Goal: Task Accomplishment & Management: Use online tool/utility

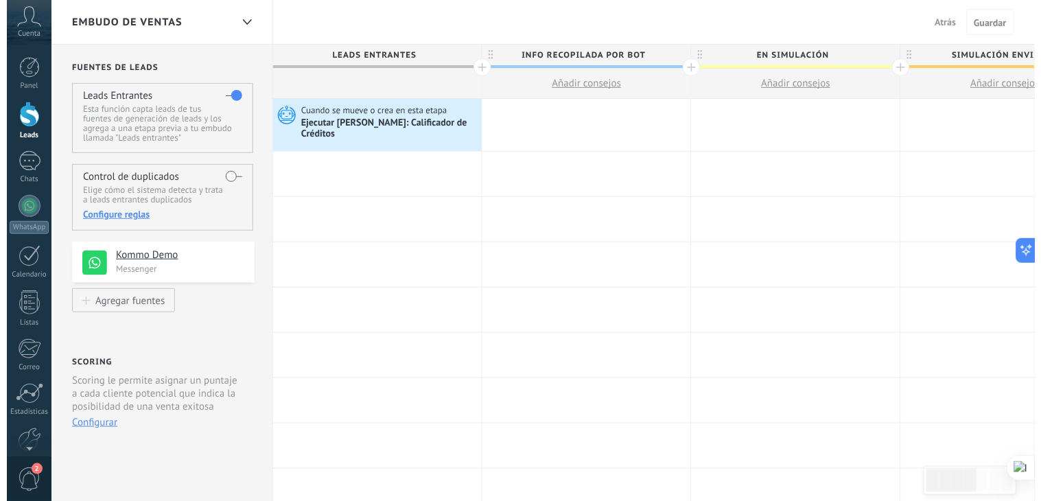
scroll to position [14, 0]
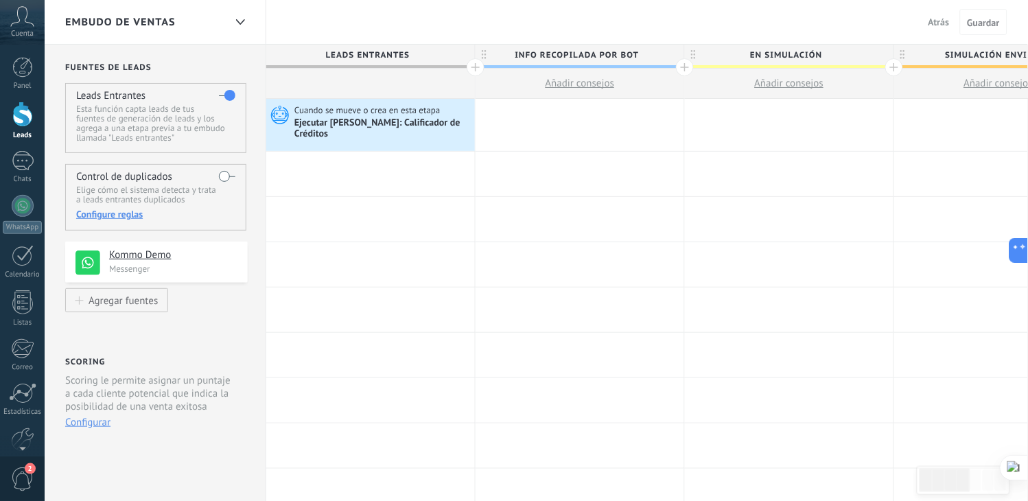
click at [942, 19] on span "Atrás" at bounding box center [938, 22] width 21 height 12
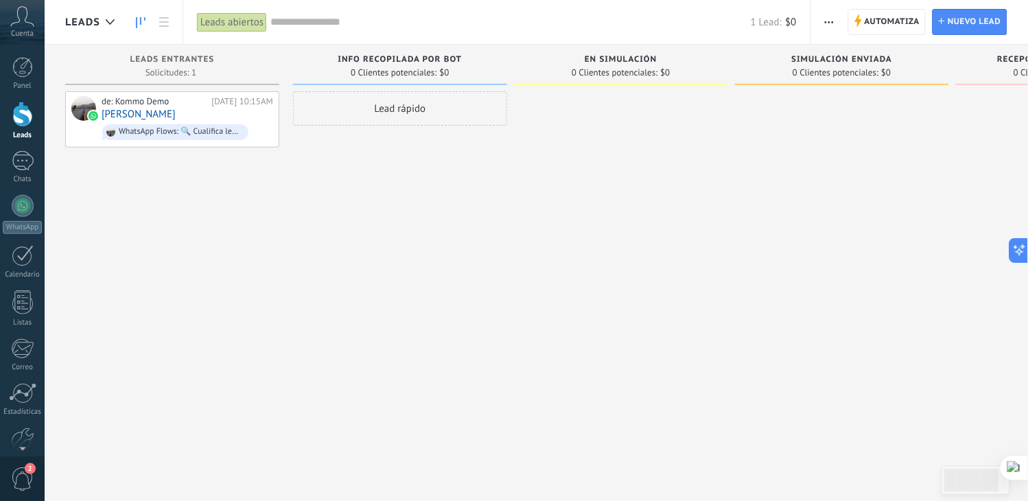
click at [249, 21] on div "Leads abiertos" at bounding box center [232, 22] width 70 height 20
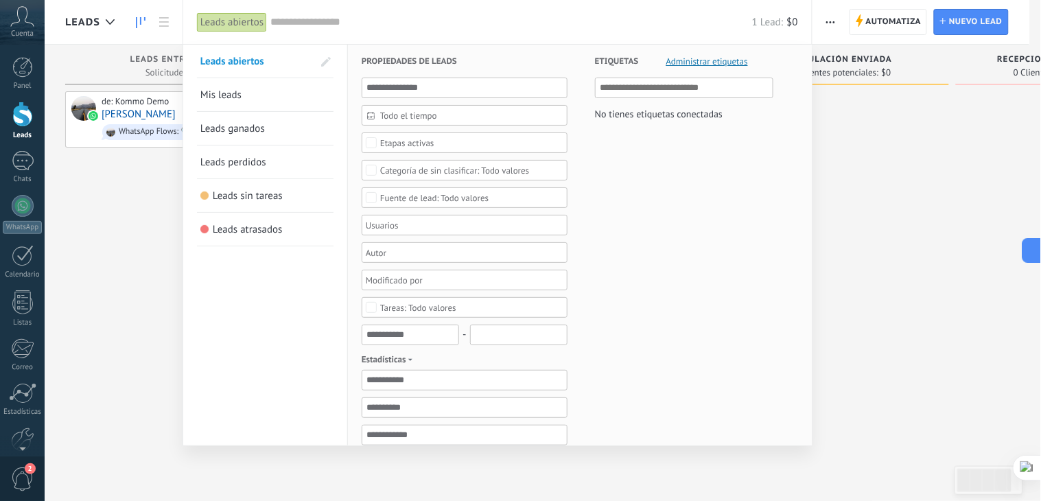
click at [249, 21] on div "Leads abiertos" at bounding box center [232, 22] width 70 height 20
click at [923, 156] on div at bounding box center [520, 250] width 1041 height 501
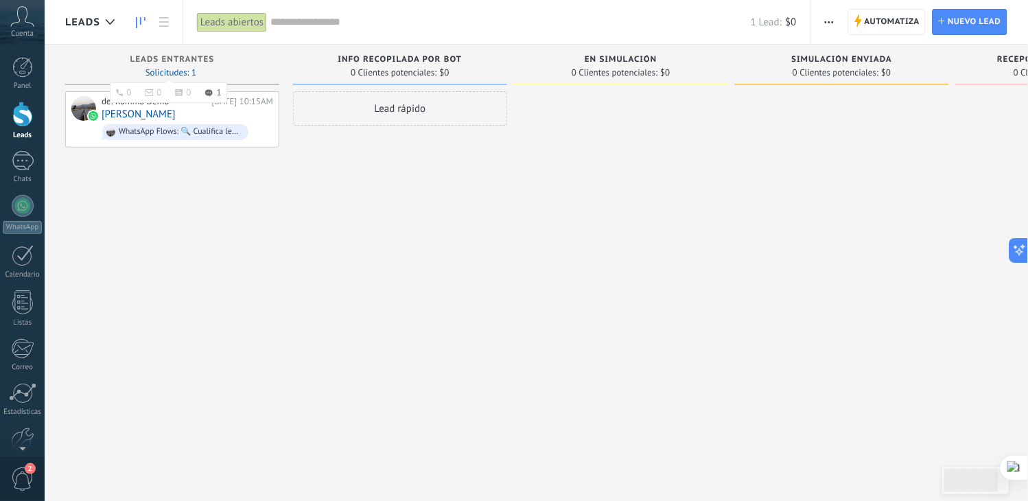
click at [187, 70] on span "Solicitudes: 1 0 0 0 1 0 0 0 1" at bounding box center [170, 73] width 51 height 8
click at [167, 106] on div "de: Kommo Demo" at bounding box center [154, 101] width 105 height 11
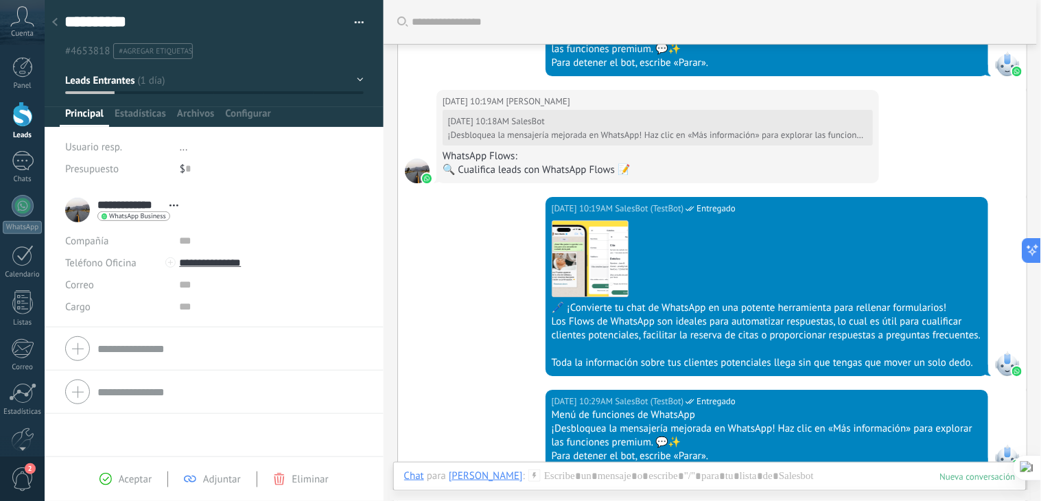
scroll to position [1096, 0]
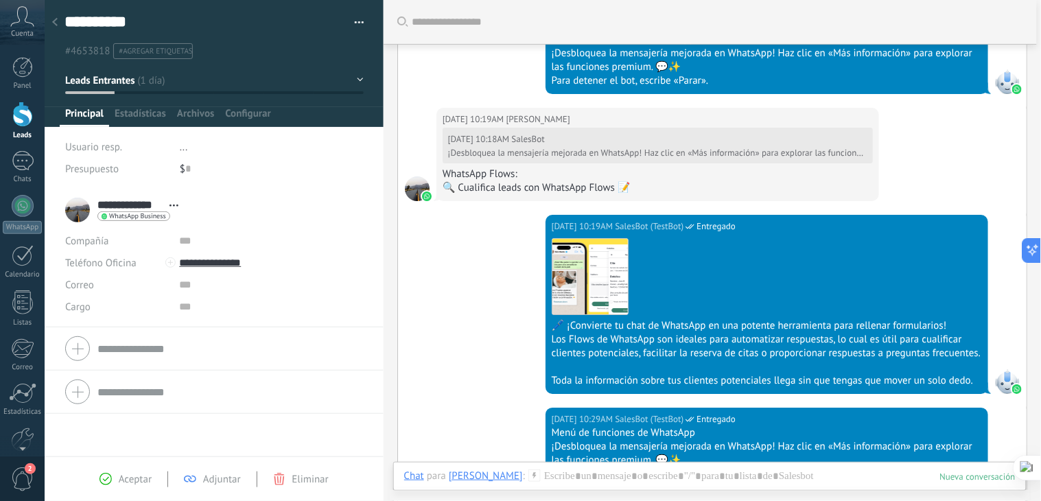
click at [53, 12] on div at bounding box center [54, 23] width 19 height 27
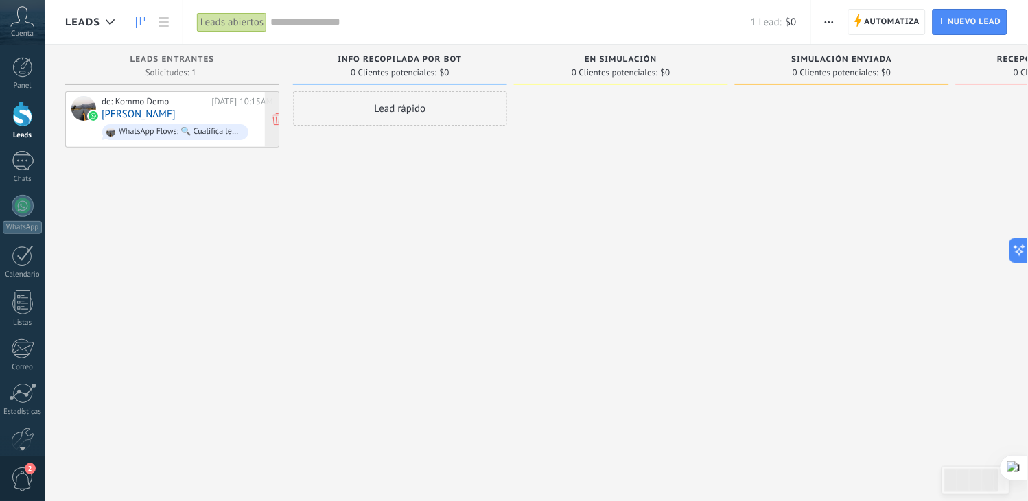
click at [198, 104] on div "de: Kommo Demo" at bounding box center [154, 101] width 105 height 11
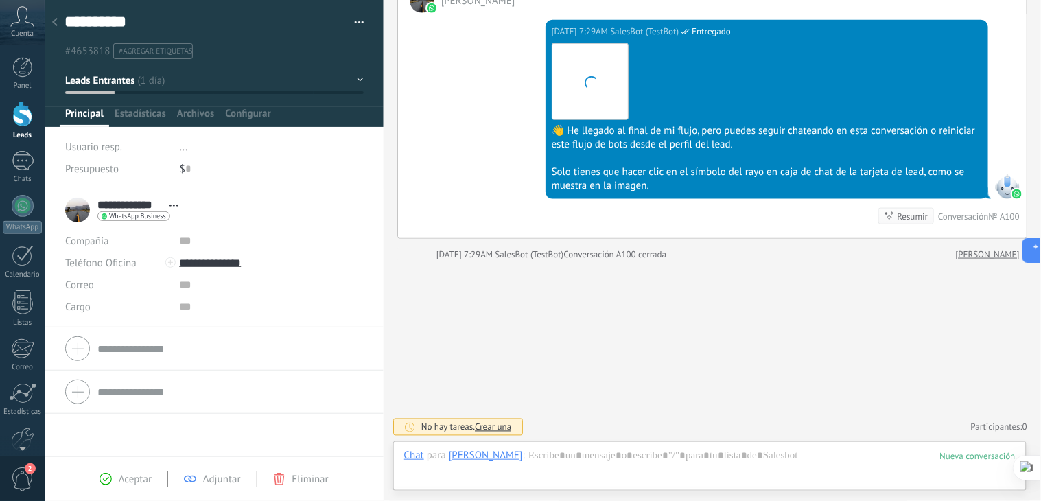
scroll to position [1705, 0]
click at [58, 21] on div at bounding box center [54, 23] width 19 height 27
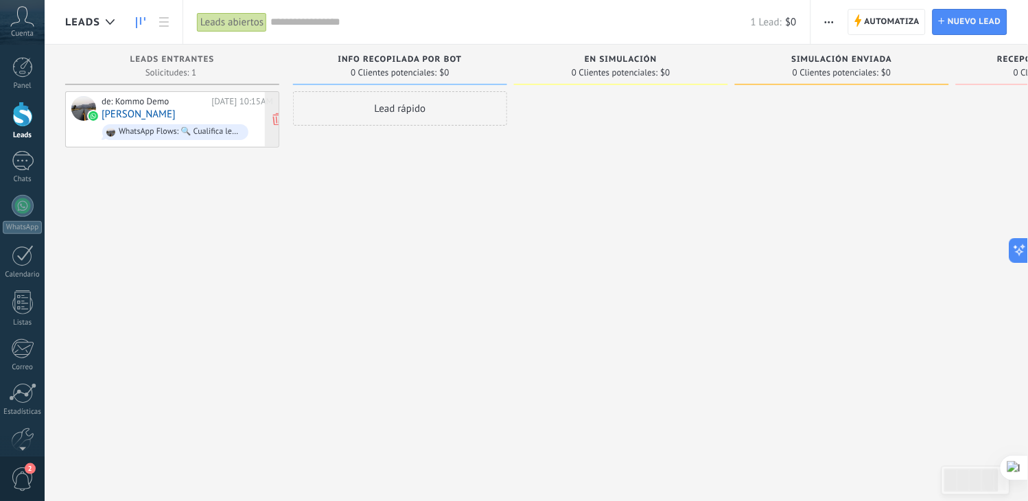
click at [202, 111] on div "de: Kommo Demo Ayer 10:15AM Andrés Rativa WhatsApp Flows: 🔍 Cualifica leads con…" at bounding box center [188, 119] width 172 height 47
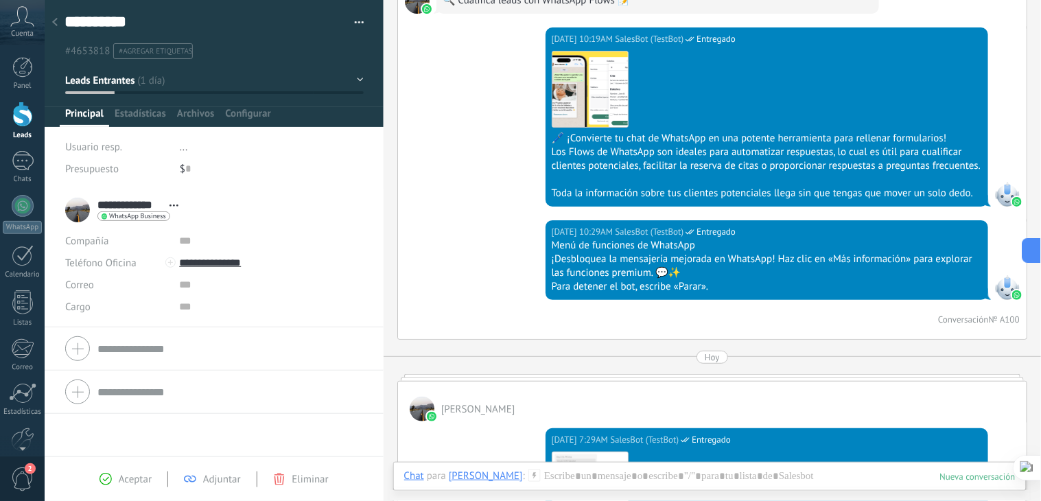
scroll to position [1706, 0]
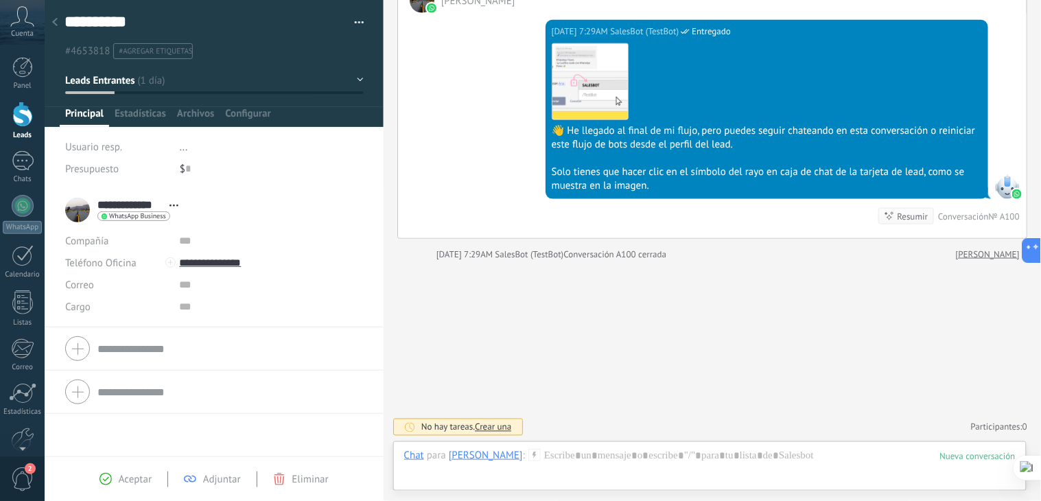
click at [57, 24] on icon at bounding box center [54, 22] width 5 height 8
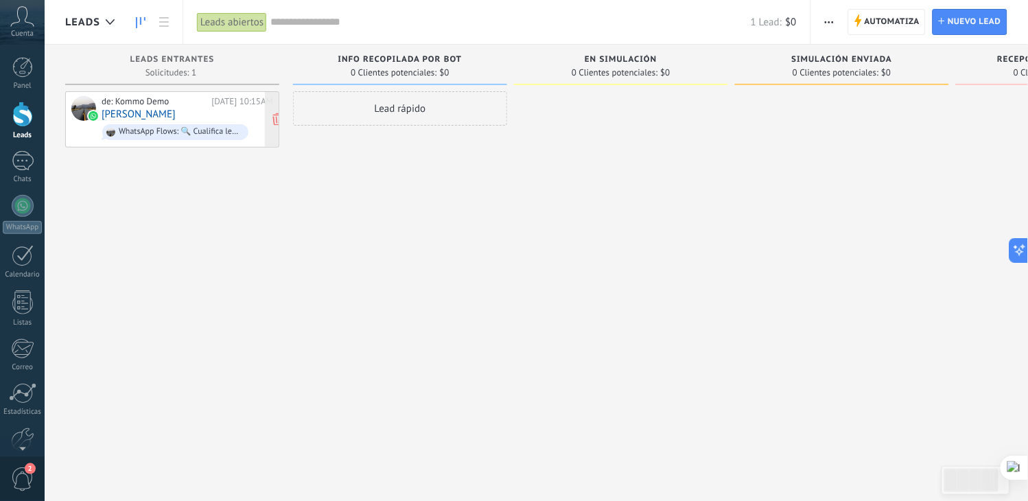
click at [156, 115] on link "Andrés Rativa" at bounding box center [139, 114] width 74 height 12
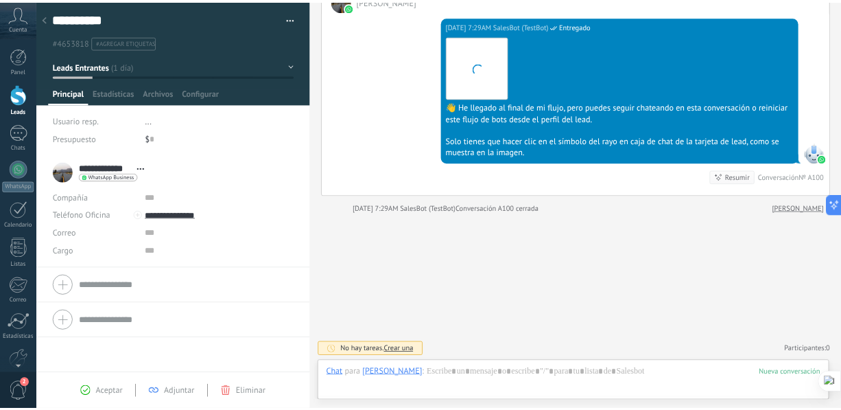
scroll to position [21, 0]
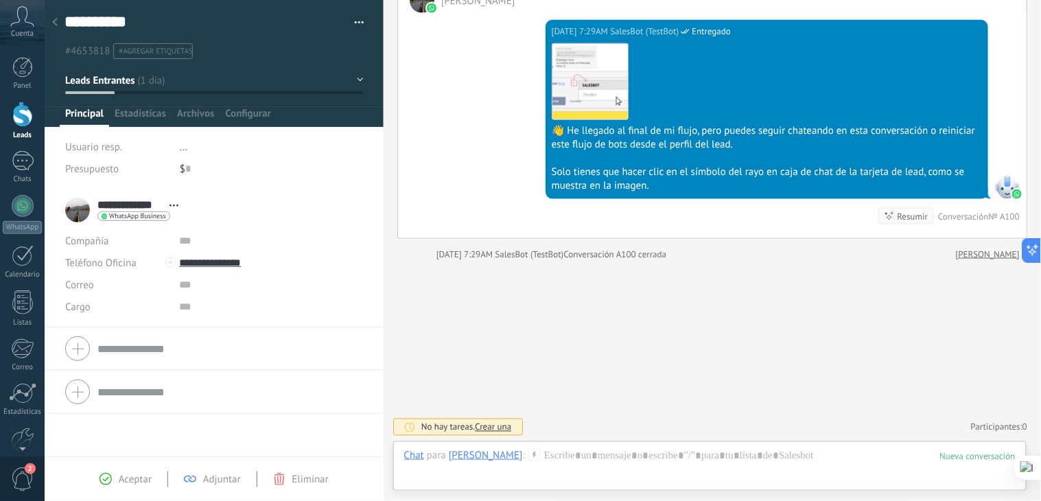
click at [55, 23] on icon at bounding box center [54, 22] width 5 height 8
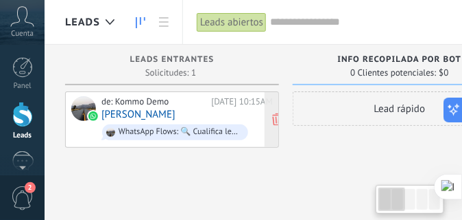
scroll to position [12, 0]
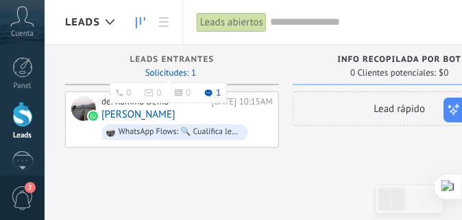
click at [209, 91] on use at bounding box center [209, 93] width 8 height 8
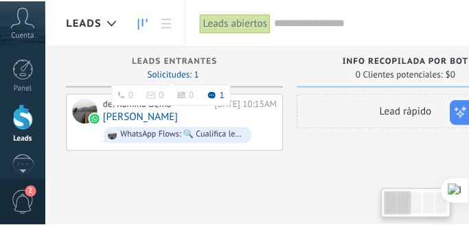
scroll to position [0, 1]
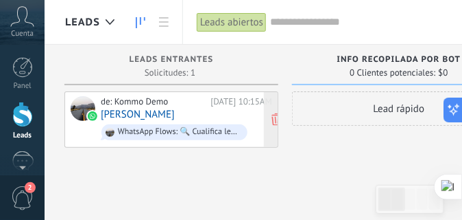
click at [179, 108] on div "de: Kommo Demo Ayer 10:15AM Andrés Rativa WhatsApp Flows: 🔍 Cualifica leads con…" at bounding box center [187, 119] width 172 height 47
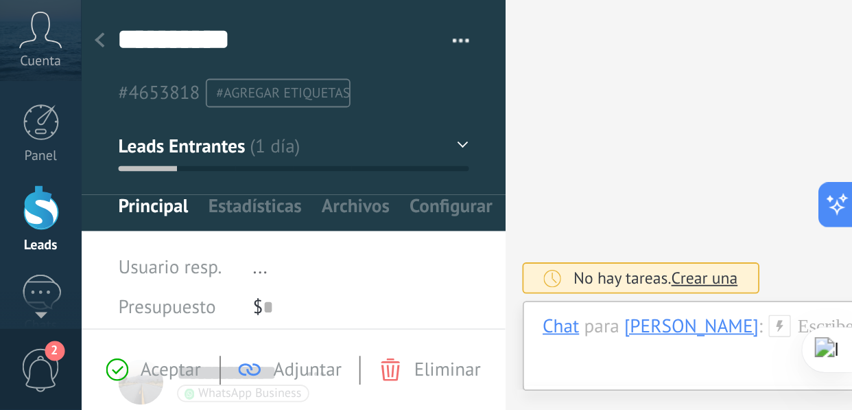
scroll to position [21, 0]
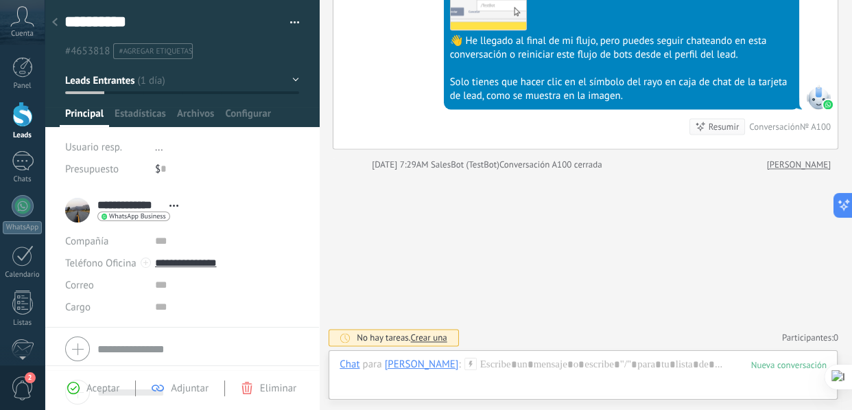
click at [55, 18] on div at bounding box center [54, 23] width 19 height 27
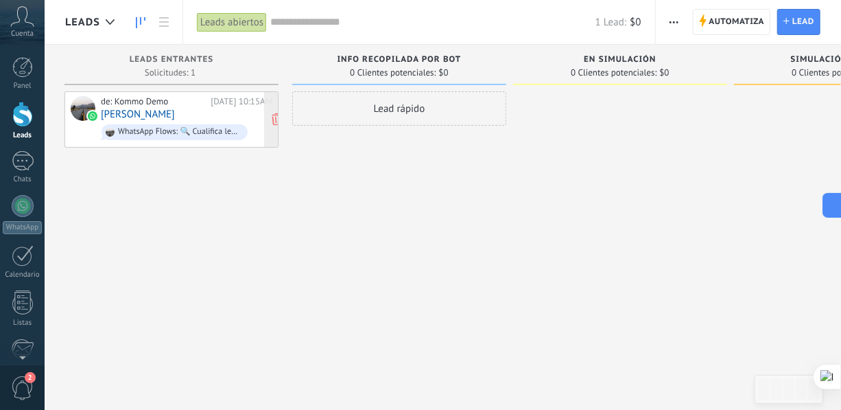
click at [195, 122] on span "WhatsApp Flows: 🔍 Cualifica leads con WhatsApp Flows 📝" at bounding box center [187, 131] width 172 height 21
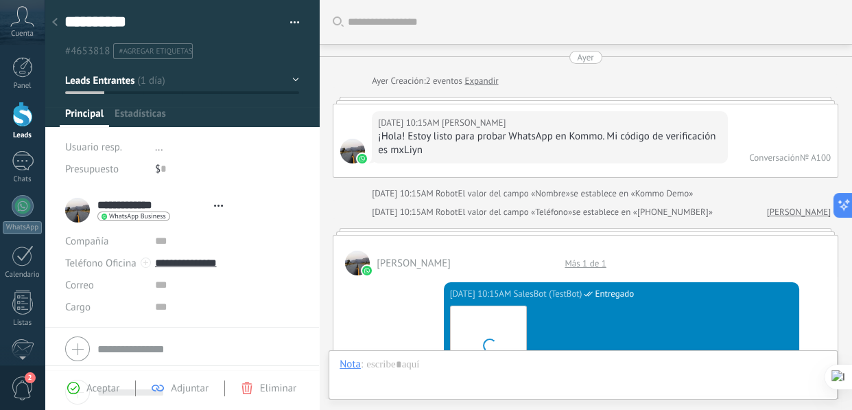
scroll to position [1863, 0]
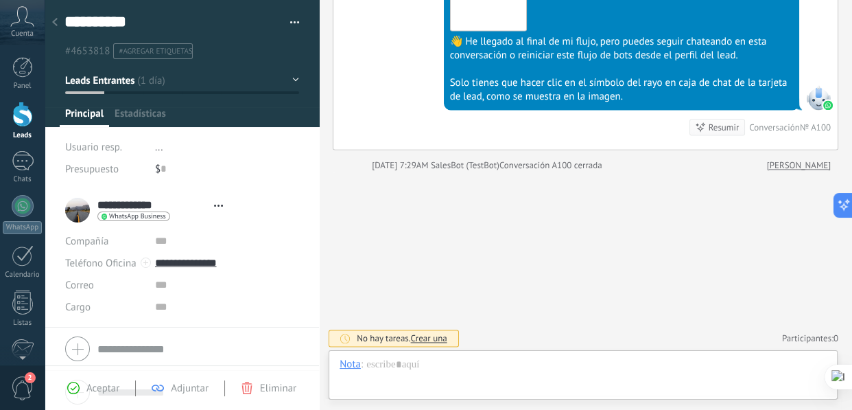
type textarea "**********"
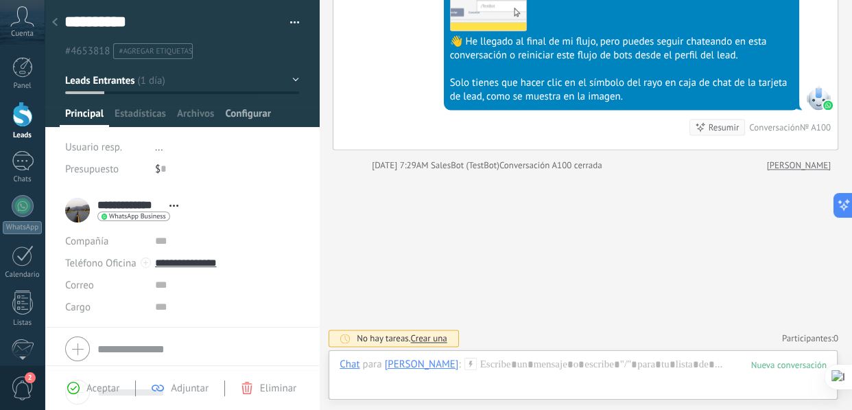
click at [241, 118] on span "Configurar" at bounding box center [247, 117] width 45 height 20
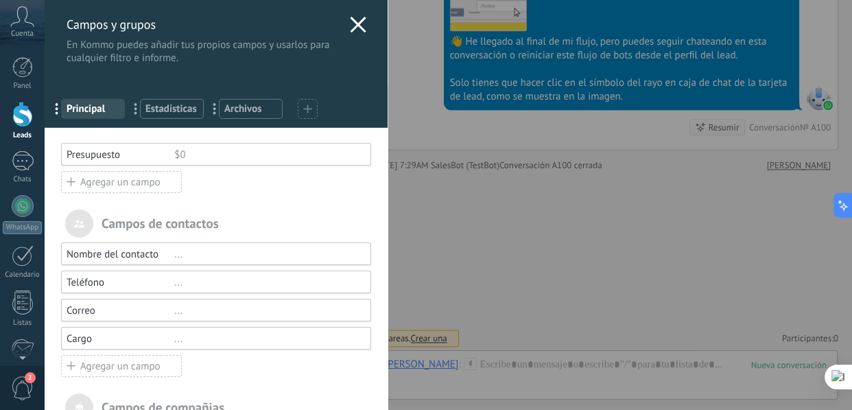
click at [110, 178] on div "Agregar un campo" at bounding box center [121, 182] width 121 height 22
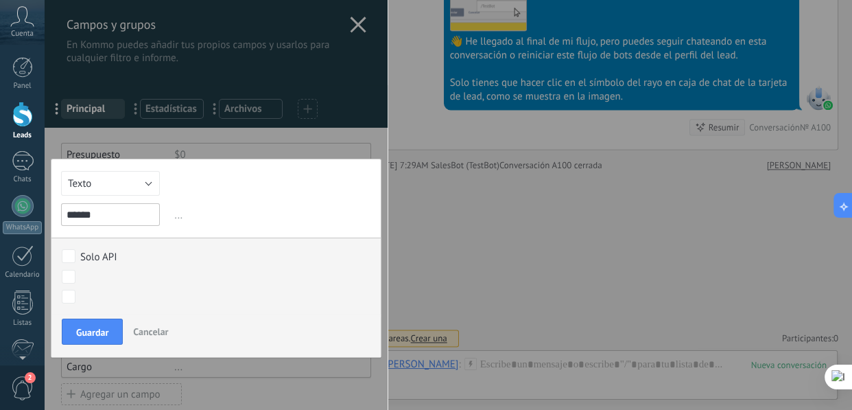
click at [82, 210] on input "******" at bounding box center [110, 214] width 99 height 23
paste input "***"
type input "*********"
click at [139, 185] on button "Texto" at bounding box center [110, 183] width 99 height 25
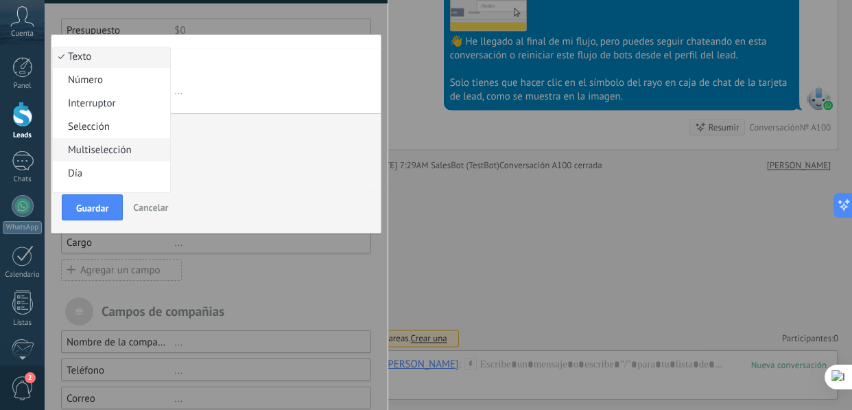
scroll to position [0, 0]
click at [301, 67] on div "Texto Número Interruptor Selección Multiselección Día URL Texto Largo Interrupt…" at bounding box center [216, 133] width 331 height 199
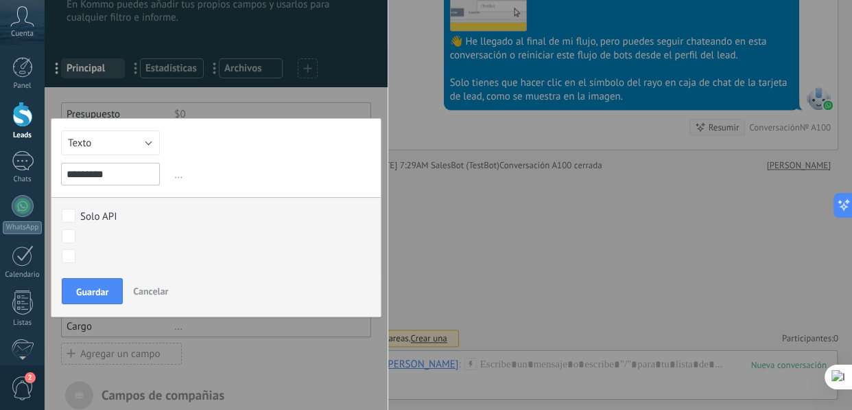
scroll to position [62, 0]
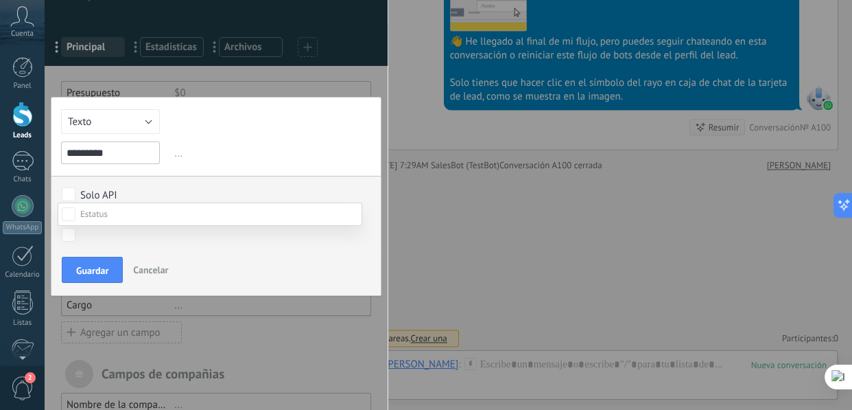
click at [64, 192] on div at bounding box center [448, 205] width 807 height 410
click at [266, 165] on div at bounding box center [448, 205] width 807 height 410
click at [147, 123] on button "Texto" at bounding box center [110, 121] width 99 height 25
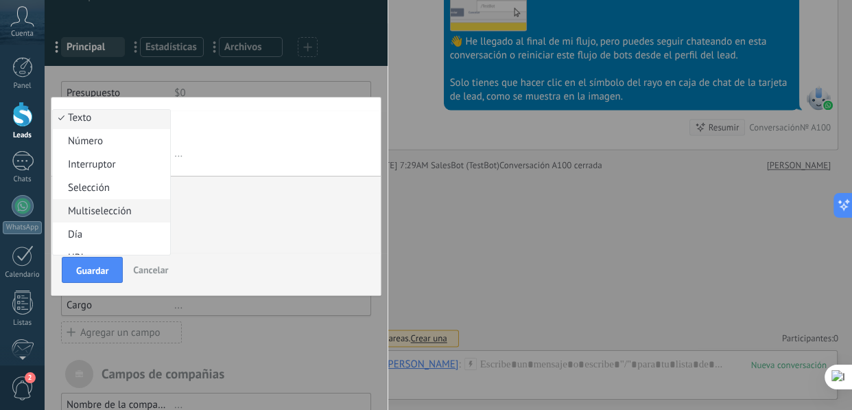
scroll to position [0, 0]
click at [345, 117] on div "Texto Número Interruptor Selección Multiselección Día URL Texto Largo Interrupt…" at bounding box center [216, 196] width 331 height 199
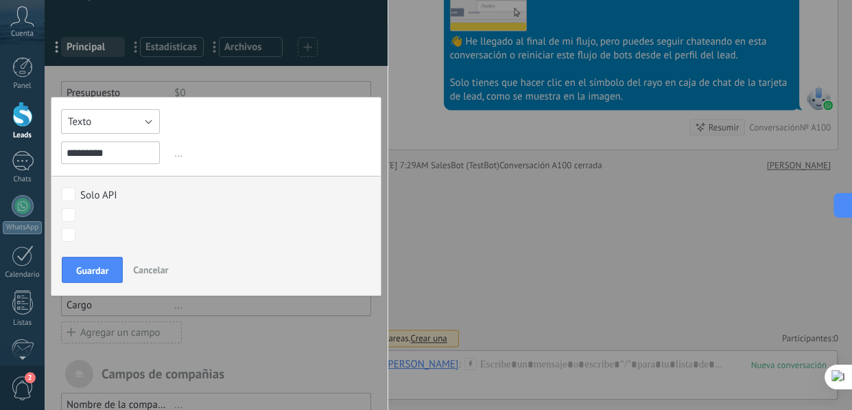
click at [117, 120] on button "Texto" at bounding box center [110, 121] width 99 height 25
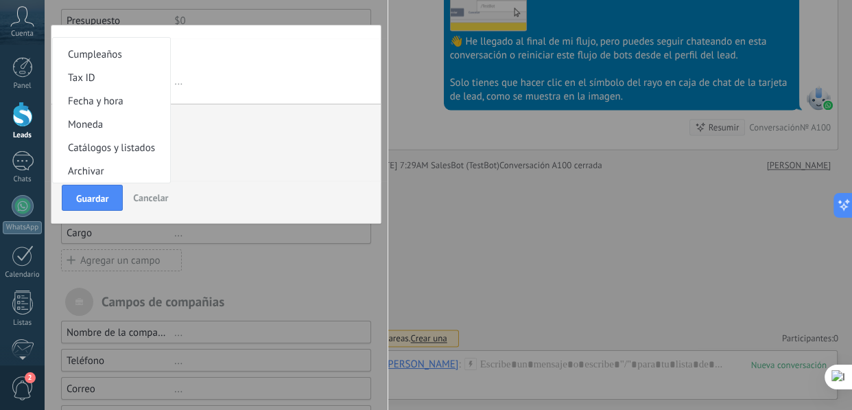
scroll to position [231, 0]
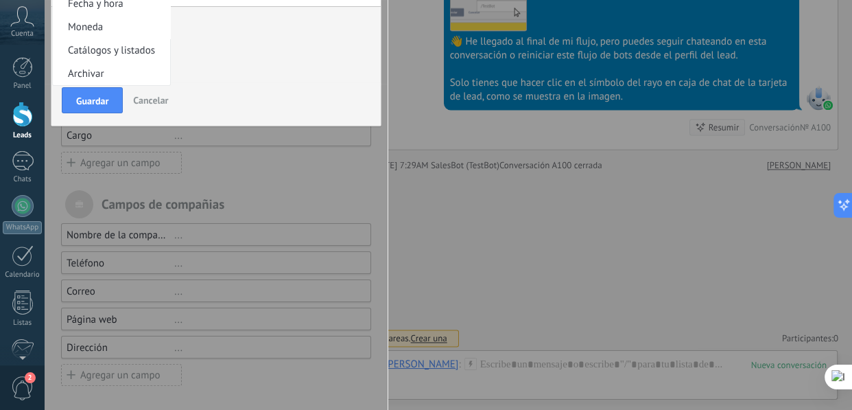
click at [294, 27] on label "Solo API" at bounding box center [214, 24] width 304 height 15
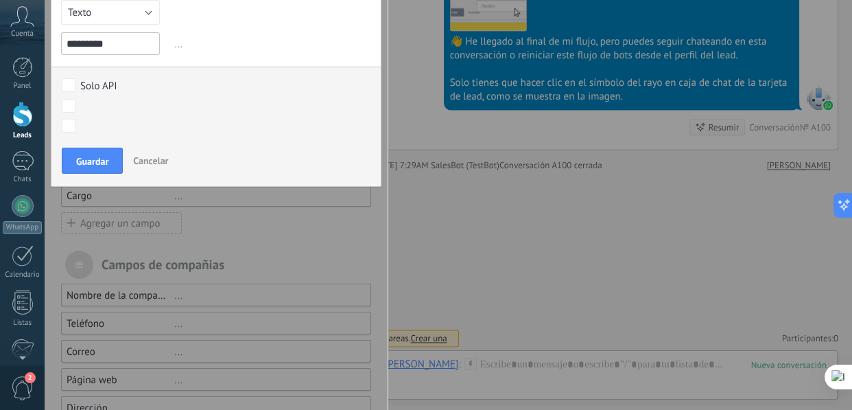
scroll to position [44, 0]
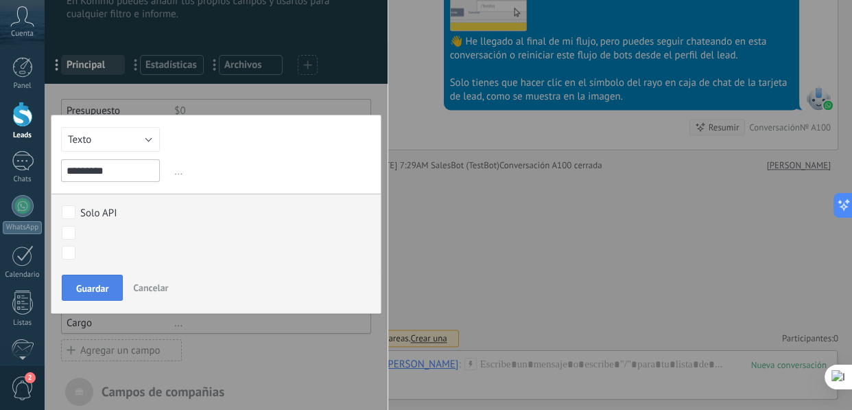
click at [91, 283] on span "Guardar" at bounding box center [92, 288] width 32 height 10
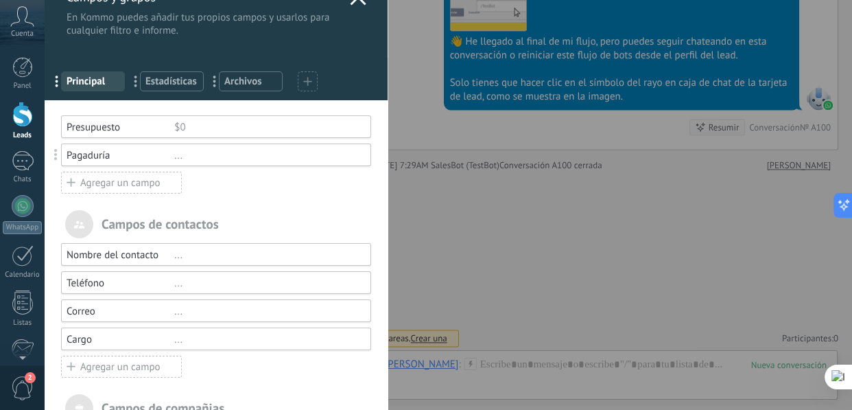
scroll to position [0, 0]
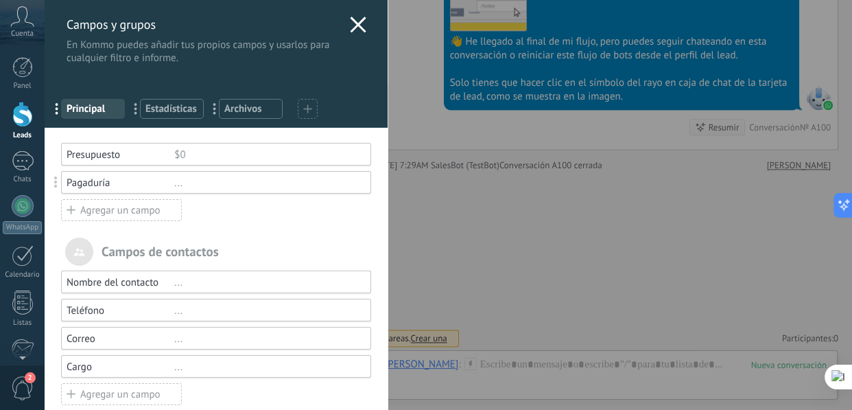
click at [153, 181] on div "Pagaduría" at bounding box center [121, 182] width 108 height 13
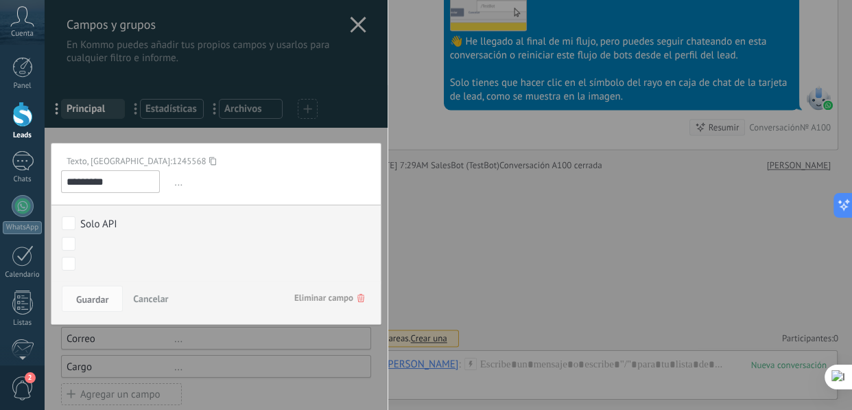
click at [156, 297] on span "Cancelar" at bounding box center [150, 298] width 35 height 12
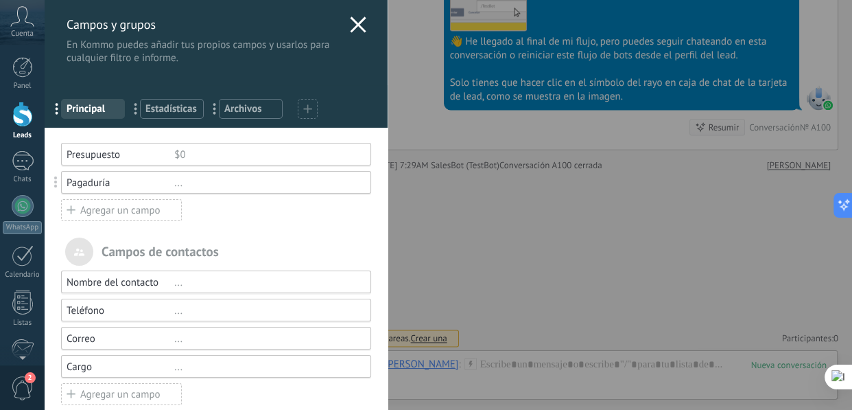
click at [54, 187] on span at bounding box center [55, 182] width 3 height 12
click at [133, 190] on div "Pagaduría ..." at bounding box center [216, 182] width 310 height 23
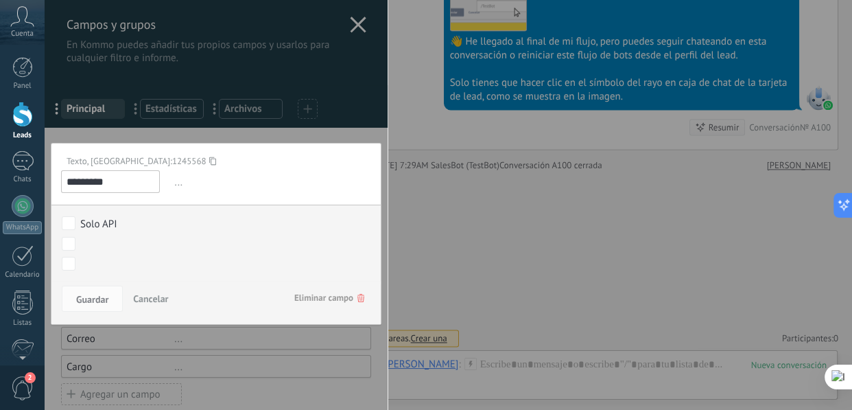
click at [230, 86] on div at bounding box center [216, 321] width 343 height 642
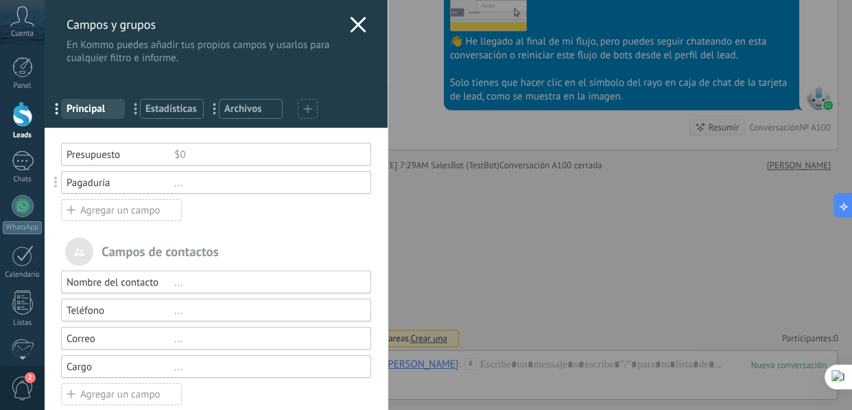
click at [131, 186] on div "Pagaduría" at bounding box center [121, 182] width 108 height 13
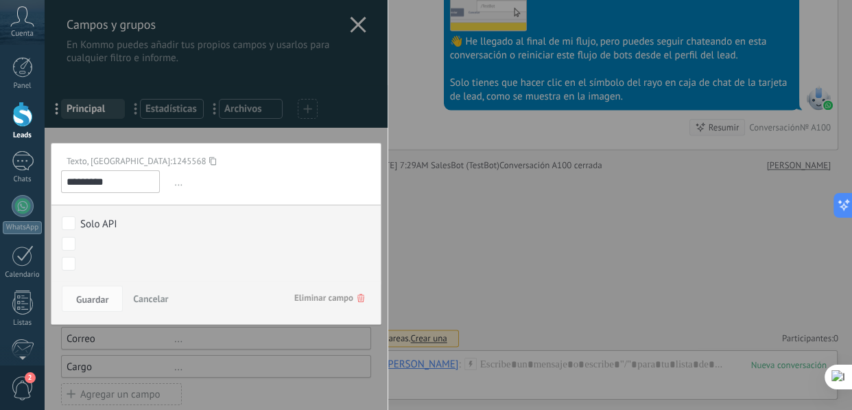
click at [261, 3] on div at bounding box center [216, 321] width 343 height 642
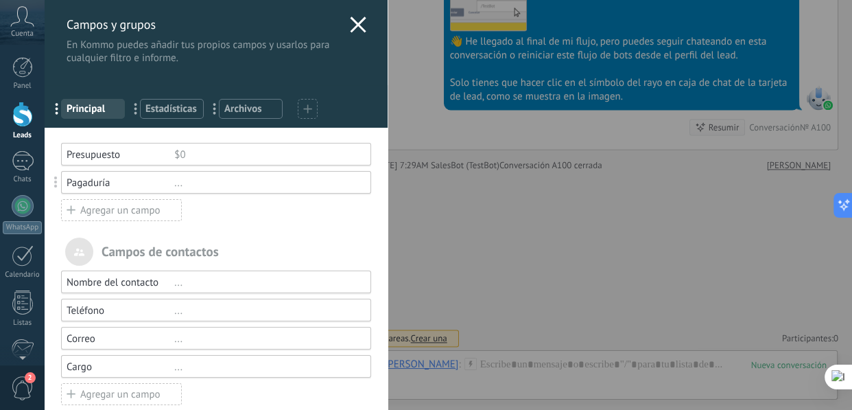
click at [127, 181] on div "Pagaduría" at bounding box center [121, 182] width 108 height 13
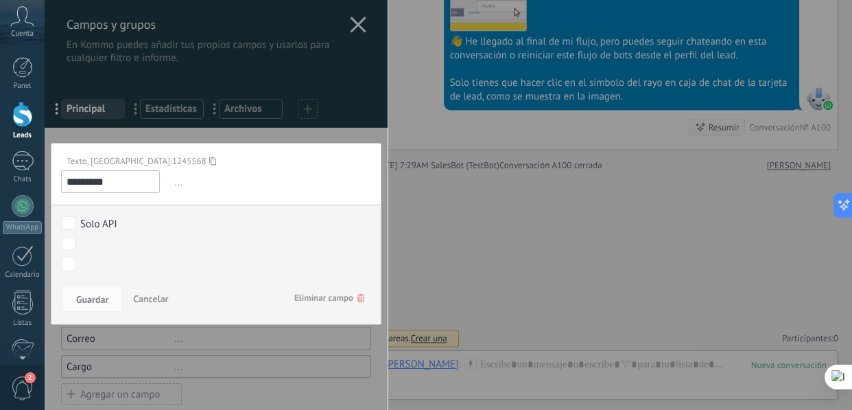
click at [176, 185] on span "..." at bounding box center [272, 182] width 200 height 23
click at [137, 184] on input "*********" at bounding box center [110, 181] width 99 height 23
click at [213, 64] on div at bounding box center [216, 321] width 343 height 642
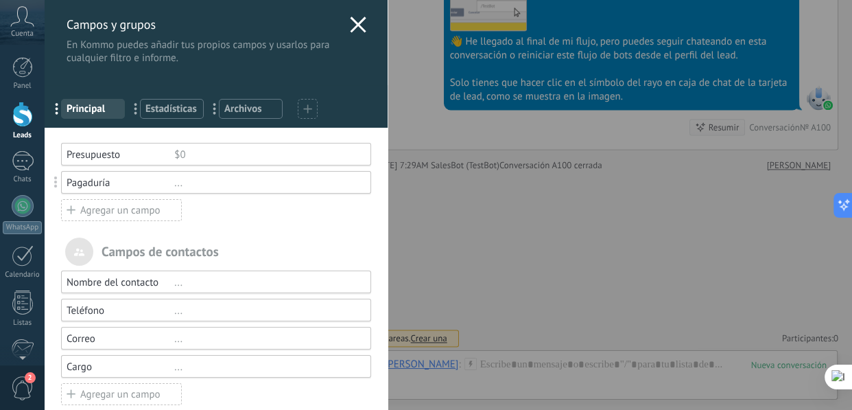
click at [171, 153] on div "Presupuesto" at bounding box center [121, 154] width 108 height 13
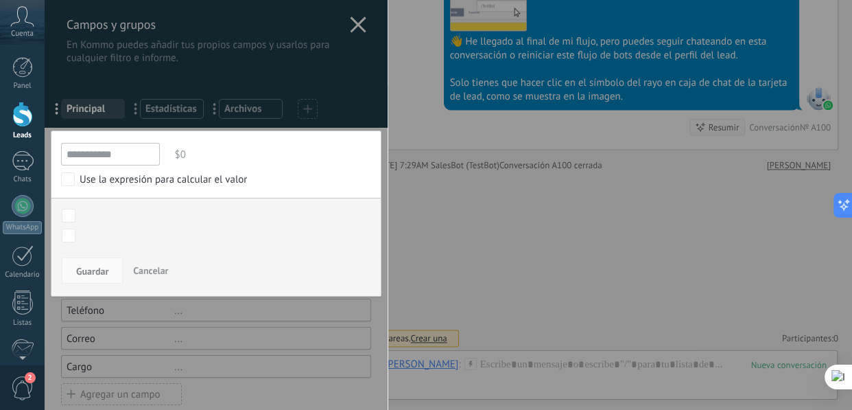
click at [286, 40] on div at bounding box center [216, 321] width 343 height 642
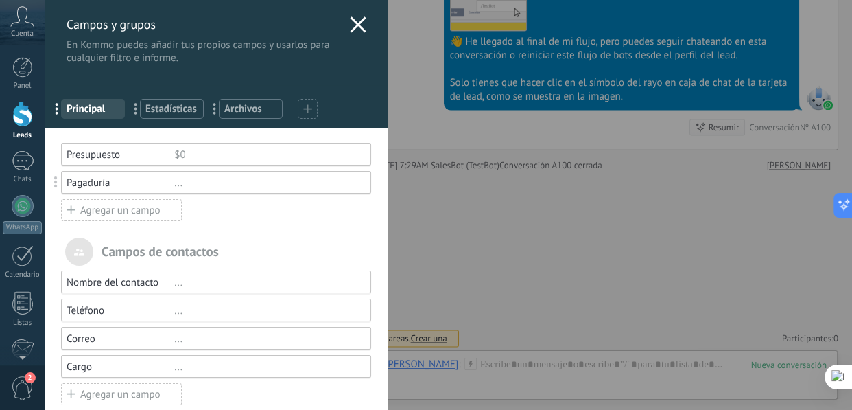
click at [143, 209] on div "Agregar un campo" at bounding box center [121, 210] width 121 height 22
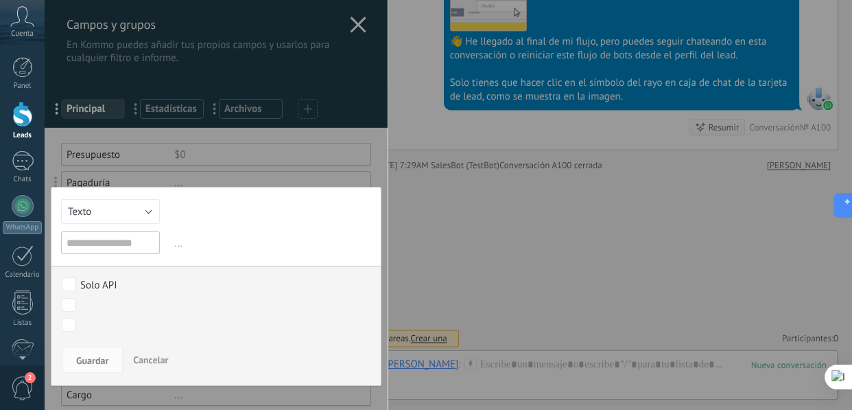
click at [211, 51] on div at bounding box center [216, 335] width 343 height 670
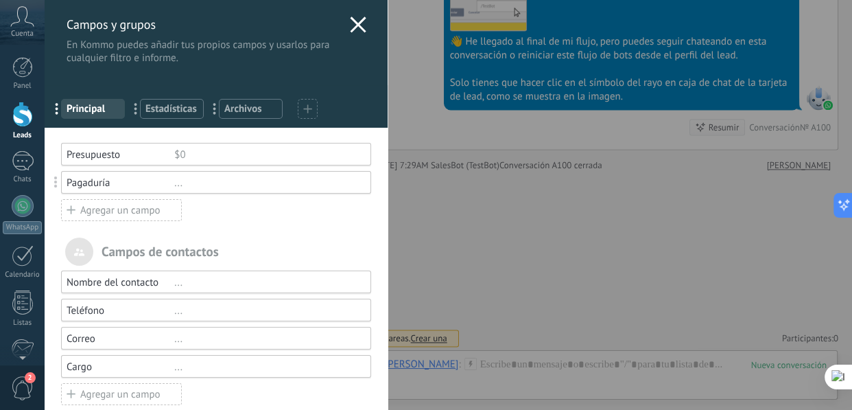
click at [137, 182] on div "Pagaduría" at bounding box center [121, 182] width 108 height 13
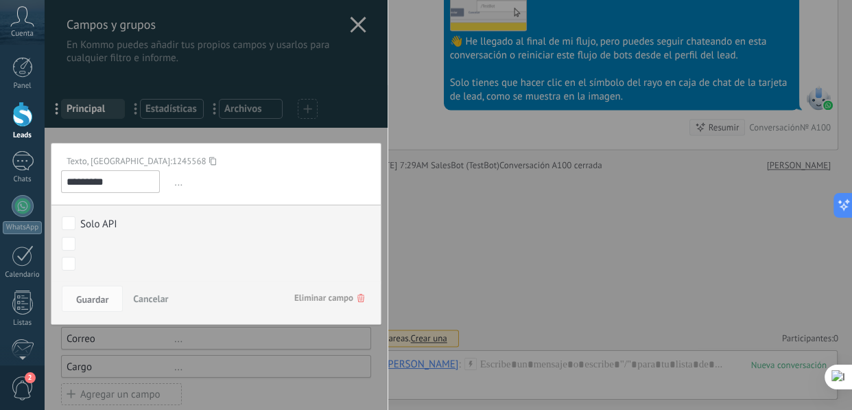
click at [229, 53] on div at bounding box center [216, 321] width 343 height 642
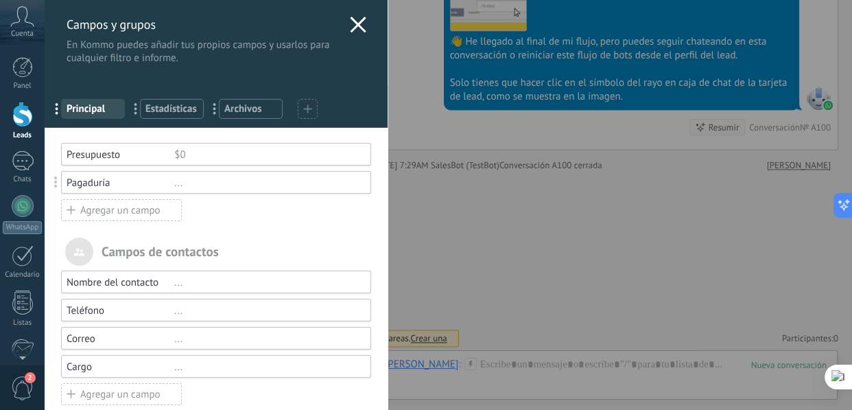
click at [176, 182] on div "..." at bounding box center [266, 182] width 185 height 13
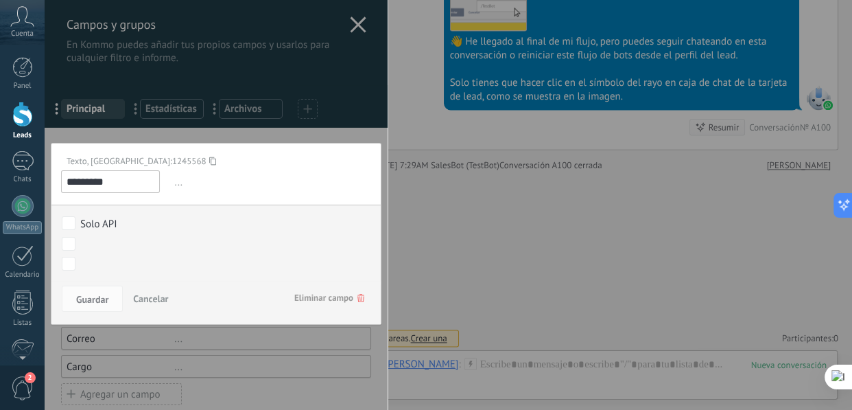
click at [176, 182] on span "..." at bounding box center [272, 182] width 200 height 23
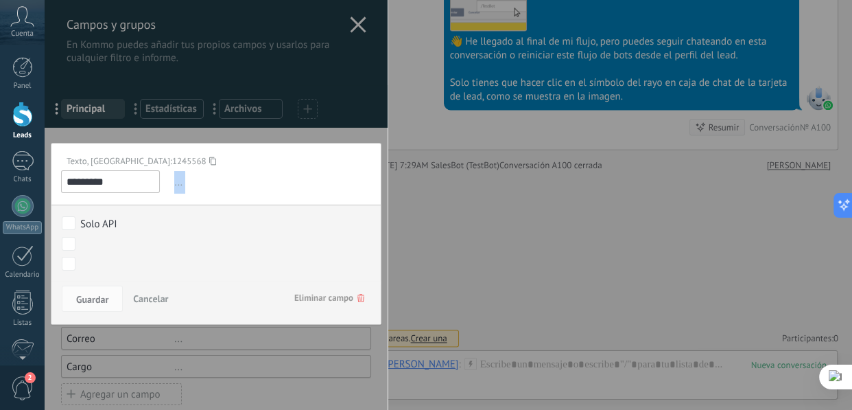
click at [176, 182] on span "..." at bounding box center [272, 182] width 200 height 23
click at [209, 180] on span "..." at bounding box center [272, 182] width 200 height 23
click at [281, 191] on span "..." at bounding box center [272, 182] width 200 height 23
click at [342, 305] on span "Eliminar campo" at bounding box center [329, 297] width 70 height 25
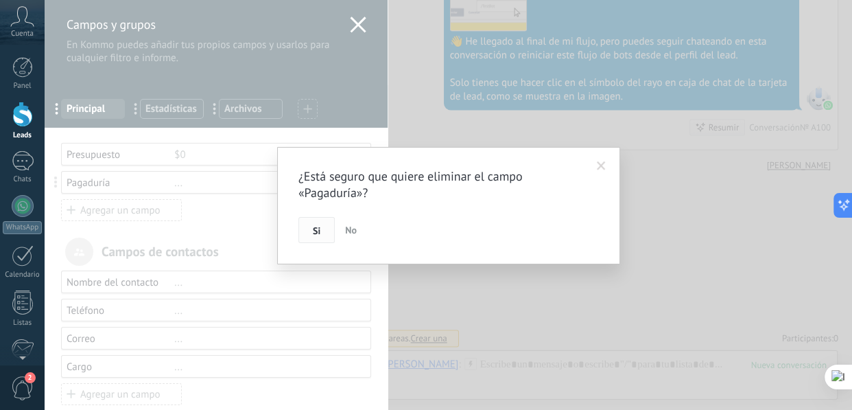
click at [324, 220] on button "Si" at bounding box center [316, 230] width 36 height 26
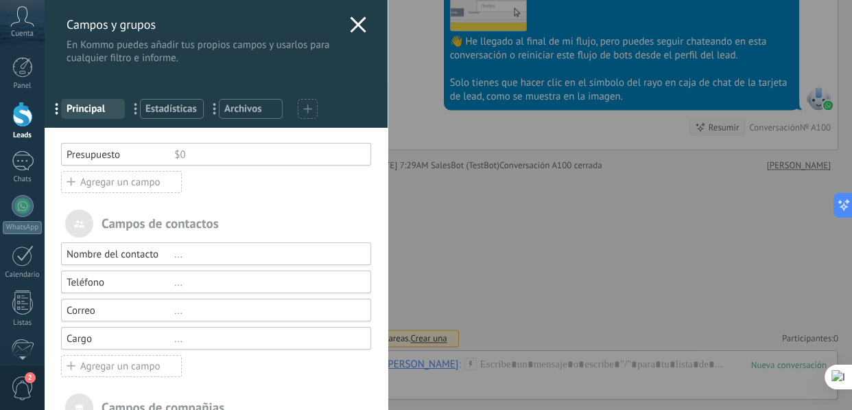
click at [161, 183] on div "Agregar un campo" at bounding box center [121, 182] width 121 height 22
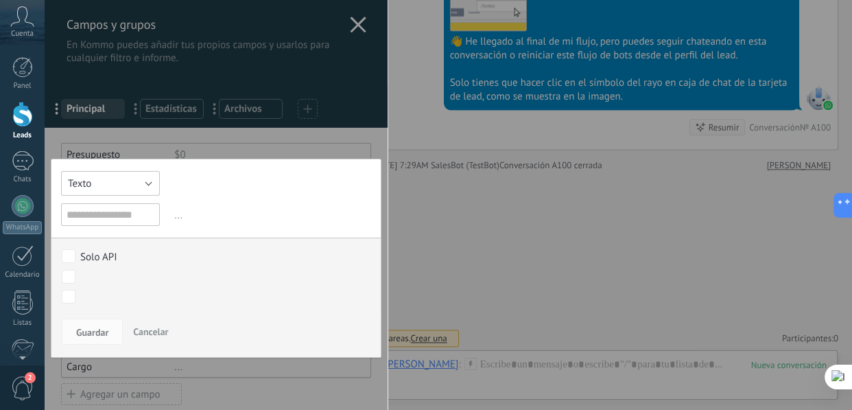
click at [151, 182] on button "Texto" at bounding box center [110, 183] width 99 height 25
click at [137, 182] on button "Texto" at bounding box center [110, 183] width 99 height 25
drag, startPoint x: 53, startPoint y: 178, endPoint x: 147, endPoint y: 185, distance: 94.2
click at [147, 185] on div "Texto Número Interruptor Selección Multiselección Día URL Texto Largo Interrupt…" at bounding box center [110, 183] width 99 height 25
click at [147, 180] on button "Texto" at bounding box center [110, 183] width 99 height 25
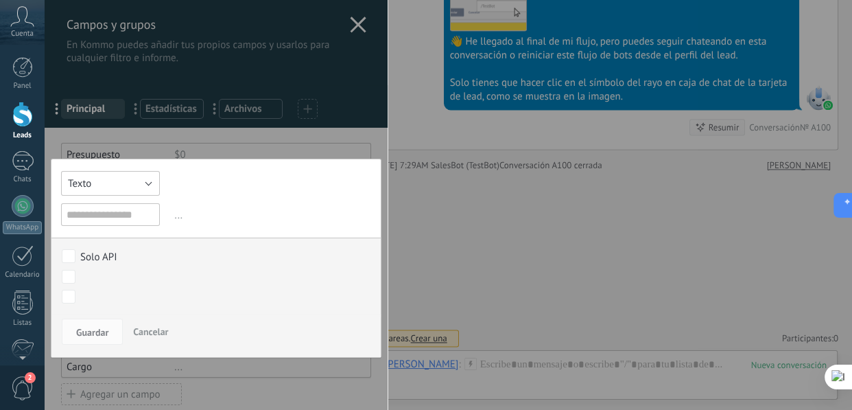
drag, startPoint x: 111, startPoint y: 206, endPoint x: 89, endPoint y: 187, distance: 29.2
click at [88, 187] on span "Texto" at bounding box center [79, 183] width 23 height 13
drag, startPoint x: 64, startPoint y: 182, endPoint x: 106, endPoint y: 196, distance: 43.6
click at [89, 213] on div "Texto Número Interruptor Selección Multiselección Día URL Texto Largo Interrupt…" at bounding box center [216, 257] width 331 height 199
click at [133, 181] on button "Texto" at bounding box center [110, 183] width 99 height 25
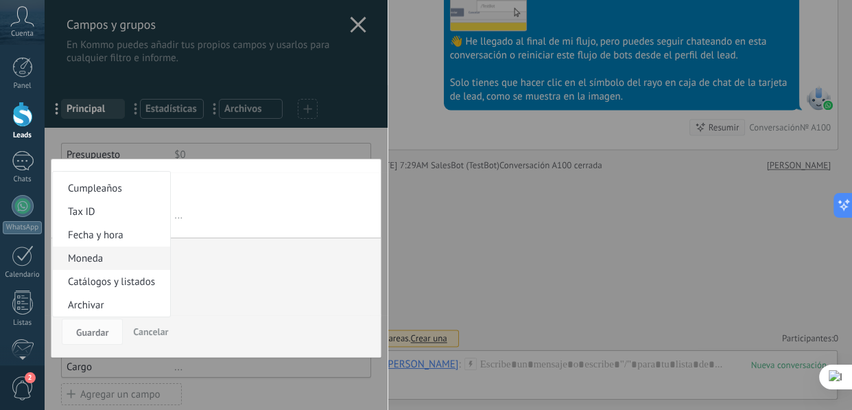
scroll to position [263, 0]
click at [116, 280] on span "Catálogos y listados" at bounding box center [109, 281] width 113 height 13
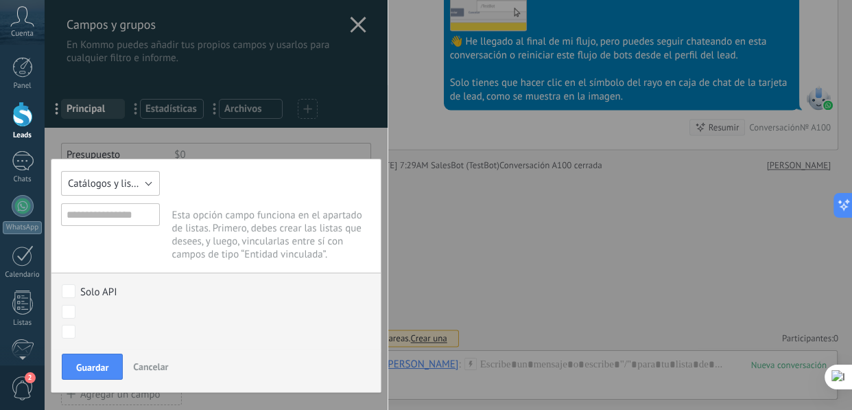
click at [136, 182] on span "Catálogos y listados" at bounding box center [111, 183] width 87 height 13
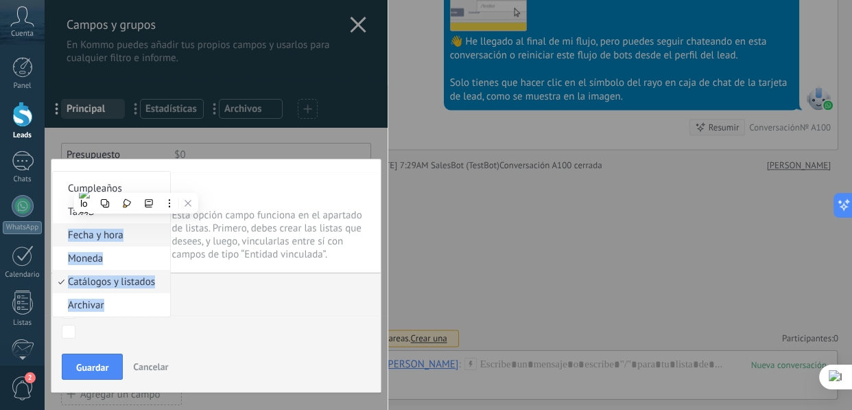
click at [60, 228] on span "Fecha y hora" at bounding box center [109, 234] width 113 height 13
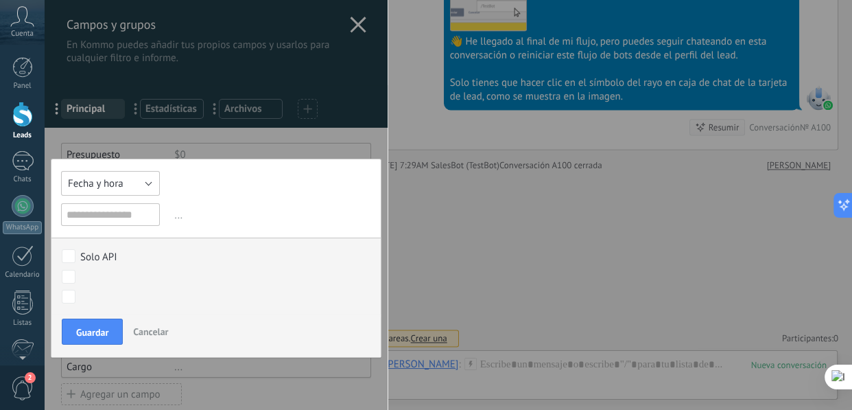
click at [137, 185] on button "Fecha y hora" at bounding box center [110, 183] width 99 height 25
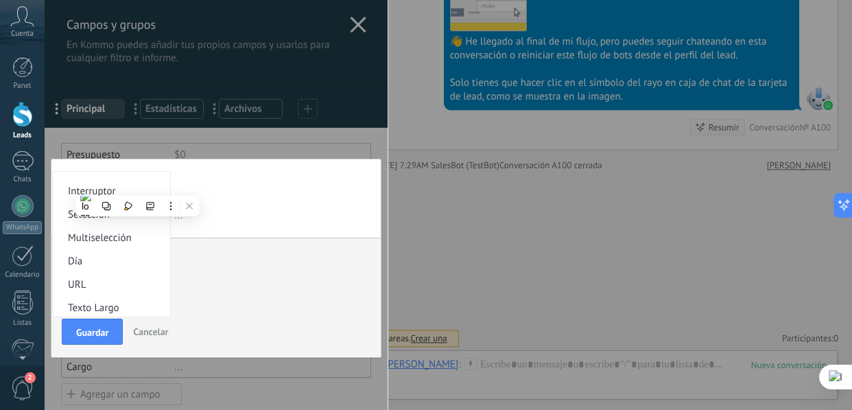
scroll to position [0, 0]
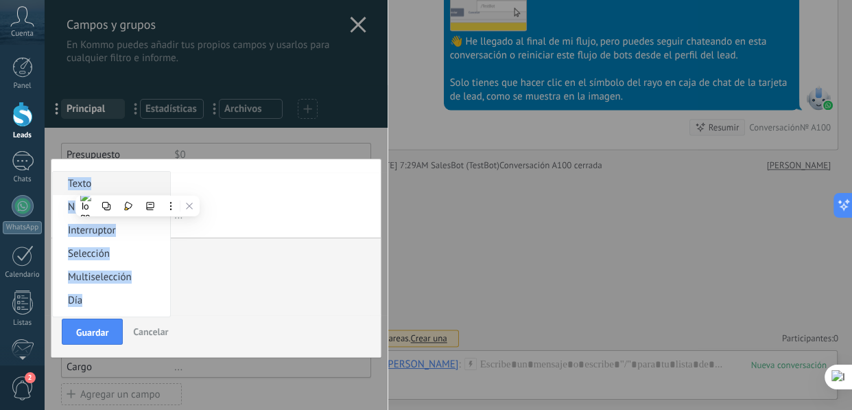
click at [69, 183] on span "Texto" at bounding box center [109, 183] width 113 height 13
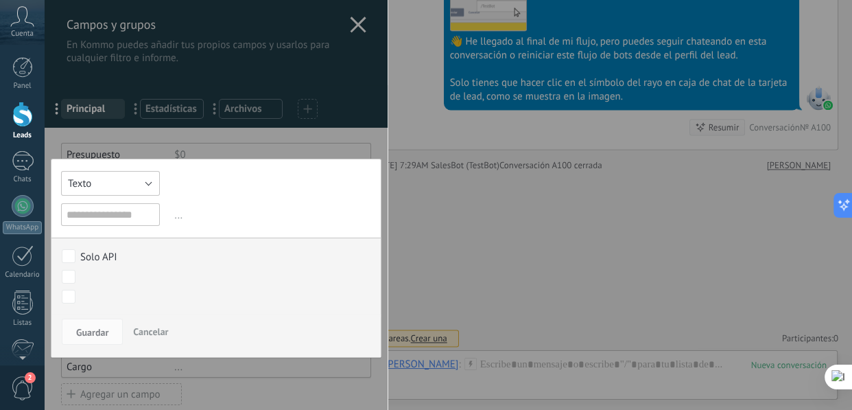
click at [137, 181] on button "Texto" at bounding box center [110, 183] width 99 height 25
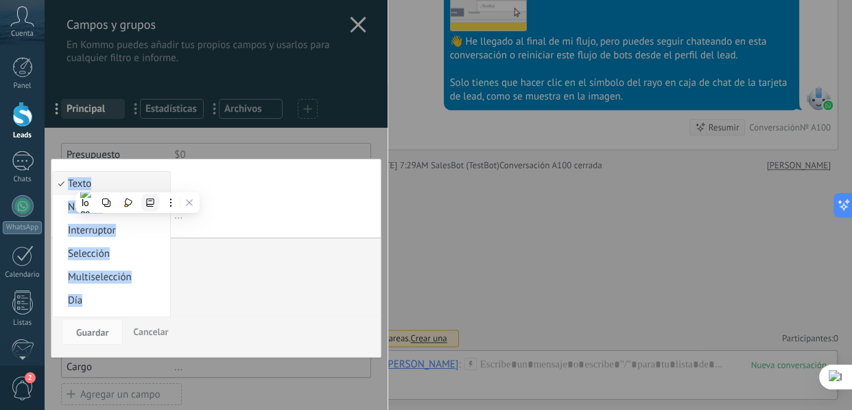
copy ul "Texto Número Interruptor Selección Multiselección Día URL Texto Largo Interrupt…"
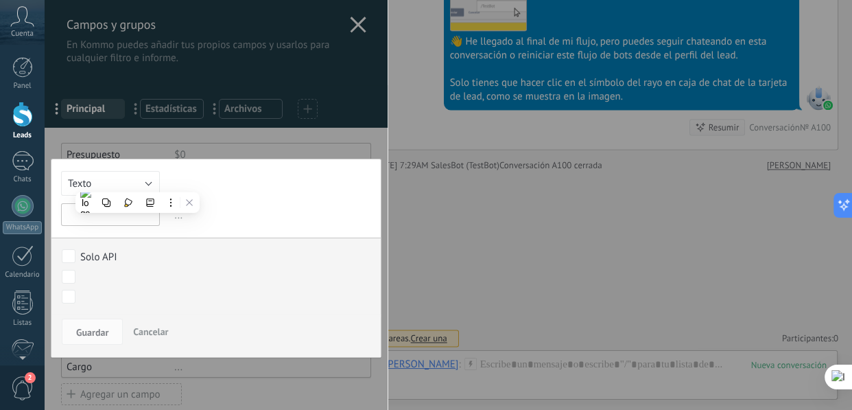
click at [75, 221] on input "text" at bounding box center [110, 214] width 99 height 23
click at [133, 185] on button "Texto" at bounding box center [110, 183] width 99 height 25
click at [123, 184] on button "Texto" at bounding box center [110, 183] width 99 height 25
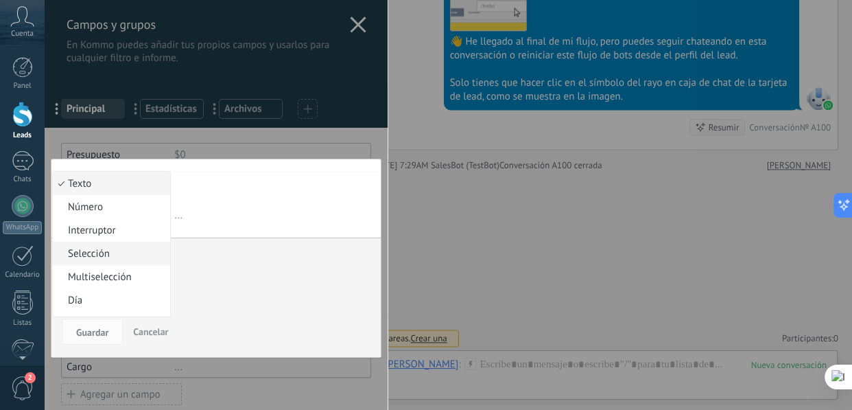
click at [105, 257] on span "Selección" at bounding box center [109, 253] width 113 height 13
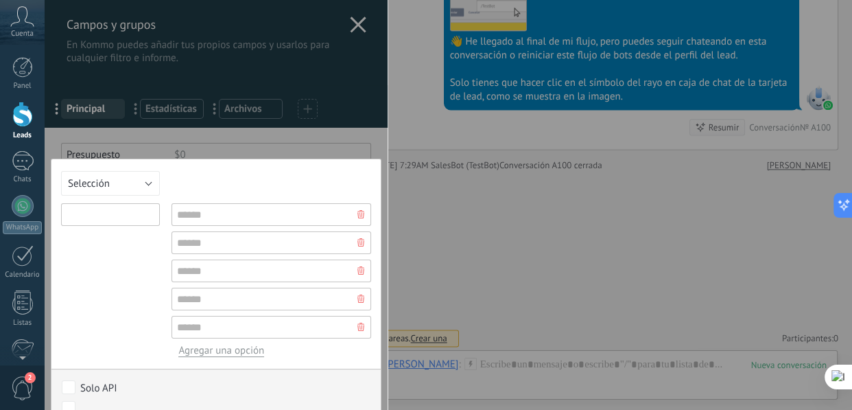
click at [112, 213] on input "text" at bounding box center [110, 214] width 99 height 23
paste input "**********"
type input "**********"
paste input "*********"
type input "*********"
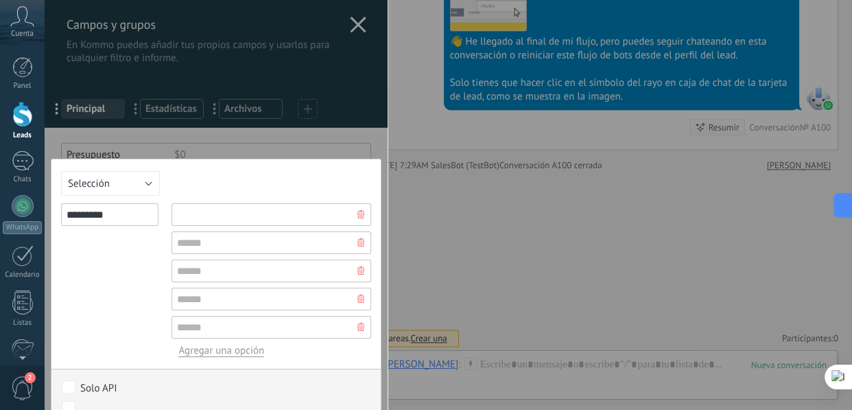
click at [211, 212] on input "text" at bounding box center [272, 214] width 200 height 23
paste input "********"
type input "********"
click at [229, 247] on input "text" at bounding box center [272, 242] width 200 height 23
paste input "*******"
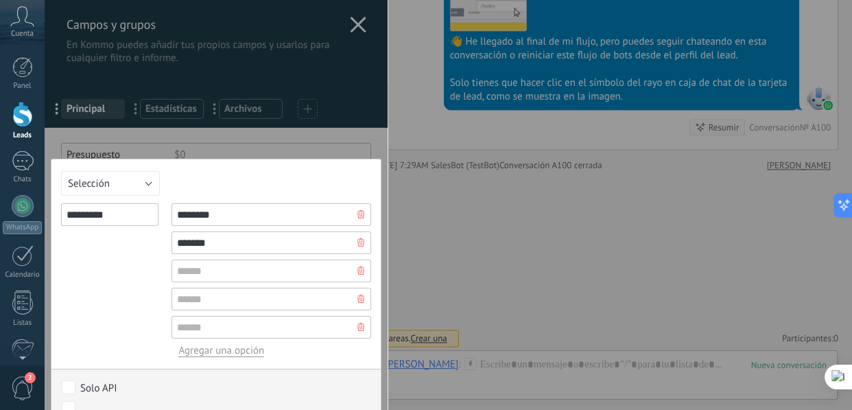
type input "*******"
click at [211, 271] on input "text" at bounding box center [272, 270] width 200 height 23
paste input "*******"
type input "*******"
click at [244, 301] on input "text" at bounding box center [272, 298] width 200 height 23
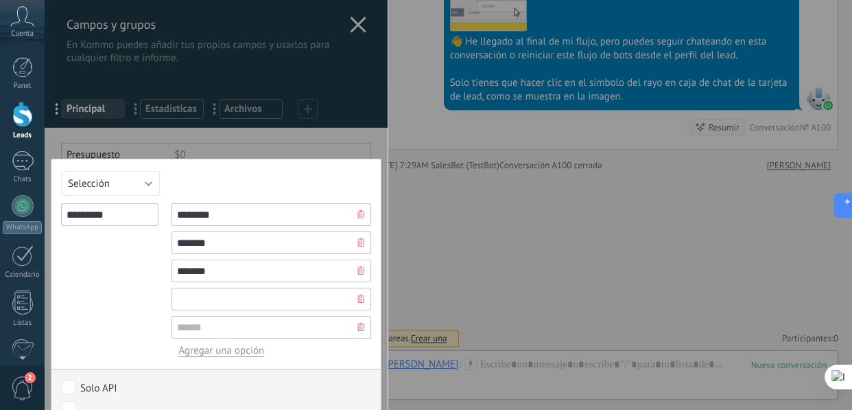
paste input "**********"
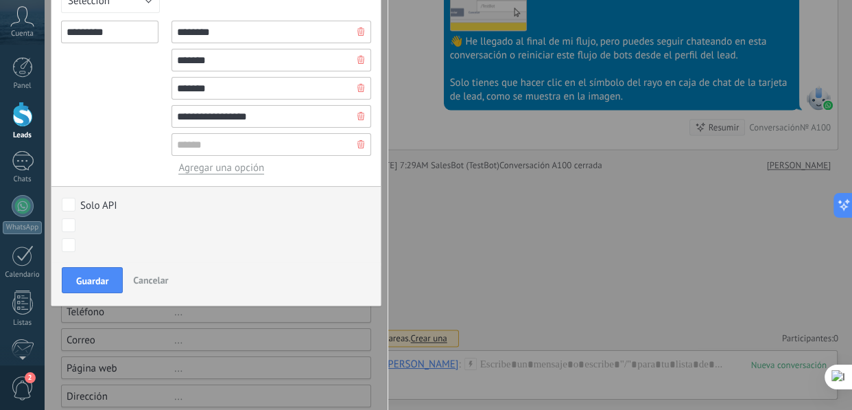
scroll to position [106, 0]
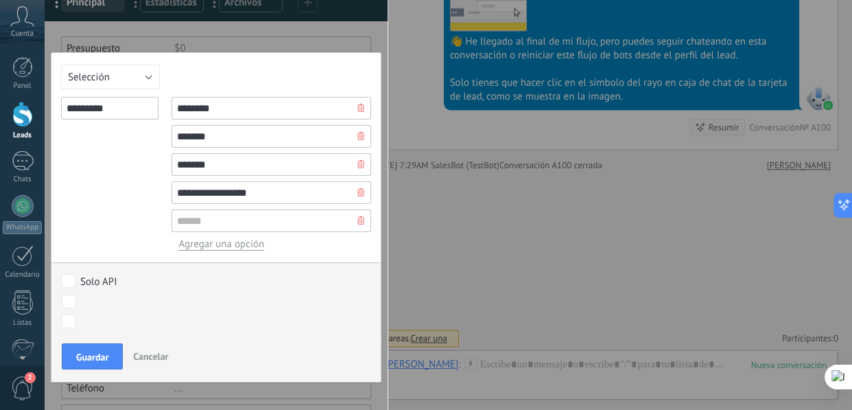
type input "**********"
click at [96, 353] on span "Guardar" at bounding box center [92, 357] width 32 height 10
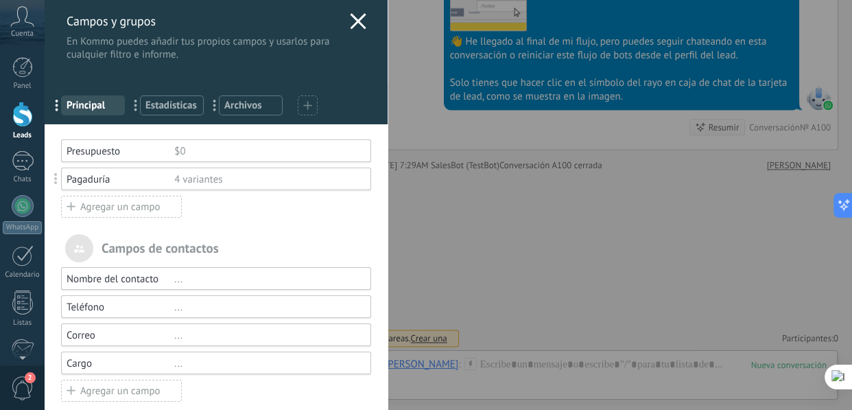
scroll to position [0, 0]
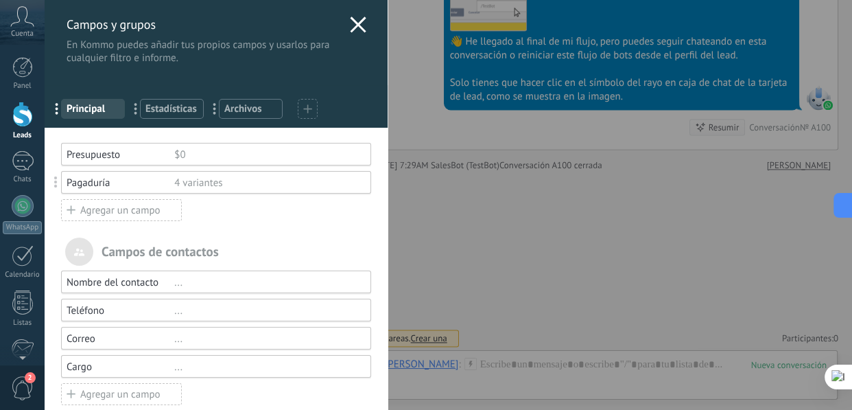
click at [98, 211] on div "Agregar un campo" at bounding box center [121, 210] width 121 height 22
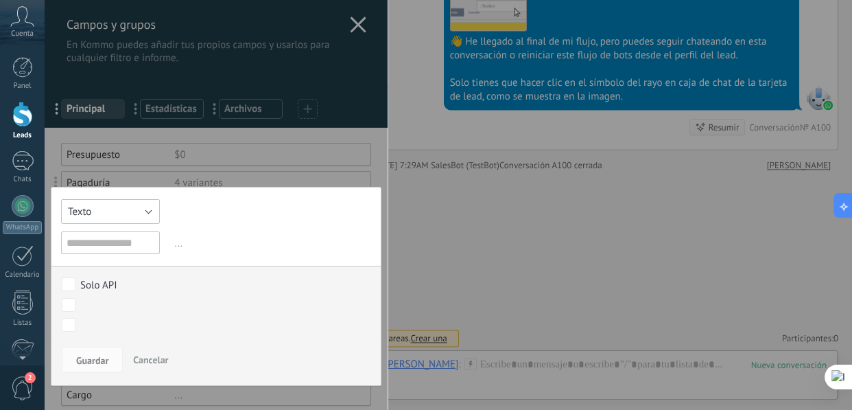
click at [114, 205] on button "Texto" at bounding box center [110, 211] width 99 height 25
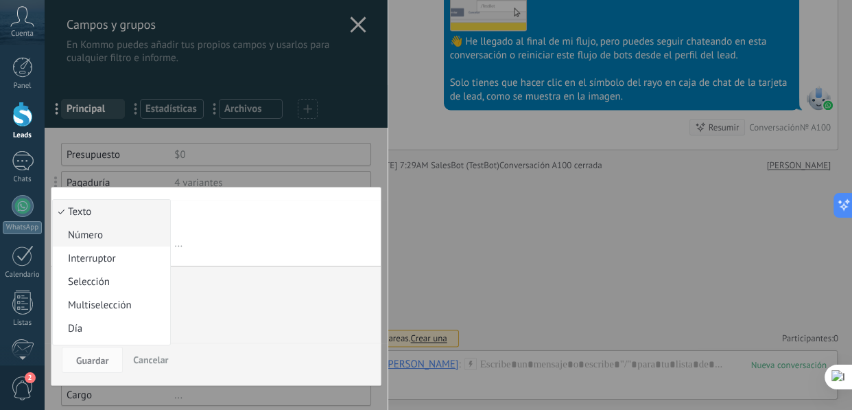
click at [103, 238] on span "Número" at bounding box center [109, 234] width 113 height 13
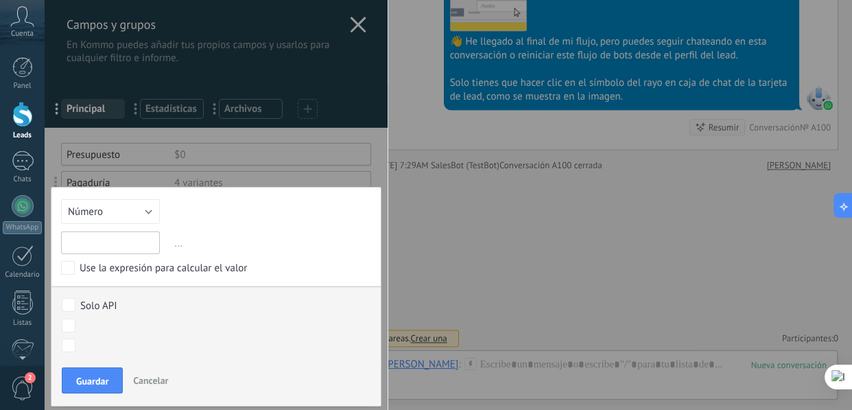
click at [110, 241] on input "text" at bounding box center [110, 242] width 99 height 23
paste input "**********"
type input "**********"
click at [89, 383] on span "Guardar" at bounding box center [92, 381] width 32 height 10
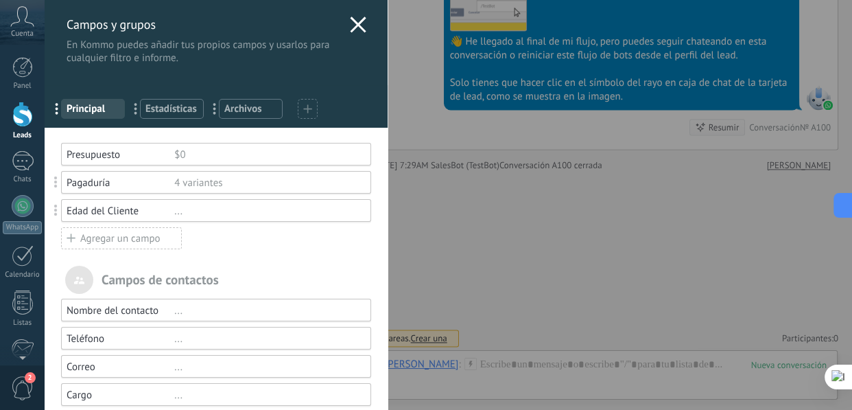
click at [353, 20] on icon at bounding box center [358, 24] width 16 height 16
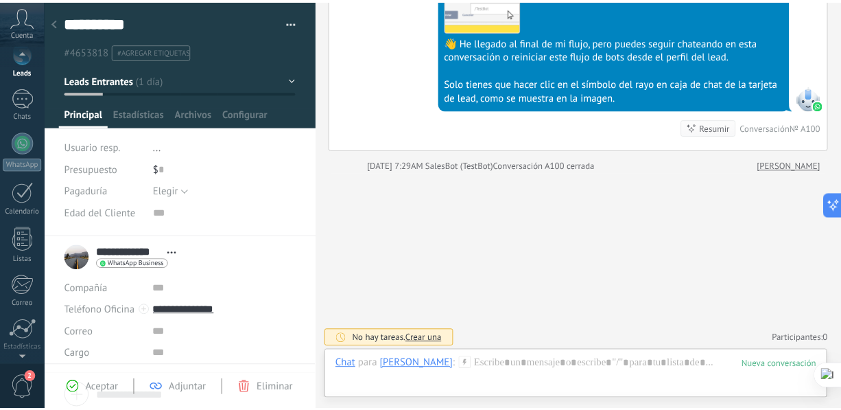
scroll to position [160, 0]
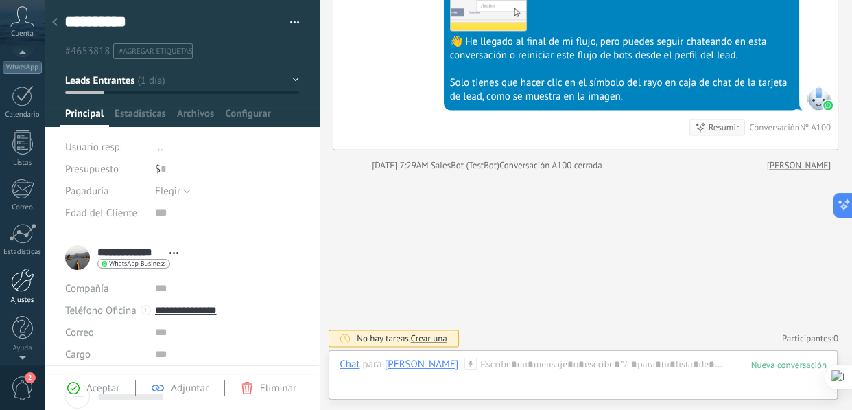
click at [14, 277] on div at bounding box center [22, 280] width 23 height 24
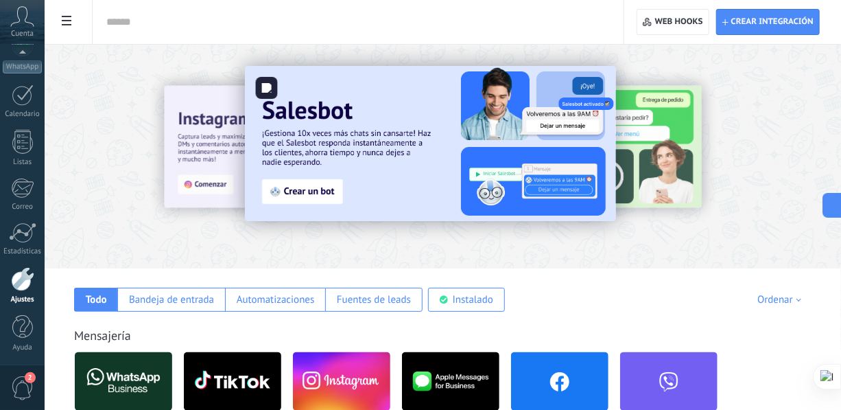
click at [353, 120] on img at bounding box center [430, 143] width 371 height 155
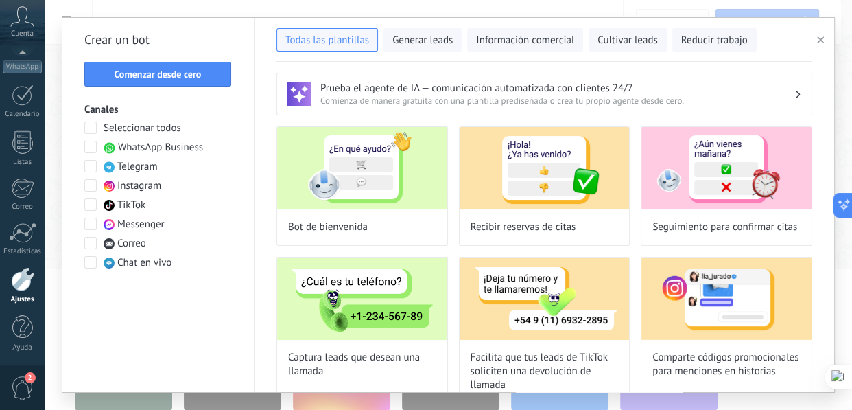
click at [821, 44] on span "button" at bounding box center [820, 40] width 7 height 10
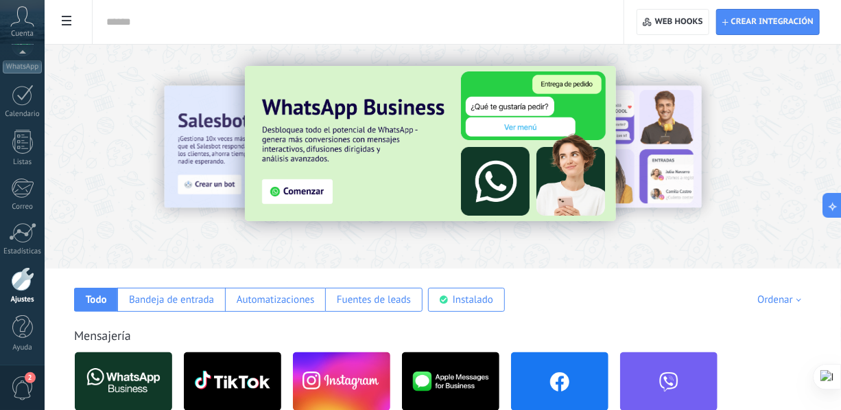
scroll to position [160, 0]
click at [21, 276] on div at bounding box center [22, 280] width 23 height 24
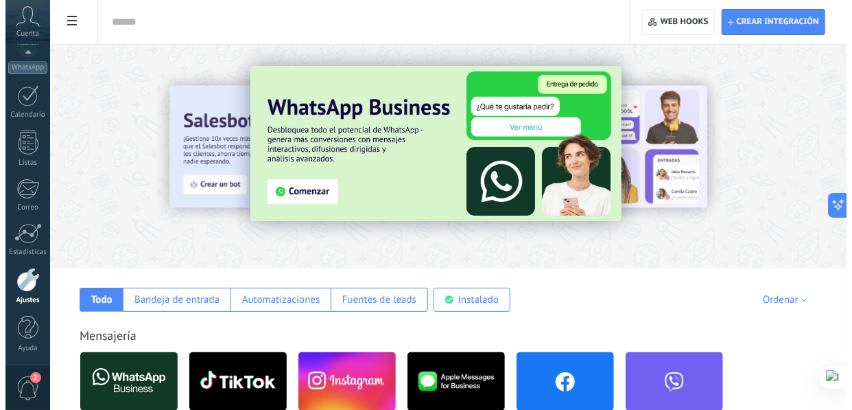
scroll to position [161, 0]
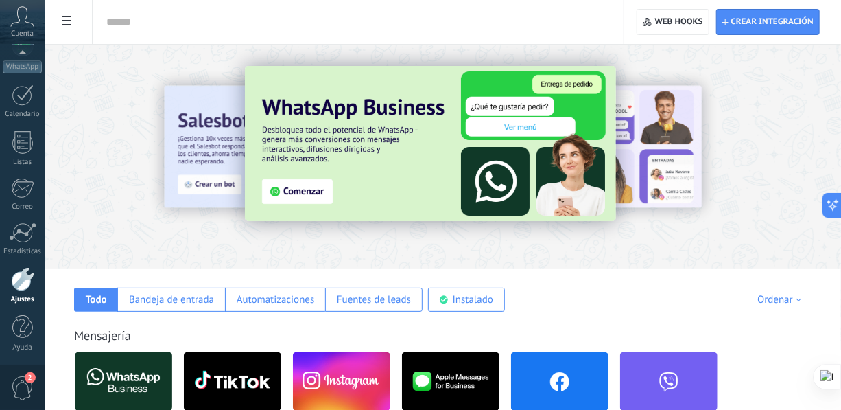
click at [67, 25] on use at bounding box center [67, 21] width 10 height 10
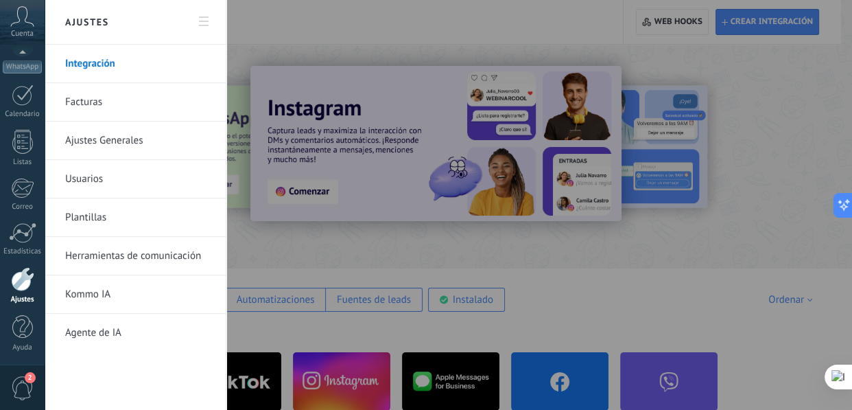
click at [206, 18] on use at bounding box center [204, 21] width 10 height 10
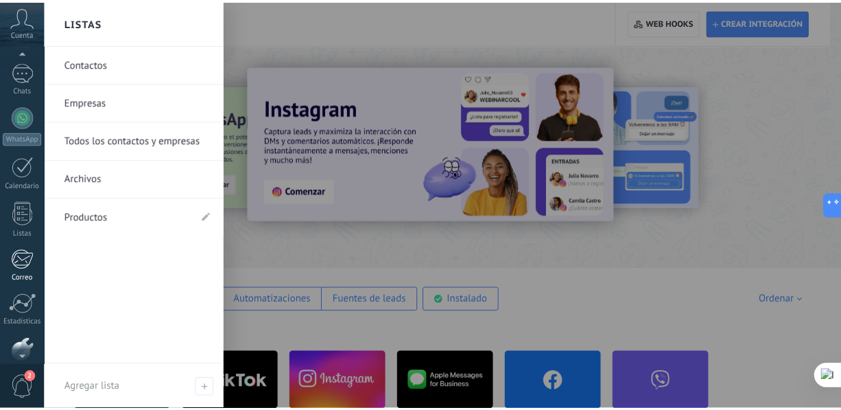
scroll to position [0, 0]
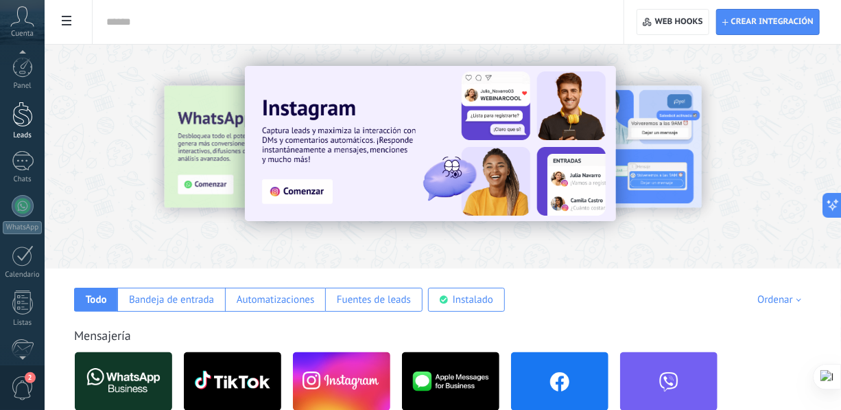
click at [24, 117] on div at bounding box center [22, 114] width 21 height 25
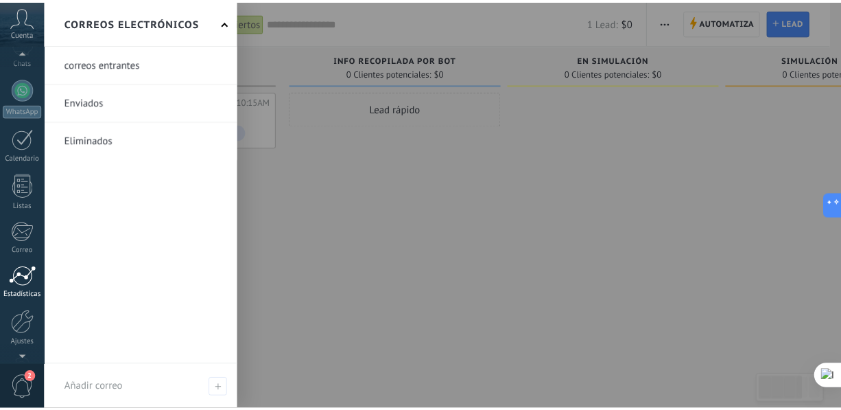
scroll to position [124, 0]
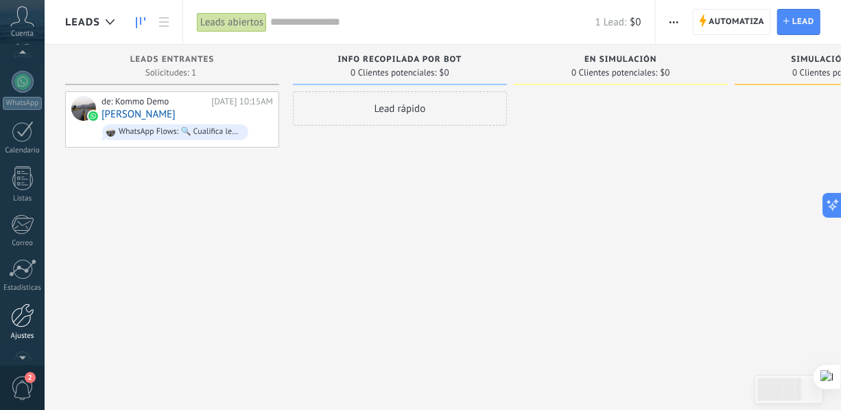
click at [23, 314] on div at bounding box center [22, 315] width 23 height 24
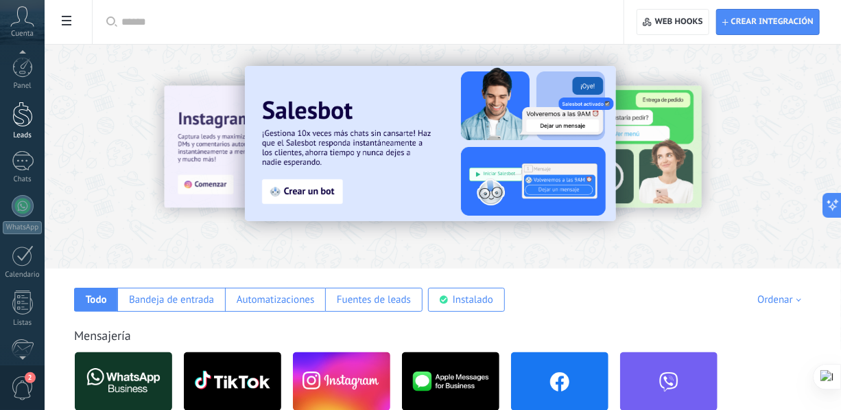
click at [23, 111] on div at bounding box center [22, 114] width 21 height 25
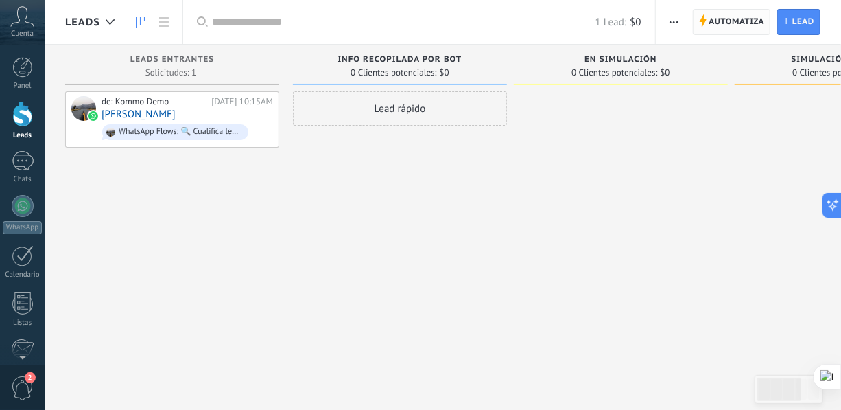
click at [720, 16] on span "Automatiza" at bounding box center [737, 22] width 56 height 25
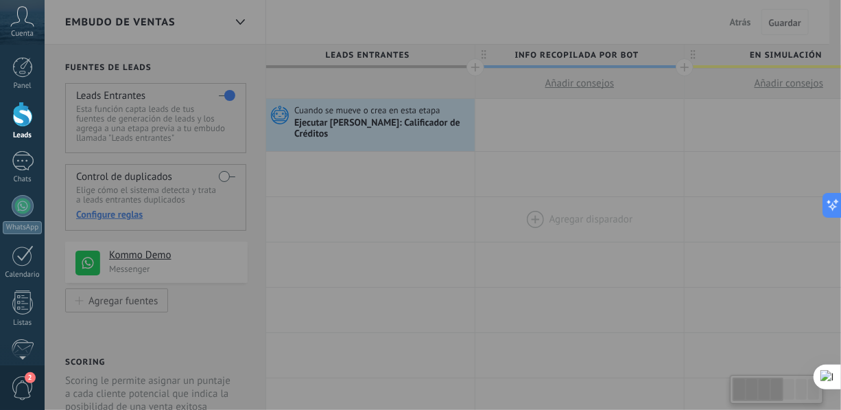
type textarea "**********"
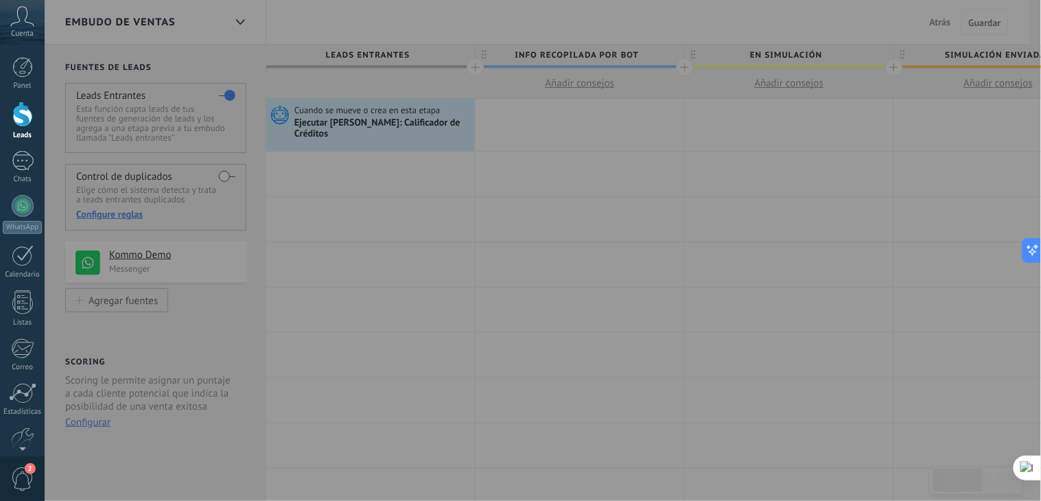
click at [621, 165] on div at bounding box center [520, 250] width 1041 height 501
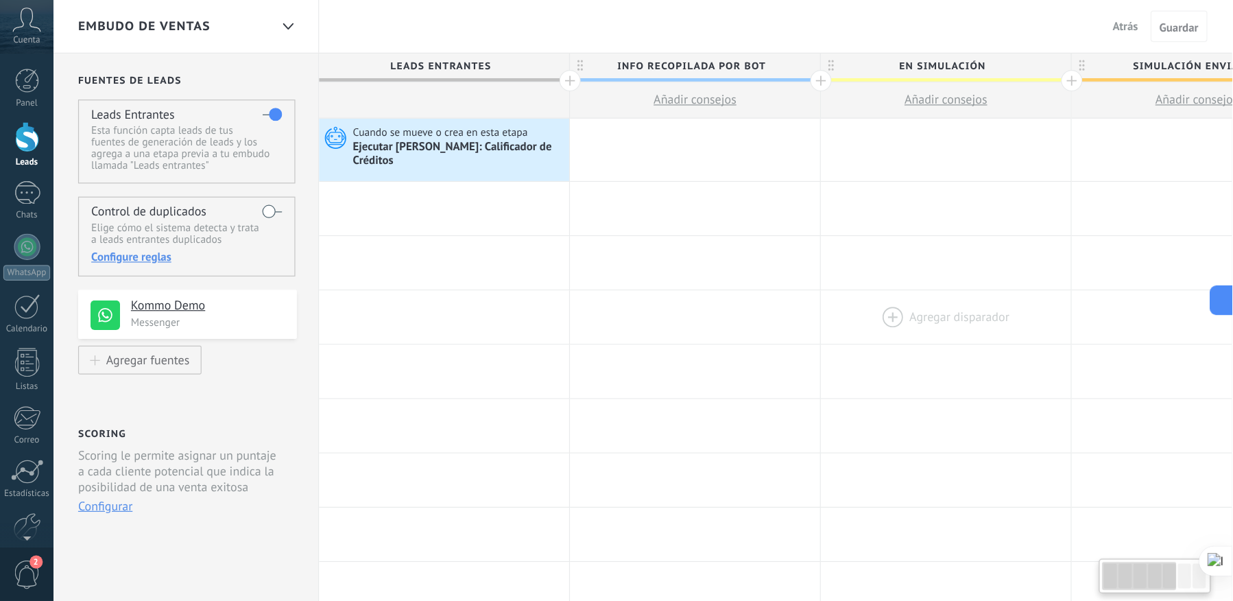
scroll to position [12, 0]
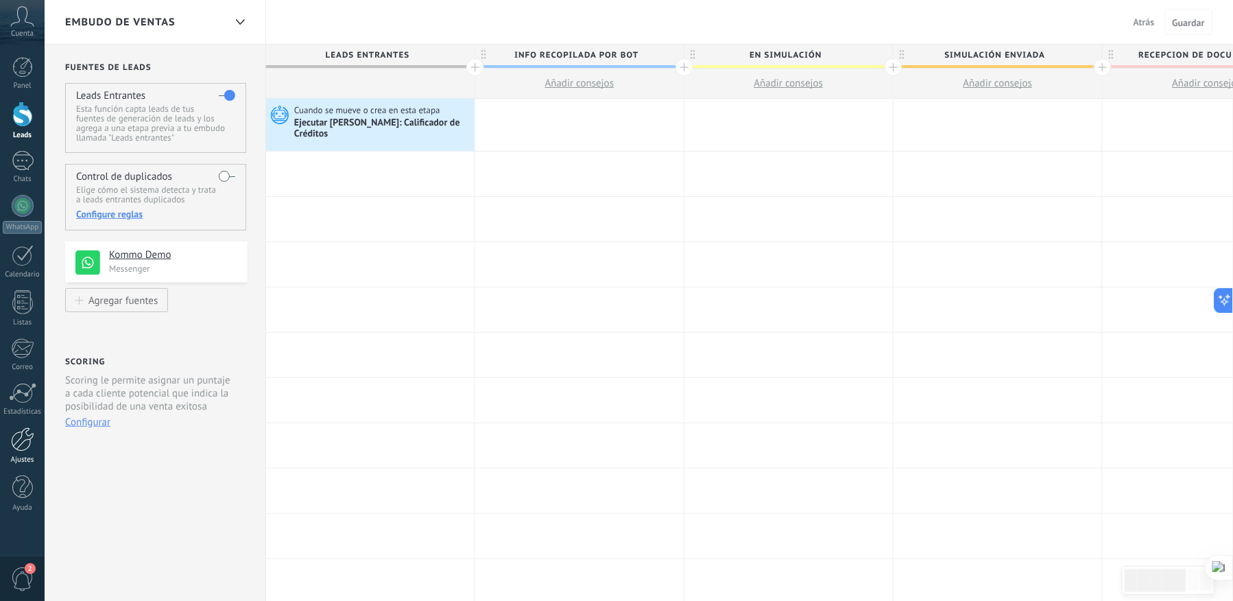
click at [25, 446] on div at bounding box center [22, 439] width 23 height 24
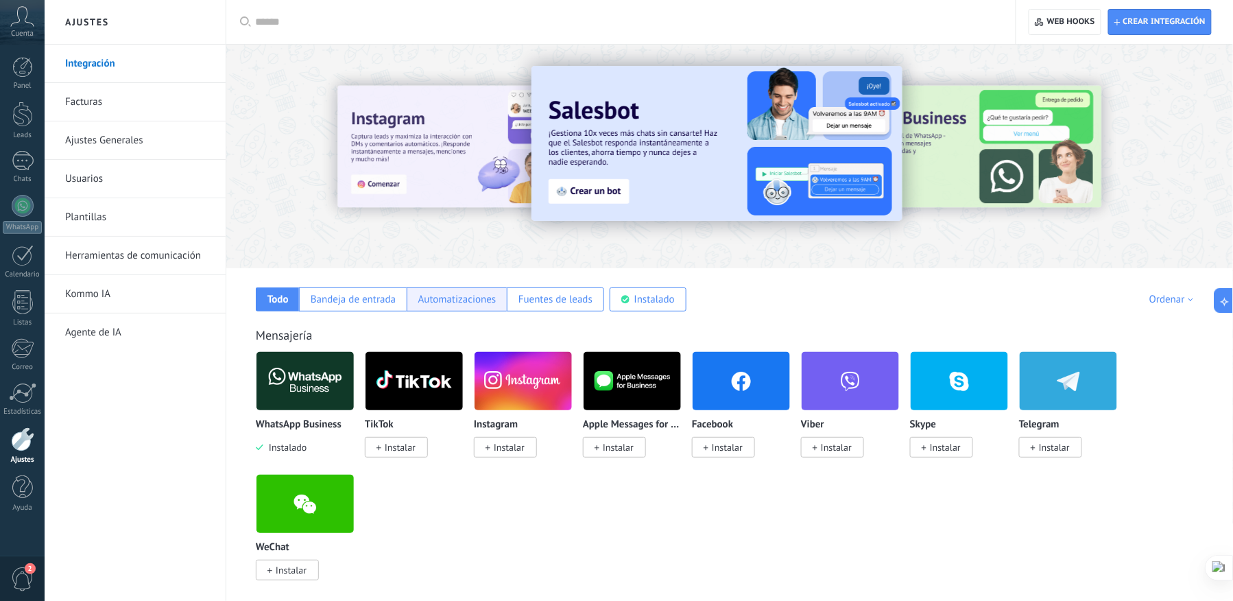
click at [448, 306] on div "Automatizaciones" at bounding box center [457, 299] width 100 height 24
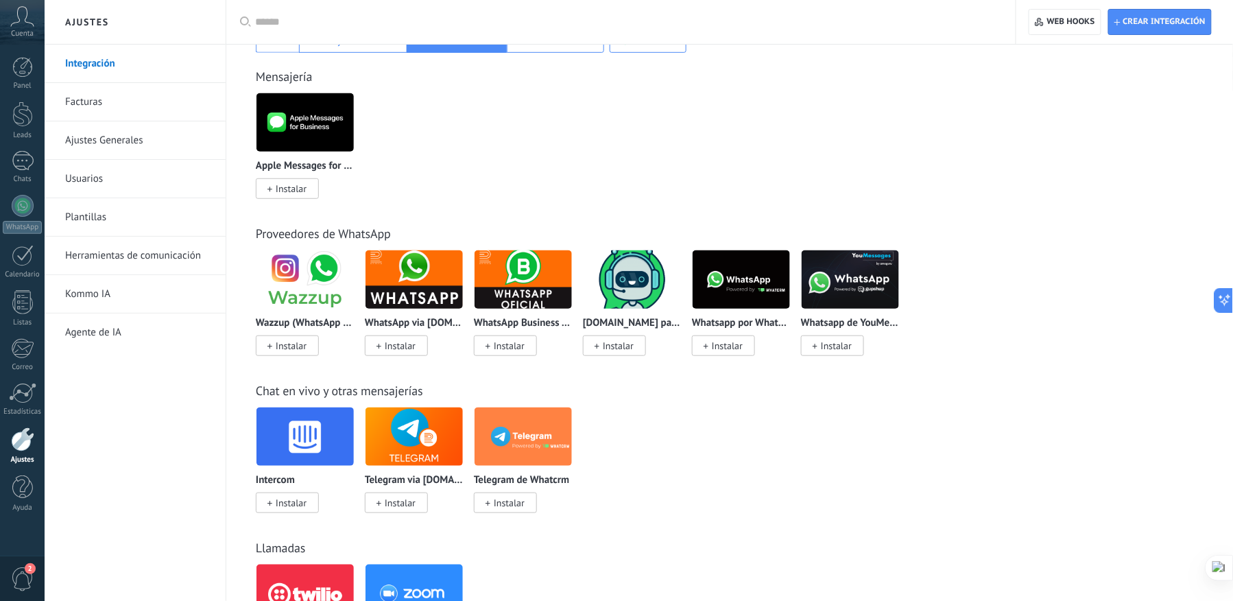
scroll to position [132, 0]
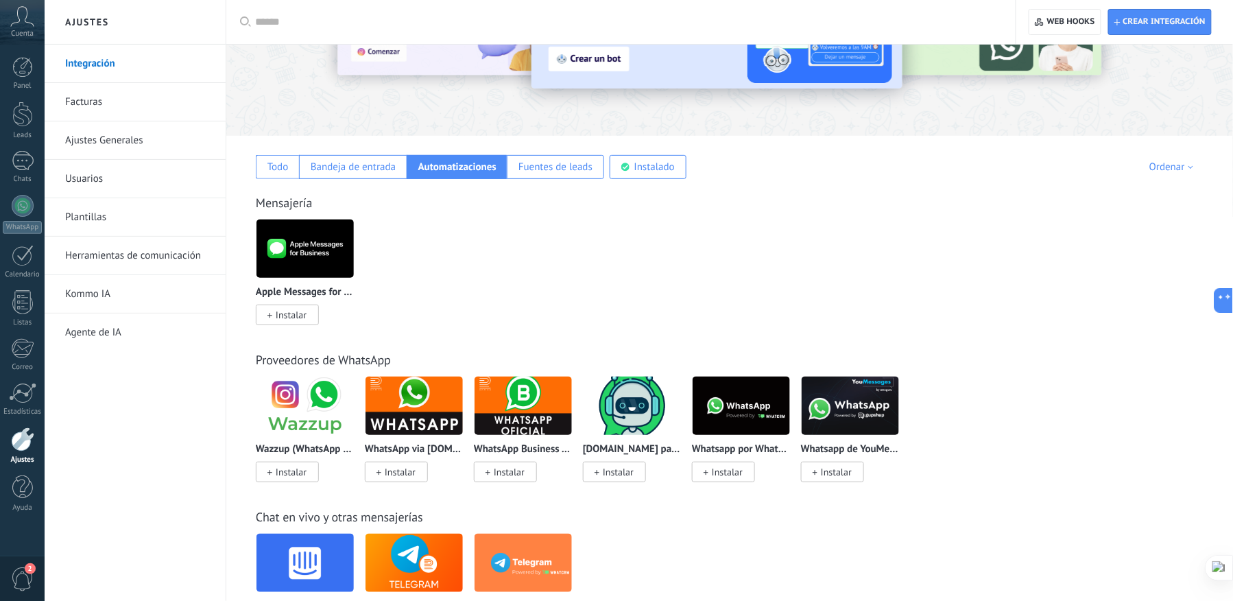
drag, startPoint x: 247, startPoint y: 202, endPoint x: 494, endPoint y: 277, distance: 258.2
click at [494, 277] on div "Mensajería Apple Messages for Business Instalar" at bounding box center [730, 245] width 980 height 157
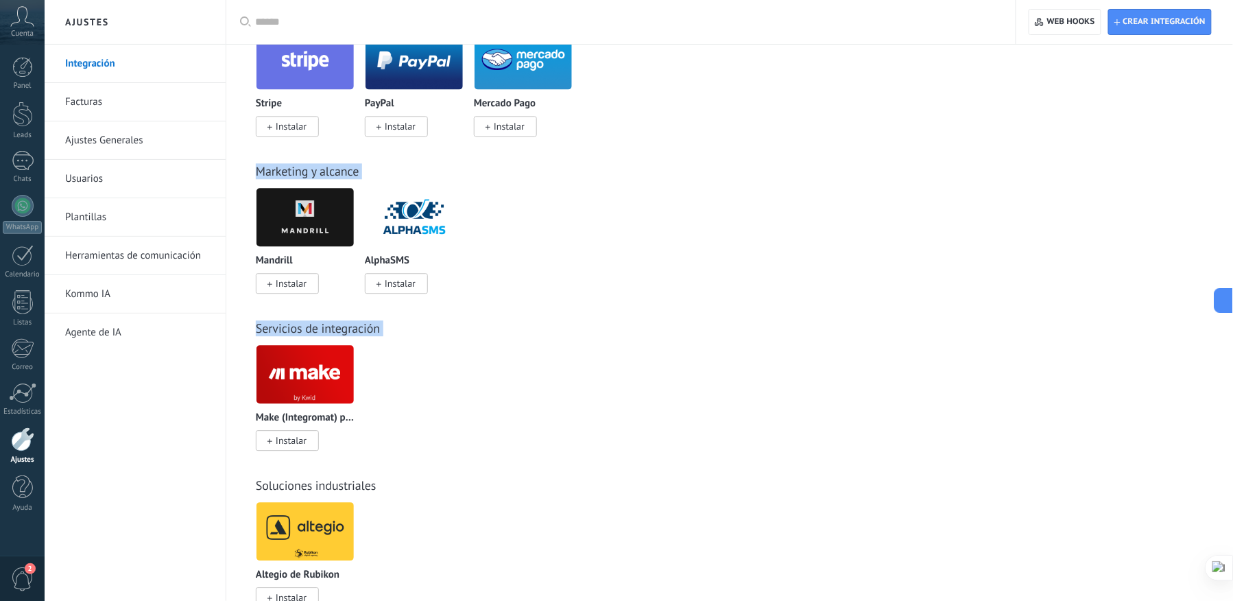
scroll to position [1139, 0]
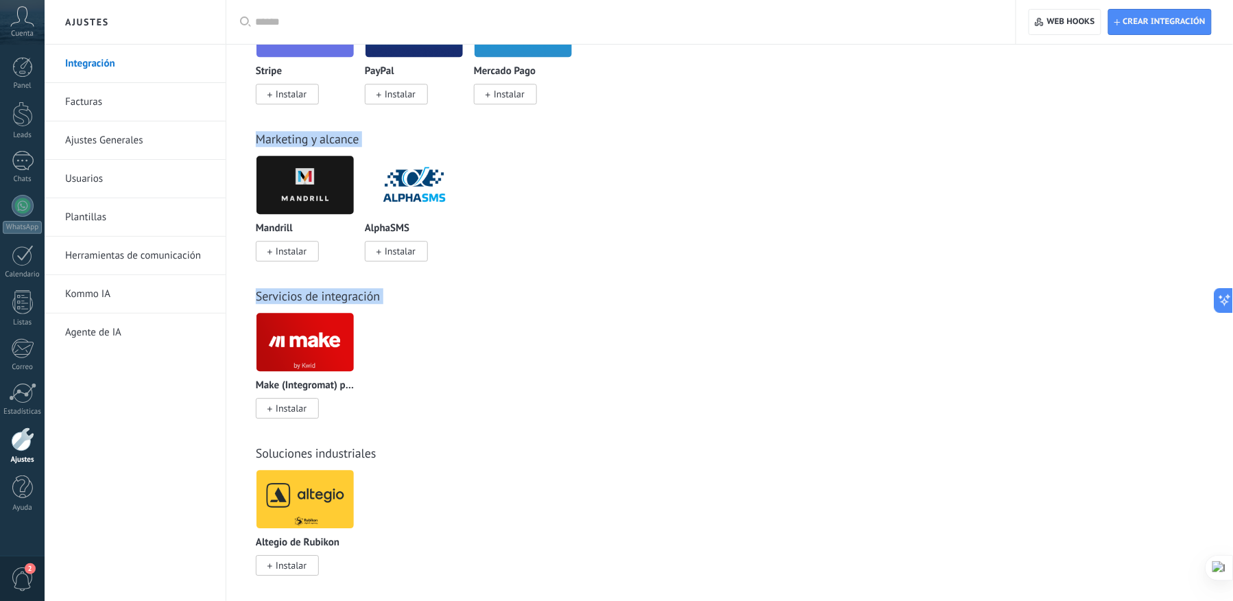
drag, startPoint x: 259, startPoint y: 204, endPoint x: 525, endPoint y: 359, distance: 308.6
click at [525, 359] on div "Todo Bandeja de entrada Automatizaciones Fuentes de leads Instalado Mis contrib…" at bounding box center [729, 497] width 1007 height 2736
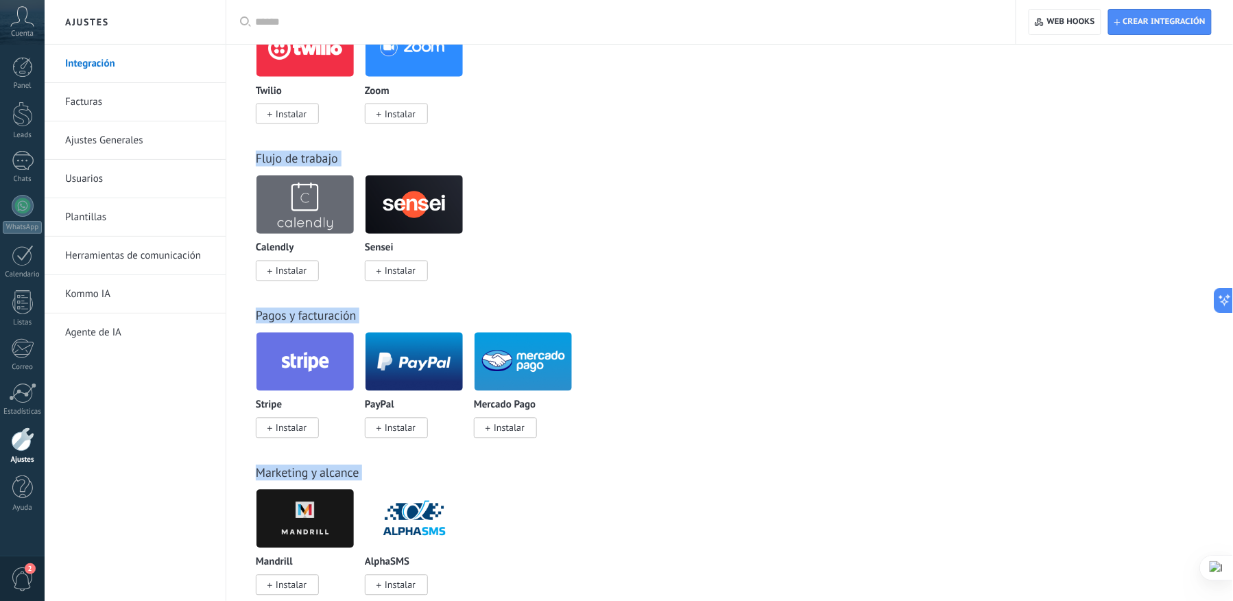
scroll to position [772, 0]
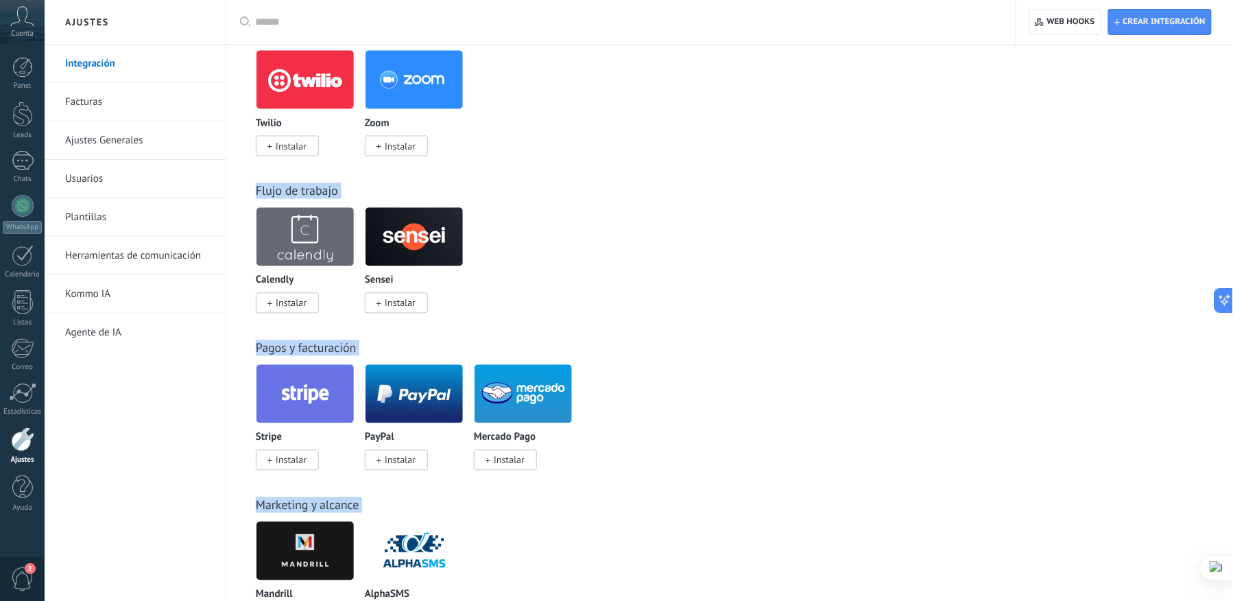
click at [858, 313] on div "Calendly Instalar Sensei Instalar" at bounding box center [737, 268] width 962 height 123
click at [879, 152] on div "Twilio Instalar Zoom Instalar" at bounding box center [737, 111] width 962 height 123
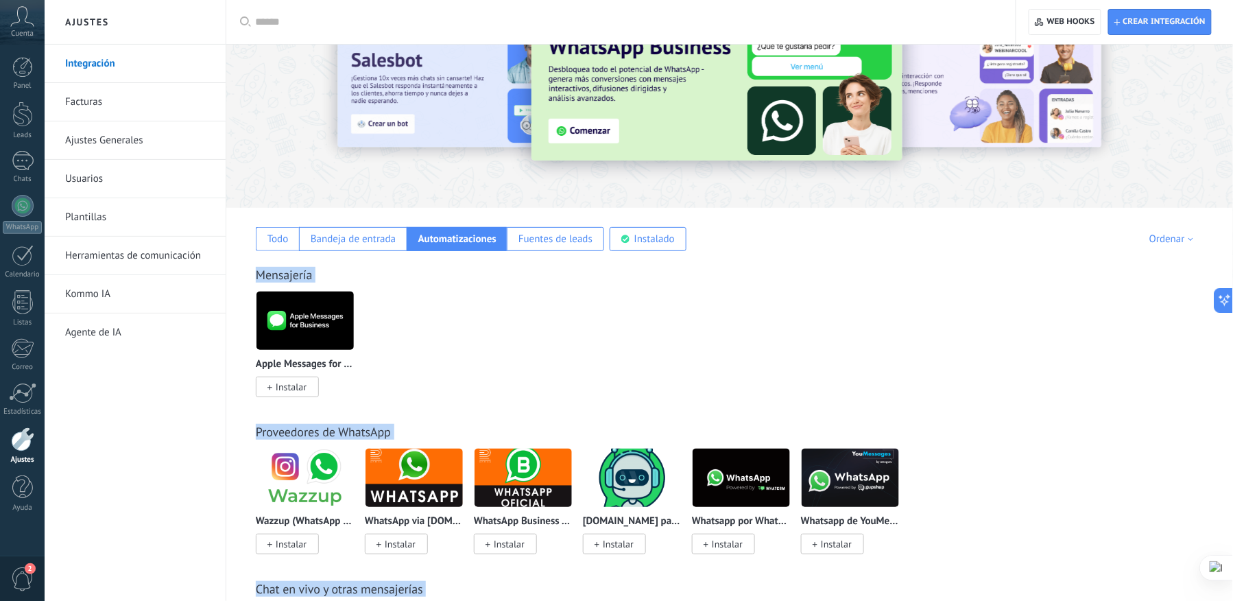
scroll to position [41, 0]
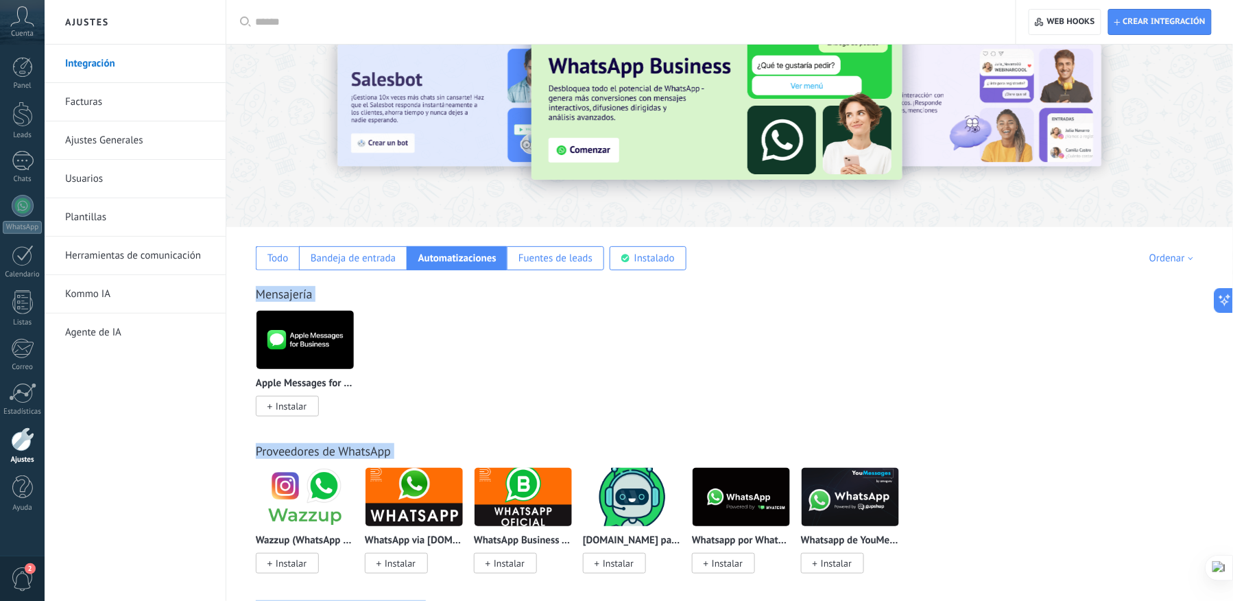
click at [311, 294] on link "Mensajería" at bounding box center [284, 294] width 57 height 16
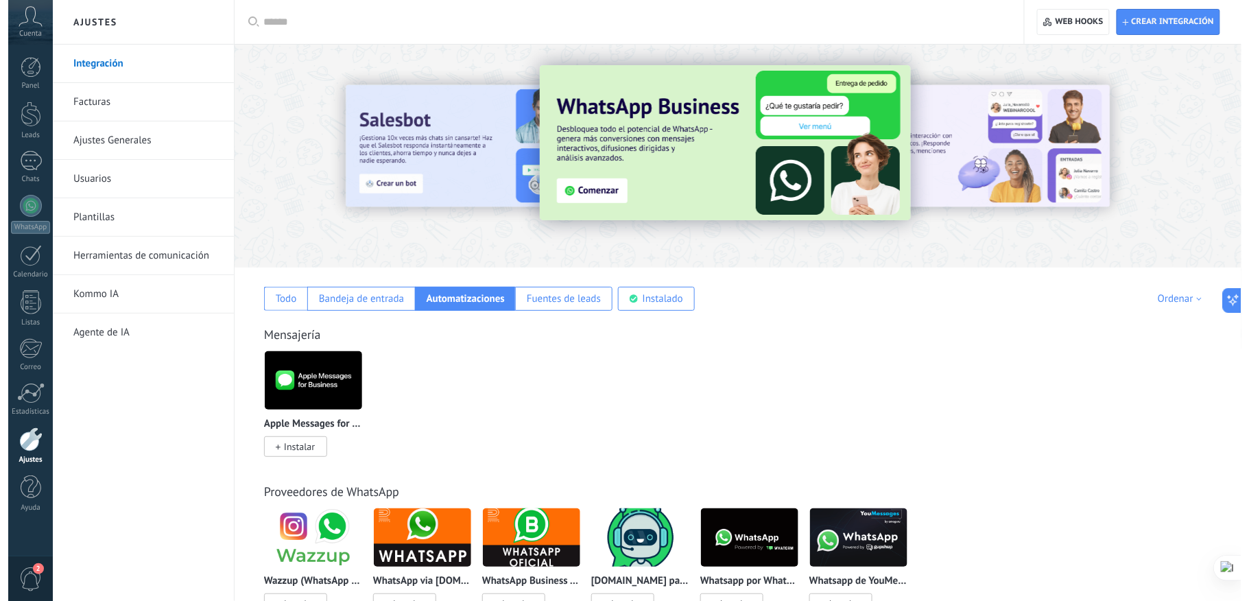
scroll to position [0, 0]
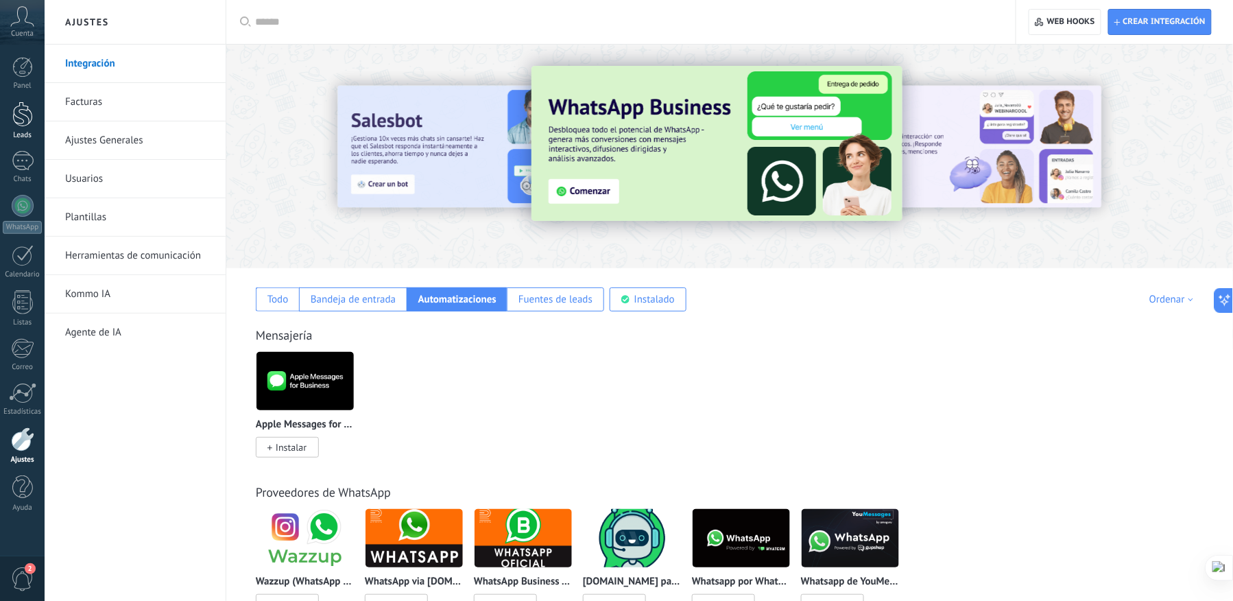
click at [17, 108] on div at bounding box center [22, 114] width 21 height 25
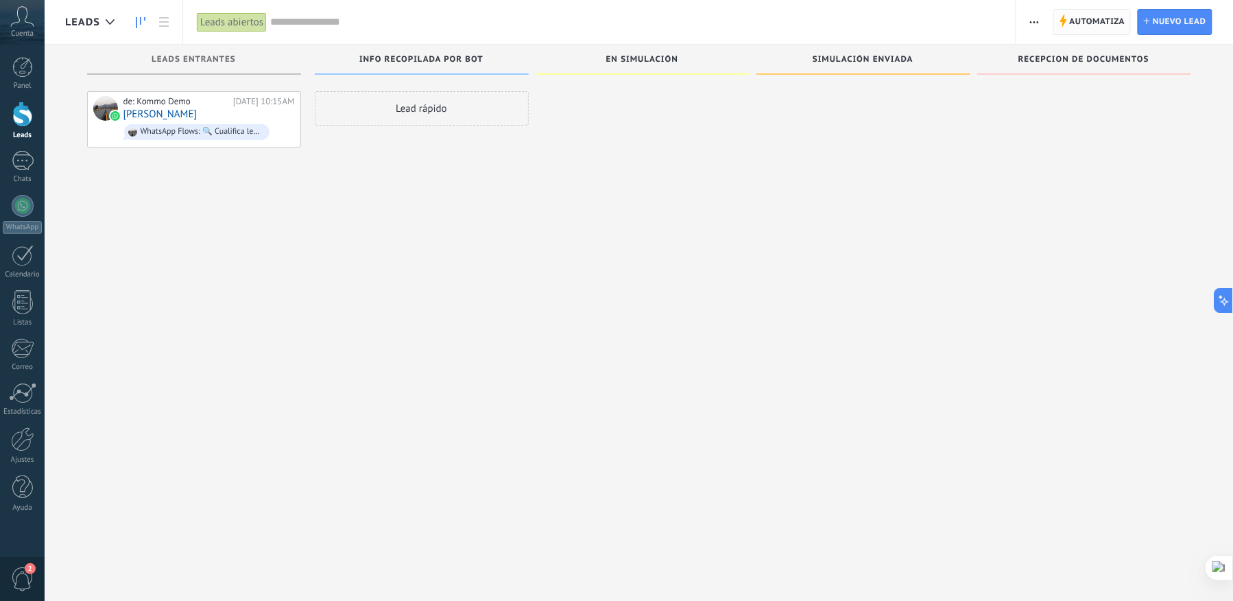
click at [1027, 23] on span "Automatiza" at bounding box center [1098, 22] width 56 height 25
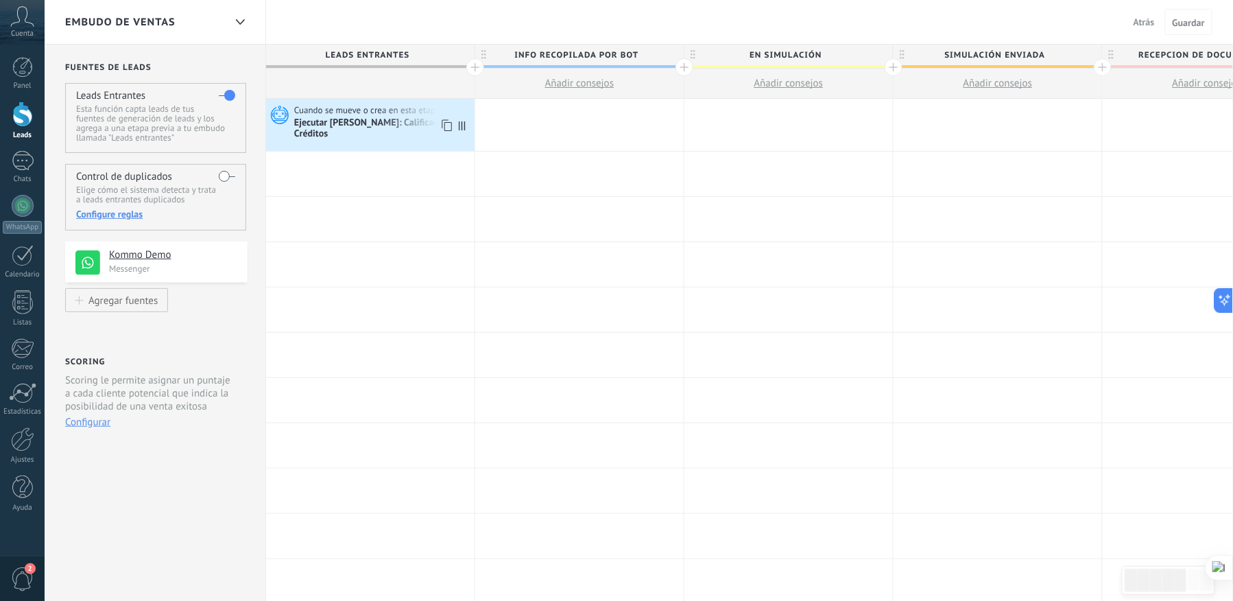
click at [370, 119] on div "Ejecutar [PERSON_NAME]: Calificador de Créditos" at bounding box center [382, 128] width 177 height 23
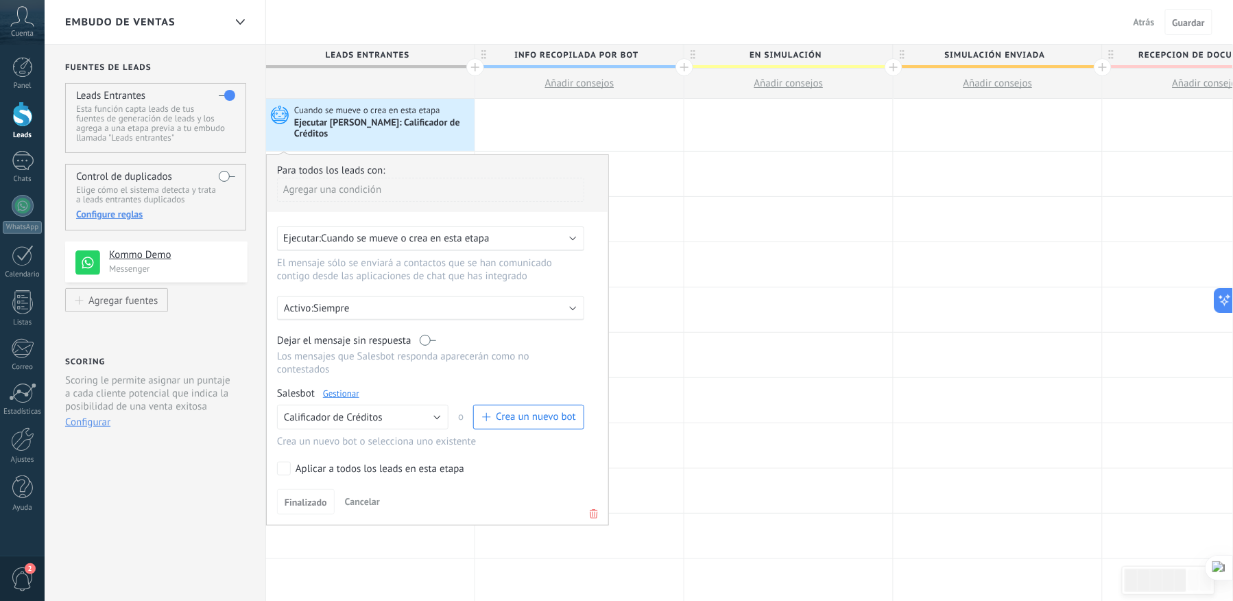
click at [385, 167] on div "Para todos los leads con:" at bounding box center [437, 170] width 321 height 13
click at [349, 114] on span "Cuando se mueve o crea en esta etapa" at bounding box center [368, 110] width 148 height 12
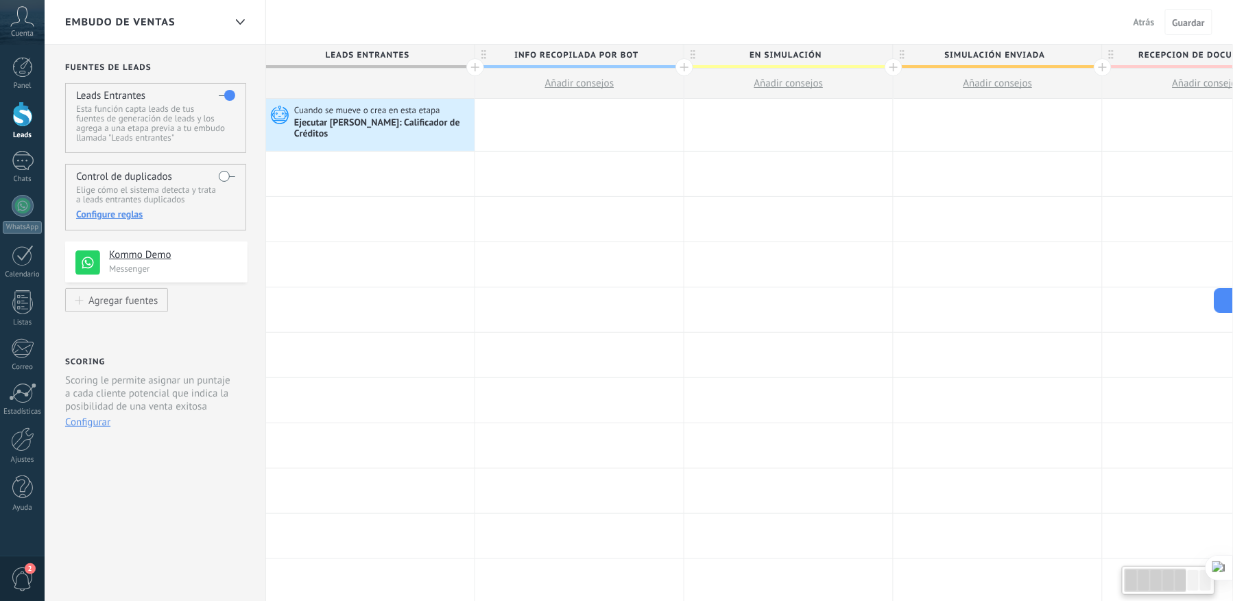
click at [283, 114] on use at bounding box center [280, 115] width 18 height 19
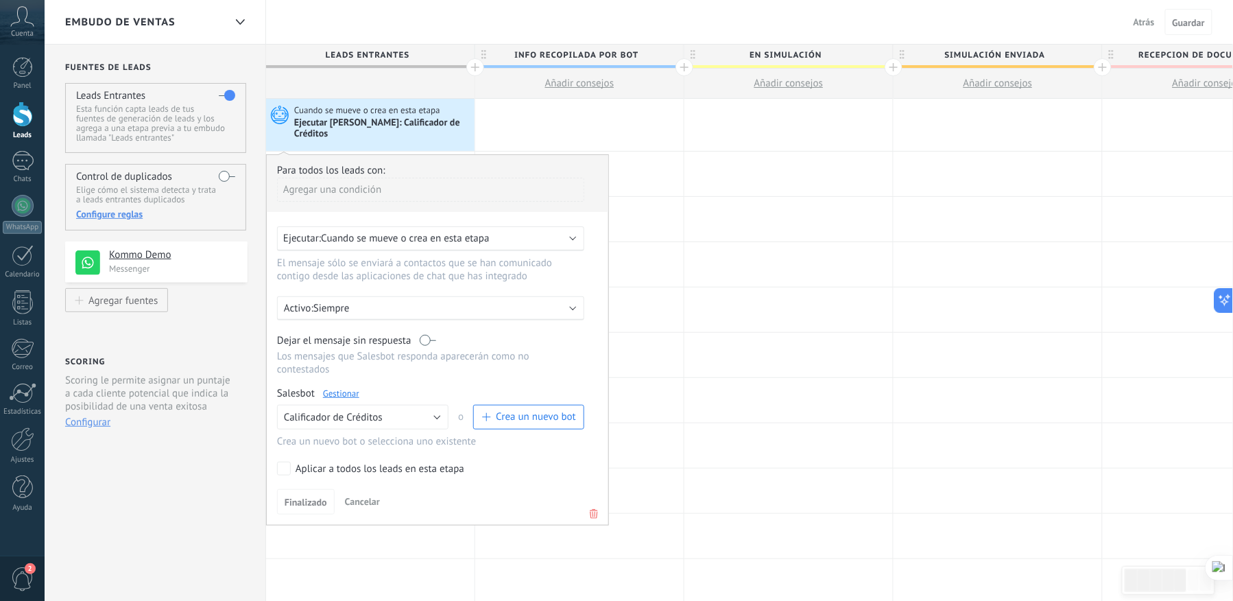
click at [283, 114] on use at bounding box center [280, 115] width 18 height 19
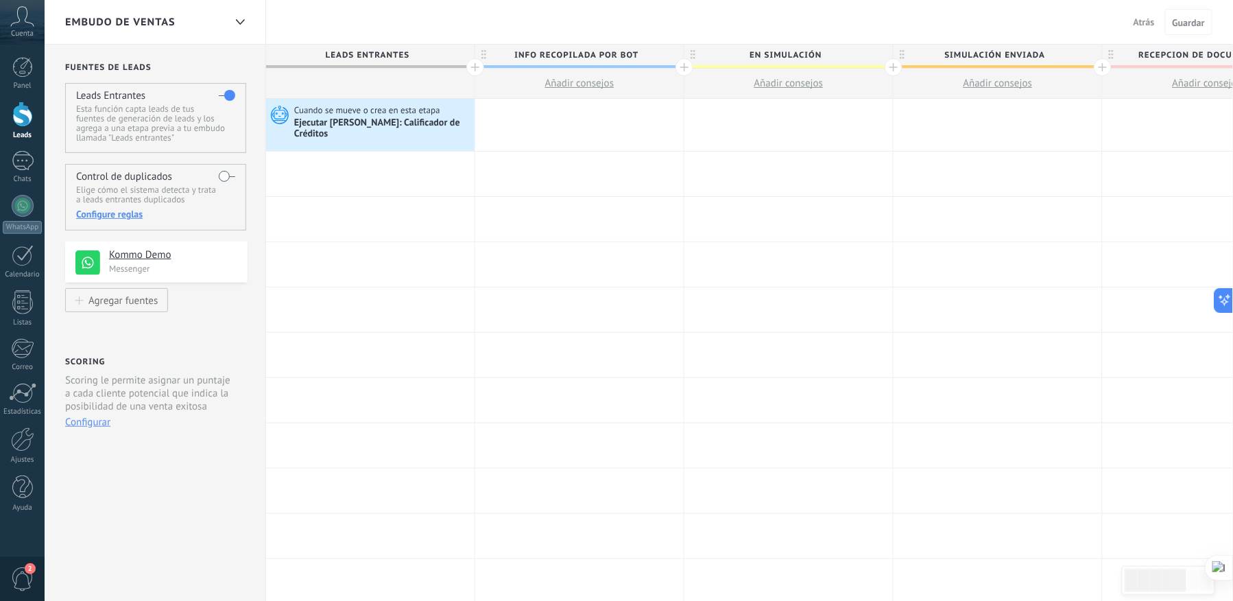
click at [283, 114] on use at bounding box center [280, 115] width 18 height 19
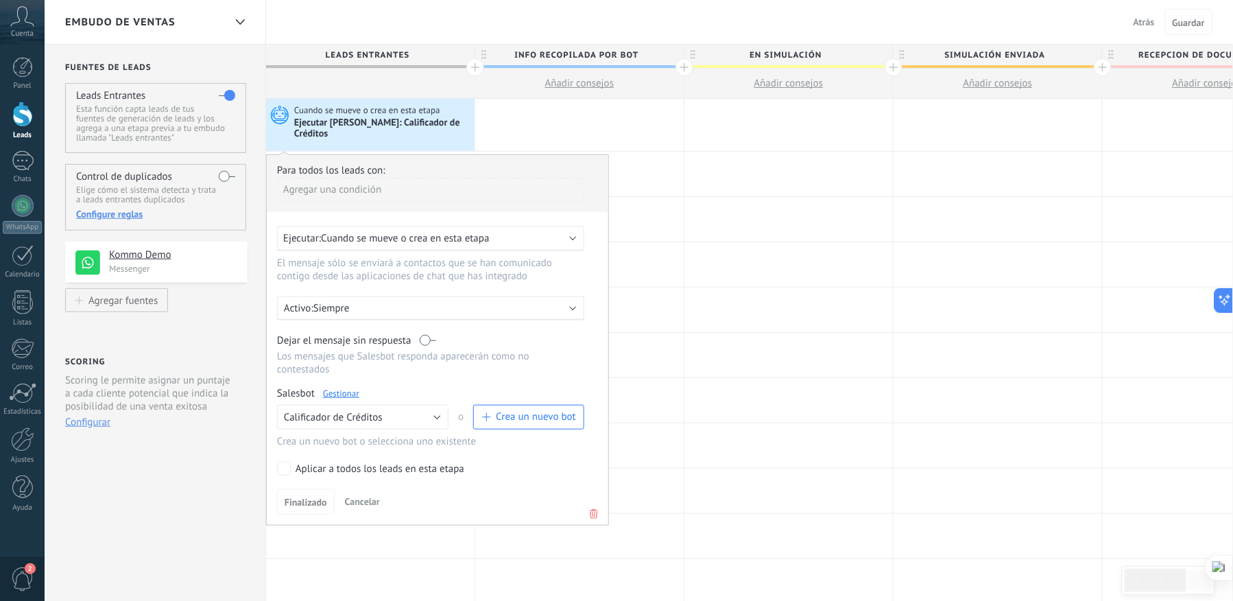
click at [346, 388] on link "Gestionar" at bounding box center [341, 394] width 36 height 12
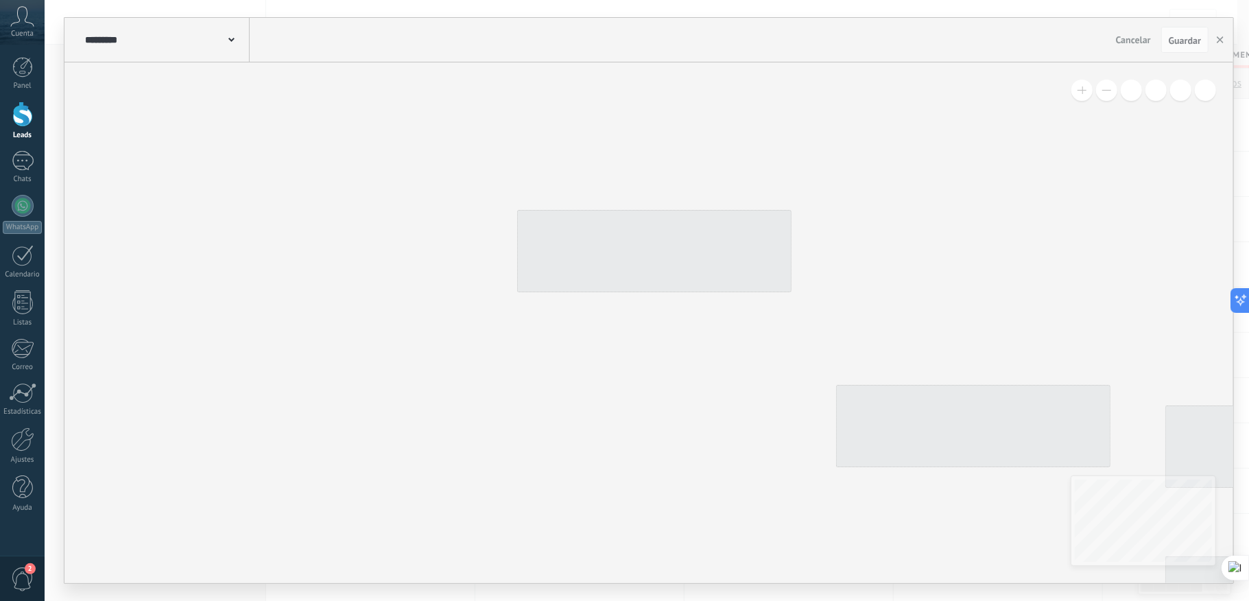
type input "**********"
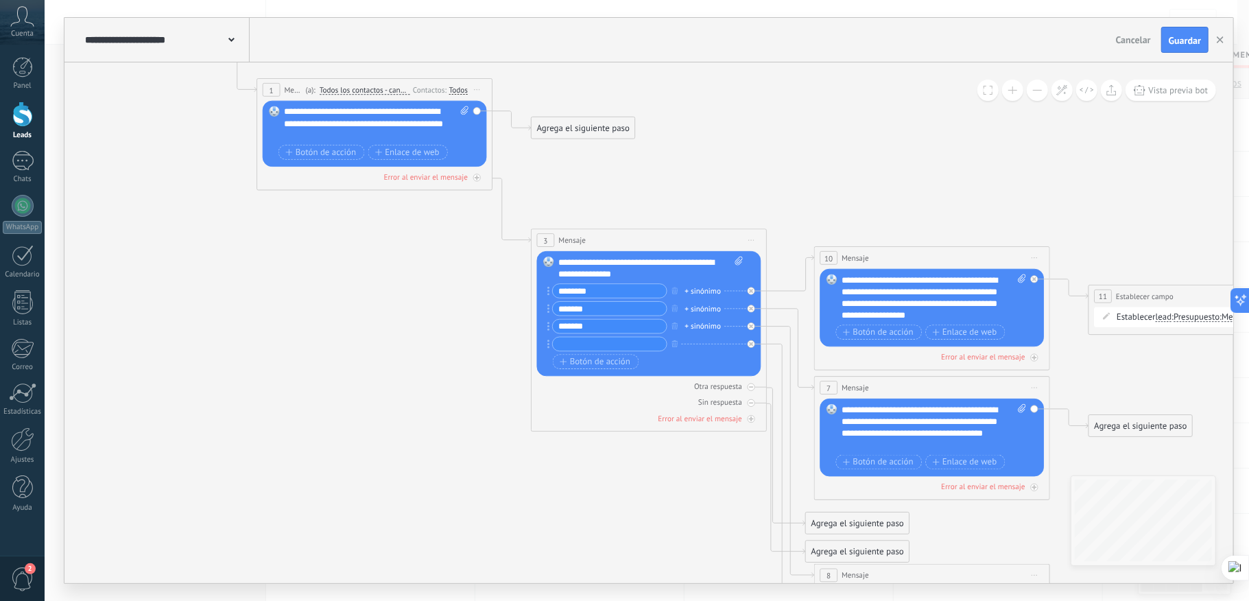
drag, startPoint x: 678, startPoint y: 449, endPoint x: 347, endPoint y: 306, distance: 360.8
click at [347, 306] on icon at bounding box center [772, 429] width 1899 height 1368
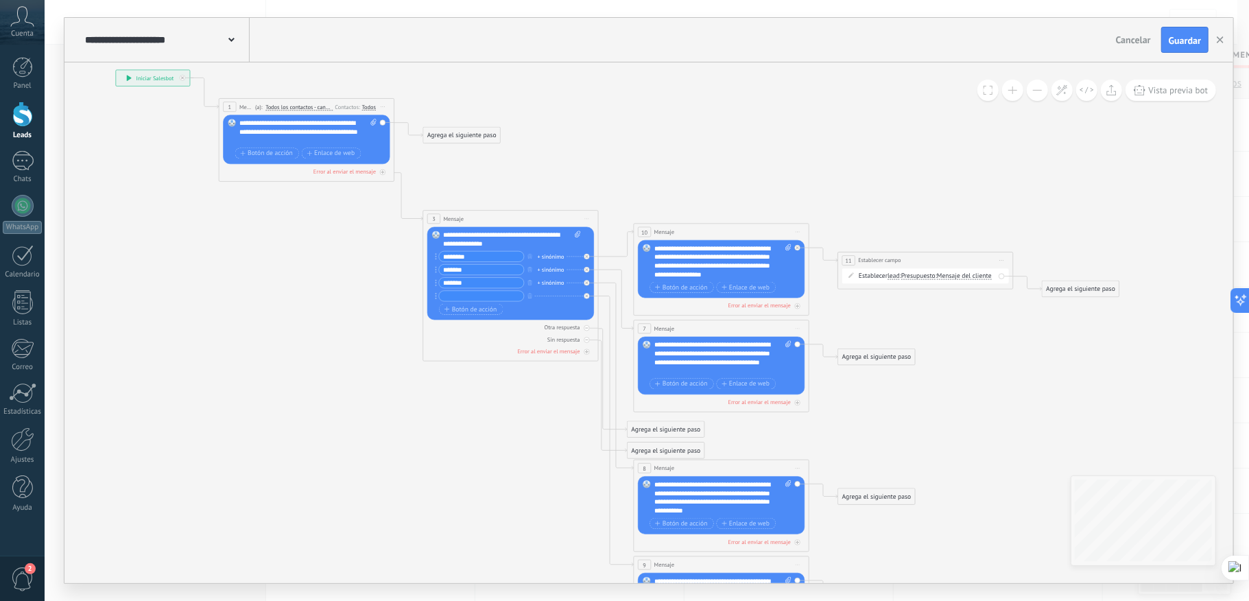
drag, startPoint x: 709, startPoint y: 207, endPoint x: 643, endPoint y: 170, distance: 75.0
click at [643, 170] on icon at bounding box center [602, 359] width 1413 height 1018
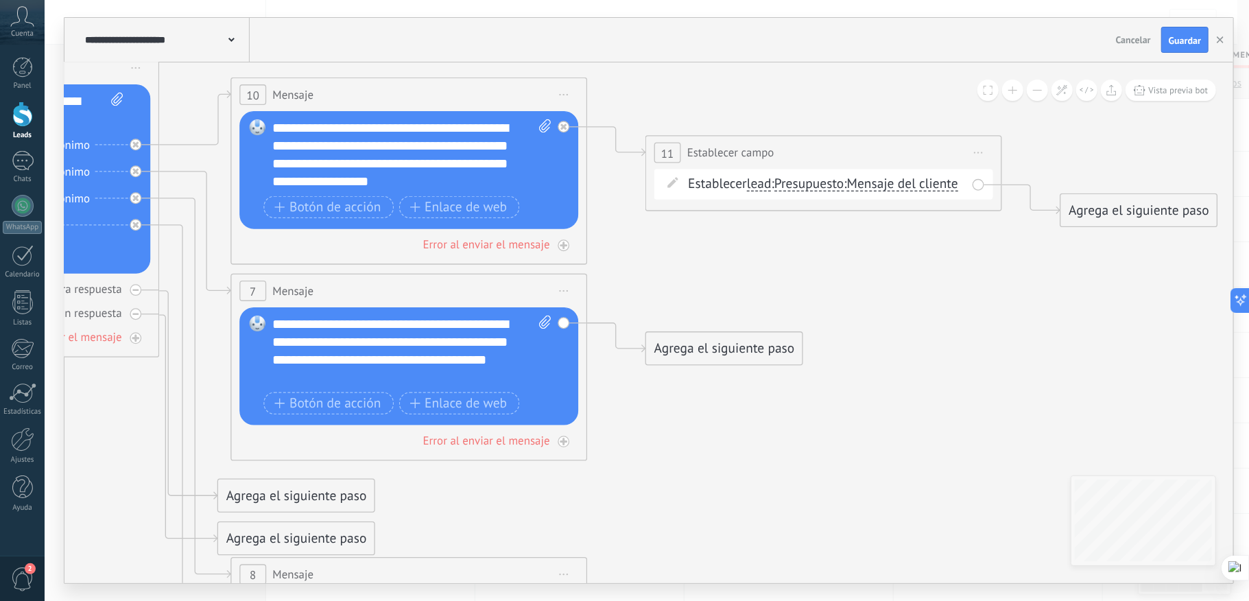
drag, startPoint x: 985, startPoint y: 327, endPoint x: 809, endPoint y: 279, distance: 182.2
click at [809, 279] on icon at bounding box center [167, 353] width 2871 height 2068
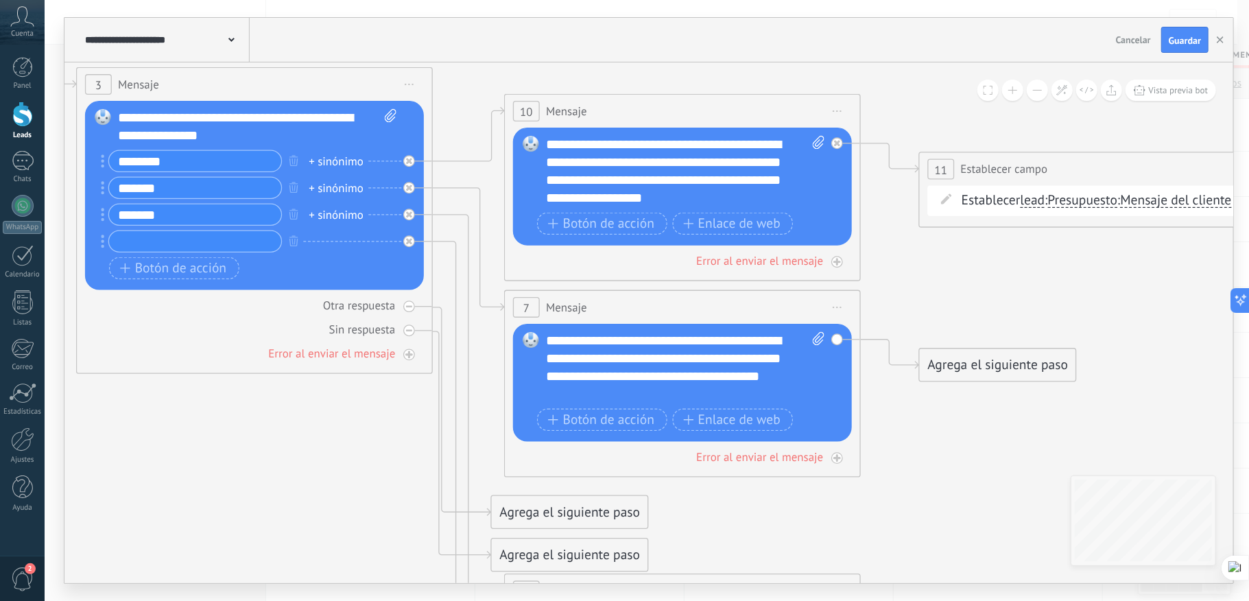
drag, startPoint x: 193, startPoint y: 78, endPoint x: 466, endPoint y: 95, distance: 274.2
click at [466, 95] on icon at bounding box center [441, 370] width 2871 height 2068
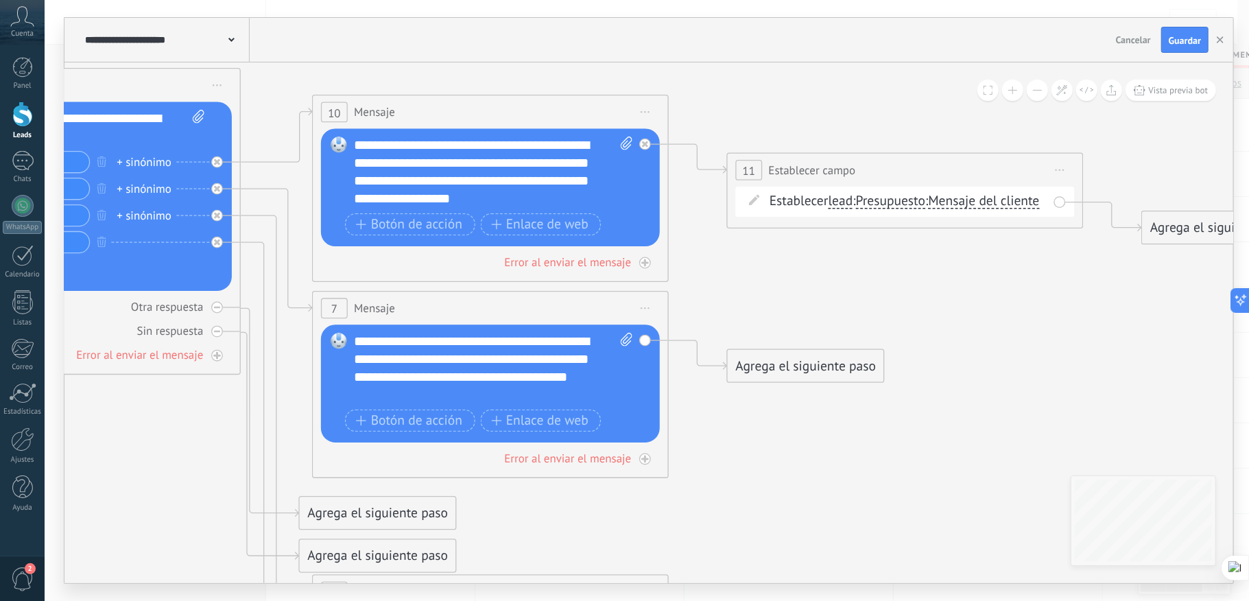
drag, startPoint x: 1073, startPoint y: 294, endPoint x: 815, endPoint y: 283, distance: 258.2
click at [824, 285] on icon at bounding box center [249, 371] width 2871 height 2068
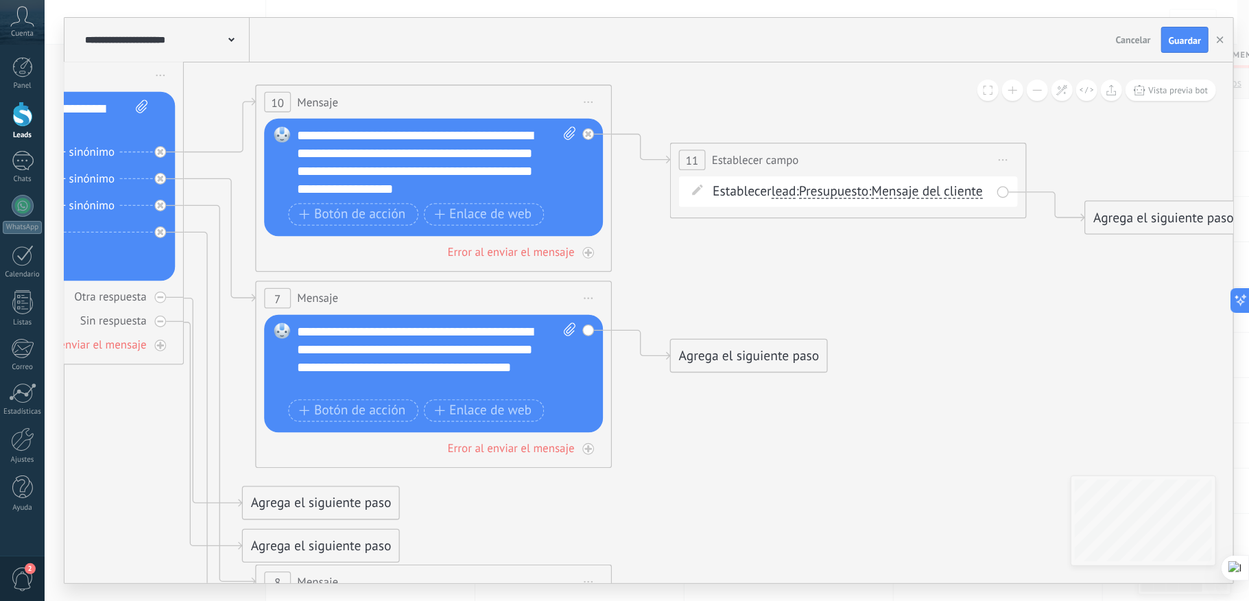
click at [790, 190] on span "lead" at bounding box center [784, 192] width 25 height 14
click at [790, 190] on button "lead" at bounding box center [874, 192] width 223 height 32
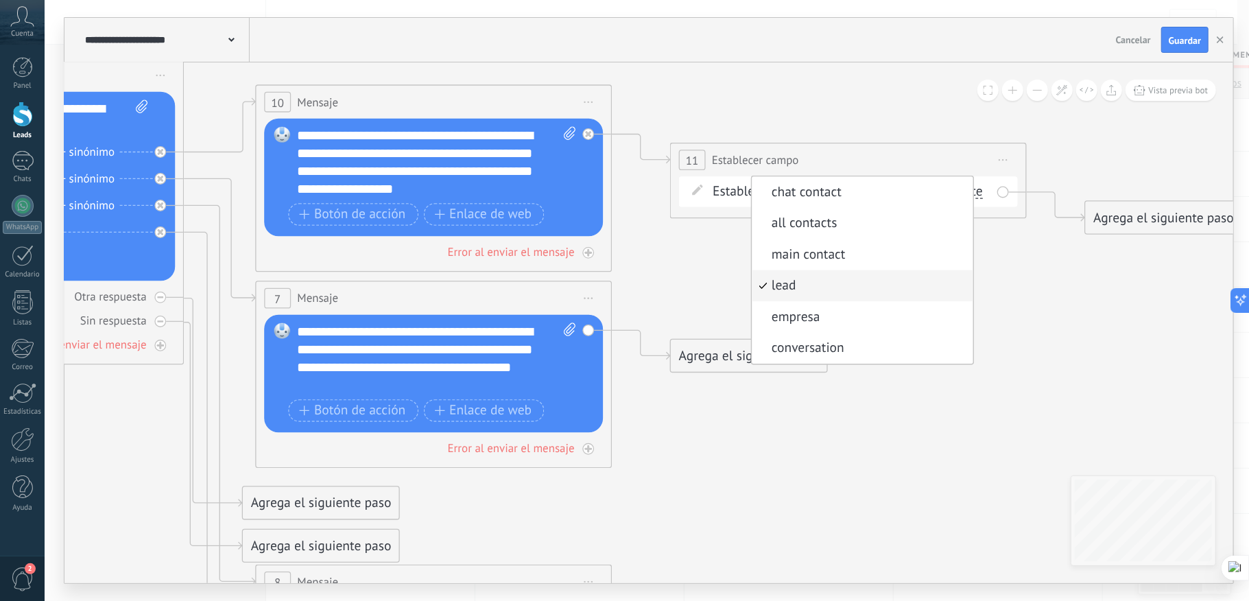
click at [860, 106] on icon at bounding box center [192, 360] width 2871 height 2068
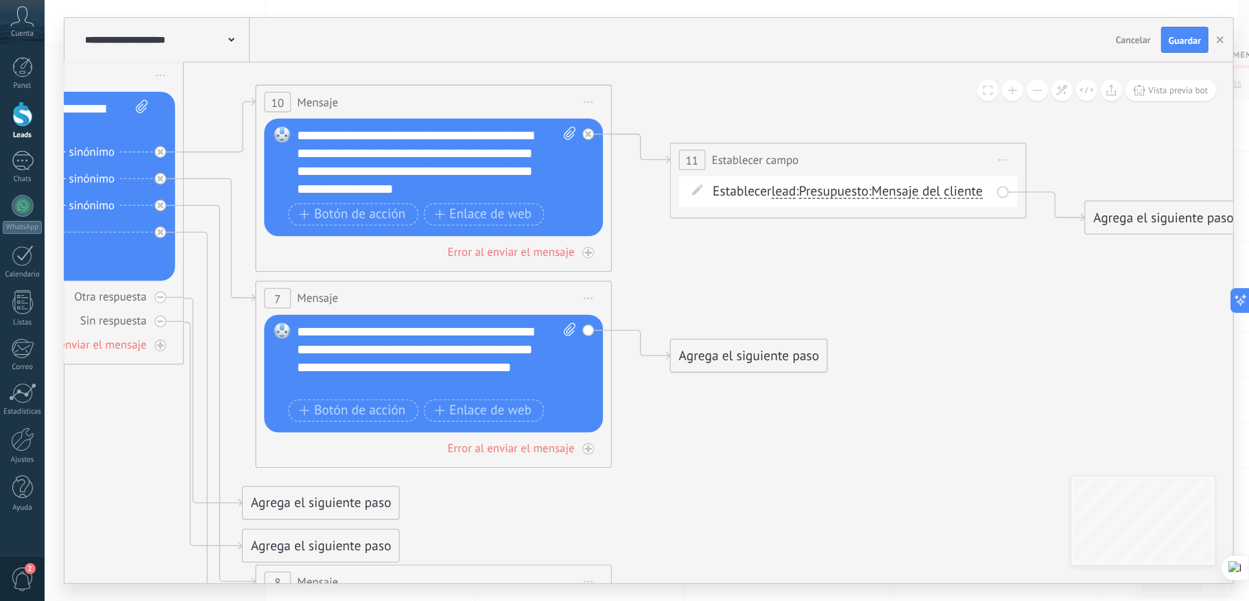
click at [851, 191] on span "Presupuesto" at bounding box center [834, 192] width 70 height 14
click at [851, 191] on button "Presupuesto" at bounding box center [901, 192] width 223 height 32
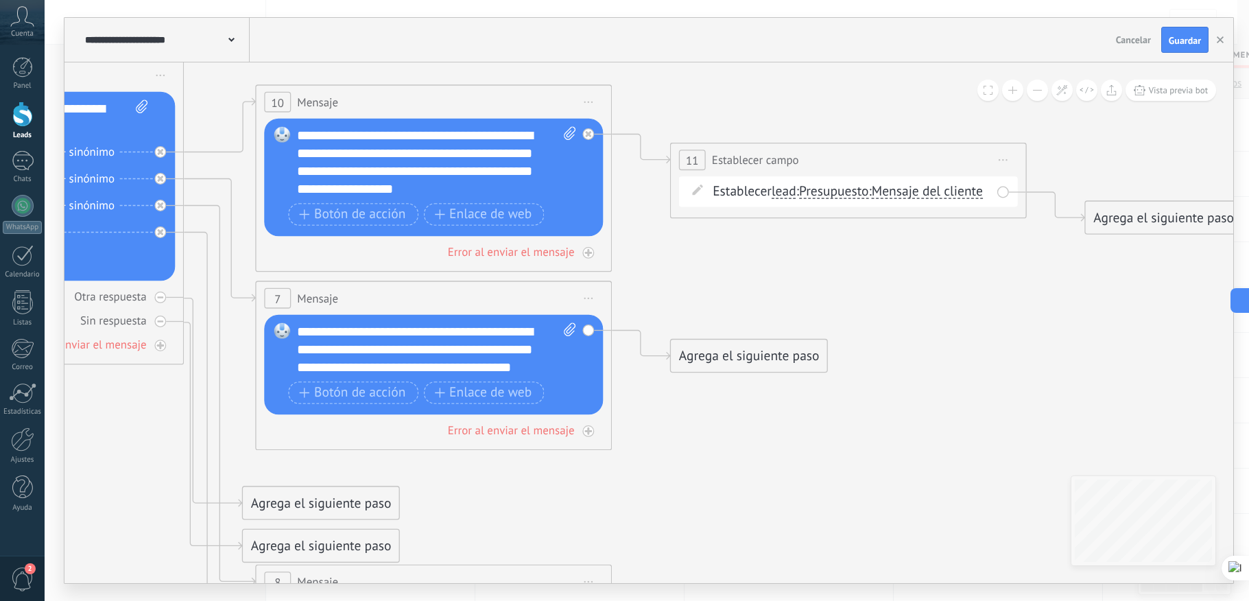
click at [845, 187] on span "Presupuesto" at bounding box center [834, 192] width 70 height 14
click at [845, 187] on button "Presupuesto" at bounding box center [901, 192] width 223 height 32
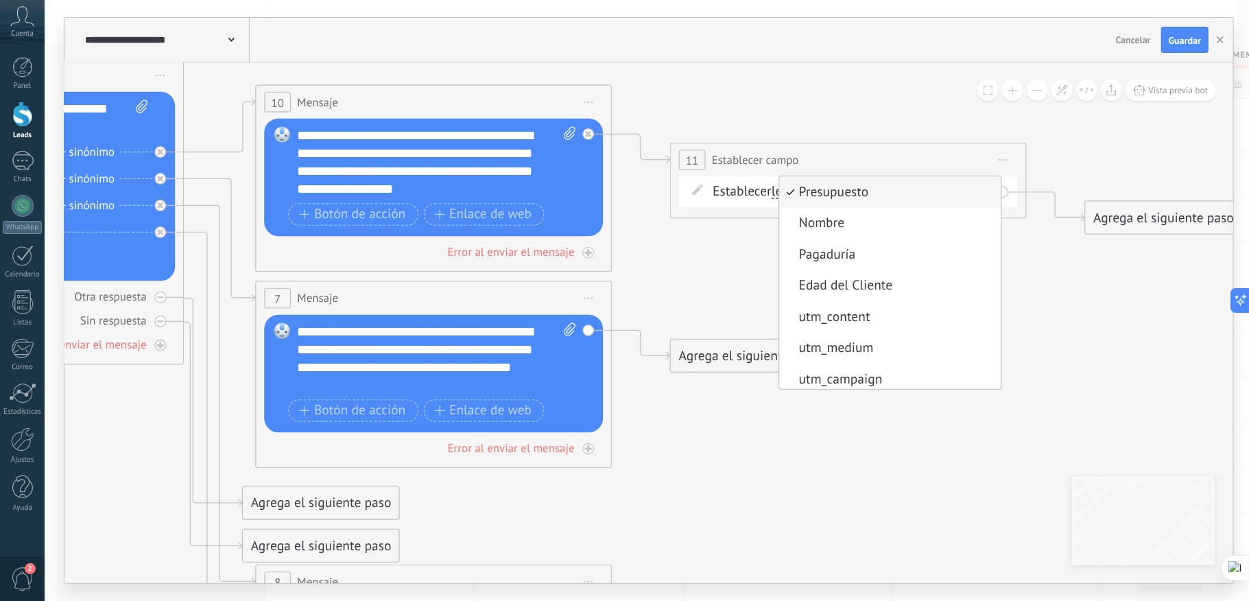
click at [840, 254] on span "Pagaduría" at bounding box center [888, 255] width 216 height 18
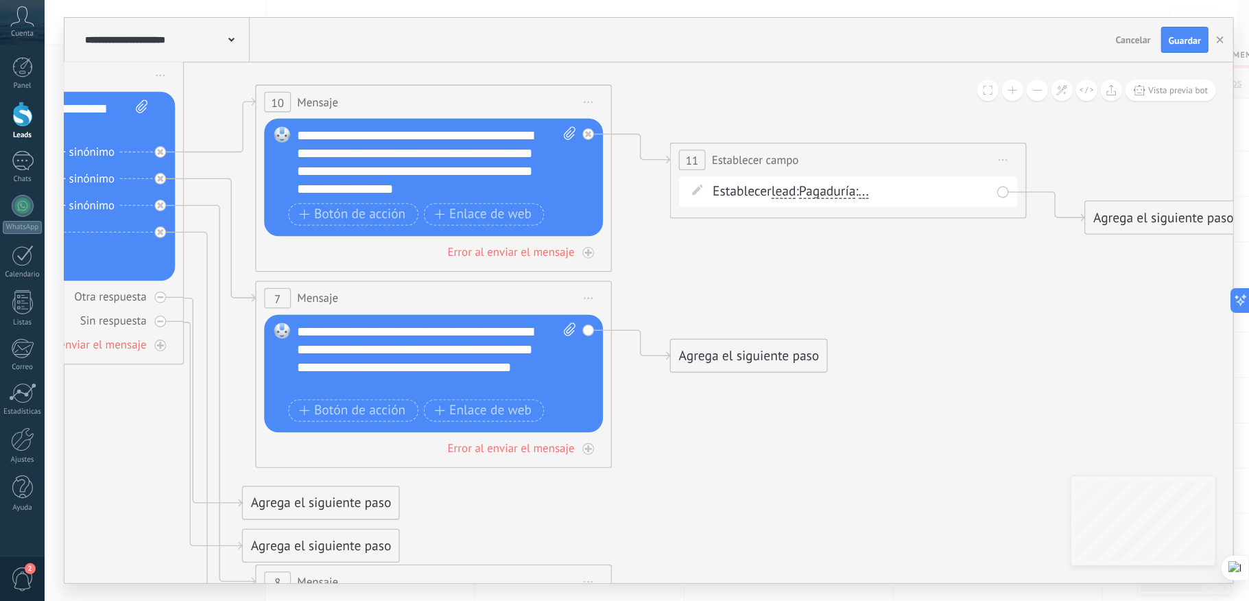
click at [871, 259] on icon at bounding box center [192, 360] width 2871 height 2068
click at [869, 195] on span "..." at bounding box center [864, 192] width 10 height 14
click at [875, 195] on button "..." at bounding box center [961, 192] width 223 height 32
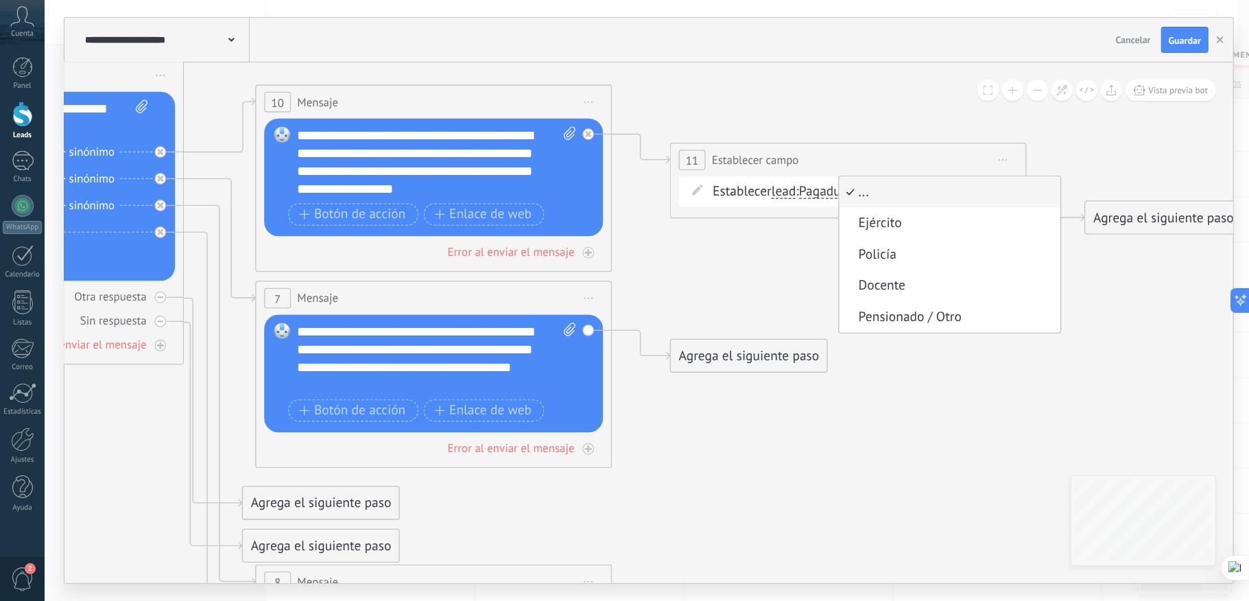
click at [770, 278] on icon at bounding box center [192, 360] width 2871 height 2068
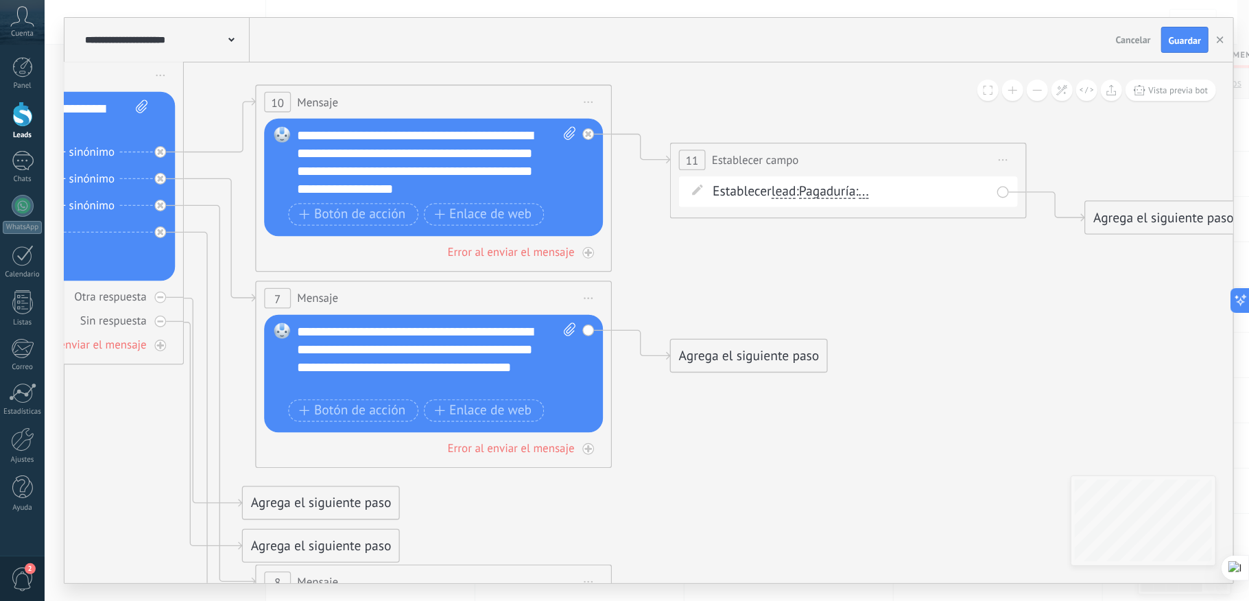
click at [846, 193] on span "Pagaduría" at bounding box center [827, 192] width 57 height 14
click at [846, 193] on button "Pagaduría" at bounding box center [901, 192] width 223 height 32
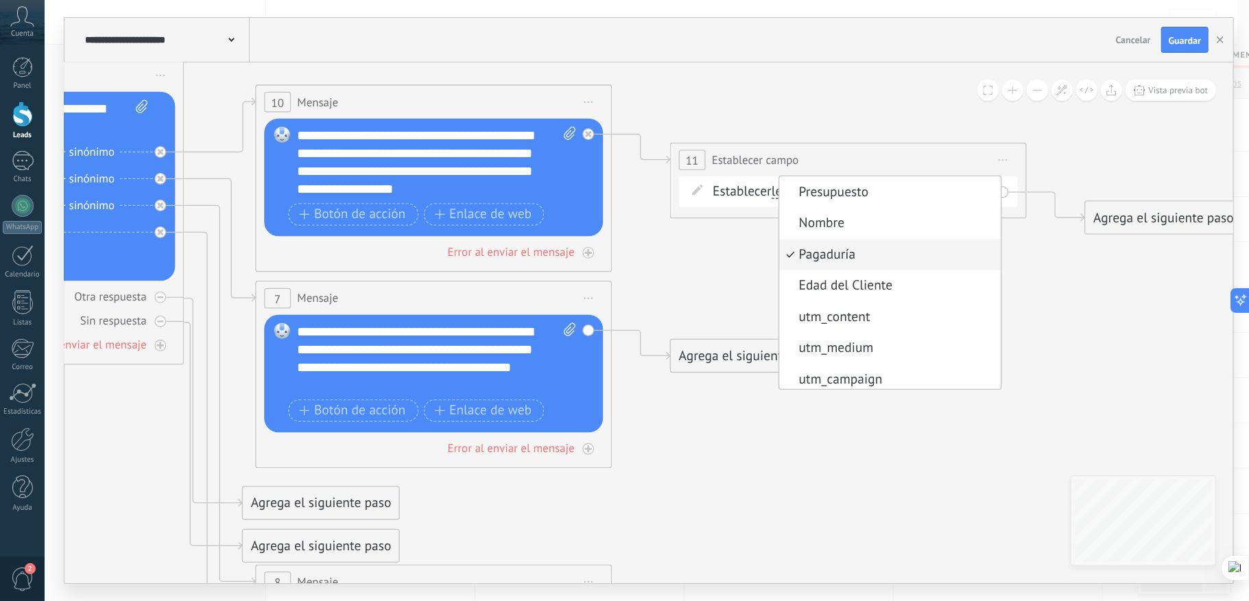
click at [882, 93] on icon at bounding box center [192, 360] width 2871 height 2068
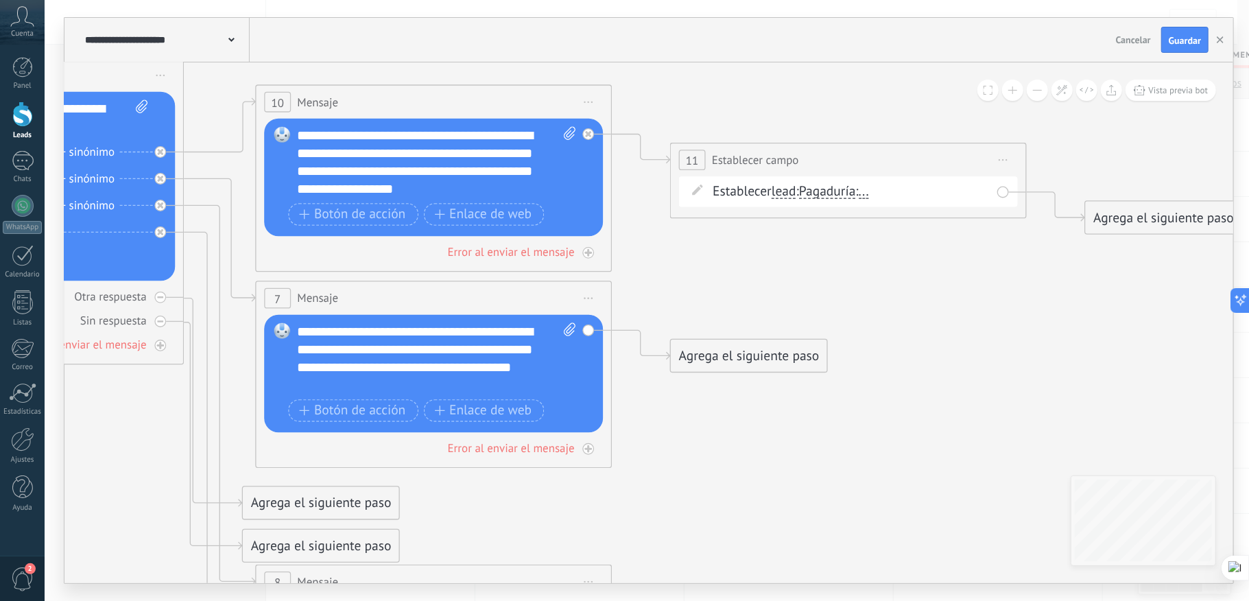
click at [869, 196] on span "..." at bounding box center [864, 192] width 10 height 14
click at [879, 196] on button "..." at bounding box center [961, 192] width 223 height 32
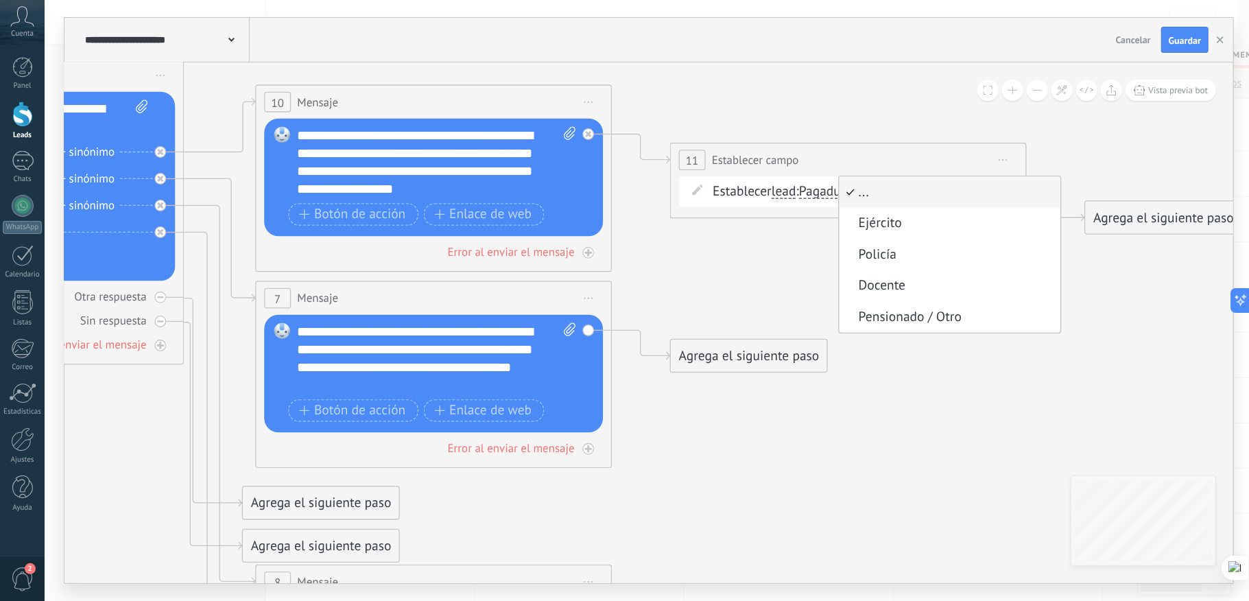
click at [907, 230] on span "Ejército" at bounding box center [947, 224] width 216 height 18
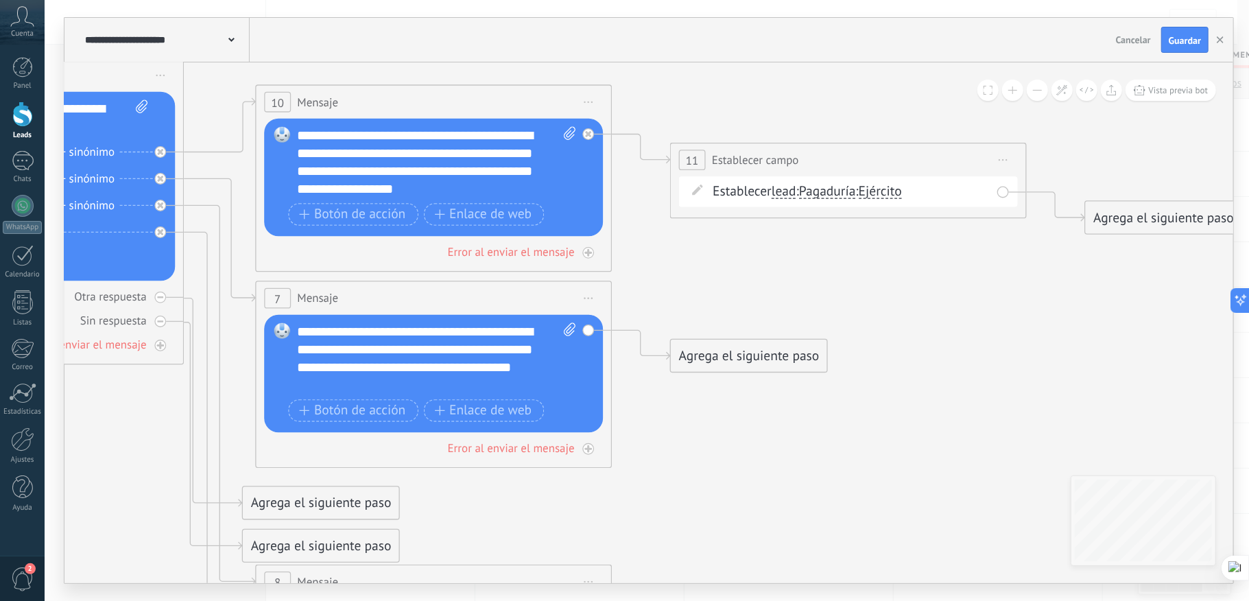
click at [926, 195] on div "Establecer lead chat contact all contacts main contact lead empresa conversatio…" at bounding box center [851, 191] width 277 height 18
click at [793, 199] on span "lead" at bounding box center [784, 192] width 25 height 14
click at [793, 199] on button "lead" at bounding box center [874, 192] width 223 height 32
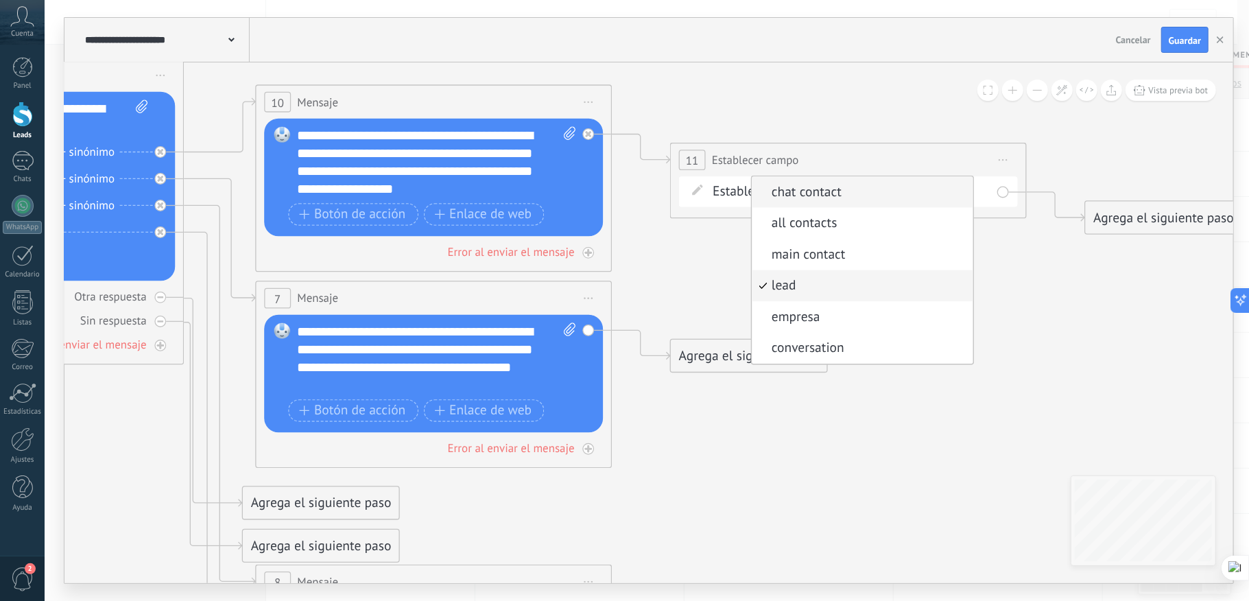
click at [837, 204] on li "chat contact" at bounding box center [863, 192] width 221 height 32
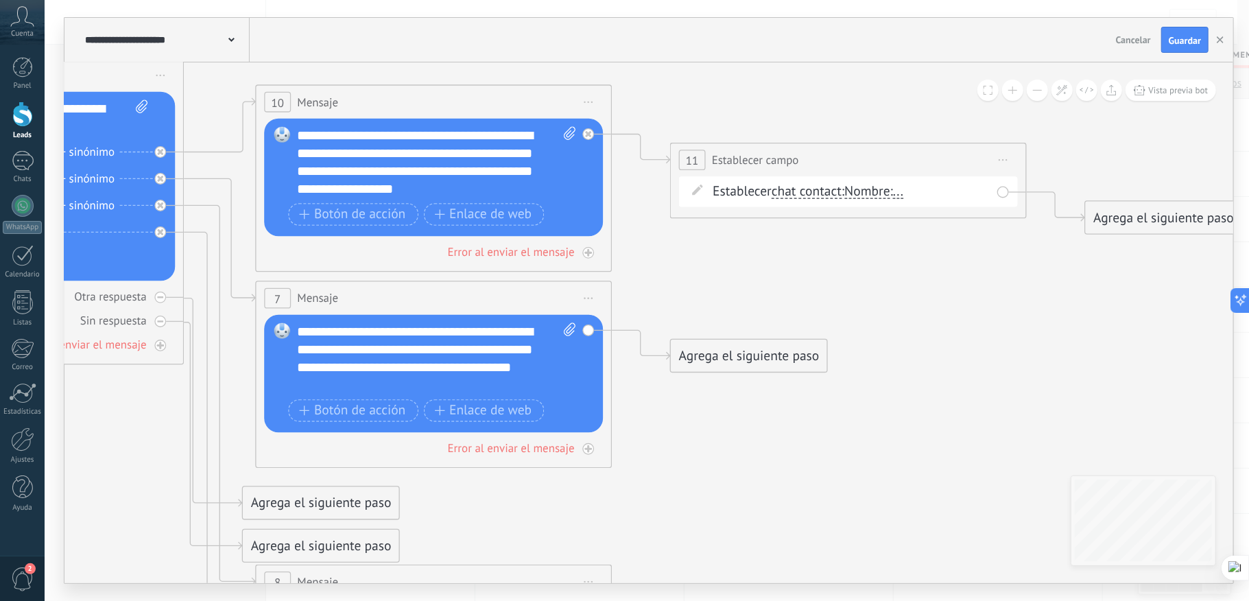
click at [874, 195] on span "Nombre" at bounding box center [866, 192] width 45 height 14
click at [874, 195] on button "Nombre" at bounding box center [947, 192] width 223 height 32
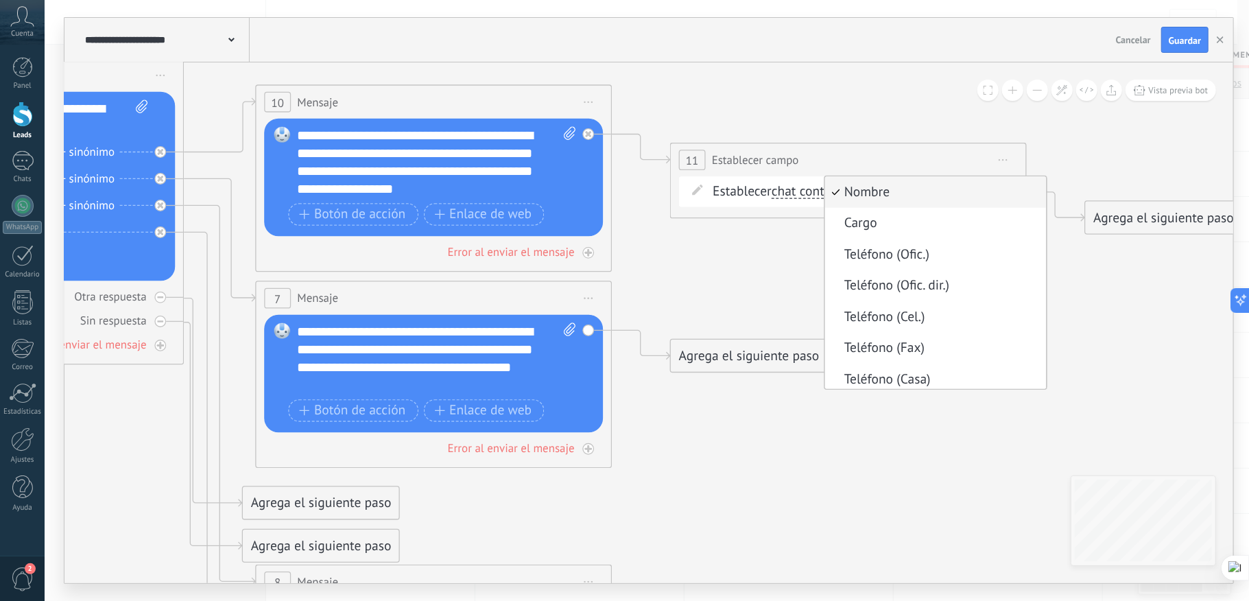
click at [793, 250] on icon at bounding box center [192, 360] width 2871 height 2068
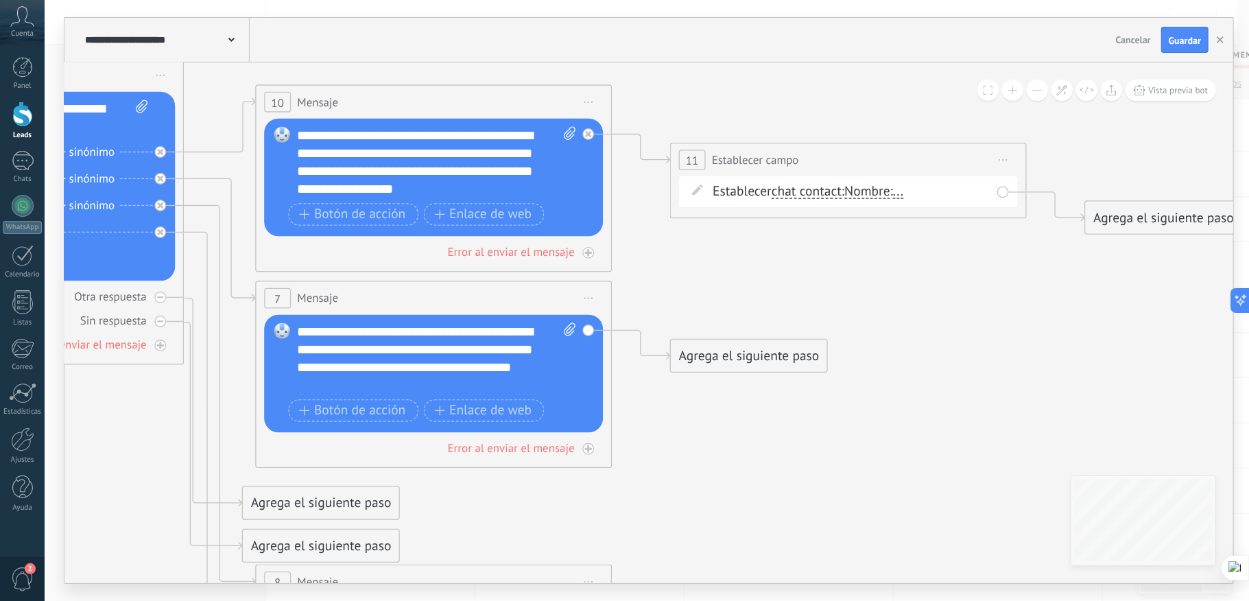
click at [903, 192] on span "..." at bounding box center [898, 192] width 10 height 14
click at [914, 192] on button "..." at bounding box center [995, 192] width 223 height 32
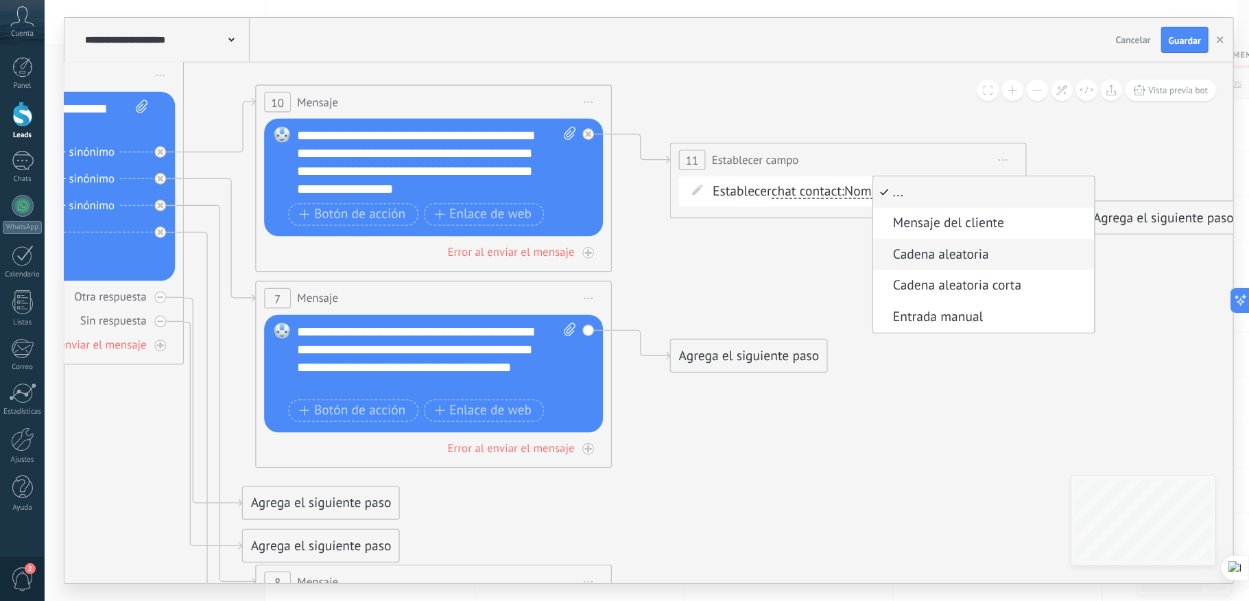
click at [914, 261] on span "Cadena aleatoria" at bounding box center [982, 255] width 216 height 18
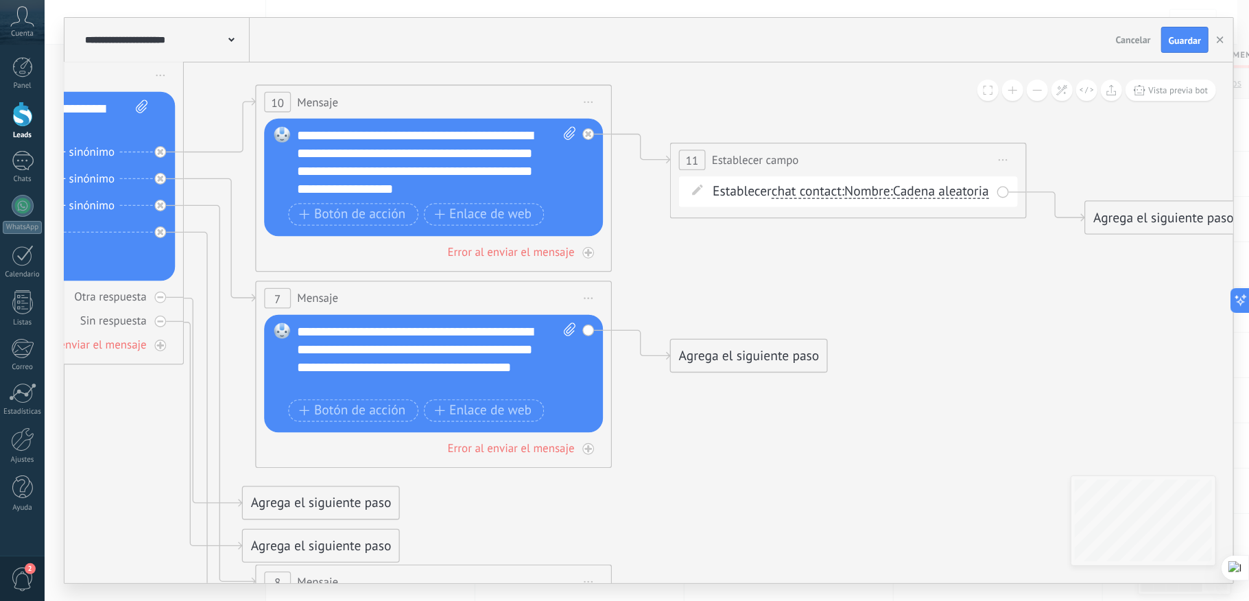
click at [893, 199] on span "Cadena aleatoria" at bounding box center [941, 192] width 96 height 14
click at [884, 208] on button "Cadena aleatoria" at bounding box center [995, 192] width 223 height 32
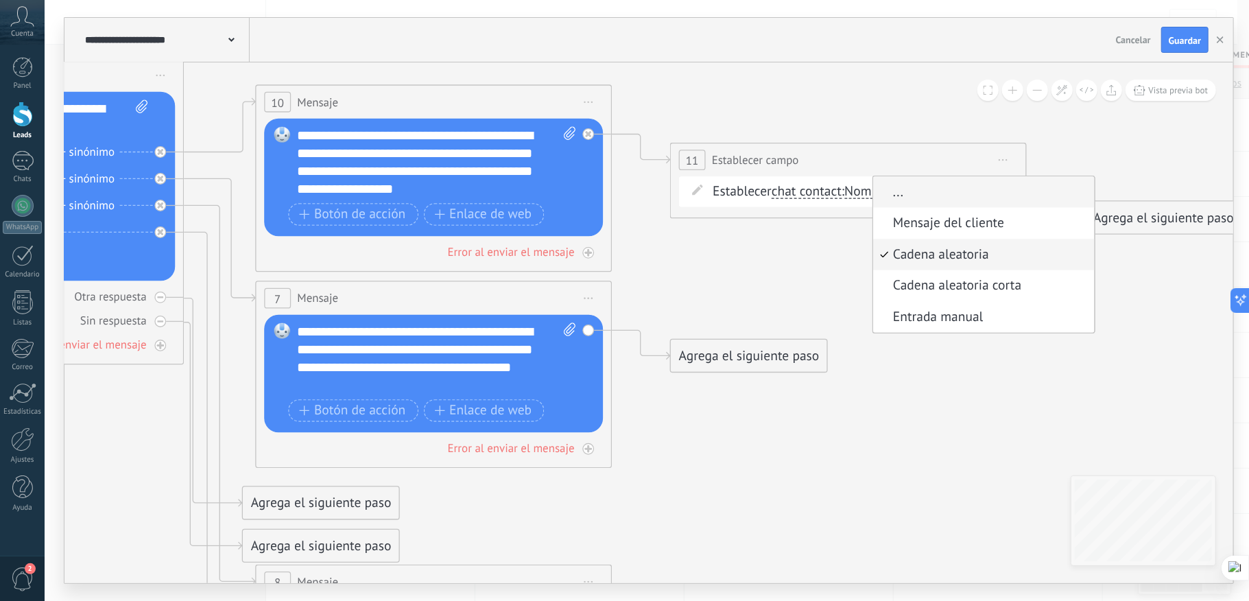
click at [874, 202] on span "..." at bounding box center [982, 193] width 216 height 18
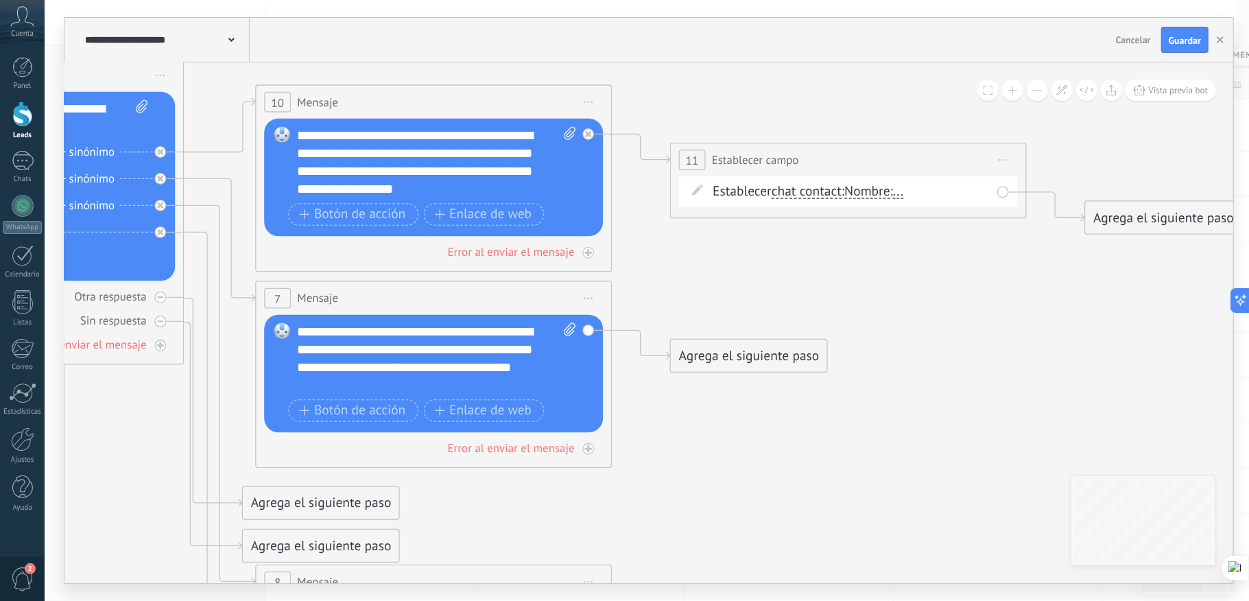
click at [900, 243] on icon at bounding box center [192, 360] width 2871 height 2068
click at [1006, 161] on icon at bounding box center [1004, 160] width 9 height 2
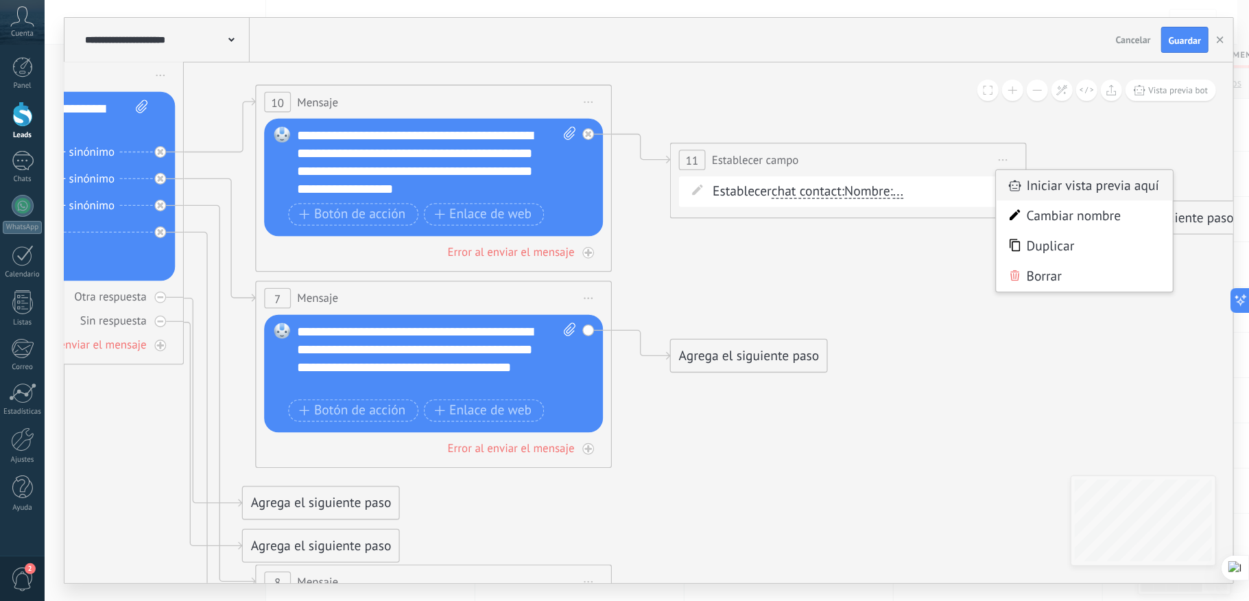
click at [1043, 182] on div "Iniciar vista previa aquí" at bounding box center [1085, 185] width 176 height 30
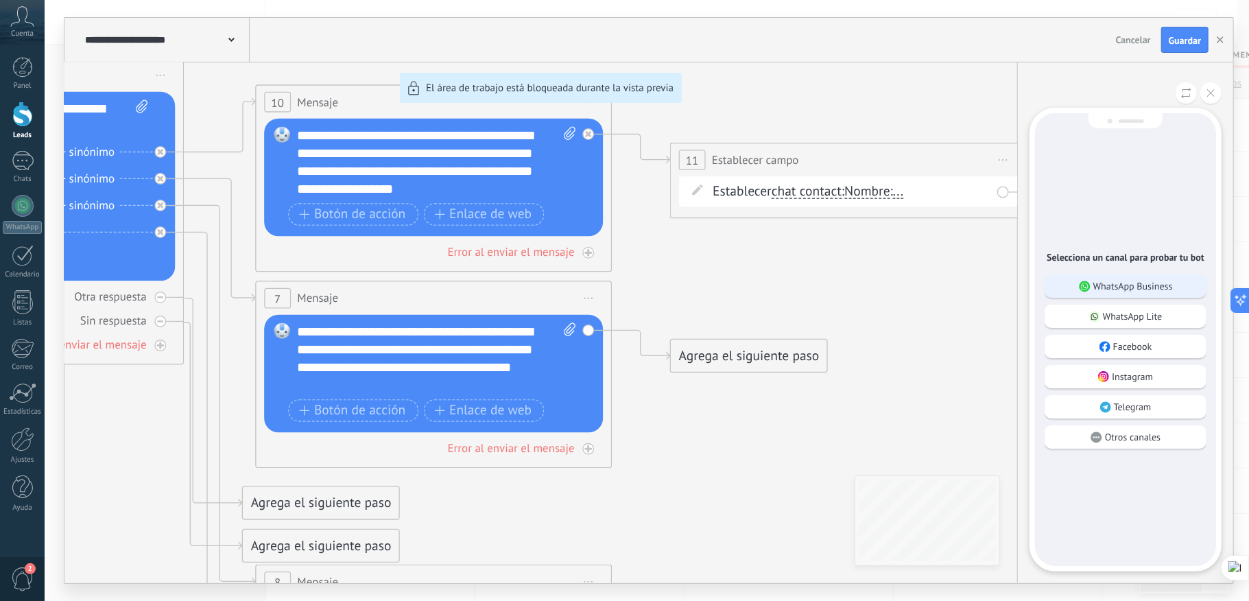
click at [1121, 280] on p "WhatsApp Business" at bounding box center [1133, 286] width 80 height 12
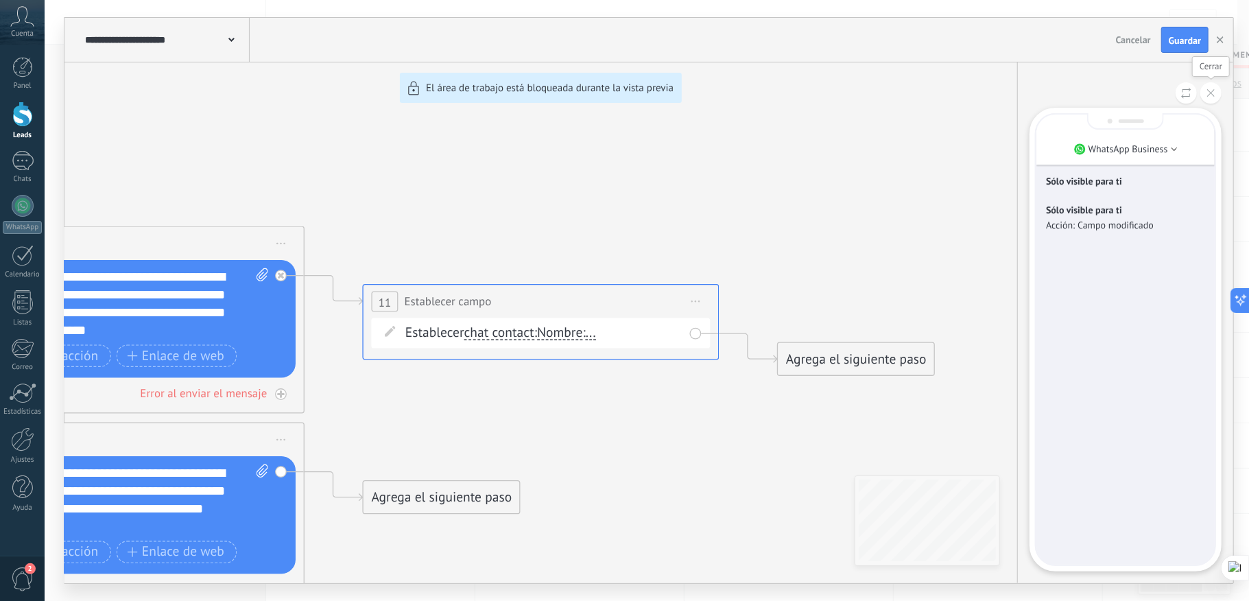
click at [1216, 96] on button at bounding box center [1211, 92] width 21 height 21
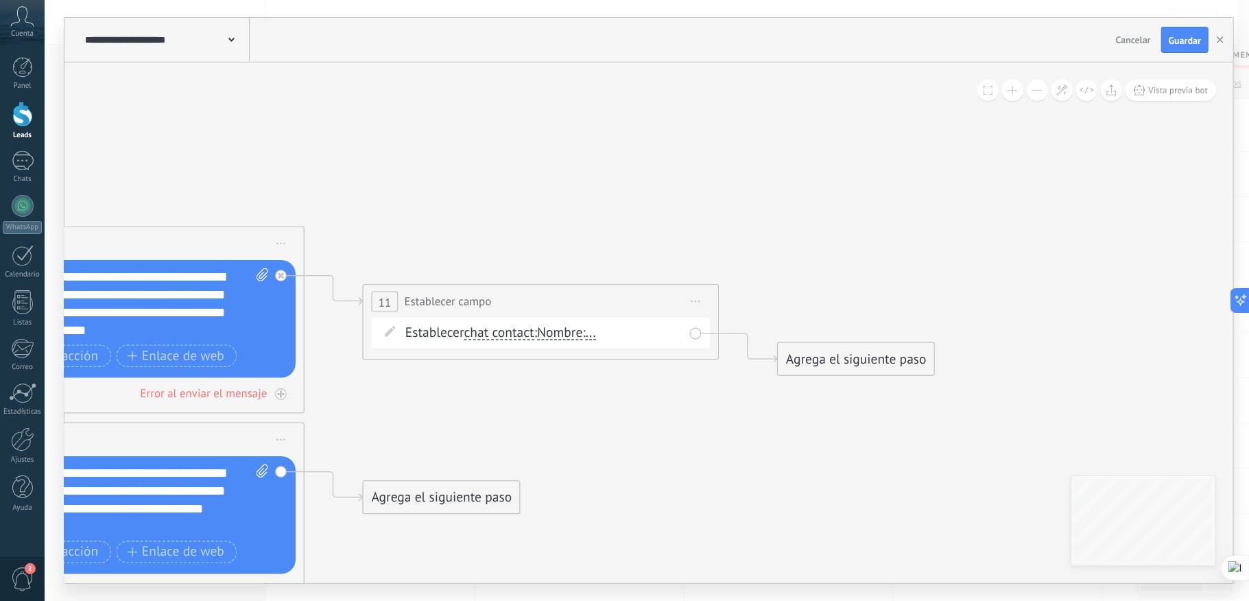
click at [515, 332] on span "chat contact" at bounding box center [499, 333] width 70 height 14
click at [515, 332] on button "chat contact" at bounding box center [567, 333] width 223 height 32
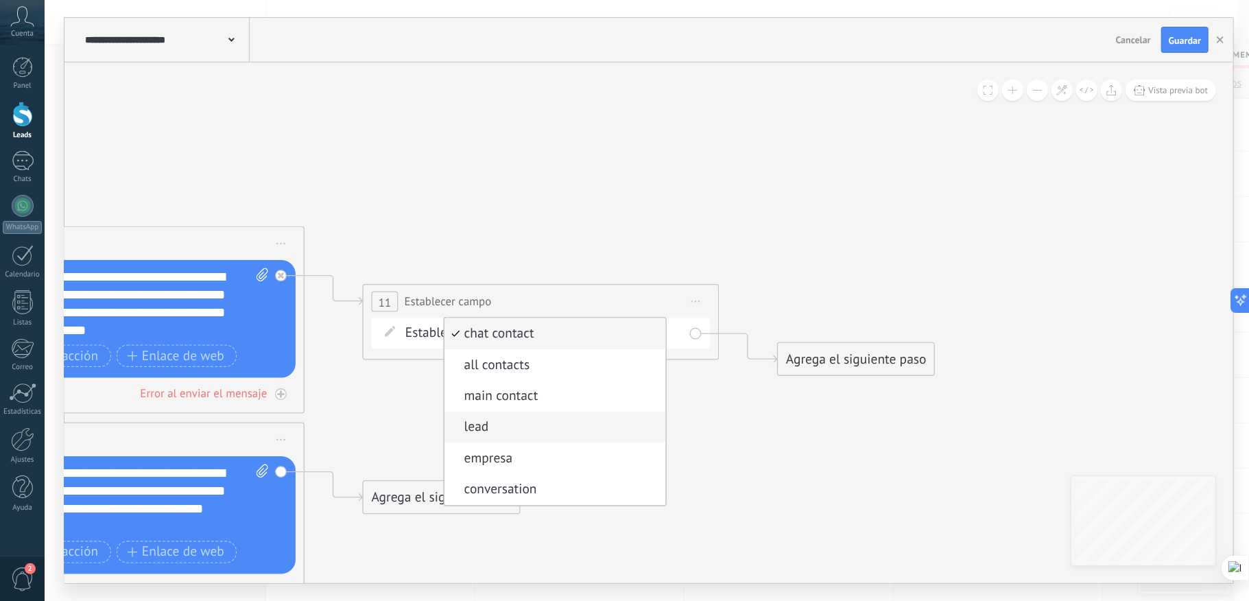
click at [503, 426] on span "lead" at bounding box center [553, 427] width 216 height 18
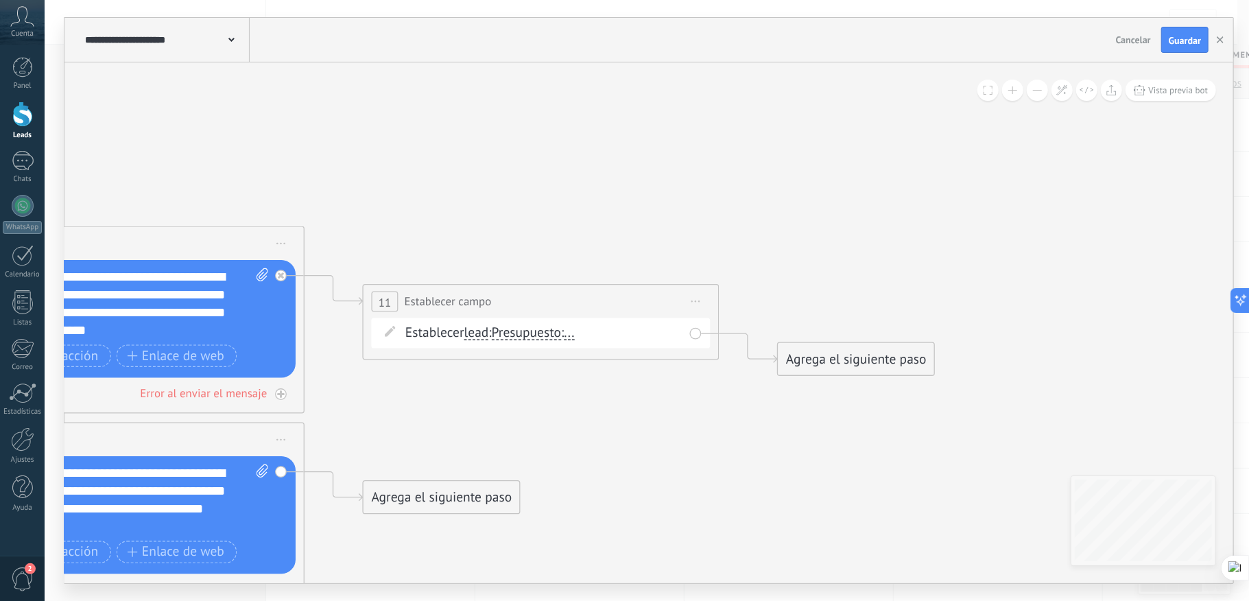
click at [536, 333] on span "Presupuesto" at bounding box center [527, 333] width 70 height 14
click at [536, 333] on button "Presupuesto" at bounding box center [594, 333] width 223 height 32
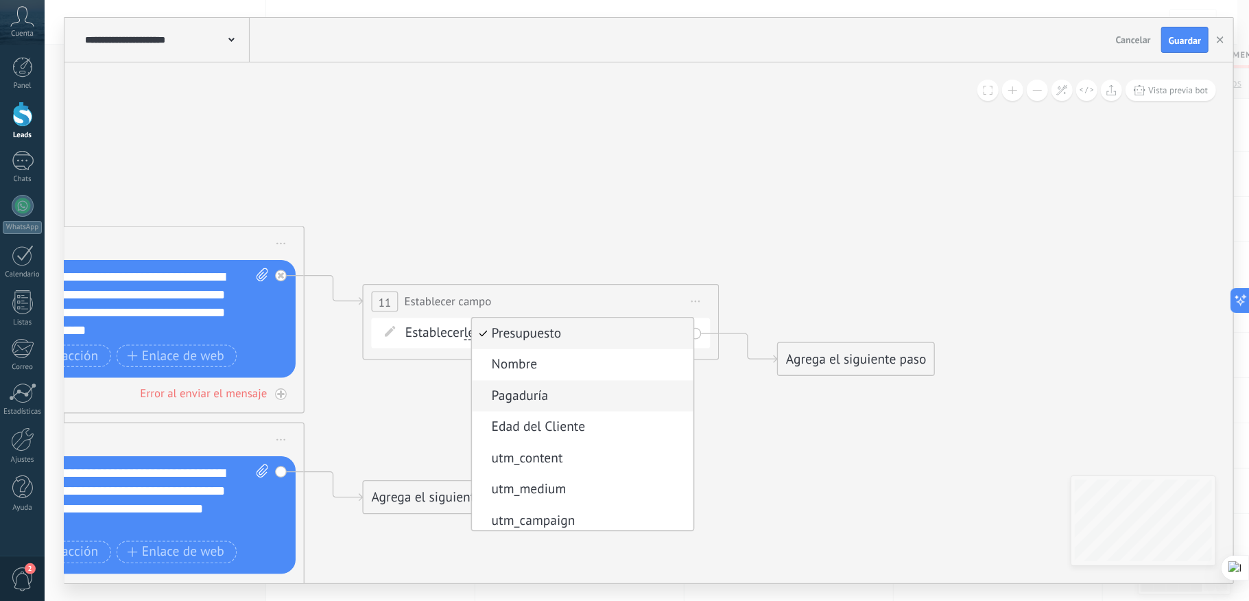
click at [567, 392] on span "Pagaduría" at bounding box center [580, 397] width 216 height 18
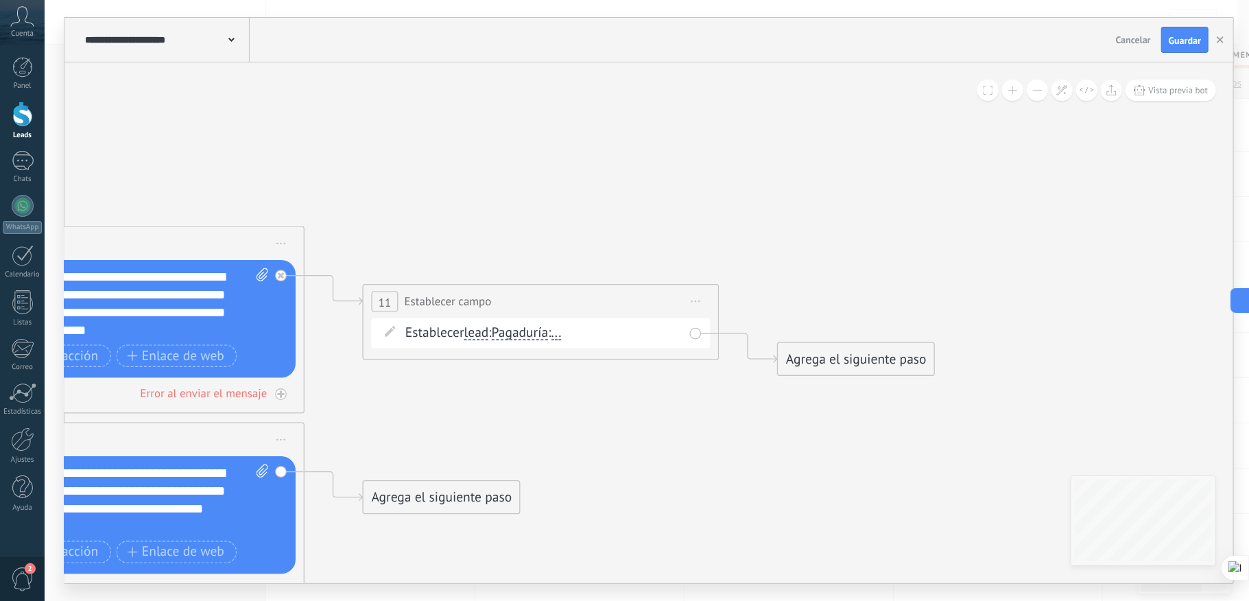
click at [562, 333] on span "..." at bounding box center [557, 333] width 10 height 14
click at [565, 333] on button "..." at bounding box center [654, 333] width 223 height 32
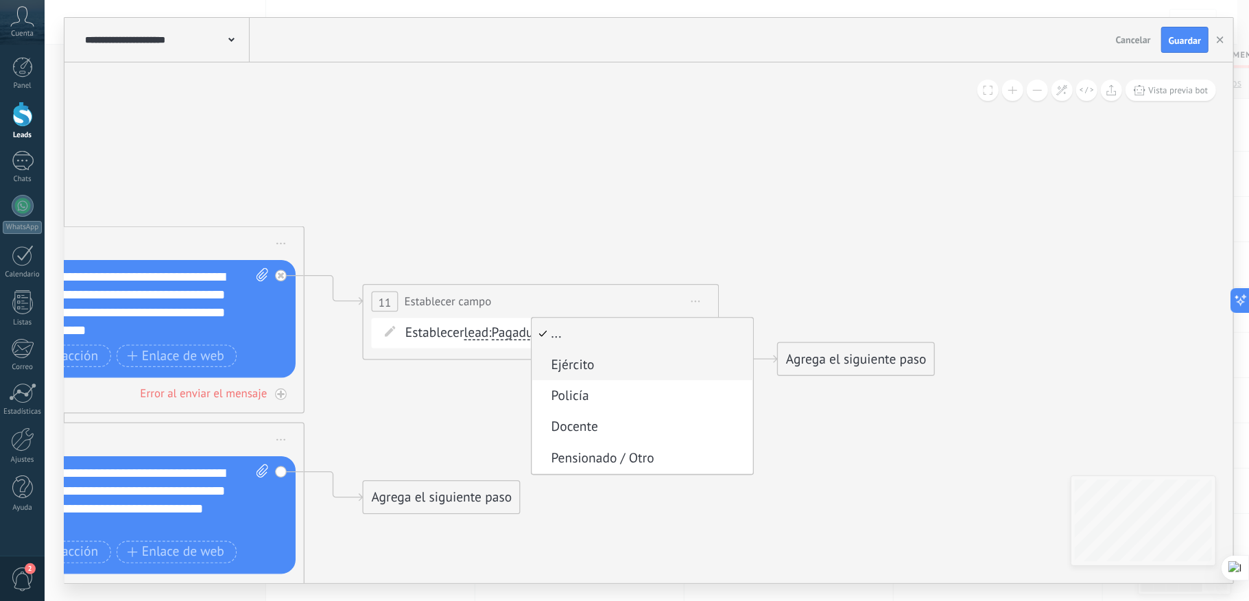
click at [589, 366] on span "Ejército" at bounding box center [640, 365] width 216 height 18
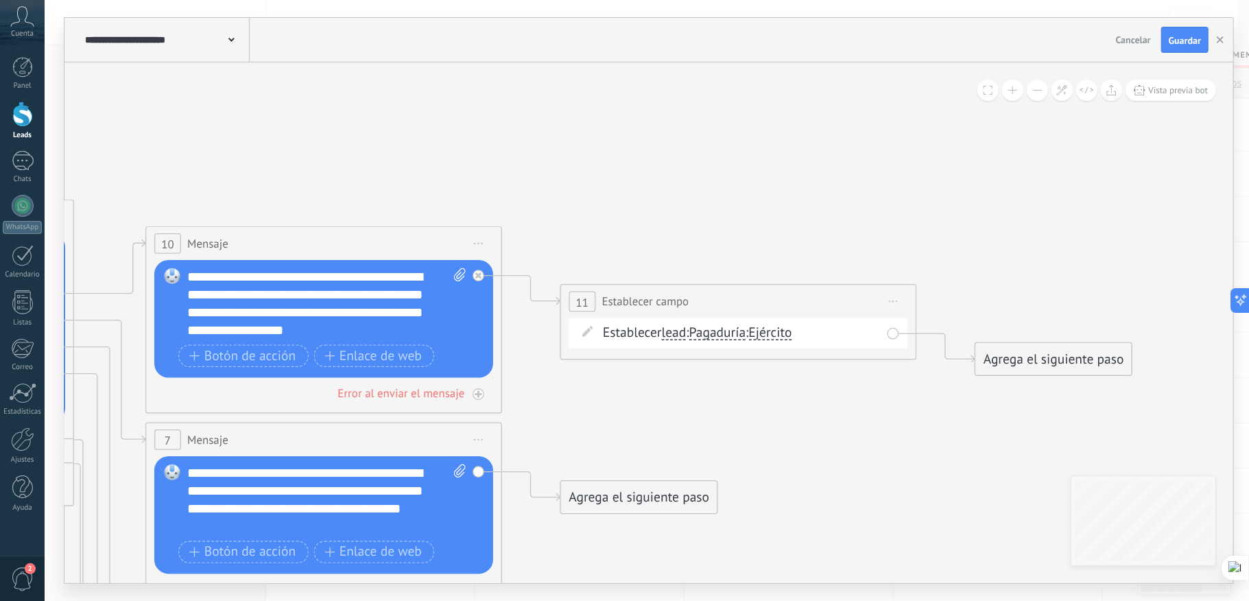
click at [831, 407] on icon at bounding box center [82, 502] width 2871 height 2068
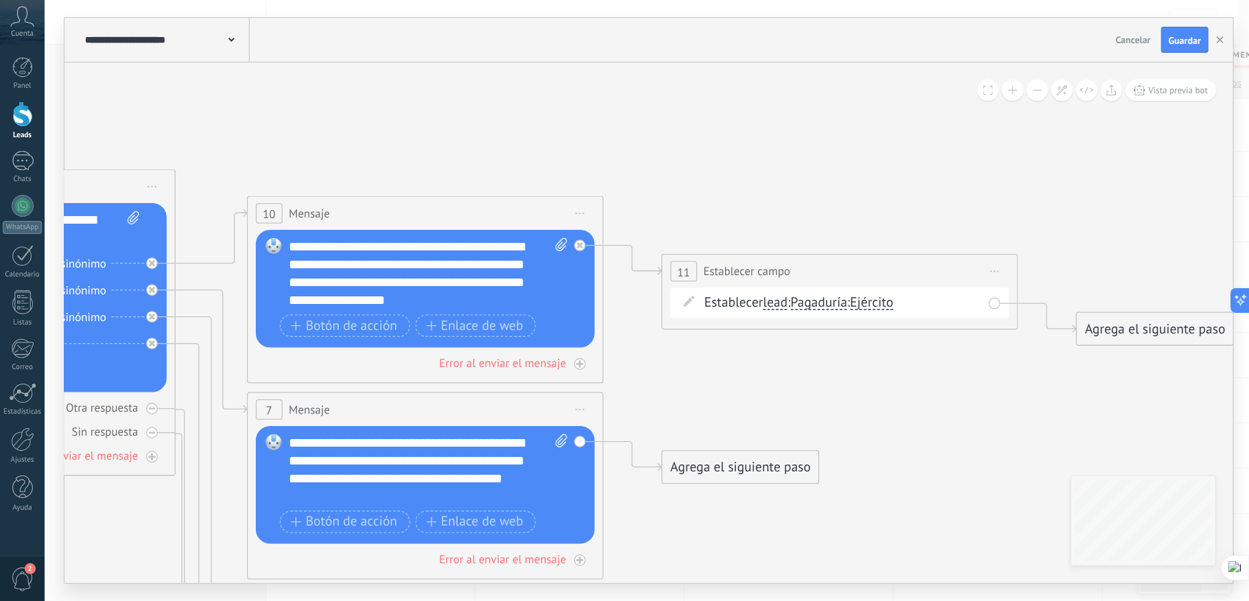
drag, startPoint x: 936, startPoint y: 397, endPoint x: 717, endPoint y: 375, distance: 220.6
click at [737, 386] on icon at bounding box center [184, 472] width 2871 height 2068
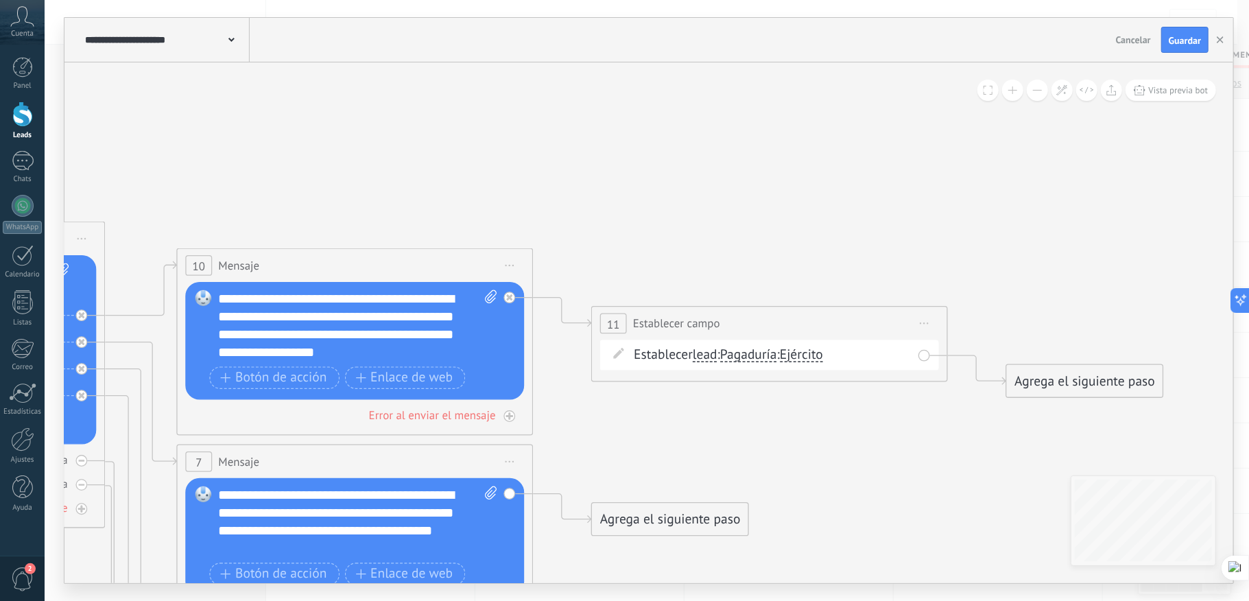
click at [912, 412] on icon at bounding box center [114, 524] width 2871 height 2068
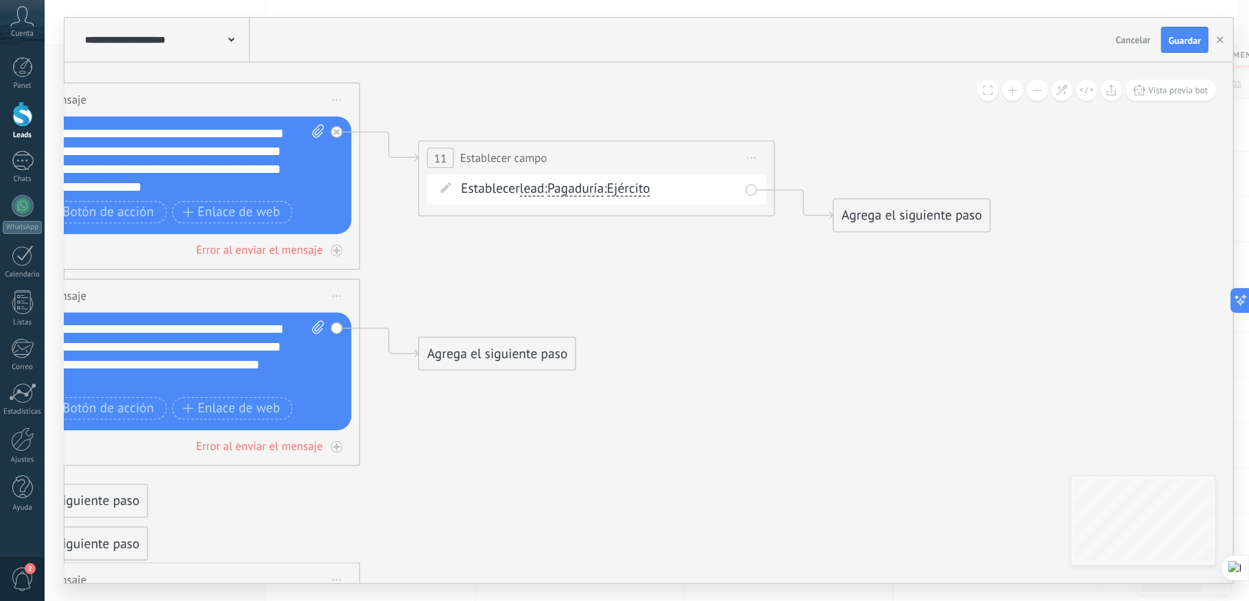
drag, startPoint x: 928, startPoint y: 412, endPoint x: 755, endPoint y: 247, distance: 239.7
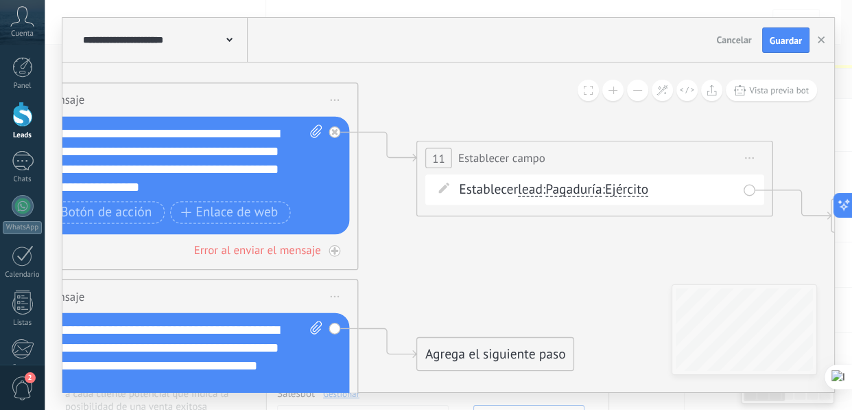
scroll to position [11, 0]
drag, startPoint x: 639, startPoint y: 228, endPoint x: 657, endPoint y: 238, distance: 21.2
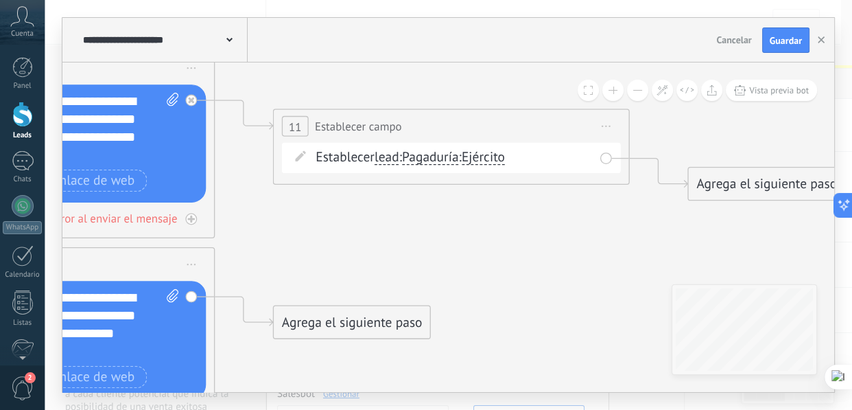
drag, startPoint x: 702, startPoint y: 238, endPoint x: 558, endPoint y: 209, distance: 147.7
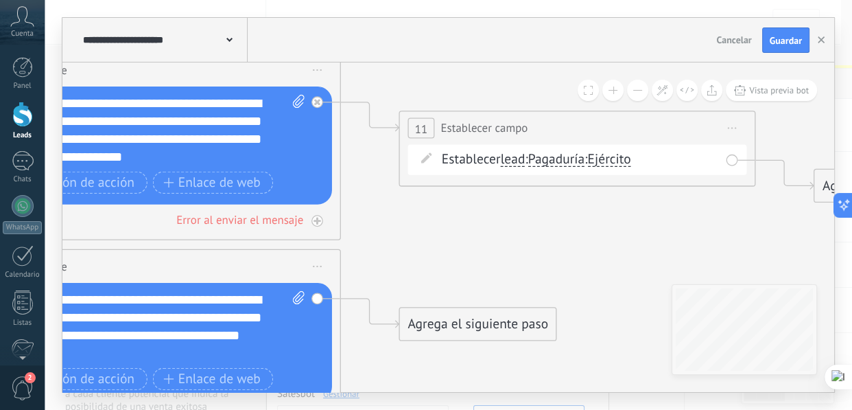
drag, startPoint x: 460, startPoint y: 230, endPoint x: 587, endPoint y: 229, distance: 127.6
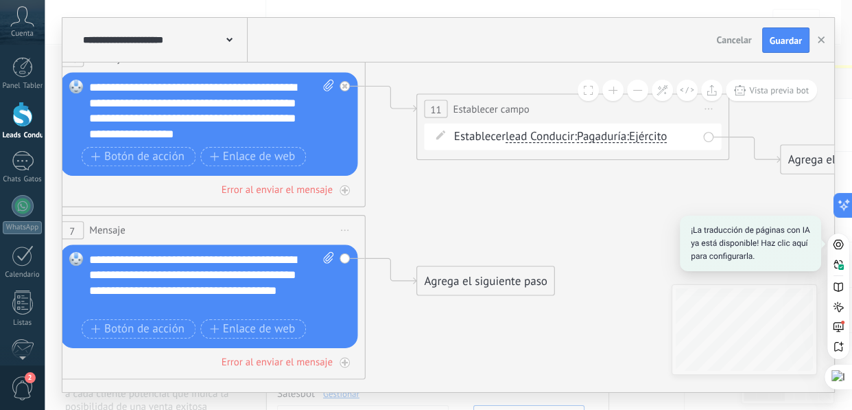
click at [462, 276] on div "Agrega el siguiente paso" at bounding box center [485, 281] width 137 height 26
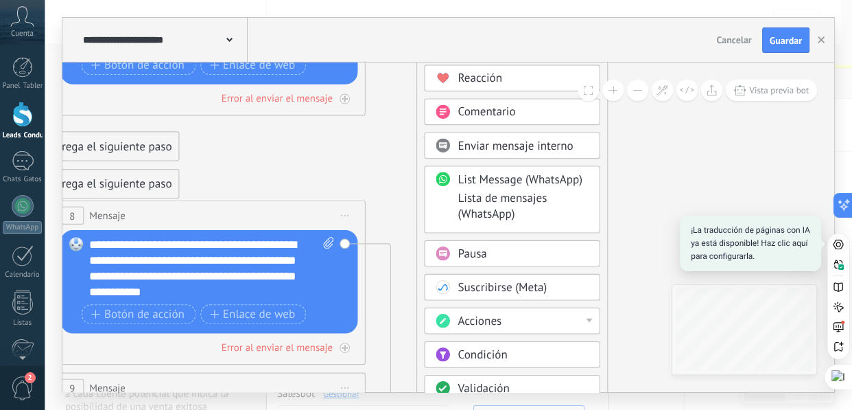
click at [490, 321] on span "Acciones" at bounding box center [480, 321] width 44 height 15
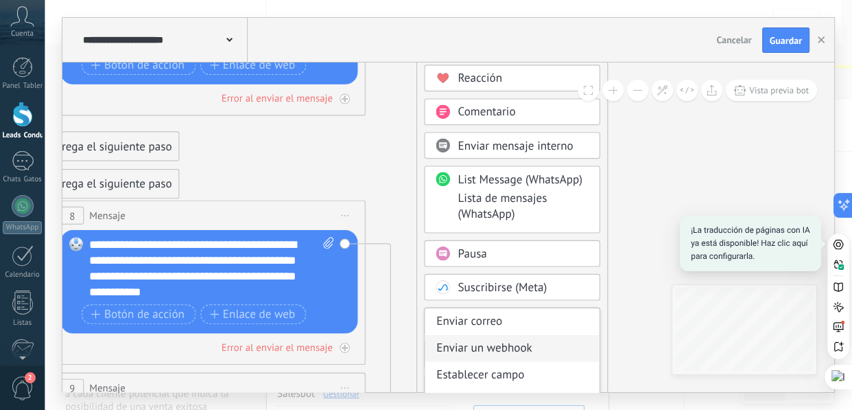
scroll to position [235, 0]
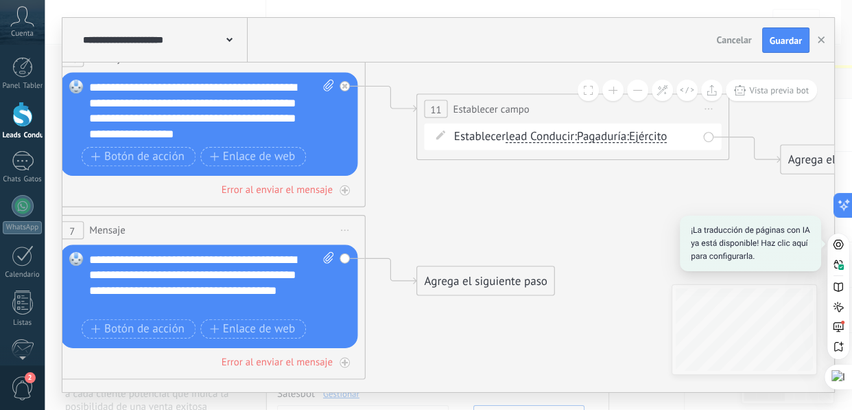
click at [442, 283] on div "Agrega el siguiente paso" at bounding box center [485, 281] width 137 height 26
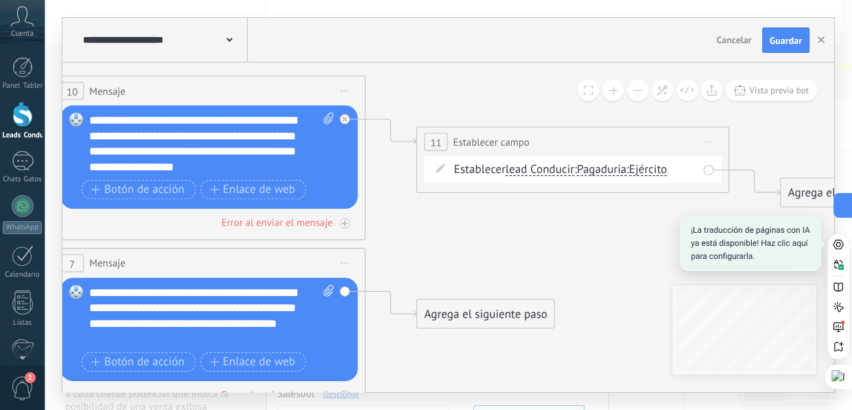
click at [433, 144] on span "11" at bounding box center [435, 142] width 11 height 13
click at [515, 137] on span "Establecer campo" at bounding box center [491, 141] width 76 height 15
click at [709, 140] on span "Iniciar vista previa aquí Cambiar nombre Duplicar [GEOGRAPHIC_DATA]" at bounding box center [708, 141] width 25 height 23
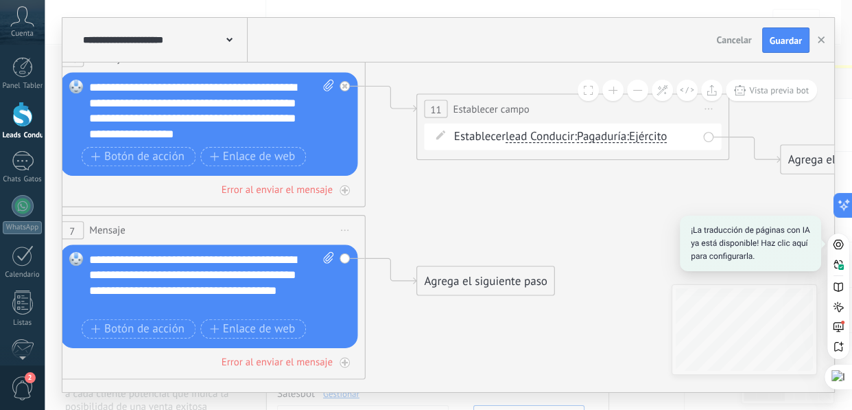
click at [508, 281] on div "Agrega el siguiente paso" at bounding box center [485, 281] width 137 height 26
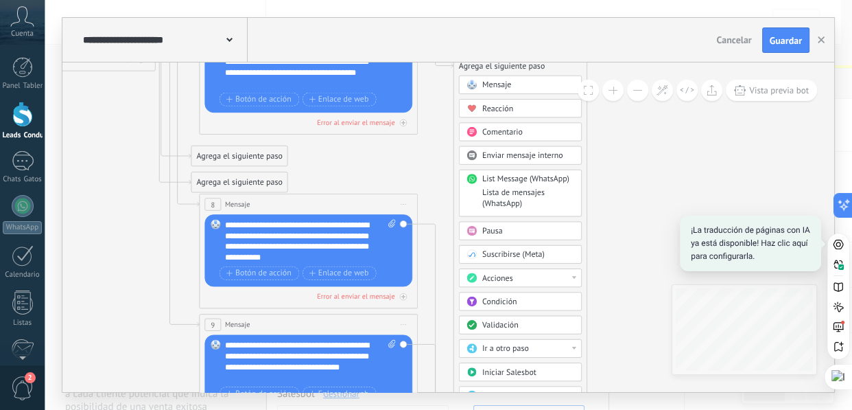
click at [576, 279] on div "Acciones" at bounding box center [520, 277] width 123 height 19
click at [576, 279] on div "Administrar etiquetas" at bounding box center [520, 278] width 122 height 19
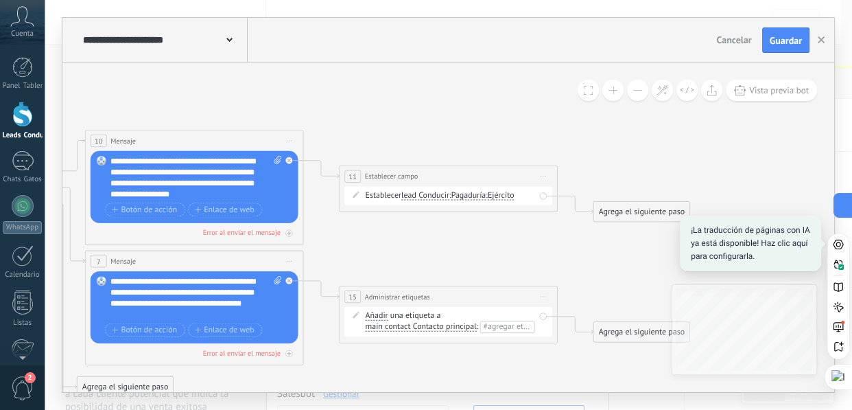
click at [431, 296] on div "**********" at bounding box center [448, 297] width 217 height 20
click at [423, 295] on span "Administrar etiquetas" at bounding box center [397, 297] width 65 height 10
click at [545, 299] on span "Iniciar vista previa aquí Cambiar nombre Duplicar [GEOGRAPHIC_DATA]" at bounding box center [542, 297] width 17 height 16
click at [488, 274] on icon at bounding box center [46, 353] width 1759 height 1375
click at [354, 311] on icon at bounding box center [356, 314] width 7 height 7
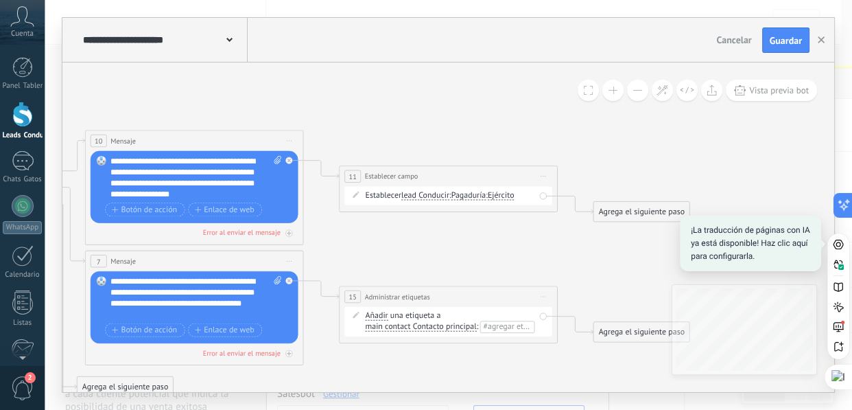
click at [360, 298] on div "15" at bounding box center [352, 296] width 16 height 12
drag, startPoint x: 355, startPoint y: 296, endPoint x: 344, endPoint y: 300, distance: 12.4
click at [355, 296] on span "15" at bounding box center [352, 297] width 8 height 10
click at [542, 295] on span "Iniciar vista previa aquí Cambiar nombre Duplicar [GEOGRAPHIC_DATA]" at bounding box center [542, 297] width 17 height 16
click at [0, 0] on icon at bounding box center [0, 0] width 0 height 0
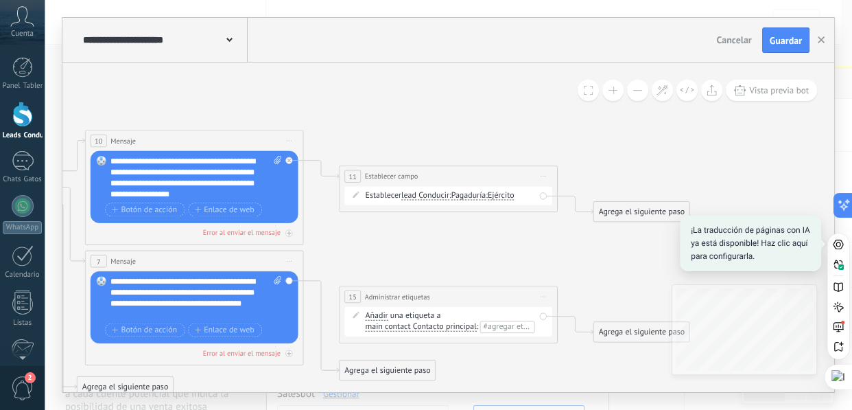
click at [289, 281] on div "Reemplazar Quitar Convertir a mensaje de voz Arrastre la imagen aquí para adjun…" at bounding box center [195, 307] width 208 height 72
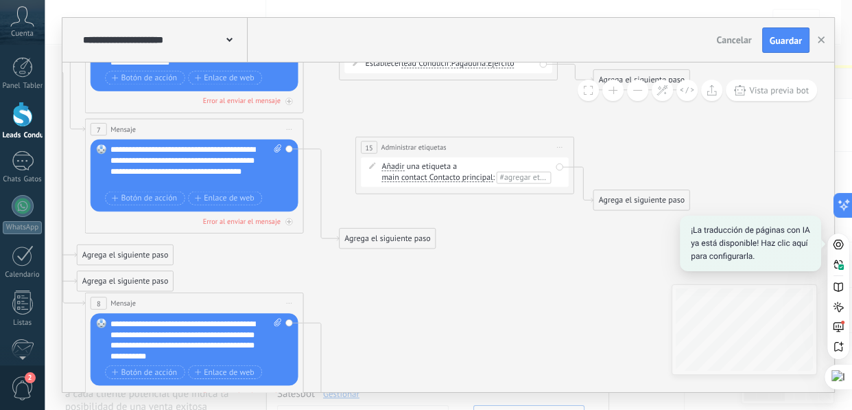
drag, startPoint x: 465, startPoint y: 172, endPoint x: 482, endPoint y: 154, distance: 23.8
click at [482, 154] on div "**********" at bounding box center [464, 147] width 217 height 20
drag, startPoint x: 371, startPoint y: 236, endPoint x: 371, endPoint y: 228, distance: 7.5
click at [371, 228] on div "Agrega el siguiente paso" at bounding box center [388, 233] width 96 height 18
click at [518, 141] on div "**********" at bounding box center [464, 147] width 217 height 20
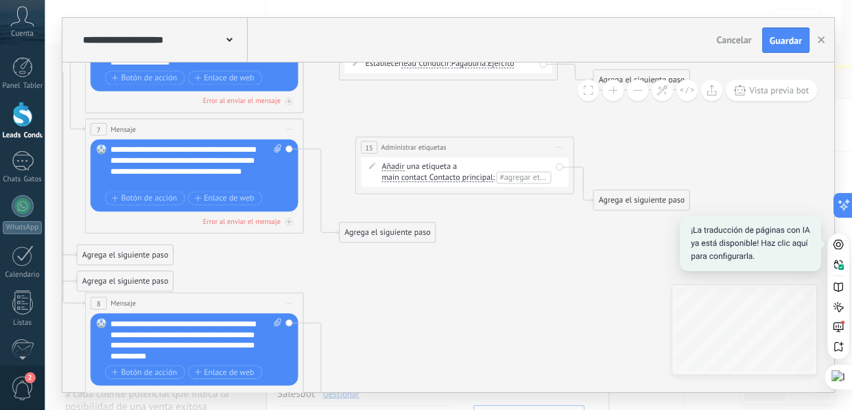
click at [568, 152] on span "Iniciar vista previa aquí Cambiar nombre Duplicar [GEOGRAPHIC_DATA]" at bounding box center [559, 147] width 17 height 16
click at [584, 217] on div "Borrar" at bounding box center [610, 218] width 108 height 19
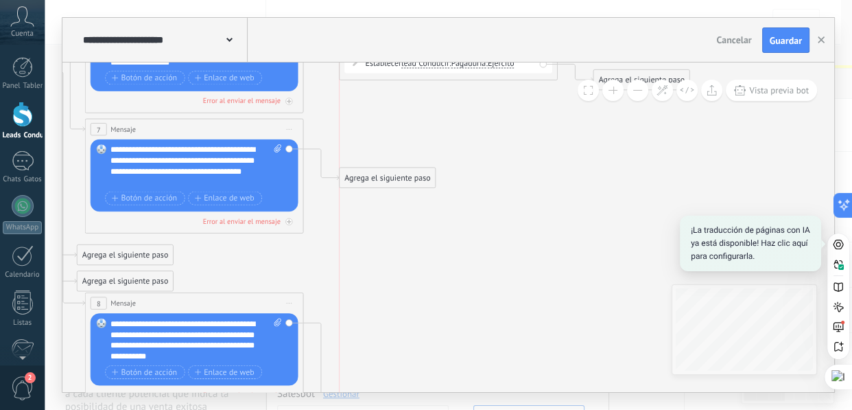
drag, startPoint x: 403, startPoint y: 231, endPoint x: 403, endPoint y: 177, distance: 54.2
click at [403, 177] on div "Agrega el siguiente paso" at bounding box center [388, 178] width 96 height 18
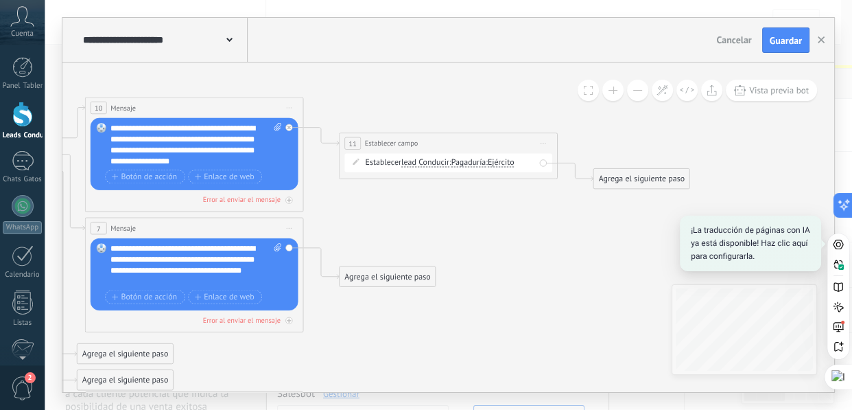
click at [393, 278] on div "Agrega el siguiente paso" at bounding box center [388, 277] width 96 height 18
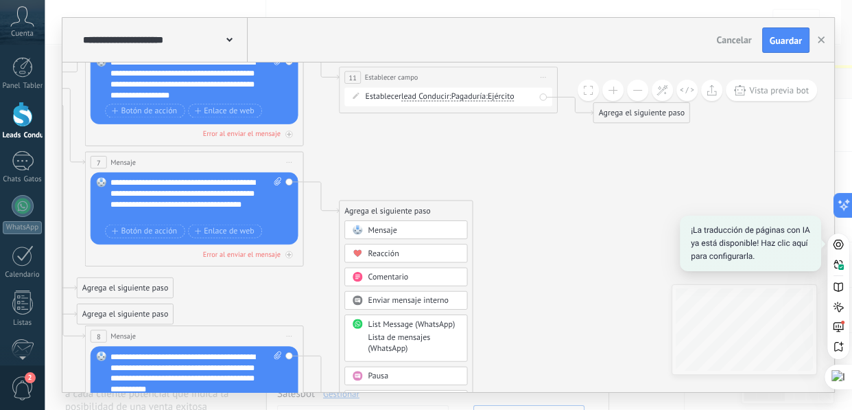
click at [427, 226] on div "Mensaje" at bounding box center [414, 230] width 92 height 11
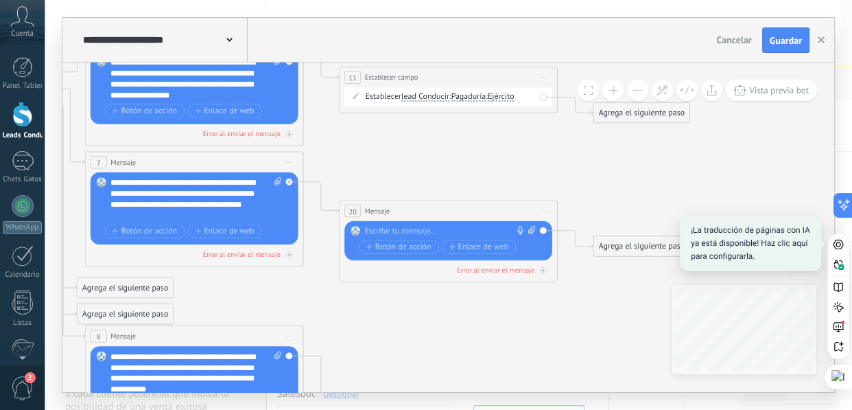
click at [441, 158] on icon at bounding box center [46, 244] width 1759 height 1354
click at [0, 0] on icon at bounding box center [0, 0] width 0 height 0
click at [495, 209] on div "20 Mensaje ******* (a): Todos los contactos - canales seleccionados Todos los c…" at bounding box center [448, 211] width 217 height 20
click at [543, 211] on icon at bounding box center [543, 211] width 5 height 1
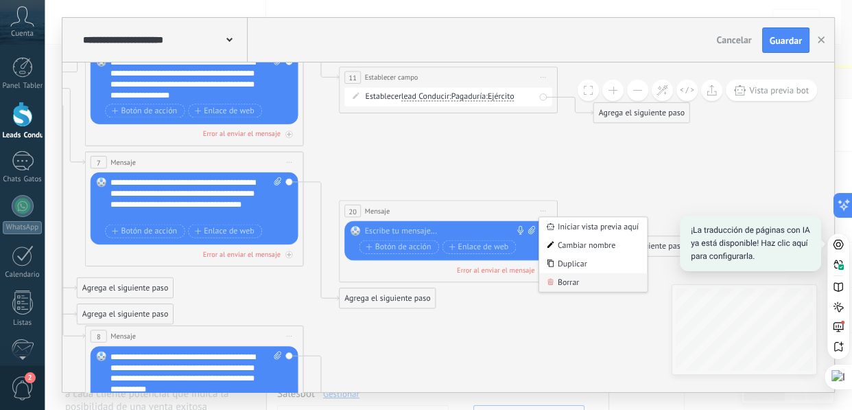
click at [565, 280] on div "Borrar" at bounding box center [593, 282] width 108 height 19
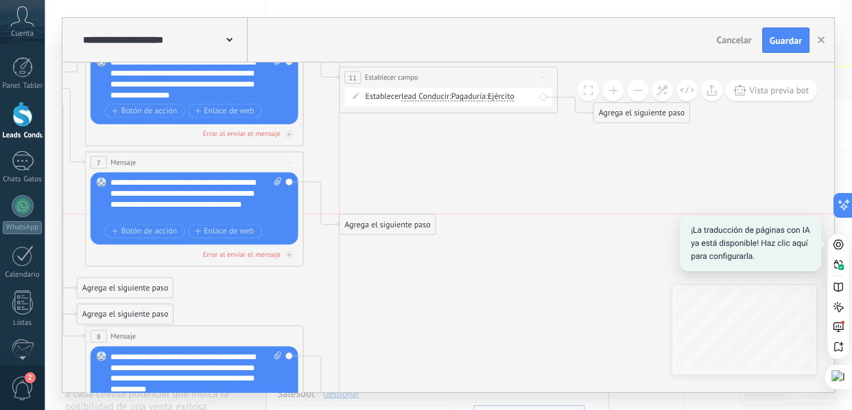
drag, startPoint x: 401, startPoint y: 296, endPoint x: 404, endPoint y: 223, distance: 73.5
click at [404, 223] on div "Agrega el siguiente paso" at bounding box center [388, 224] width 96 height 18
click at [394, 226] on div "Agrega el siguiente paso" at bounding box center [388, 224] width 96 height 18
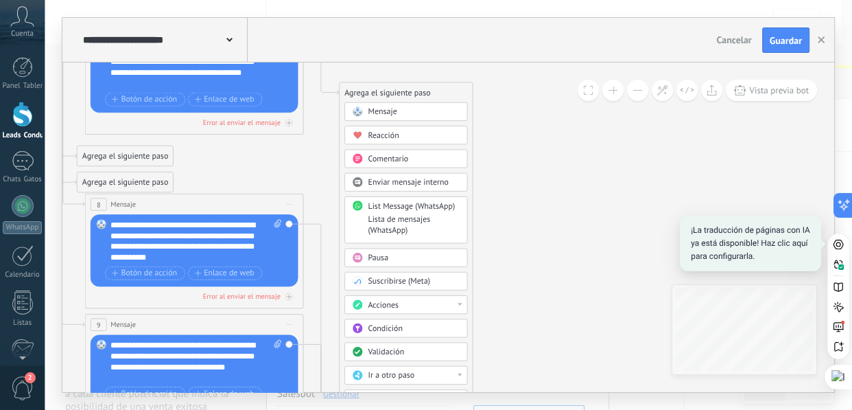
click at [577, 199] on icon at bounding box center [46, 112] width 1759 height 1354
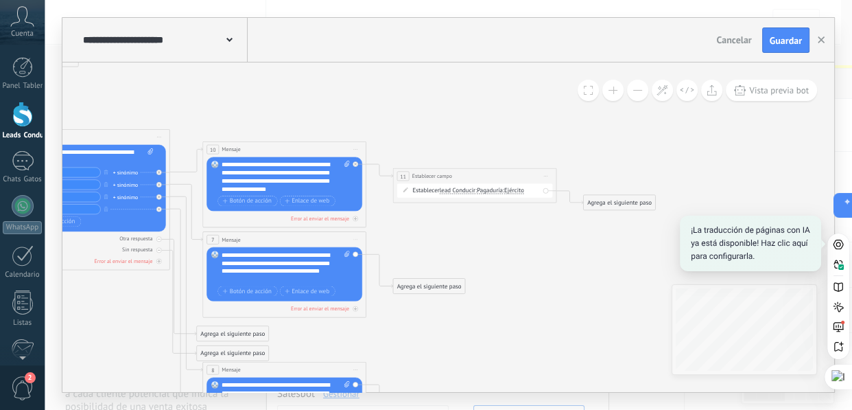
click at [437, 283] on div "Agrega el siguiente paso" at bounding box center [429, 286] width 72 height 14
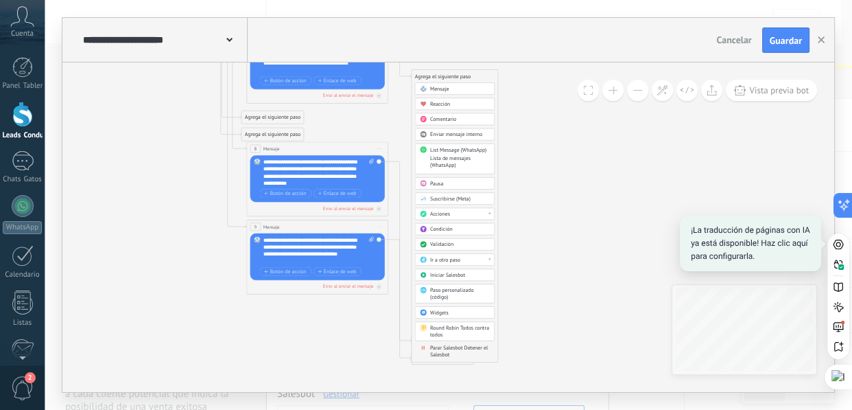
click at [487, 213] on div "Acciones" at bounding box center [460, 214] width 60 height 7
click at [460, 267] on div "Establecer campo" at bounding box center [454, 271] width 79 height 12
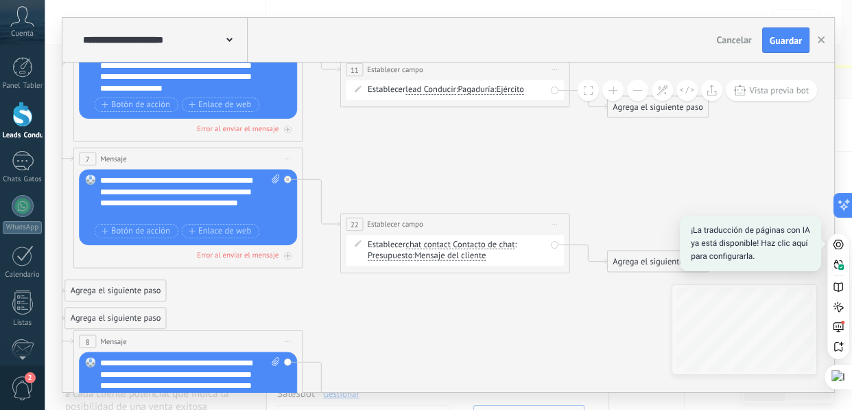
click at [436, 246] on span "chat contact Contacto de chat" at bounding box center [459, 244] width 109 height 9
click at [436, 246] on button "chat contact" at bounding box center [471, 244] width 143 height 21
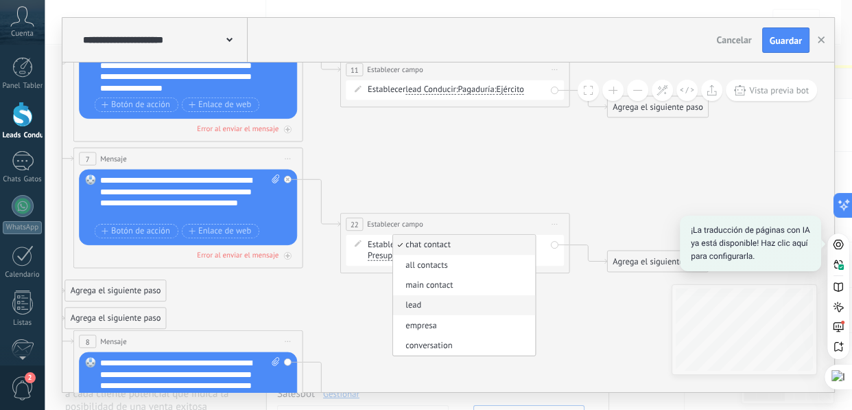
click at [432, 306] on span "lead" at bounding box center [462, 306] width 139 height 12
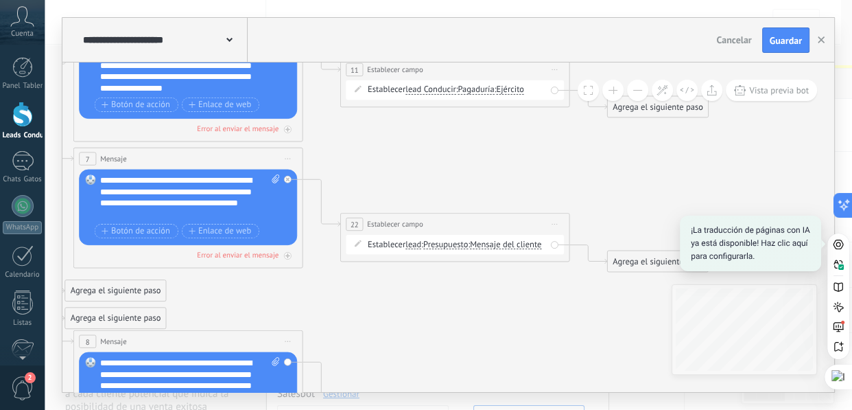
click at [456, 245] on span "Presupuesto" at bounding box center [445, 244] width 45 height 9
click at [456, 245] on button "Presupuesto" at bounding box center [489, 244] width 143 height 21
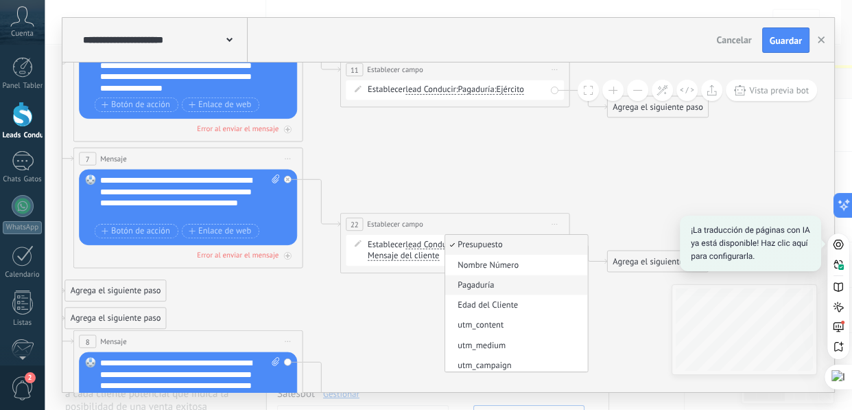
click at [515, 281] on span "Pagaduría" at bounding box center [514, 285] width 139 height 12
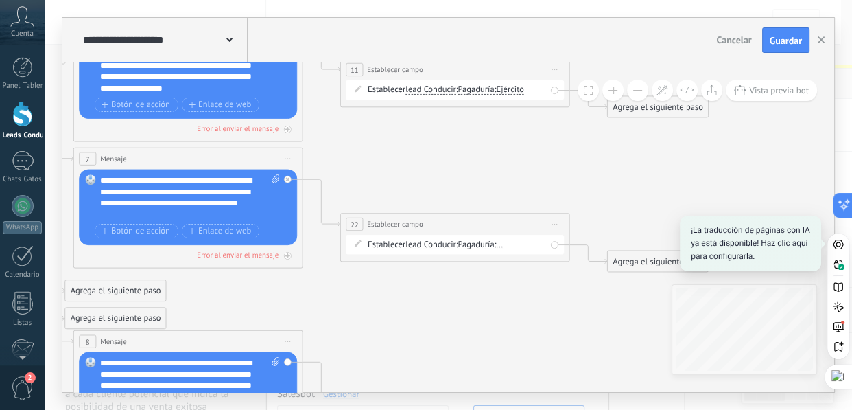
click at [503, 246] on span "..." at bounding box center [499, 244] width 7 height 9
click at [508, 246] on button "..." at bounding box center [561, 244] width 143 height 21
click at [521, 283] on span "Policía" at bounding box center [553, 285] width 139 height 12
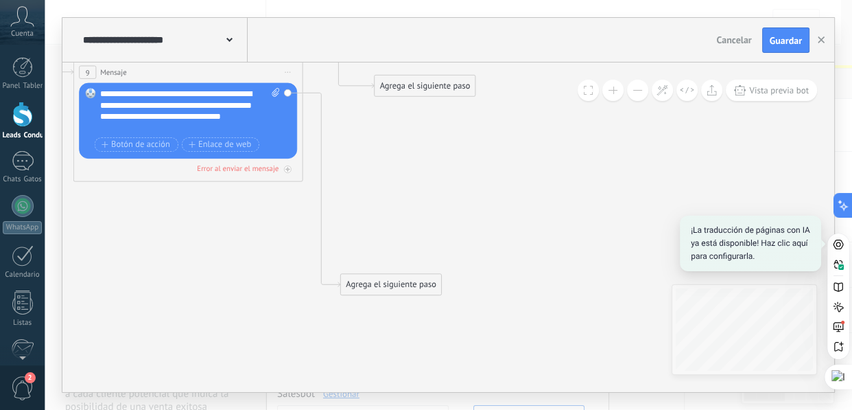
drag, startPoint x: 401, startPoint y: 252, endPoint x: 435, endPoint y: 78, distance: 177.6
click at [435, 78] on div "Agrega el siguiente paso" at bounding box center [425, 86] width 101 height 19
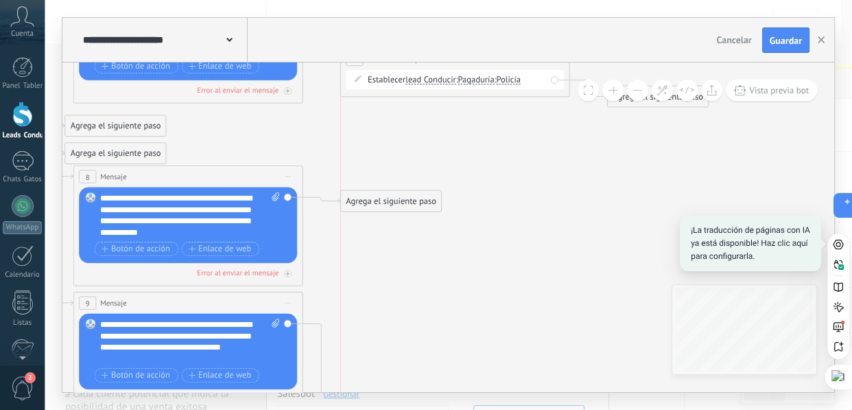
drag, startPoint x: 429, startPoint y: 300, endPoint x: 398, endPoint y: 193, distance: 112.0
click at [398, 193] on div "Agrega el siguiente paso" at bounding box center [391, 201] width 101 height 19
click at [414, 204] on div "Agrega el siguiente paso" at bounding box center [391, 201] width 101 height 19
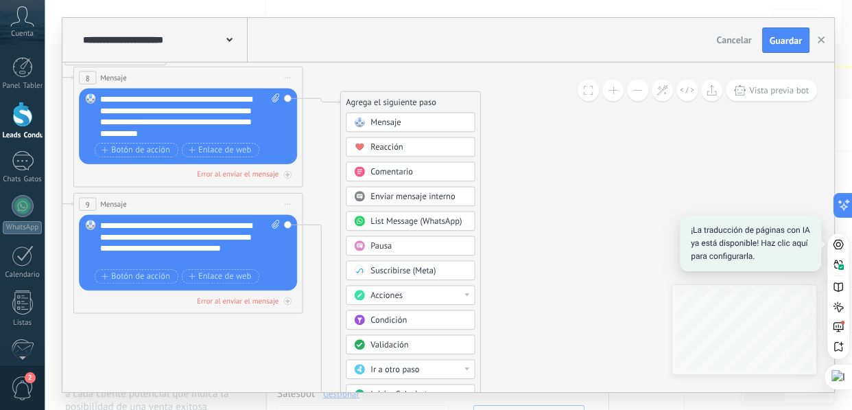
click at [436, 294] on div "Acciones" at bounding box center [418, 295] width 97 height 12
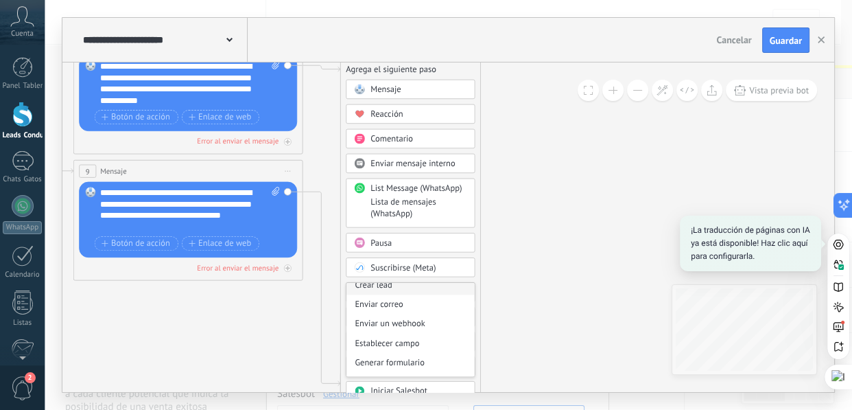
scroll to position [187, 0]
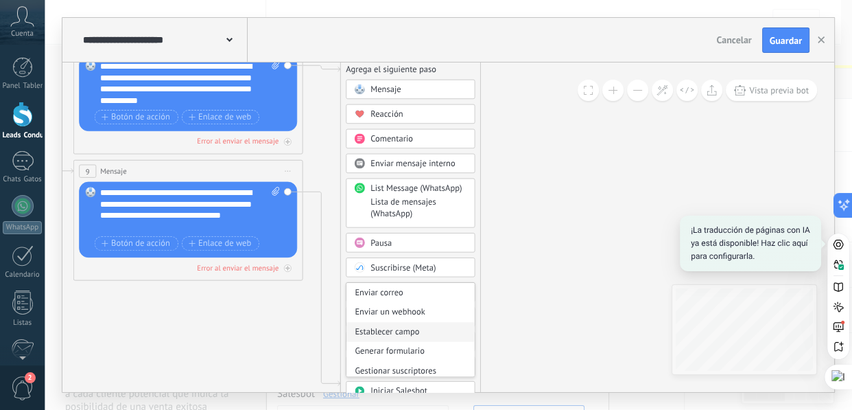
click at [403, 332] on div "Establecer campo" at bounding box center [410, 331] width 128 height 19
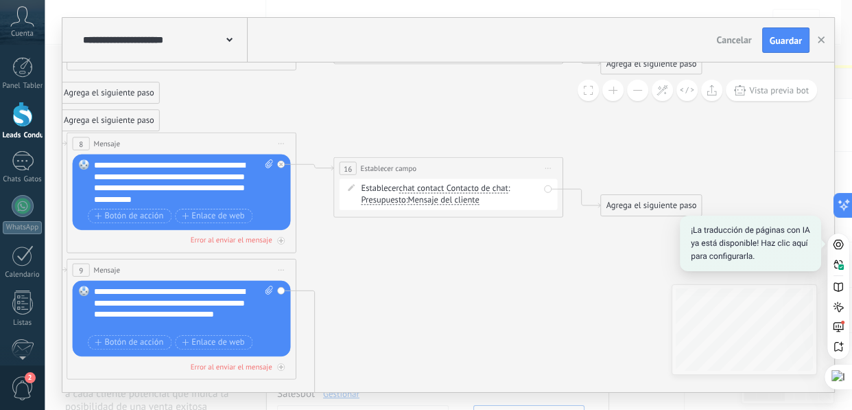
click at [423, 188] on span "chat contact Contacto de chat" at bounding box center [453, 188] width 109 height 9
click at [423, 188] on button "chat contact" at bounding box center [464, 188] width 143 height 21
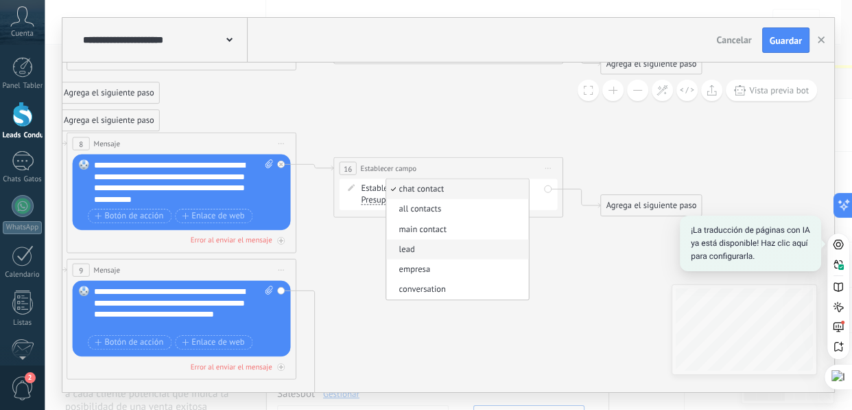
click at [409, 246] on span "lead" at bounding box center [455, 250] width 139 height 12
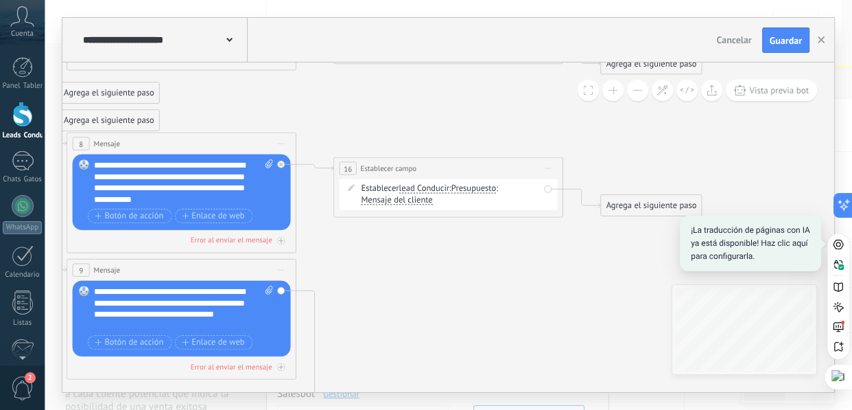
click at [484, 188] on span "Presupuesto" at bounding box center [473, 188] width 45 height 9
click at [484, 188] on button "Presupuesto" at bounding box center [516, 188] width 143 height 21
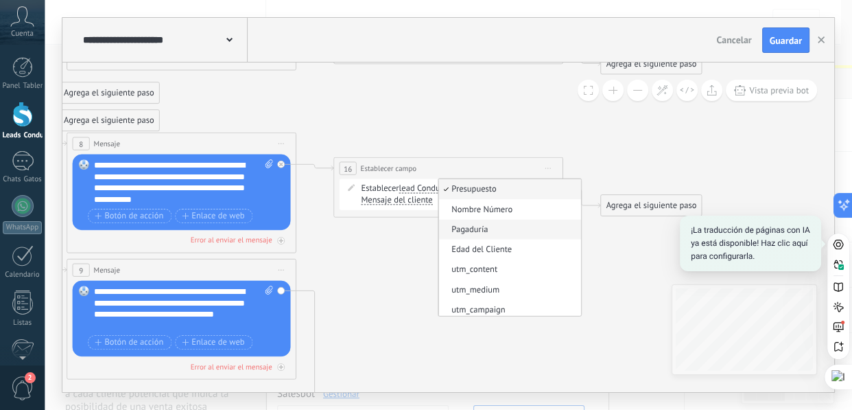
click at [484, 226] on span "Pagaduría" at bounding box center [507, 230] width 139 height 12
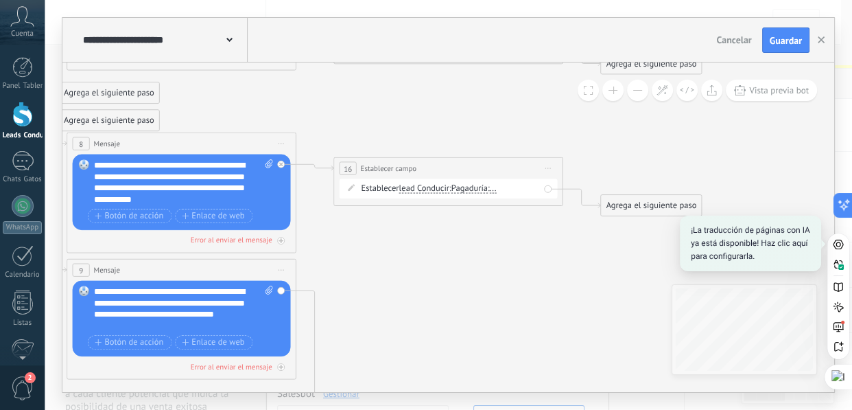
click at [497, 191] on span "..." at bounding box center [493, 188] width 7 height 9
click at [504, 191] on button "..." at bounding box center [555, 188] width 143 height 21
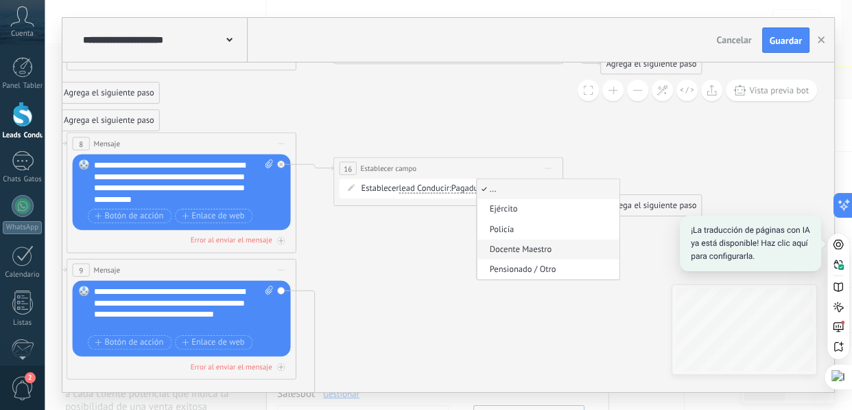
click at [505, 250] on span "Docente Maestro" at bounding box center [546, 250] width 139 height 12
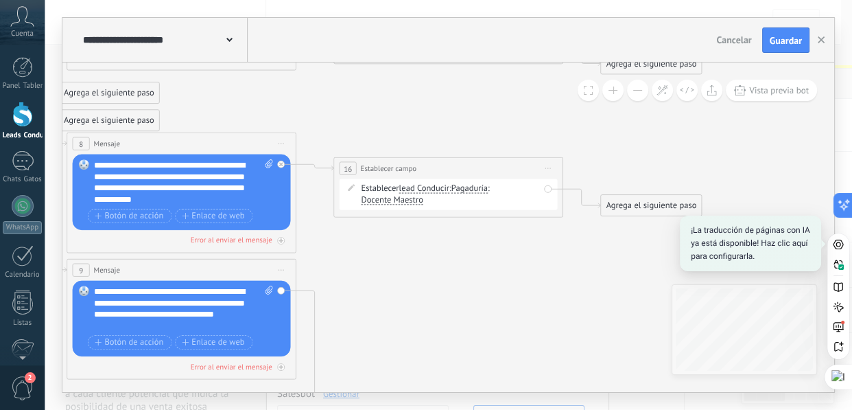
click at [411, 243] on icon at bounding box center [26, 58] width 1847 height 1445
click at [410, 201] on sider-trans-text "Maestro" at bounding box center [408, 199] width 29 height 11
click at [410, 201] on button "Docente Maestro" at bounding box center [426, 200] width 143 height 21
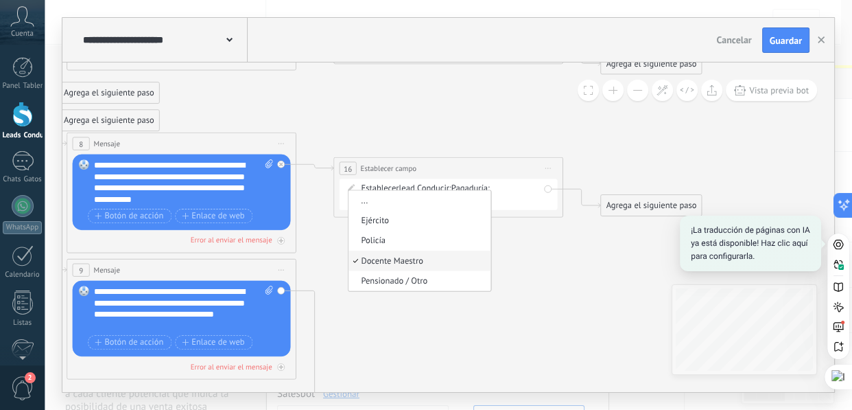
click at [535, 263] on icon at bounding box center [26, 58] width 1847 height 1445
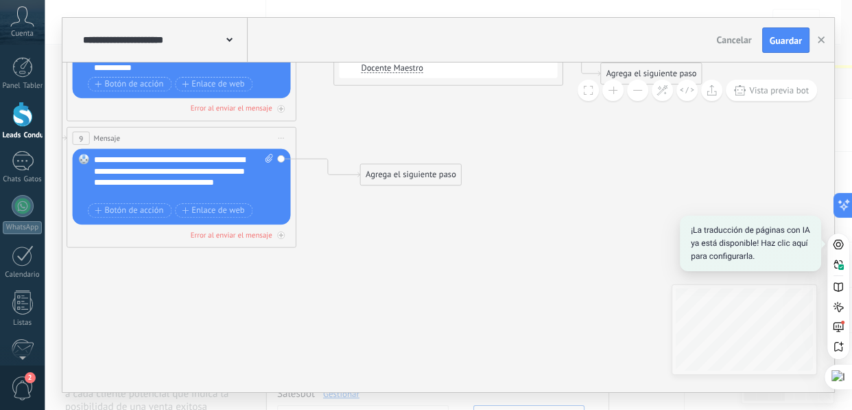
drag, startPoint x: 394, startPoint y: 344, endPoint x: 421, endPoint y: 169, distance: 177.0
click at [421, 169] on div "Agrega el siguiente paso" at bounding box center [410, 174] width 101 height 19
click at [423, 171] on div "Agrega el siguiente paso" at bounding box center [410, 174] width 101 height 19
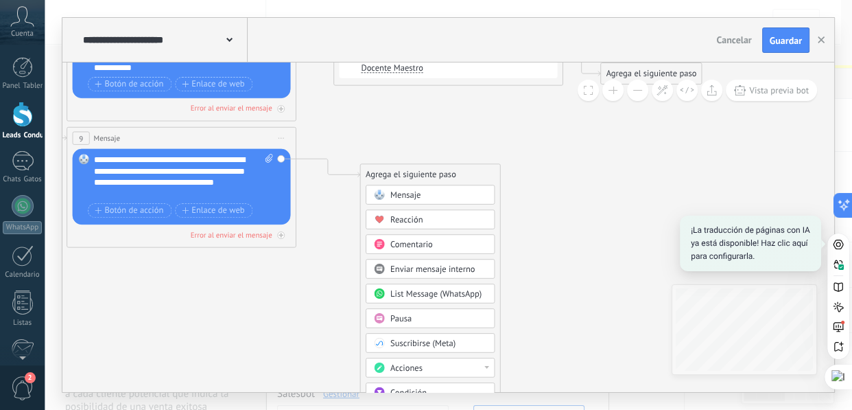
click at [418, 368] on span "Acciones" at bounding box center [406, 367] width 32 height 11
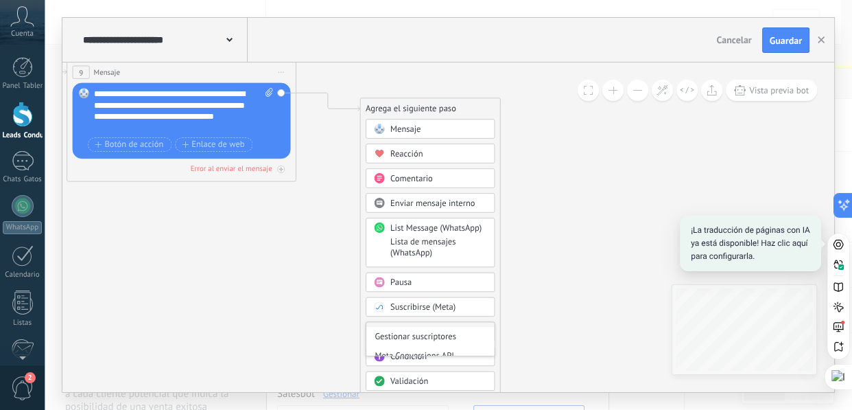
scroll to position [286, 0]
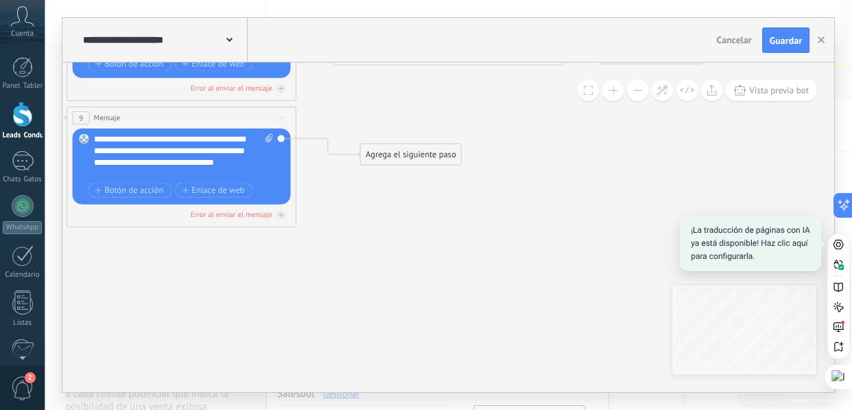
click at [415, 161] on div "Agrega el siguiente paso" at bounding box center [410, 154] width 101 height 19
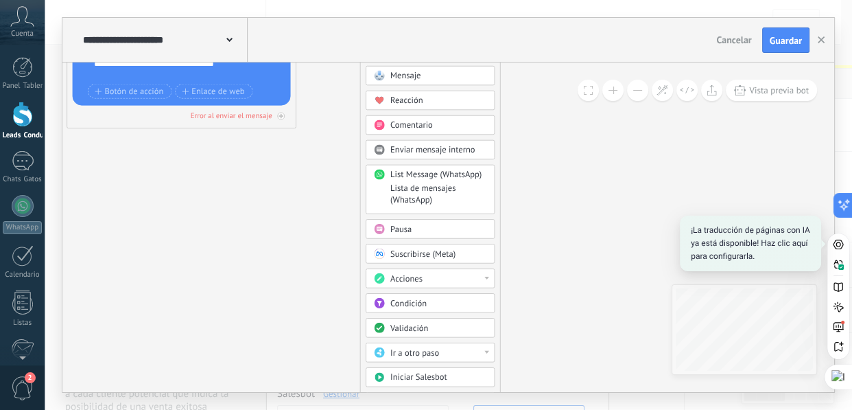
click at [444, 273] on div "Acciones" at bounding box center [438, 279] width 97 height 12
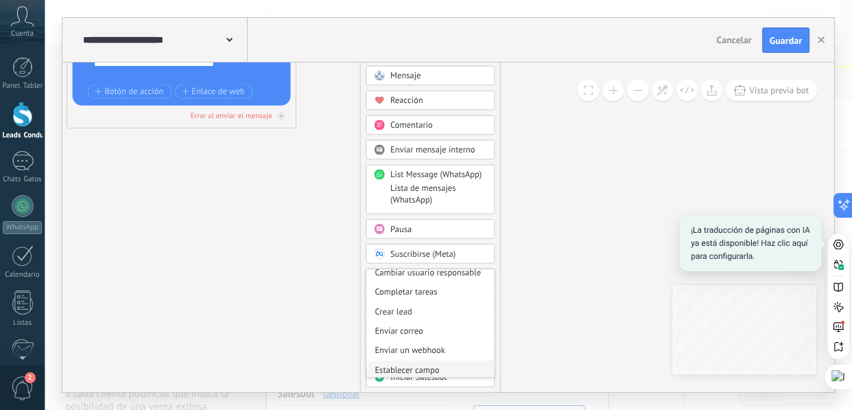
click at [425, 367] on div "Establecer campo" at bounding box center [430, 369] width 128 height 19
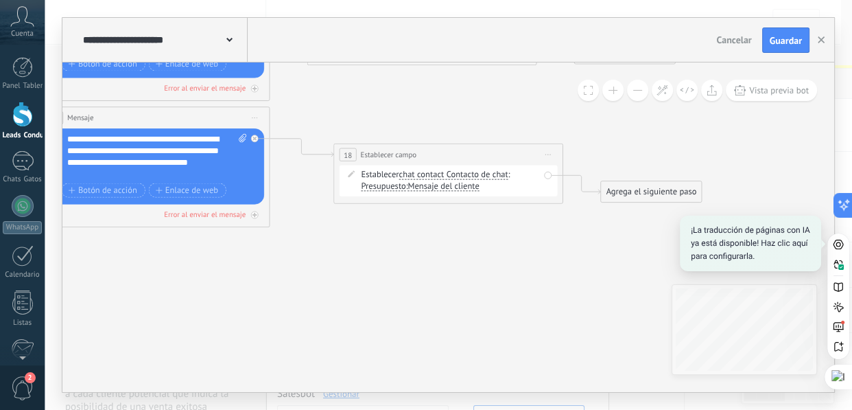
click at [425, 169] on span "chat contact Contacto de chat chat contact all contacts main contact lead empre…" at bounding box center [453, 174] width 109 height 11
click at [418, 173] on span "chat contact Contacto de chat" at bounding box center [453, 174] width 109 height 9
click at [418, 173] on button "chat contact" at bounding box center [464, 175] width 143 height 21
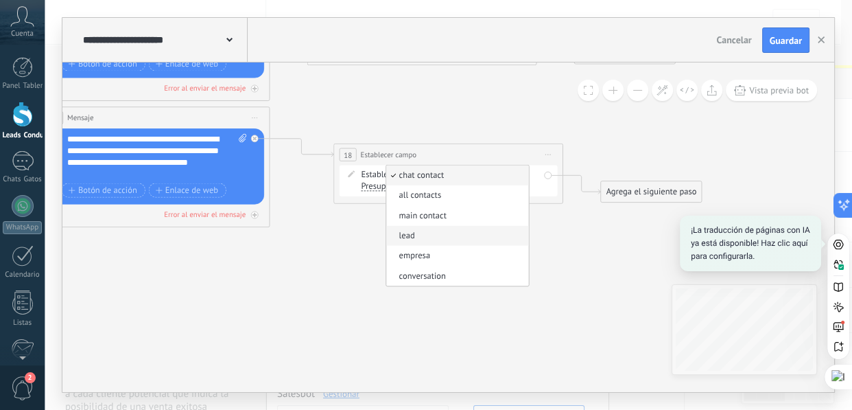
click at [412, 235] on span "lead" at bounding box center [455, 236] width 139 height 12
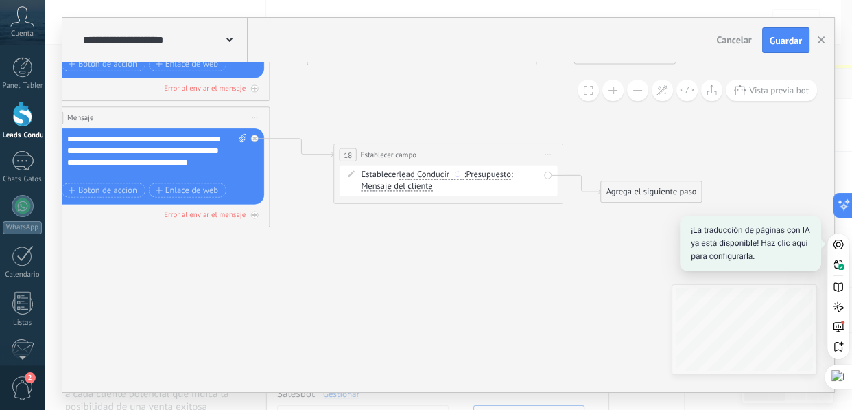
click at [439, 174] on sider-trans-text "Conducir" at bounding box center [433, 174] width 32 height 11
click at [439, 174] on button "lead" at bounding box center [464, 175] width 143 height 21
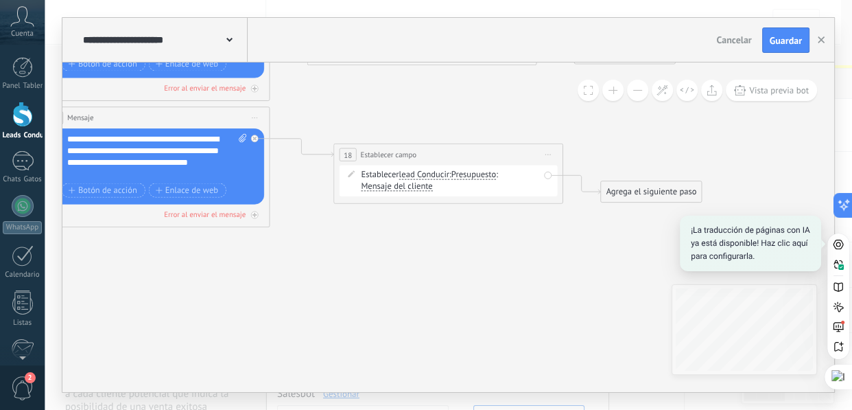
click at [486, 174] on span "Presupuesto" at bounding box center [473, 174] width 45 height 9
click at [486, 174] on button "Presupuesto" at bounding box center [516, 175] width 143 height 21
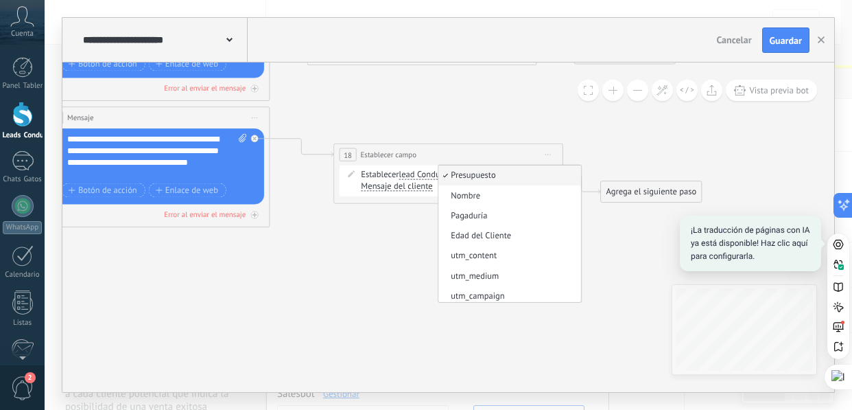
click at [473, 216] on span "Pagaduría" at bounding box center [507, 216] width 139 height 12
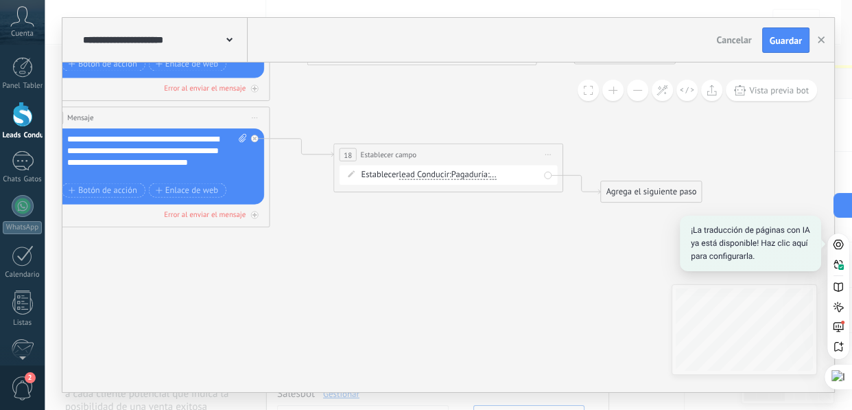
click at [506, 175] on div "Establecer lead Conducir chat contact all contacts main contact lead empresa co…" at bounding box center [450, 175] width 178 height 12
click at [497, 174] on span "..." at bounding box center [493, 174] width 7 height 9
click at [501, 174] on button "..." at bounding box center [555, 175] width 143 height 21
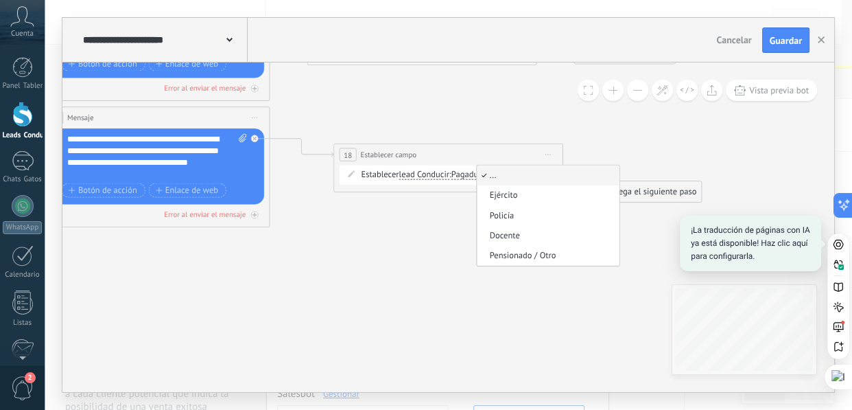
click at [549, 255] on span "Pensionado / Otro" at bounding box center [546, 256] width 139 height 12
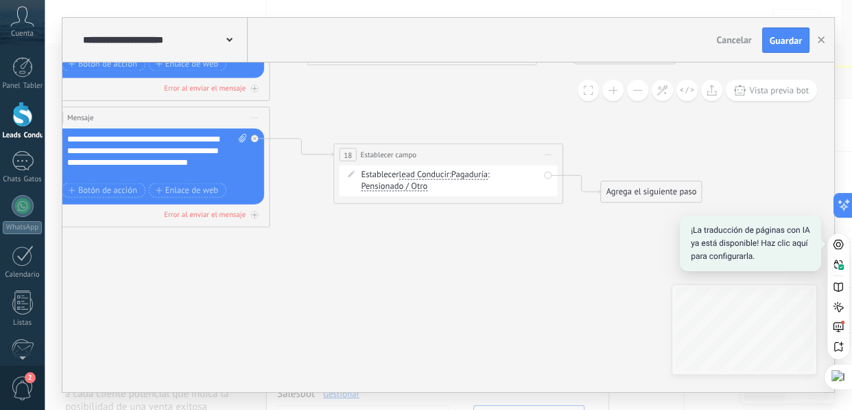
click at [434, 176] on sider-trans-text "Conducir" at bounding box center [433, 174] width 32 height 11
click at [434, 176] on button "lead" at bounding box center [464, 175] width 143 height 21
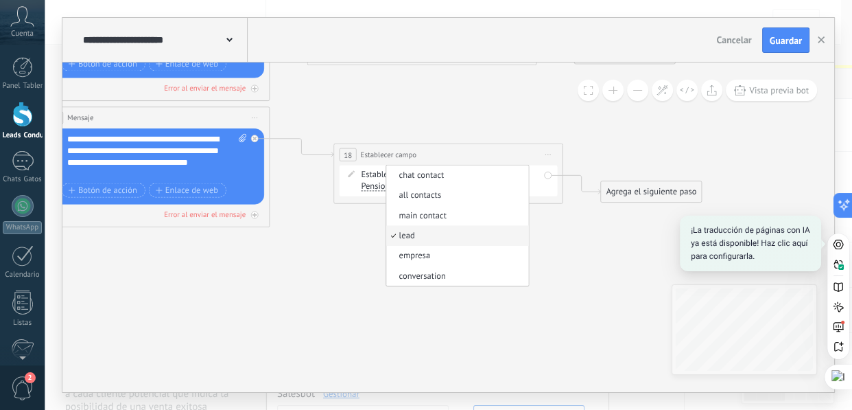
click at [432, 235] on span "lead" at bounding box center [455, 236] width 139 height 12
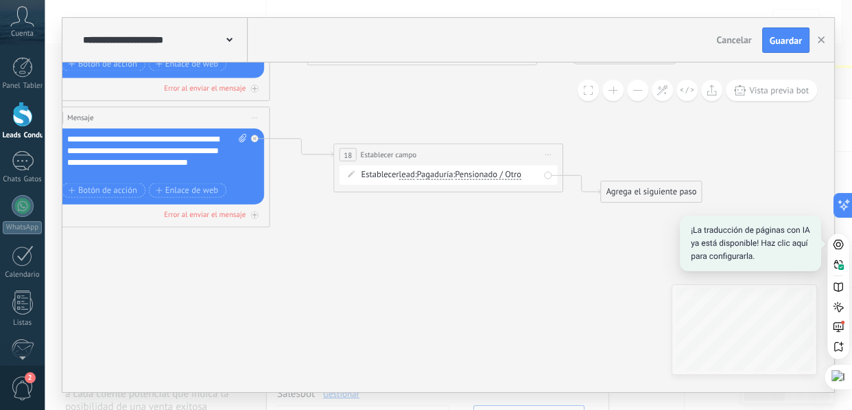
drag, startPoint x: 461, startPoint y: 110, endPoint x: 440, endPoint y: 104, distance: 22.3
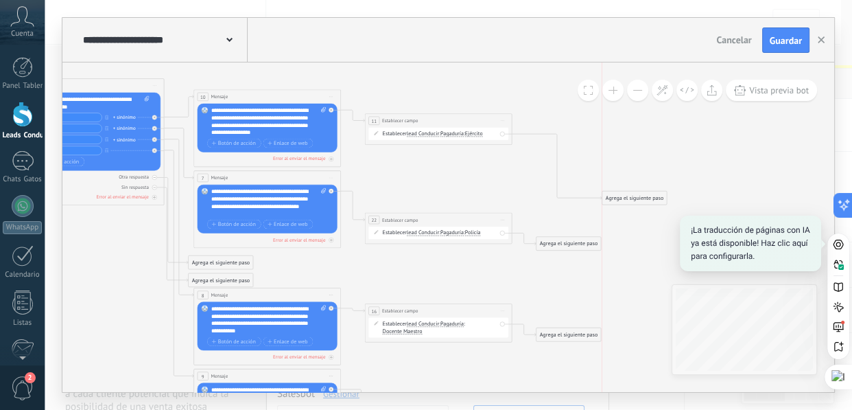
drag, startPoint x: 575, startPoint y: 148, endPoint x: 635, endPoint y: 202, distance: 80.7
click at [635, 202] on div "Agrega el siguiente paso" at bounding box center [634, 198] width 64 height 12
drag, startPoint x: 569, startPoint y: 242, endPoint x: 636, endPoint y: 214, distance: 72.2
click at [636, 214] on div "Agrega el siguiente paso" at bounding box center [634, 215] width 64 height 12
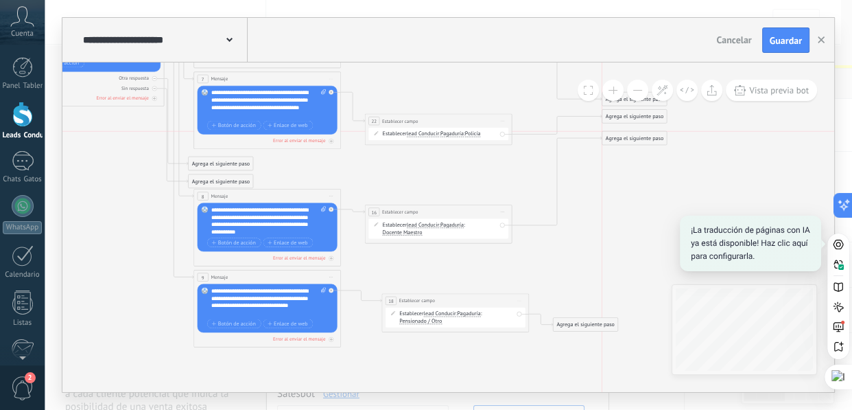
drag, startPoint x: 575, startPoint y: 235, endPoint x: 641, endPoint y: 137, distance: 119.1
click at [641, 137] on div "Agrega el siguiente paso" at bounding box center [634, 138] width 64 height 12
drag, startPoint x: 600, startPoint y: 322, endPoint x: 646, endPoint y: 159, distance: 169.0
click at [646, 159] on div "Agrega el siguiente paso" at bounding box center [634, 160] width 64 height 12
click at [734, 173] on icon at bounding box center [200, 104] width 1251 height 853
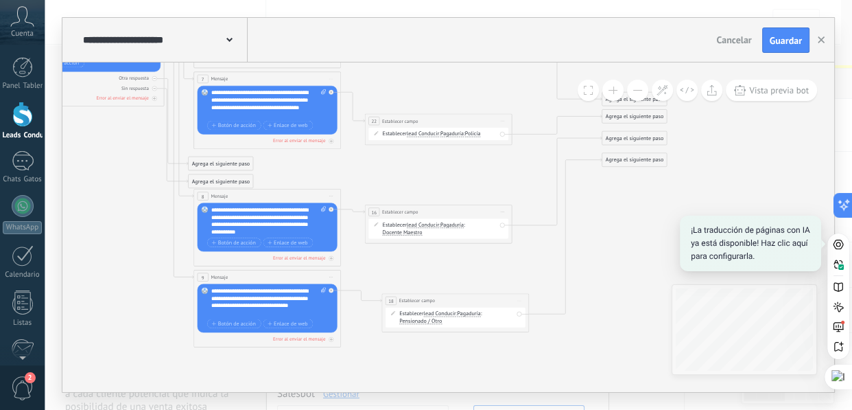
click at [736, 167] on icon at bounding box center [200, 104] width 1251 height 853
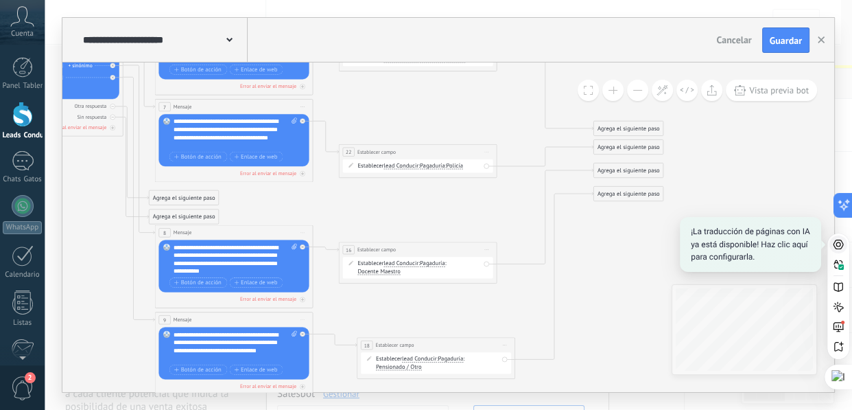
click at [840, 243] on icon at bounding box center [838, 244] width 11 height 11
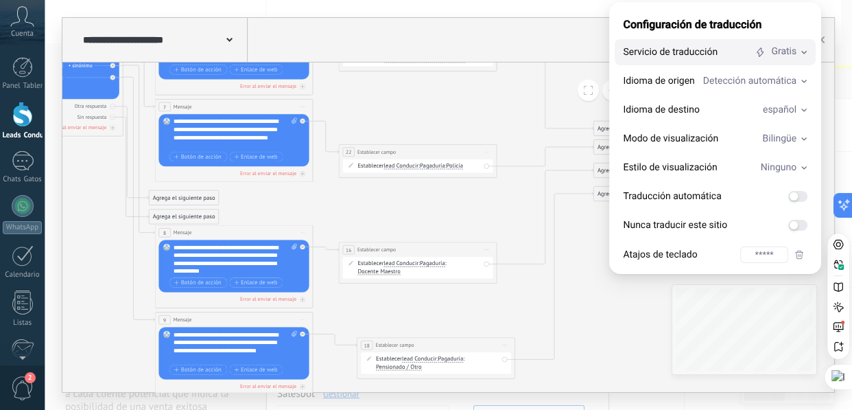
click at [794, 59] on div "Servicio de traducción Gratis" at bounding box center [715, 52] width 201 height 26
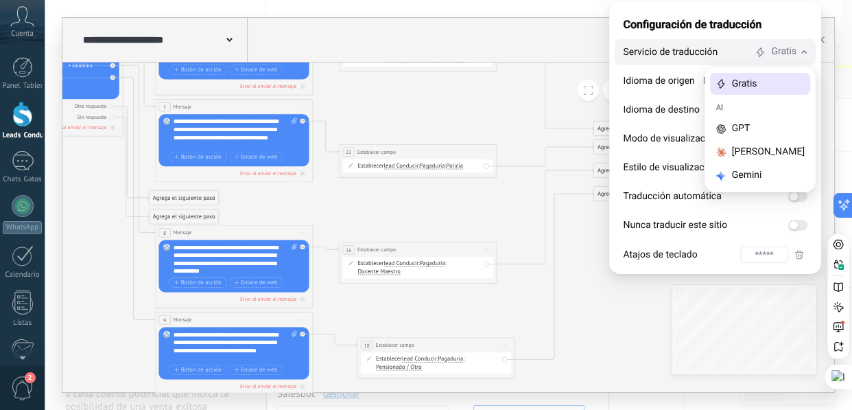
click at [797, 54] on div "Gratis" at bounding box center [780, 52] width 54 height 14
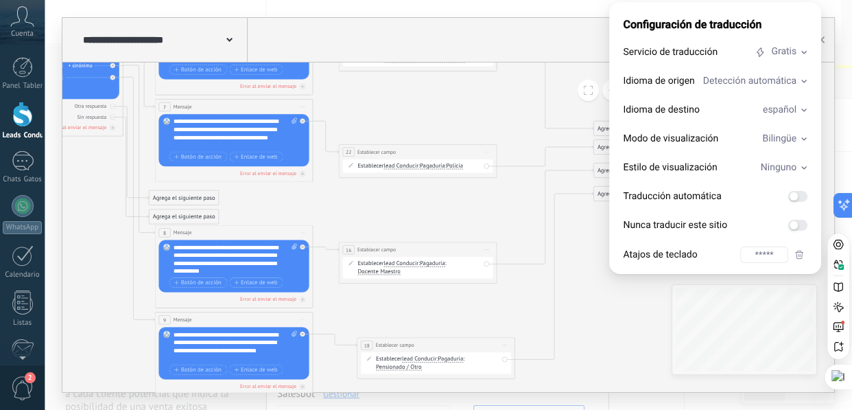
click at [556, 46] on div "**********" at bounding box center [448, 40] width 772 height 45
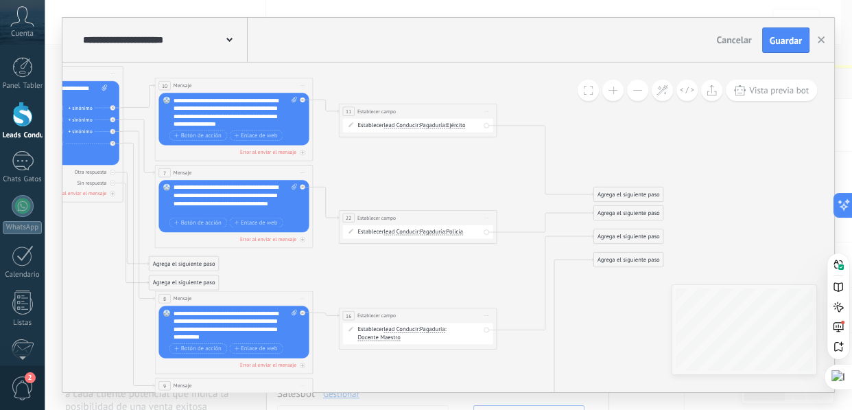
click at [622, 196] on div "Agrega el siguiente paso" at bounding box center [628, 194] width 69 height 13
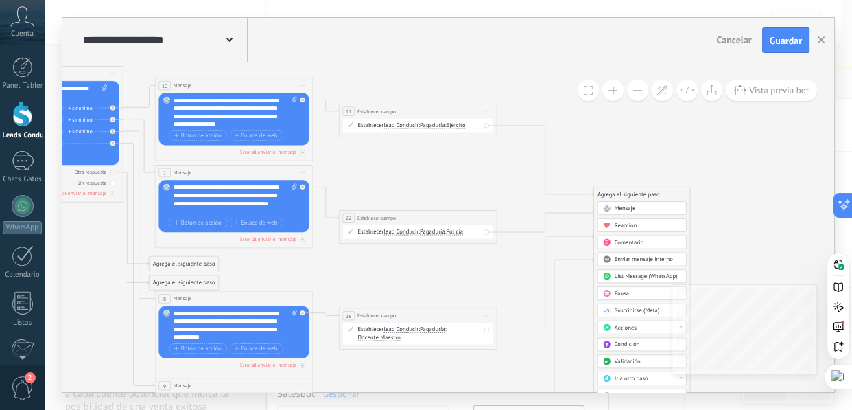
click at [622, 196] on div "Agrega el siguiente paso" at bounding box center [642, 194] width 96 height 13
click at [697, 169] on icon at bounding box center [162, 200] width 1344 height 916
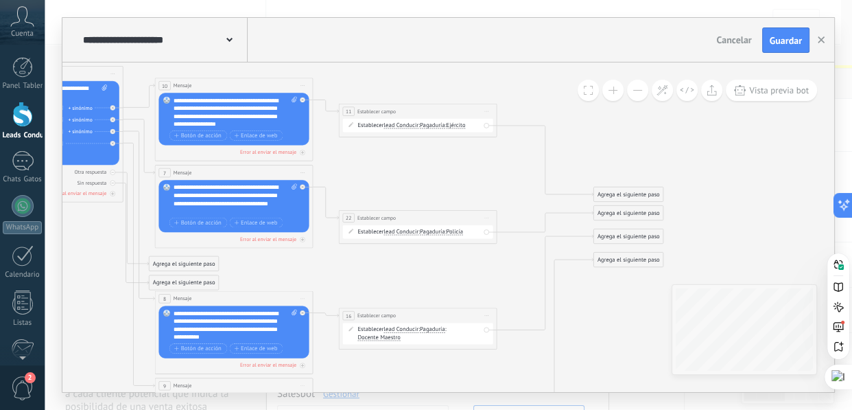
click at [624, 195] on div "Agrega el siguiente paso" at bounding box center [628, 194] width 69 height 13
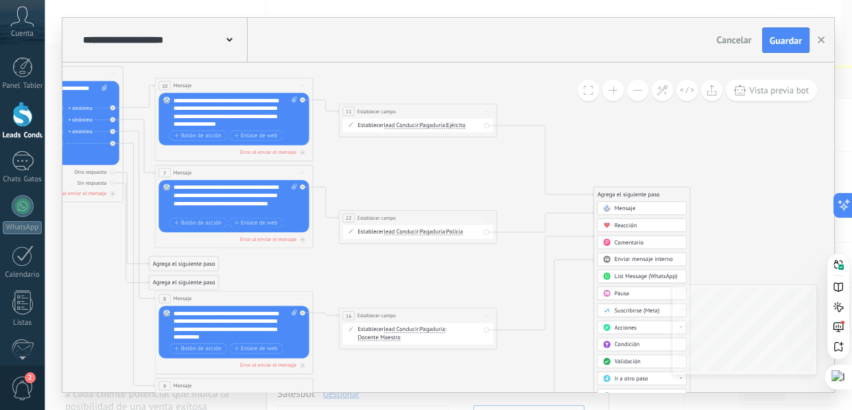
click at [635, 327] on span "Acciones" at bounding box center [625, 328] width 22 height 8
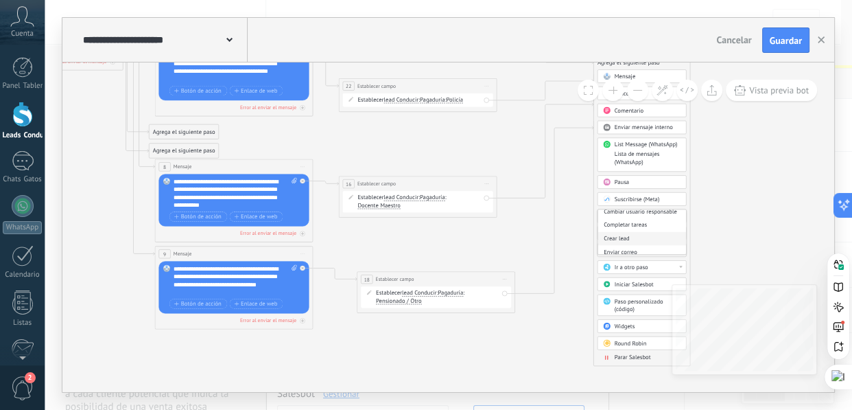
scroll to position [62, 0]
click at [750, 199] on icon at bounding box center [162, 68] width 1344 height 916
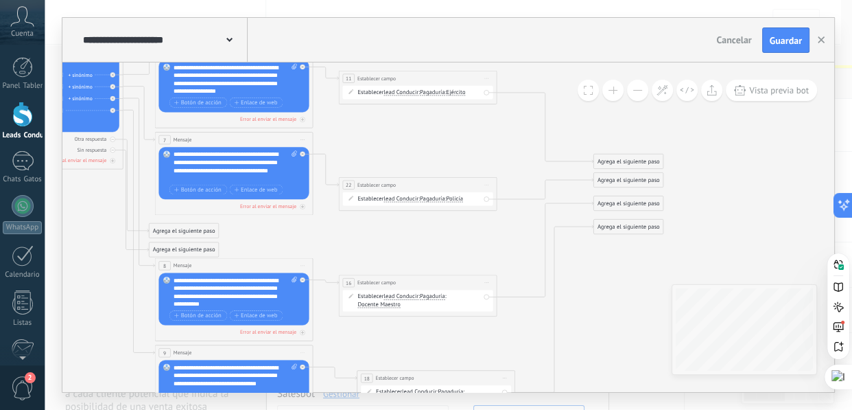
click at [649, 162] on div "Agrega el siguiente paso" at bounding box center [628, 161] width 69 height 13
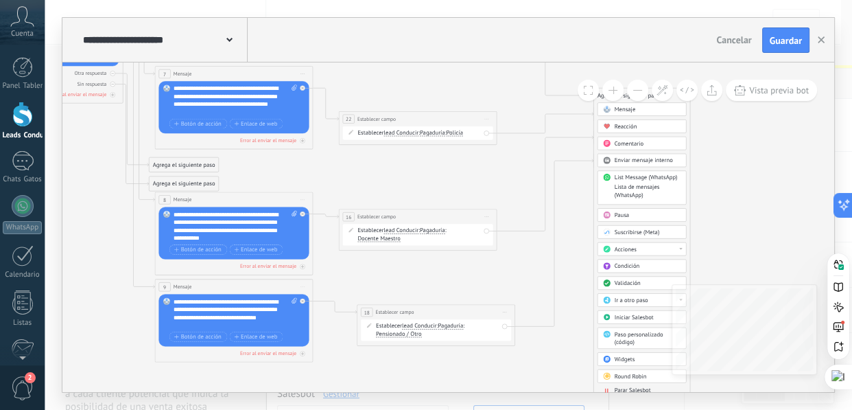
click at [748, 171] on icon at bounding box center [162, 101] width 1344 height 916
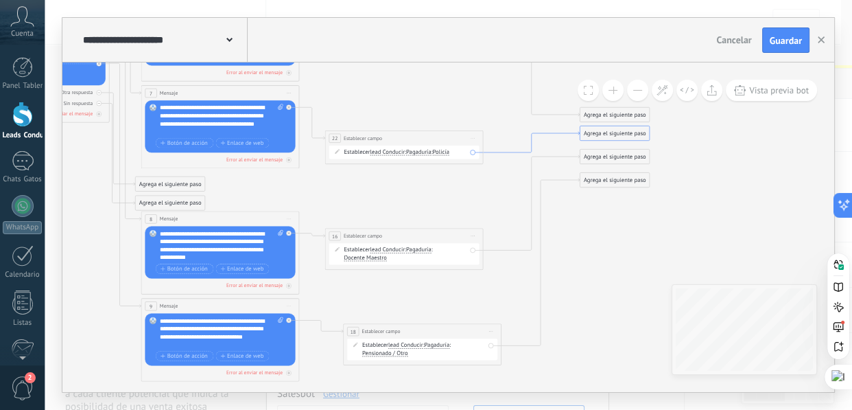
drag, startPoint x: 592, startPoint y: 147, endPoint x: 578, endPoint y: 133, distance: 19.4
click at [578, 133] on icon at bounding box center [531, 142] width 97 height 21
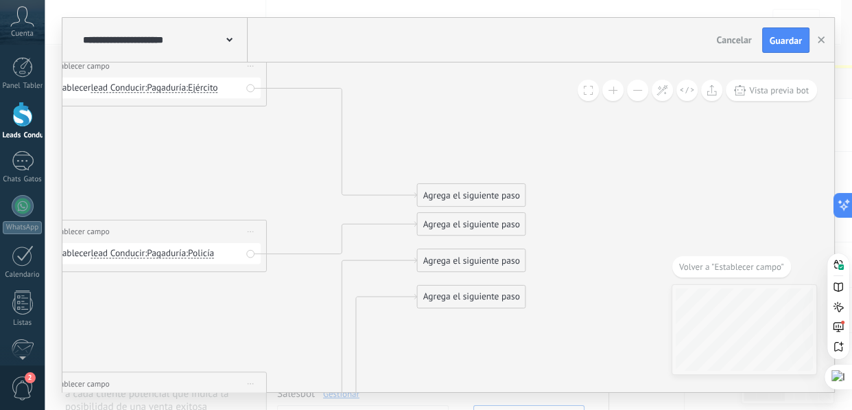
click at [469, 223] on div "Agrega el siguiente paso" at bounding box center [471, 224] width 108 height 21
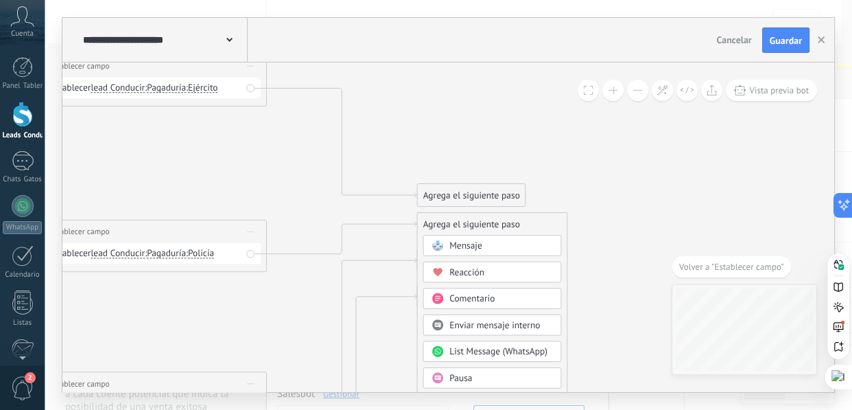
click at [434, 220] on div "Agrega el siguiente paso" at bounding box center [492, 224] width 150 height 21
click at [389, 226] on icon at bounding box center [342, 238] width 150 height 32
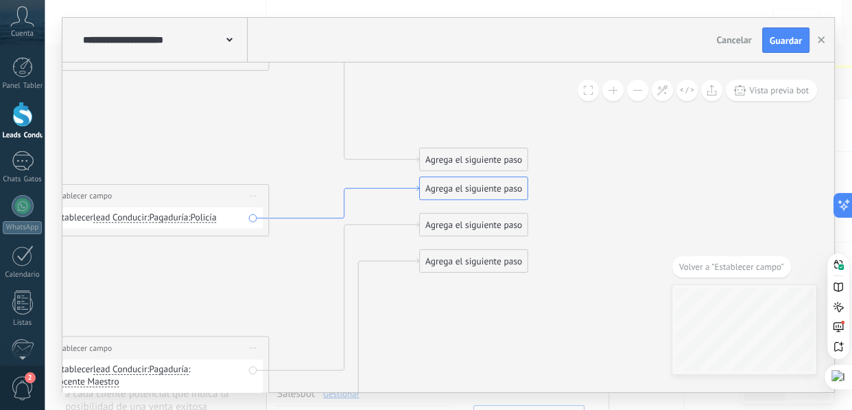
drag, startPoint x: 413, startPoint y: 228, endPoint x: 418, endPoint y: 189, distance: 38.7
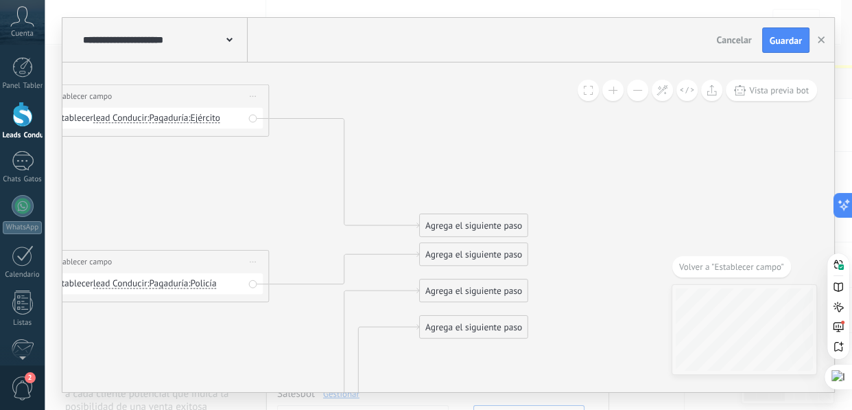
click at [461, 231] on div "Agrega el siguiente paso" at bounding box center [474, 225] width 108 height 21
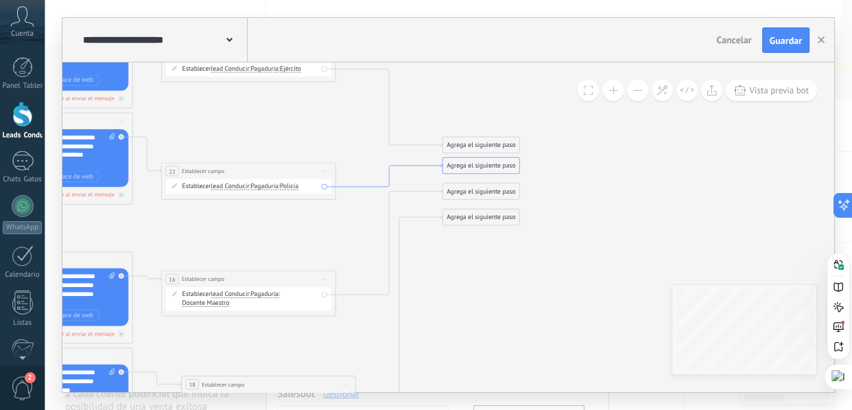
drag, startPoint x: 327, startPoint y: 209, endPoint x: 353, endPoint y: 188, distance: 33.1
click at [324, 186] on div "Establecer lead Conducir chat contact all contacts main contact lead empresa co…" at bounding box center [248, 186] width 166 height 15
drag, startPoint x: 325, startPoint y: 187, endPoint x: 425, endPoint y: 151, distance: 105.9
click at [477, 165] on div "Agrega el siguiente paso" at bounding box center [480, 165] width 77 height 14
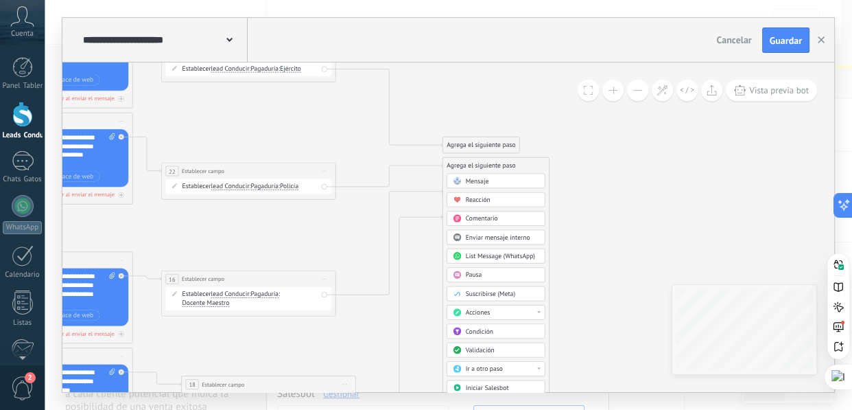
click at [478, 165] on div "Agrega el siguiente paso" at bounding box center [495, 165] width 106 height 14
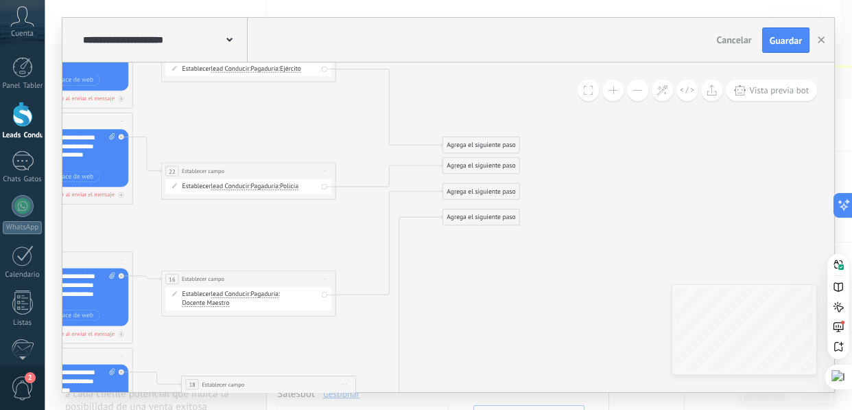
click at [323, 187] on div "Establecer lead Conducir chat contact all contacts main contact lead empresa co…" at bounding box center [248, 186] width 166 height 15
drag, startPoint x: 323, startPoint y: 187, endPoint x: 451, endPoint y: 141, distance: 135.6
click at [454, 143] on div "Agrega el siguiente paso" at bounding box center [480, 145] width 77 height 14
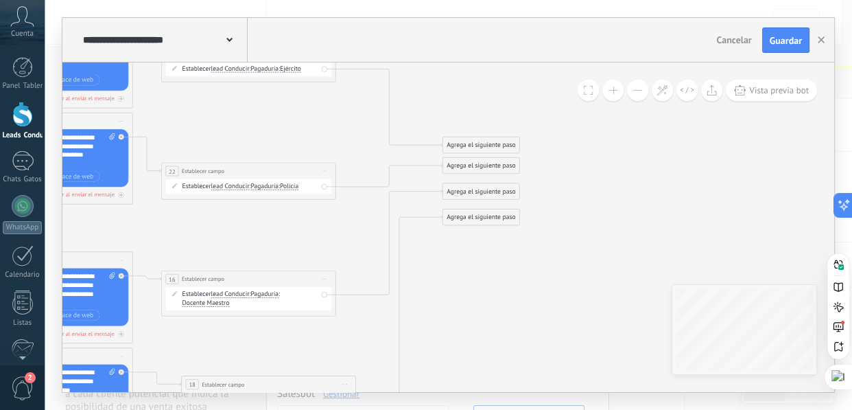
click at [324, 185] on div "Establecer lead Conducir chat contact all contacts main contact lead empresa co…" at bounding box center [248, 186] width 166 height 15
click at [323, 185] on div "Establecer lead Conducir chat contact all contacts main contact lead empresa co…" at bounding box center [248, 186] width 166 height 15
click at [325, 187] on div "Establecer lead Conducir chat contact all contacts main contact lead empresa co…" at bounding box center [248, 186] width 166 height 15
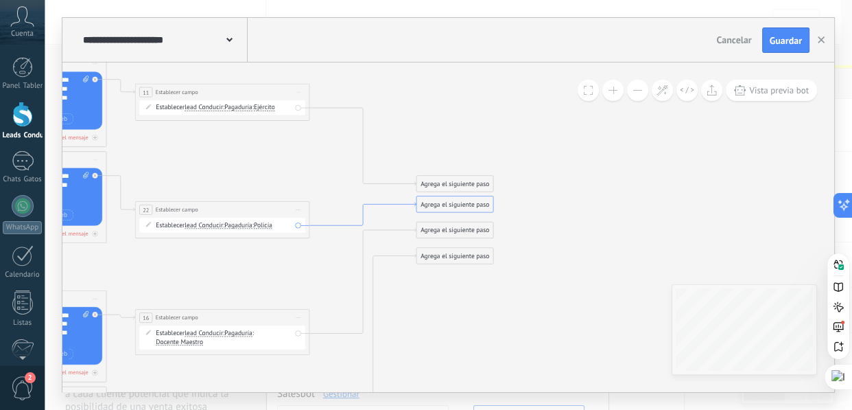
drag, startPoint x: 421, startPoint y: 163, endPoint x: 395, endPoint y: 202, distance: 47.0
click at [447, 206] on div "Agrega el siguiente paso" at bounding box center [454, 205] width 77 height 14
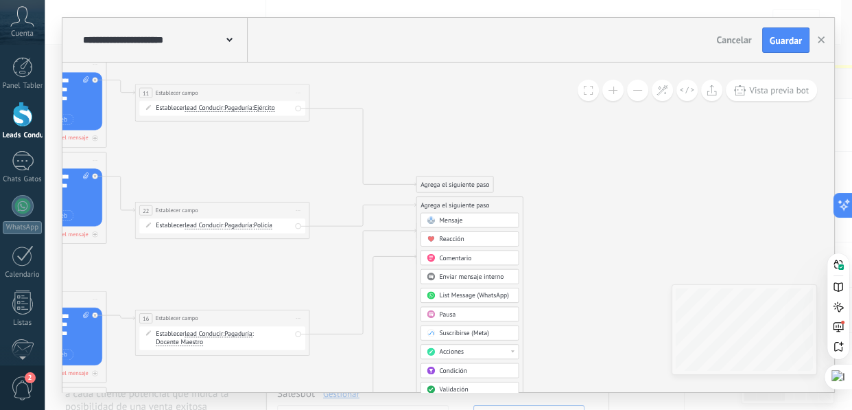
click at [445, 206] on div "Agrega el siguiente paso" at bounding box center [469, 205] width 106 height 14
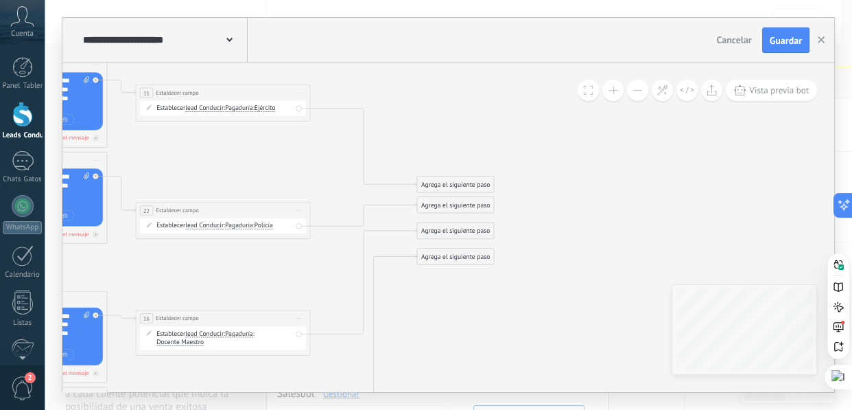
click at [426, 209] on div "Agrega el siguiente paso" at bounding box center [455, 205] width 77 height 14
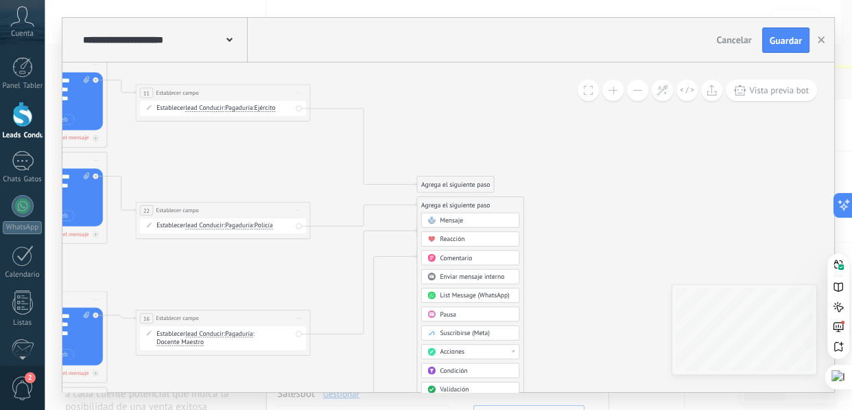
drag, startPoint x: 431, startPoint y: 209, endPoint x: 367, endPoint y: 215, distance: 64.8
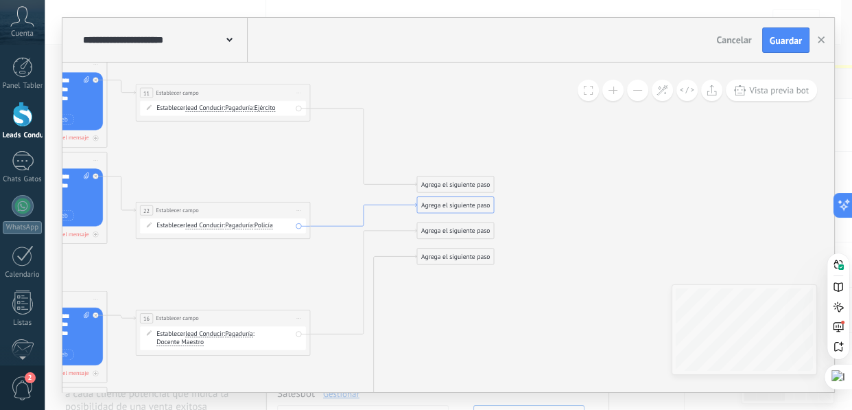
click at [375, 206] on icon at bounding box center [363, 214] width 106 height 23
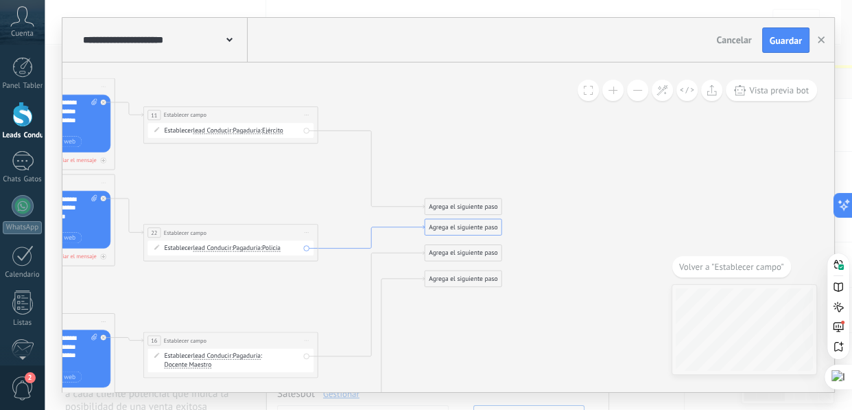
drag, startPoint x: 372, startPoint y: 238, endPoint x: 331, endPoint y: 225, distance: 43.2
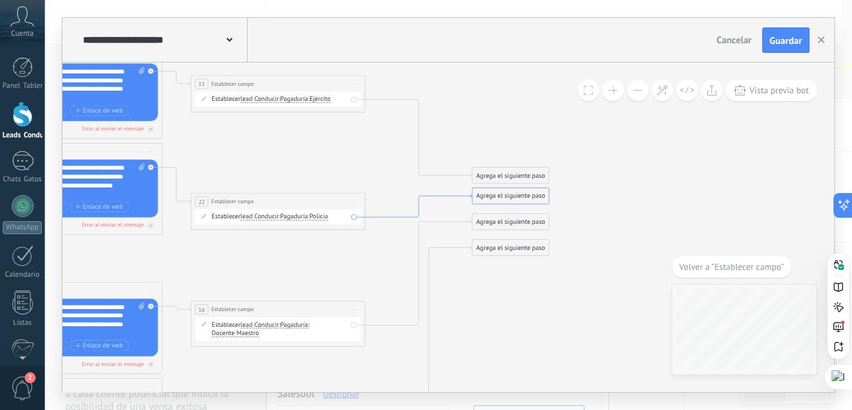
drag, startPoint x: 330, startPoint y: 248, endPoint x: 377, endPoint y: 217, distance: 56.5
click at [377, 217] on icon at bounding box center [419, 205] width 106 height 23
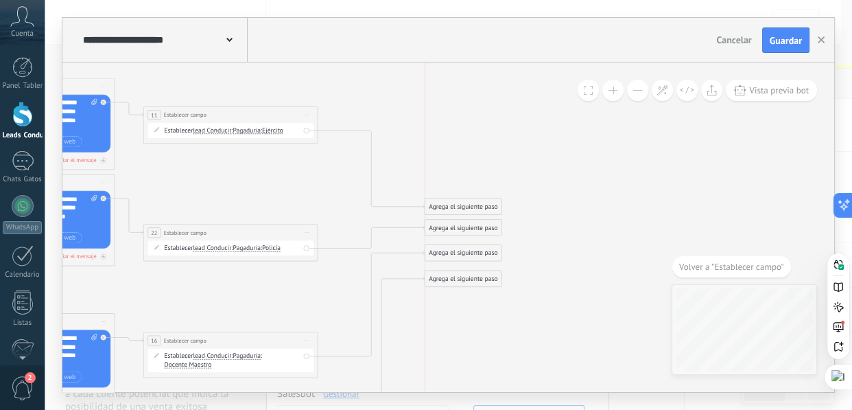
click at [464, 226] on div "Agrega el siguiente paso" at bounding box center [463, 227] width 77 height 14
drag, startPoint x: 469, startPoint y: 222, endPoint x: 466, endPoint y: 205, distance: 17.3
click at [466, 205] on div "Agrega el siguiente paso" at bounding box center [463, 207] width 77 height 14
drag, startPoint x: 467, startPoint y: 226, endPoint x: 466, endPoint y: 204, distance: 22.6
click at [466, 204] on div "Agrega el siguiente paso" at bounding box center [463, 207] width 77 height 14
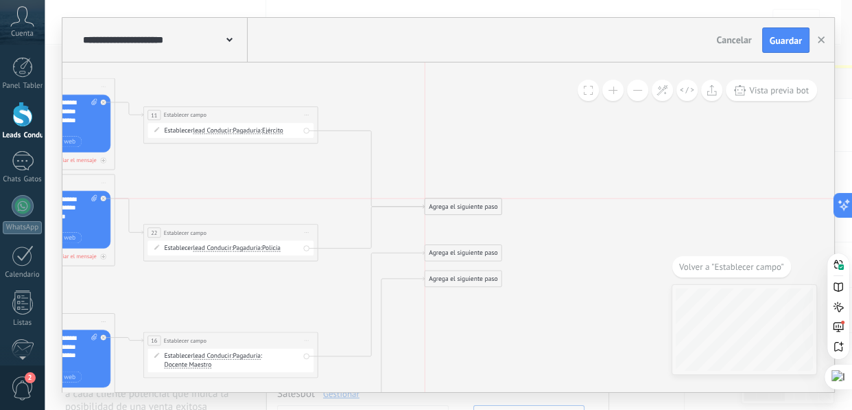
drag, startPoint x: 466, startPoint y: 230, endPoint x: 466, endPoint y: 211, distance: 19.9
click at [466, 211] on div "Agrega el siguiente paso" at bounding box center [463, 207] width 77 height 14
click at [305, 248] on div "Establecer lead Conducir chat contact all contacts main contact lead empresa co…" at bounding box center [230, 248] width 166 height 15
click at [156, 246] on icon at bounding box center [156, 246] width 5 height 5
drag, startPoint x: 305, startPoint y: 249, endPoint x: 308, endPoint y: 130, distance: 118.7
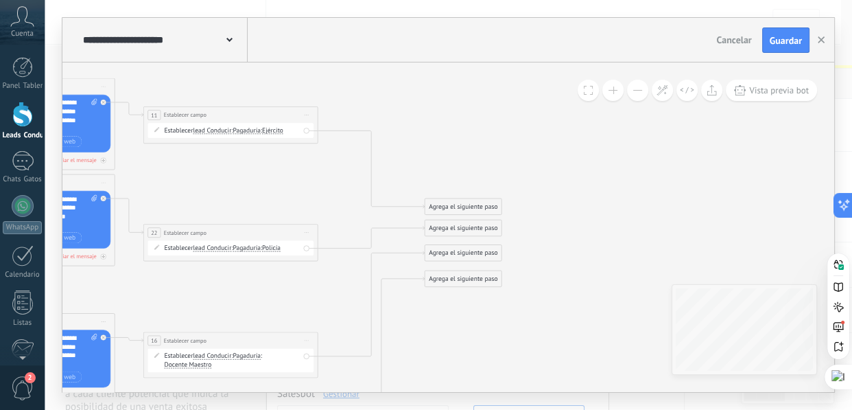
click at [450, 226] on div "Agrega el siguiente paso" at bounding box center [463, 227] width 77 height 14
drag, startPoint x: 469, startPoint y: 224, endPoint x: 468, endPoint y: 211, distance: 13.8
click at [468, 211] on div "Agrega el siguiente paso" at bounding box center [463, 211] width 77 height 14
click at [307, 247] on div "Establecer lead Conducir chat contact all contacts main contact lead empresa co…" at bounding box center [230, 248] width 166 height 15
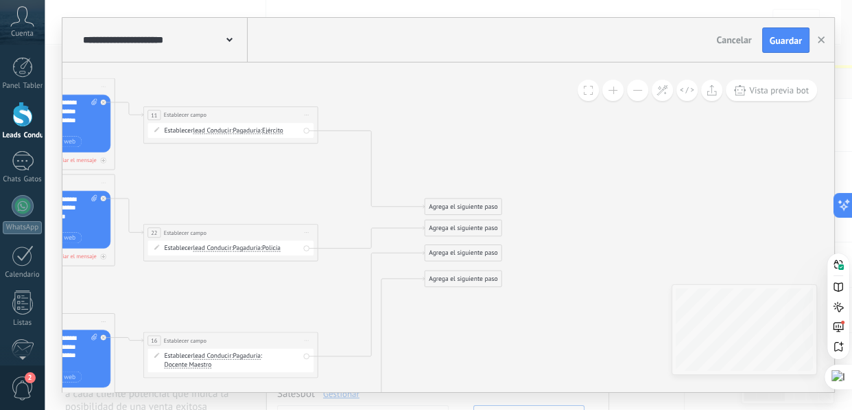
click at [307, 247] on div "Establecer lead Conducir chat contact all contacts main contact lead empresa co…" at bounding box center [230, 248] width 166 height 15
click at [342, 246] on icon at bounding box center [371, 237] width 106 height 22
click at [342, 246] on icon at bounding box center [371, 236] width 106 height 22
click at [340, 246] on icon at bounding box center [371, 236] width 106 height 22
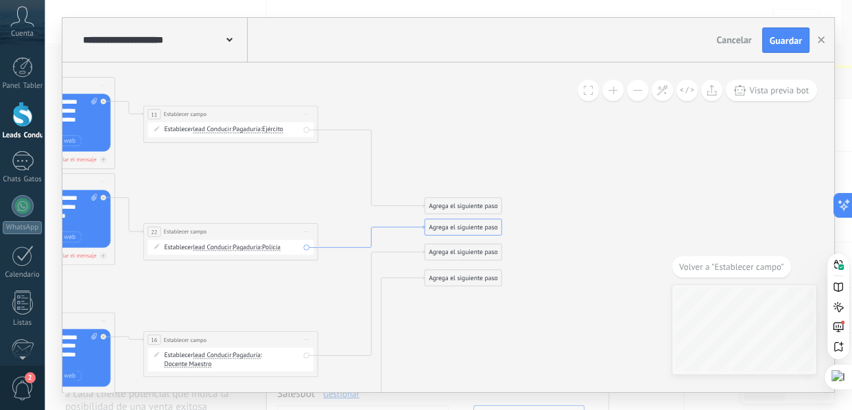
click at [340, 246] on icon at bounding box center [371, 236] width 106 height 22
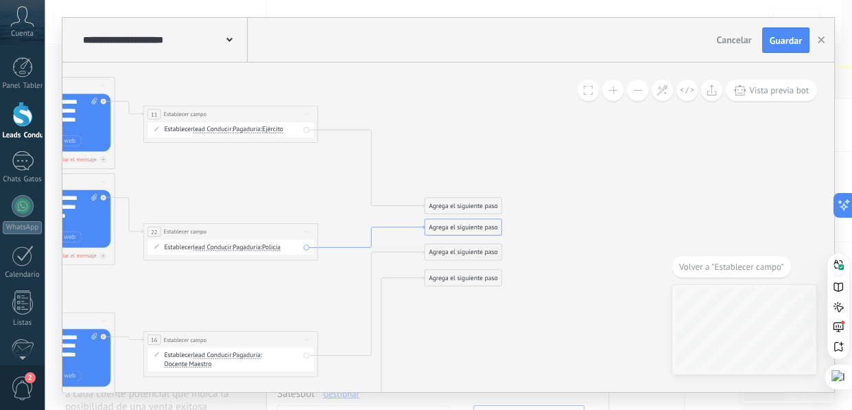
click at [340, 245] on icon at bounding box center [371, 236] width 106 height 22
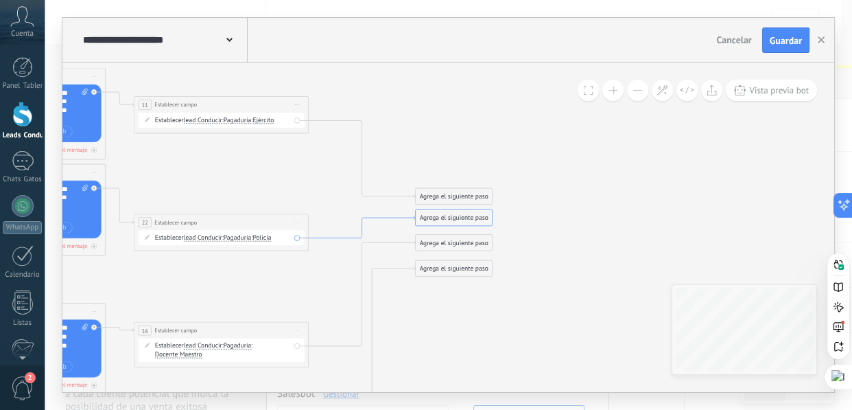
drag, startPoint x: 340, startPoint y: 247, endPoint x: 330, endPoint y: 236, distance: 14.6
click at [295, 236] on div "Establecer lead Conducir chat contact all contacts main contact lead empresa co…" at bounding box center [222, 236] width 166 height 15
click at [300, 238] on div "Establecer lead Conducir chat contact all contacts main contact lead empresa co…" at bounding box center [222, 236] width 166 height 15
click at [435, 217] on div "Agrega el siguiente paso" at bounding box center [454, 216] width 77 height 14
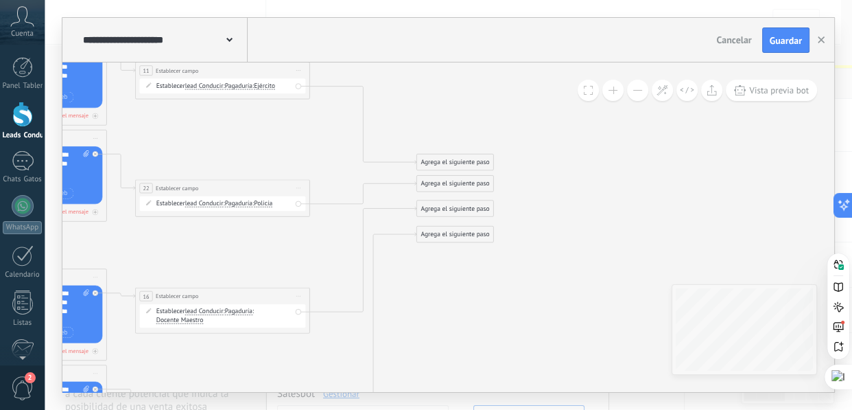
click at [439, 182] on div "Agrega el siguiente paso" at bounding box center [455, 183] width 77 height 14
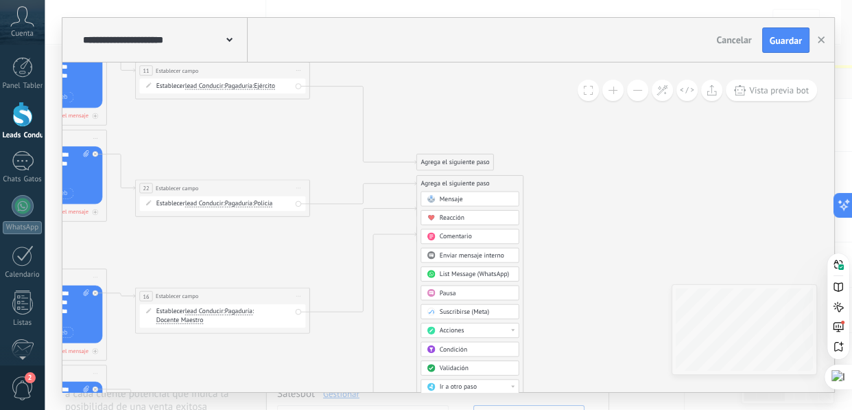
click at [439, 182] on div "Agrega el siguiente paso" at bounding box center [470, 183] width 106 height 14
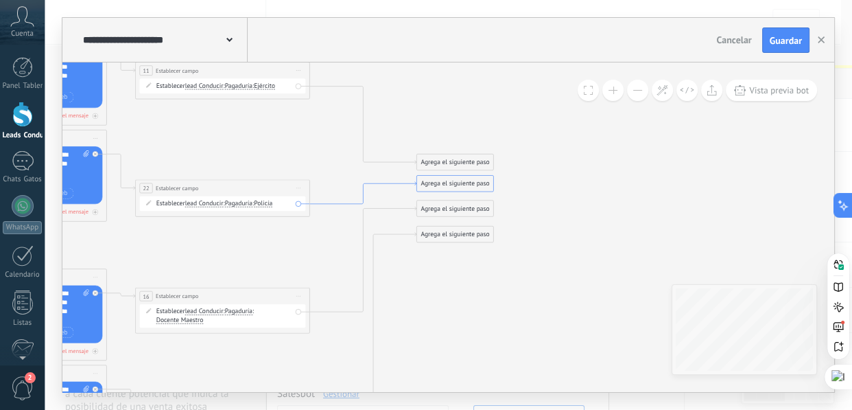
click at [381, 182] on icon at bounding box center [363, 193] width 106 height 22
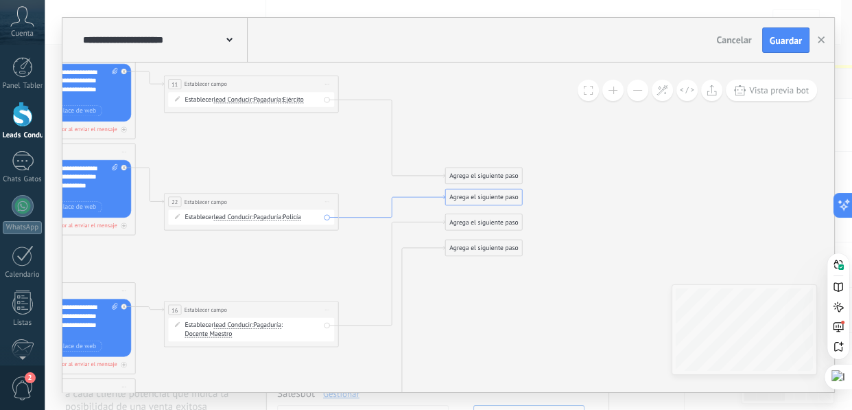
drag, startPoint x: 412, startPoint y: 226, endPoint x: 433, endPoint y: 196, distance: 36.5
click at [326, 218] on div "Establecer lead Conducir chat contact all contacts main contact lead empresa co…" at bounding box center [251, 217] width 166 height 15
click at [480, 201] on div "Agrega el siguiente paso" at bounding box center [483, 202] width 77 height 14
click at [482, 199] on div "Agrega el siguiente paso" at bounding box center [483, 202] width 77 height 14
click at [469, 180] on div "Agrega el siguiente paso" at bounding box center [483, 176] width 77 height 14
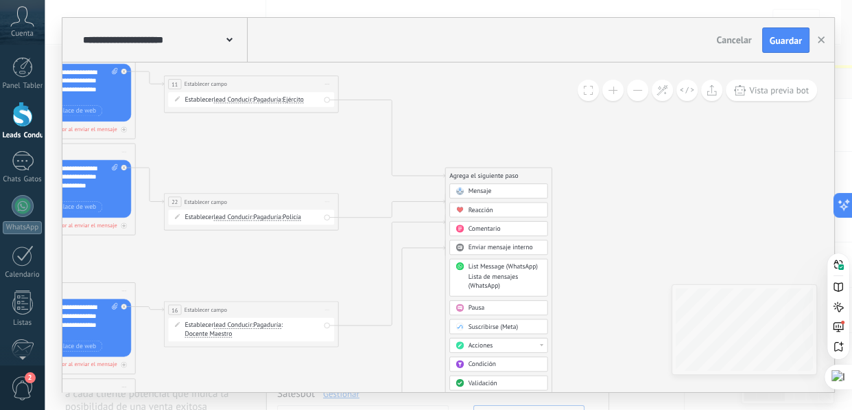
click at [483, 346] on span "Acciones" at bounding box center [480, 345] width 25 height 8
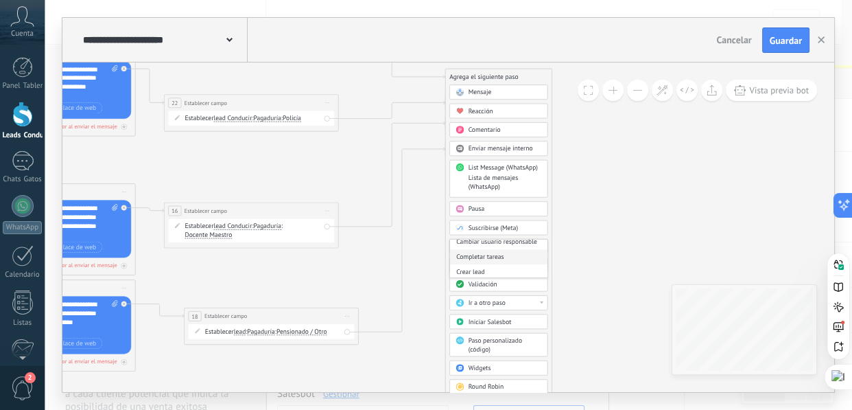
scroll to position [187, 0]
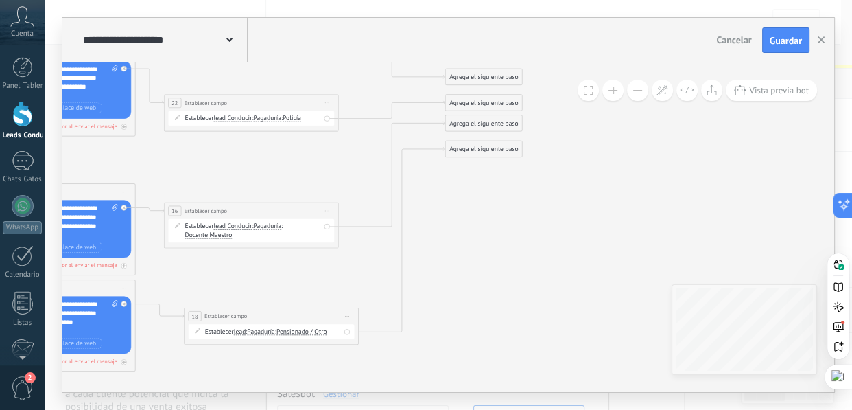
click at [487, 76] on div "Agrega el siguiente paso" at bounding box center [483, 77] width 77 height 14
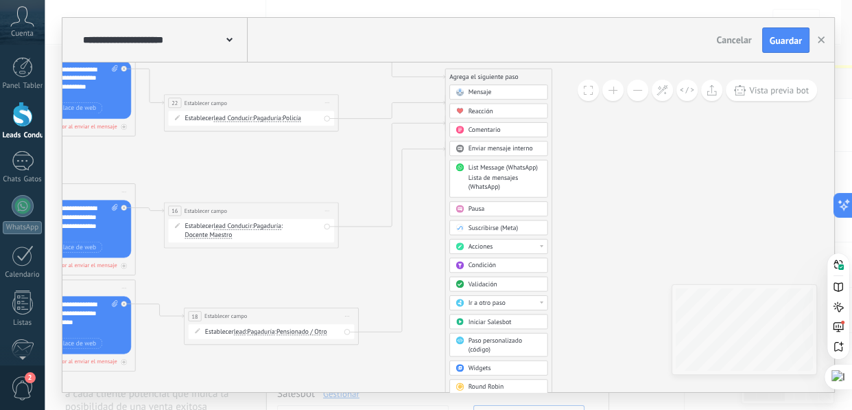
click at [512, 242] on div "Acciones" at bounding box center [504, 246] width 73 height 9
click at [504, 259] on div "Cambiar etapa del lead" at bounding box center [498, 255] width 97 height 15
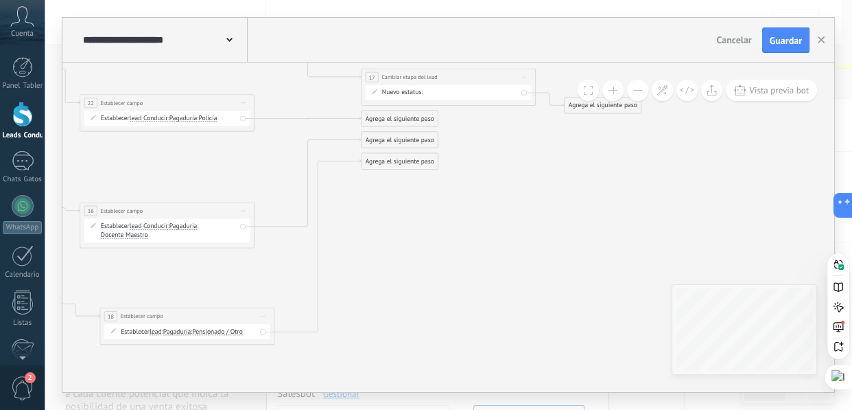
click at [589, 104] on div "Agrega el siguiente paso" at bounding box center [603, 105] width 77 height 14
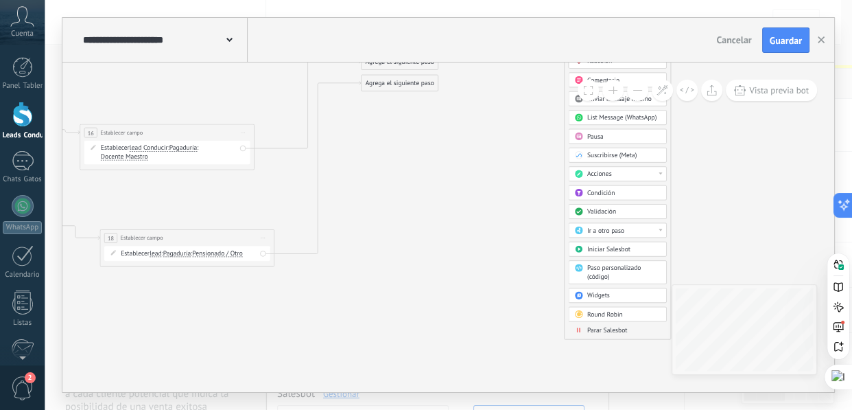
click at [600, 331] on span "Parar Salesbot" at bounding box center [607, 330] width 40 height 8
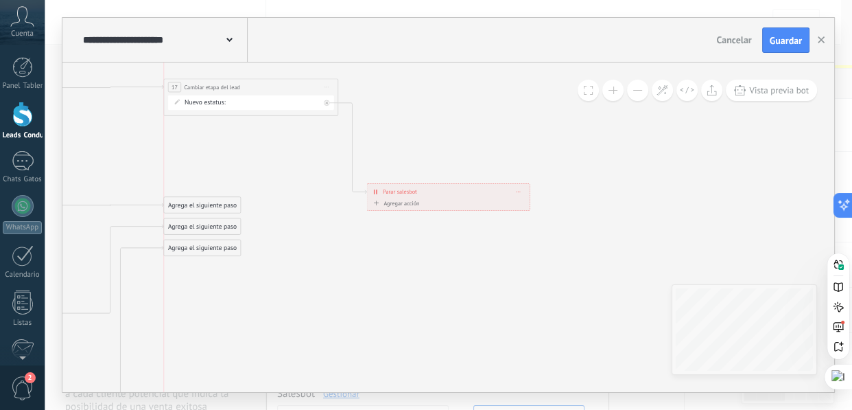
drag, startPoint x: 294, startPoint y: 163, endPoint x: 292, endPoint y: 87, distance: 76.2
click at [292, 87] on div "**********" at bounding box center [251, 87] width 174 height 16
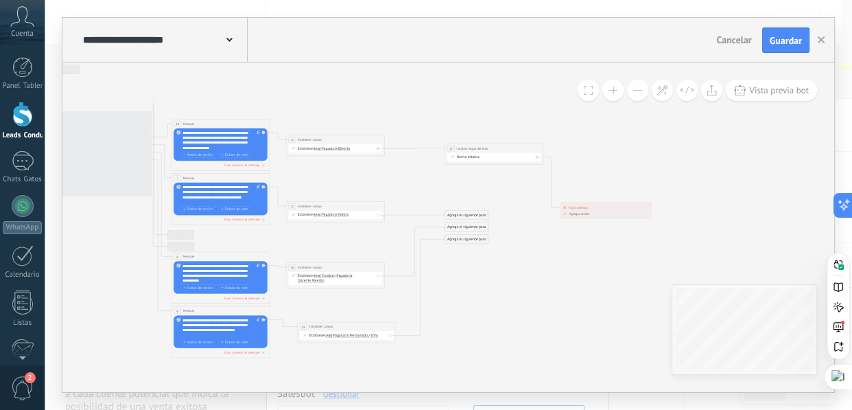
drag, startPoint x: 270, startPoint y: 269, endPoint x: 497, endPoint y: 272, distance: 226.4
click at [497, 272] on icon at bounding box center [265, 187] width 1019 height 557
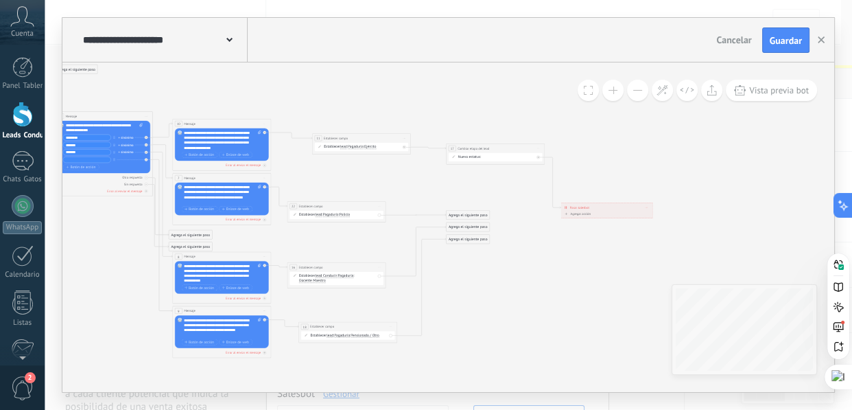
drag, startPoint x: 355, startPoint y: 138, endPoint x: 372, endPoint y: 137, distance: 17.8
click at [372, 137] on div "**********" at bounding box center [361, 138] width 98 height 9
drag, startPoint x: 364, startPoint y: 213, endPoint x: 395, endPoint y: 182, distance: 43.7
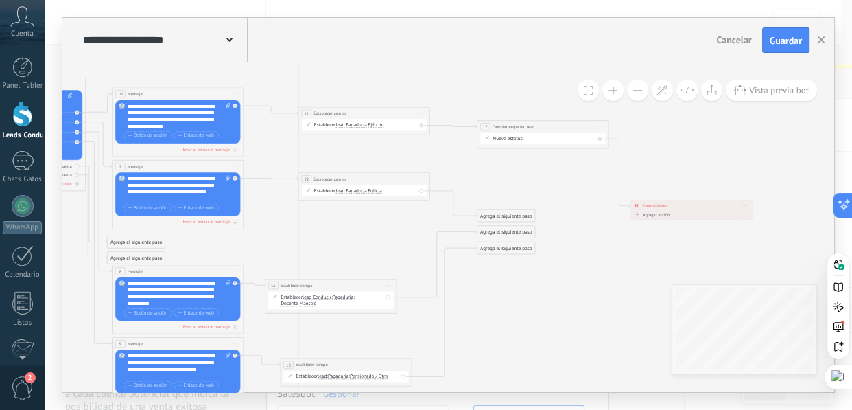
drag, startPoint x: 358, startPoint y: 204, endPoint x: 394, endPoint y: 179, distance: 43.8
click at [394, 179] on div "**********" at bounding box center [363, 179] width 131 height 12
drag, startPoint x: 523, startPoint y: 214, endPoint x: 523, endPoint y: 191, distance: 22.6
click at [523, 191] on div "Agrega el siguiente paso" at bounding box center [506, 192] width 58 height 11
drag, startPoint x: 508, startPoint y: 248, endPoint x: 525, endPoint y: 346, distance: 98.9
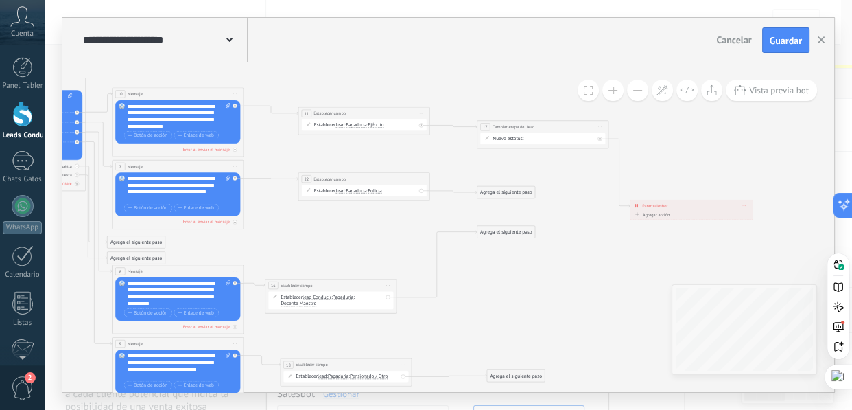
click at [519, 375] on div "Agrega el siguiente paso" at bounding box center [516, 375] width 58 height 11
drag, startPoint x: 508, startPoint y: 244, endPoint x: 509, endPoint y: 300, distance: 55.6
click at [509, 300] on div "Agrega el siguiente paso" at bounding box center [506, 298] width 58 height 11
drag, startPoint x: 521, startPoint y: 374, endPoint x: 513, endPoint y: 375, distance: 8.3
click at [513, 375] on div "Agrega el siguiente paso" at bounding box center [506, 375] width 58 height 11
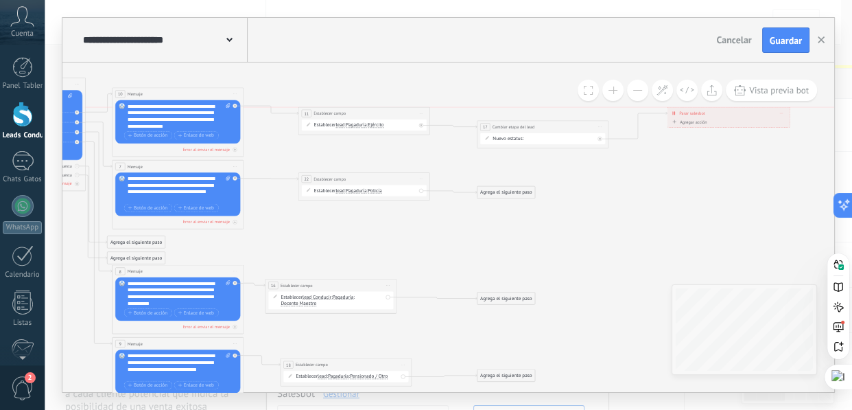
drag, startPoint x: 698, startPoint y: 187, endPoint x: 733, endPoint y: 116, distance: 79.8
click at [733, 116] on div "**********" at bounding box center [728, 114] width 122 height 12
drag, startPoint x: 571, startPoint y: 124, endPoint x: 571, endPoint y: 111, distance: 13.0
click at [571, 111] on div "**********" at bounding box center [542, 114] width 131 height 12
click at [629, 185] on icon at bounding box center [256, 189] width 1395 height 763
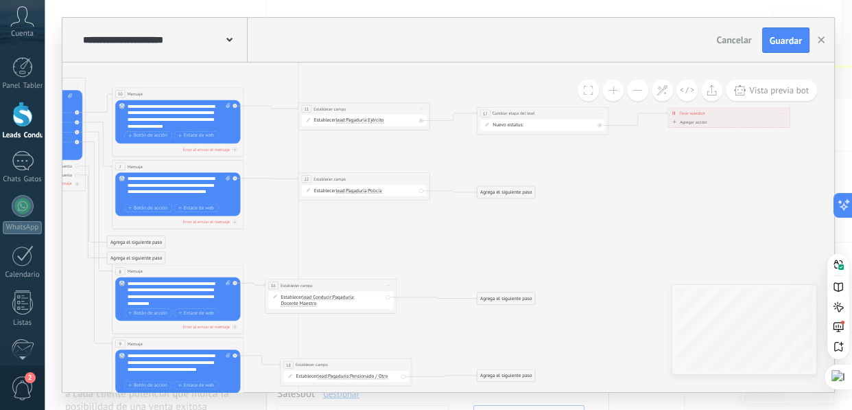
click at [386, 108] on div "**********" at bounding box center [363, 109] width 131 height 12
click at [387, 114] on div "**********" at bounding box center [363, 114] width 131 height 12
click at [676, 172] on icon at bounding box center [256, 189] width 1395 height 763
drag, startPoint x: 522, startPoint y: 187, endPoint x: 535, endPoint y: 173, distance: 19.4
click at [535, 174] on div "Agrega el siguiente paso" at bounding box center [518, 179] width 58 height 11
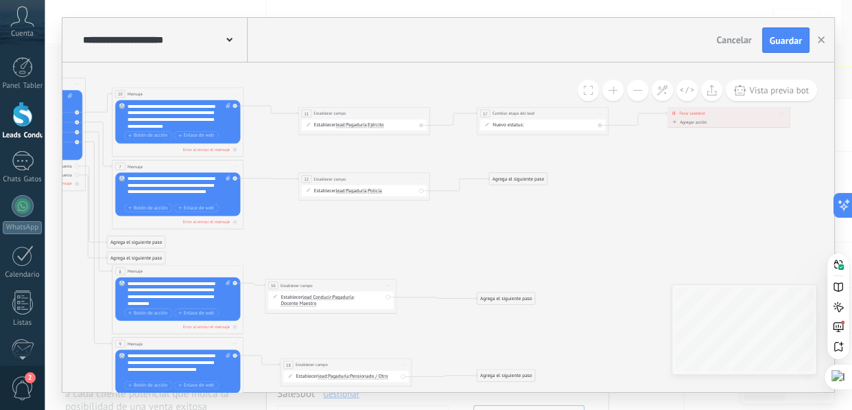
click at [535, 173] on div "Agrega el siguiente paso Mensaje Mensaje Mensaje Reacción Comentario Enviar men…" at bounding box center [518, 179] width 58 height 12
drag, startPoint x: 522, startPoint y: 294, endPoint x: 536, endPoint y: 283, distance: 17.6
click at [536, 283] on div "Agrega el siguiente paso" at bounding box center [518, 285] width 58 height 11
drag, startPoint x: 519, startPoint y: 374, endPoint x: 530, endPoint y: 363, distance: 15.5
click at [530, 363] on div "Agrega el siguiente paso" at bounding box center [518, 364] width 58 height 11
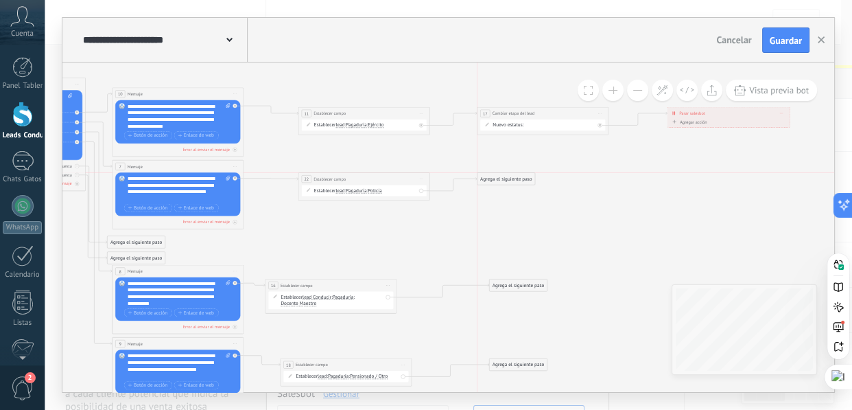
drag, startPoint x: 508, startPoint y: 179, endPoint x: 495, endPoint y: 178, distance: 12.4
click at [495, 178] on div "Agrega el siguiente paso" at bounding box center [506, 179] width 58 height 11
drag, startPoint x: 513, startPoint y: 280, endPoint x: 500, endPoint y: 281, distance: 13.1
click at [500, 281] on div "Agrega el siguiente paso" at bounding box center [506, 285] width 58 height 11
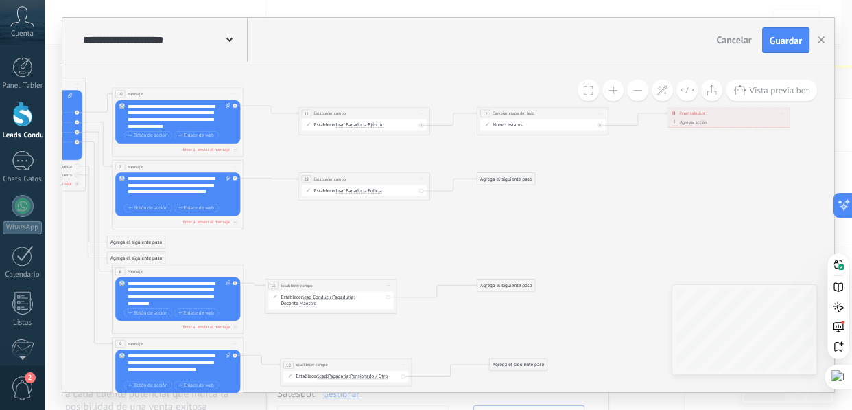
click at [500, 281] on div "Agrega el siguiente paso" at bounding box center [506, 285] width 58 height 11
click at [495, 178] on div "Agrega el siguiente paso" at bounding box center [506, 179] width 58 height 11
click at [510, 289] on span "Acciones" at bounding box center [504, 289] width 19 height 6
click at [521, 322] on div "Cambiar etapa del lead" at bounding box center [516, 323] width 73 height 11
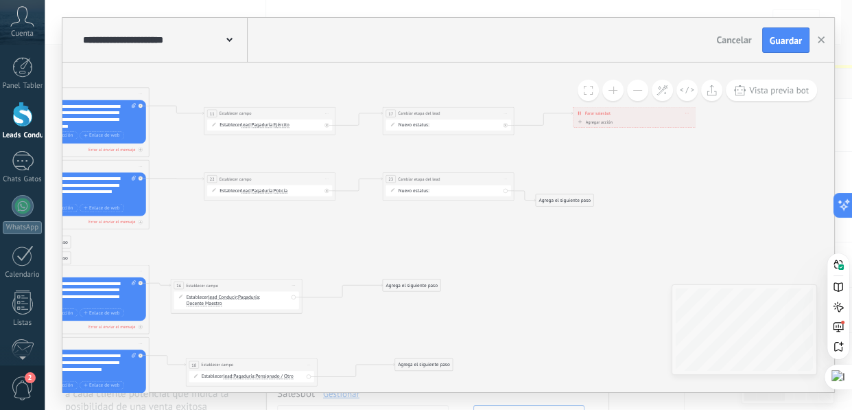
click at [567, 202] on div "Agrega el siguiente paso" at bounding box center [565, 200] width 58 height 11
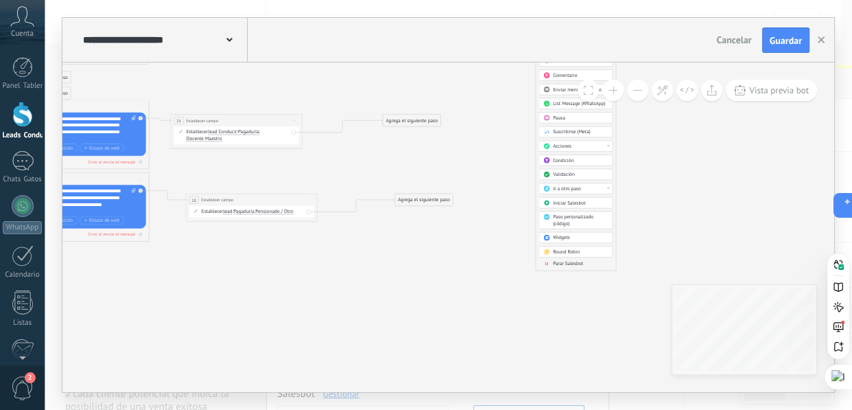
click at [573, 265] on span "Parar Salesbot" at bounding box center [568, 264] width 30 height 6
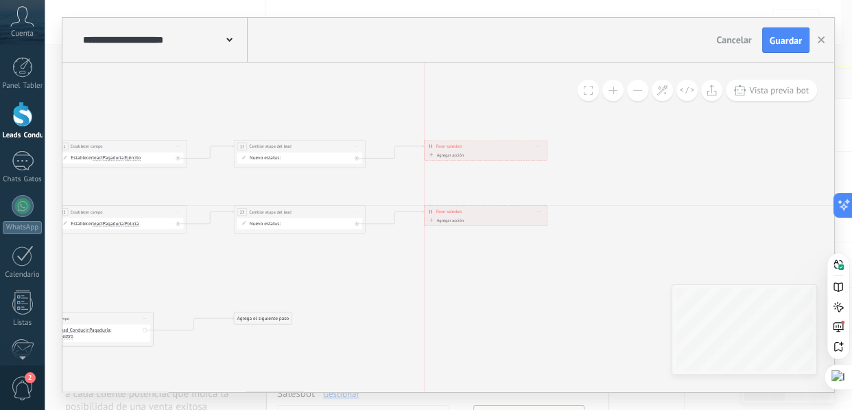
drag, startPoint x: 465, startPoint y: 235, endPoint x: 501, endPoint y: 213, distance: 41.9
click at [501, 213] on div "**********" at bounding box center [485, 212] width 122 height 12
click at [264, 319] on div "Agrega el siguiente paso" at bounding box center [263, 318] width 58 height 11
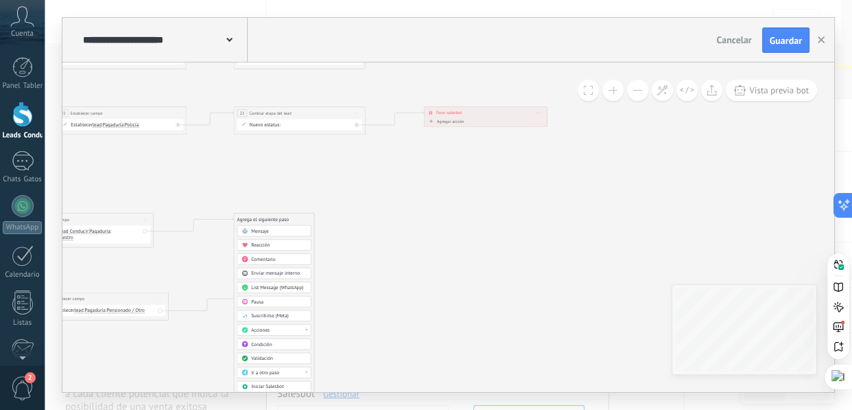
click at [279, 333] on div "Acciones" at bounding box center [274, 329] width 74 height 11
click at [287, 335] on div "Cambiar etapa del lead" at bounding box center [273, 334] width 73 height 11
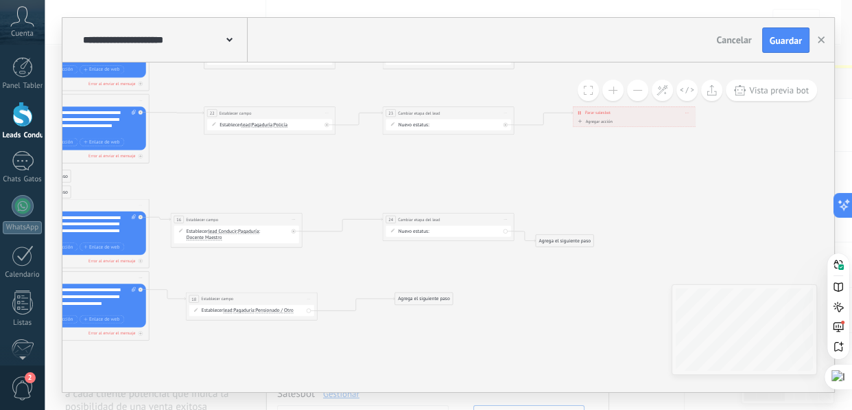
click at [427, 299] on div "Agrega el siguiente paso" at bounding box center [424, 298] width 58 height 11
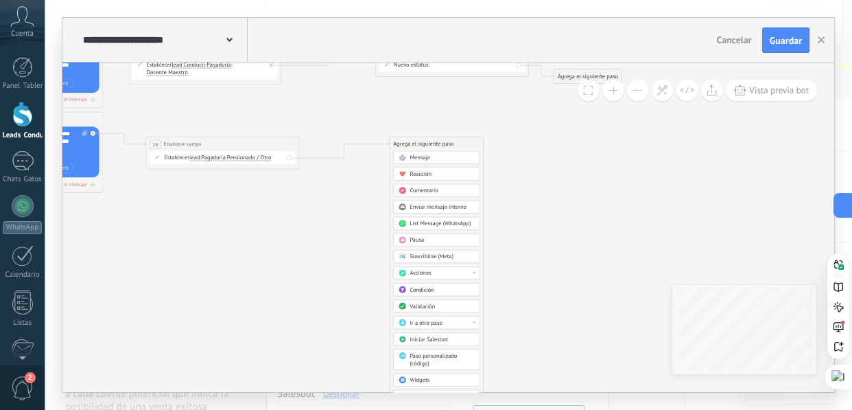
click at [449, 273] on div "Acciones" at bounding box center [442, 274] width 64 height 8
click at [447, 276] on div "Cambiar etapa del lead" at bounding box center [437, 278] width 86 height 13
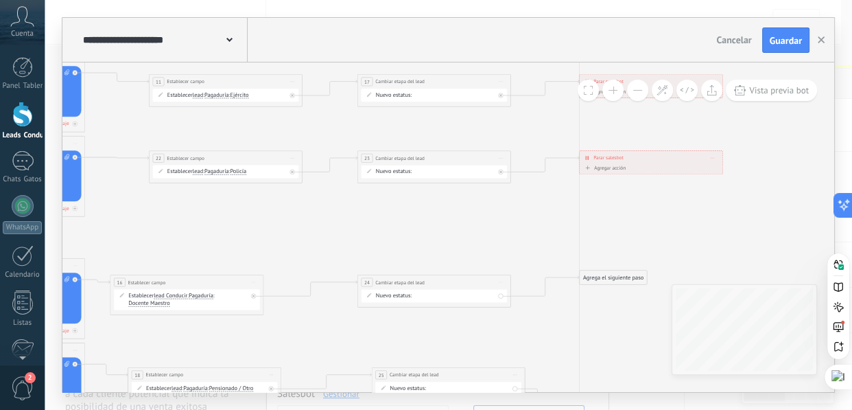
drag, startPoint x: 567, startPoint y: 304, endPoint x: 607, endPoint y: 274, distance: 50.1
click at [607, 274] on div "Agrega el siguiente paso" at bounding box center [613, 277] width 67 height 12
click at [615, 277] on div "Agrega el siguiente paso" at bounding box center [613, 282] width 67 height 12
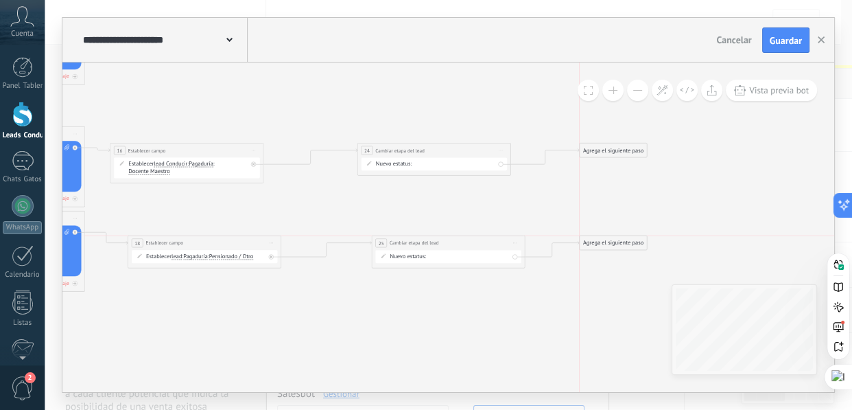
drag, startPoint x: 595, startPoint y: 266, endPoint x: 626, endPoint y: 243, distance: 38.7
click at [626, 243] on div "Agrega el siguiente paso" at bounding box center [613, 243] width 67 height 12
click at [616, 150] on div "Agrega el siguiente paso" at bounding box center [613, 150] width 67 height 12
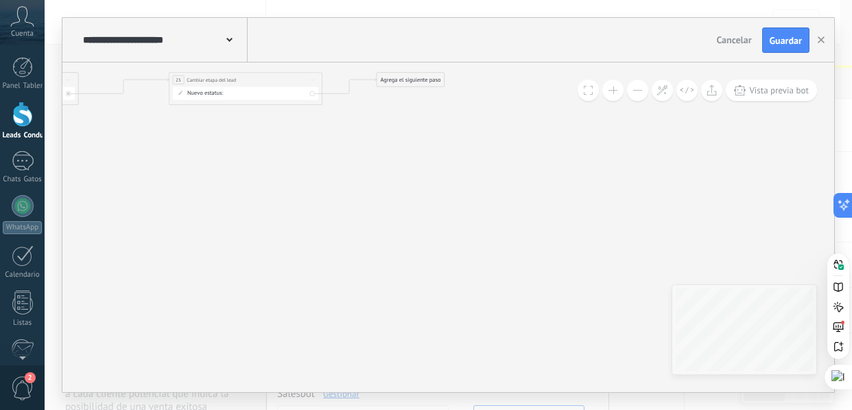
click at [403, 78] on div "Agrega el siguiente paso" at bounding box center [410, 79] width 67 height 12
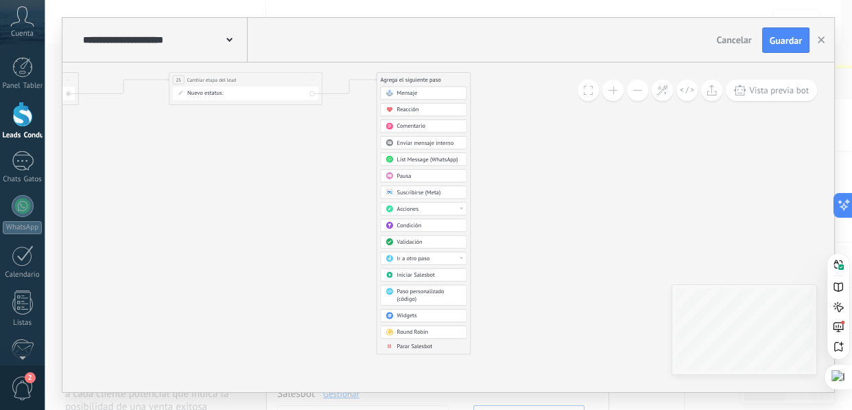
scroll to position [11, 0]
click at [439, 342] on div "Parar Salesbot" at bounding box center [429, 346] width 64 height 8
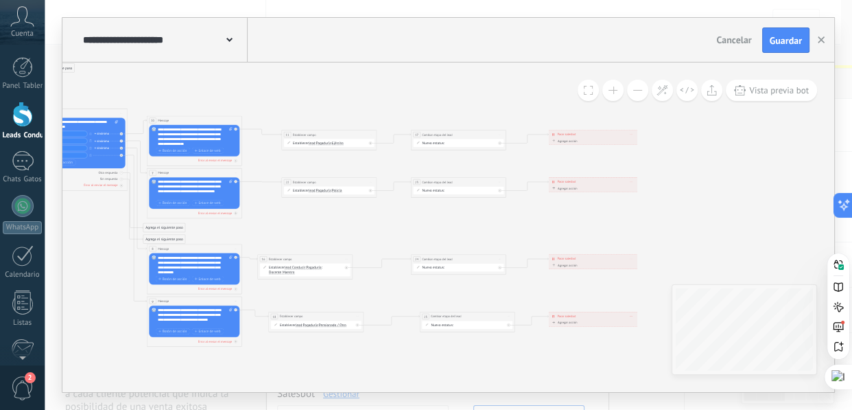
drag, startPoint x: 515, startPoint y: 265, endPoint x: 740, endPoint y: 210, distance: 232.3
click at [740, 210] on icon at bounding box center [252, 190] width 1010 height 552
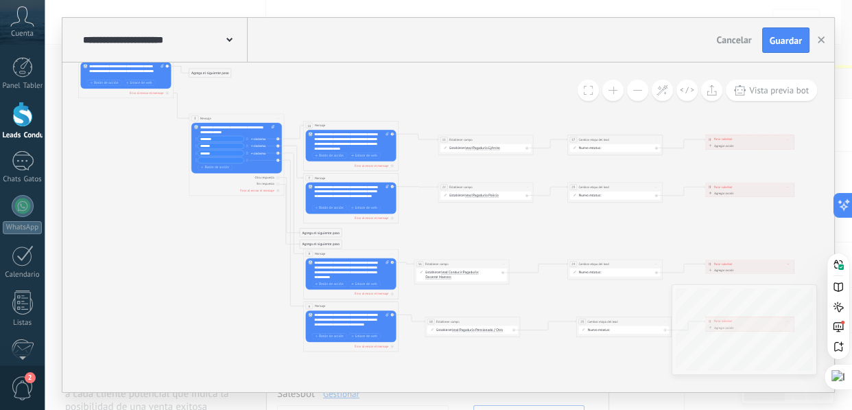
drag, startPoint x: 340, startPoint y: 97, endPoint x: 493, endPoint y: 104, distance: 153.1
click at [493, 104] on icon at bounding box center [408, 194] width 1010 height 552
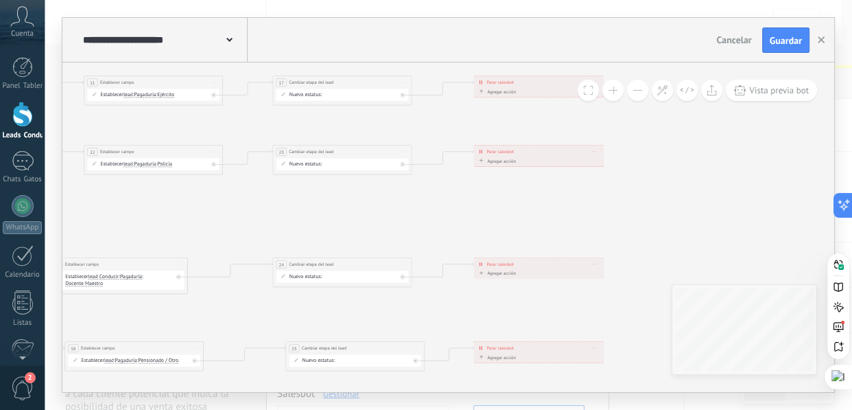
drag, startPoint x: 709, startPoint y: 217, endPoint x: 475, endPoint y: 205, distance: 234.2
click at [475, 205] on icon at bounding box center [40, 163] width 1476 height 806
click at [670, 196] on icon at bounding box center [40, 163] width 1476 height 806
click at [793, 37] on span "Guardar" at bounding box center [786, 41] width 32 height 10
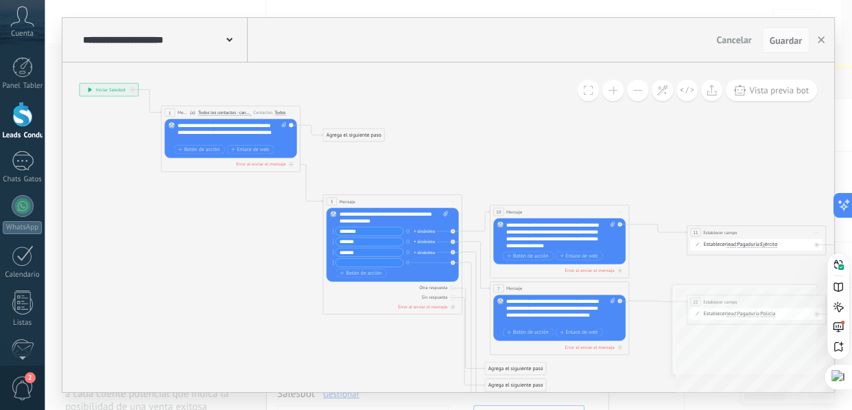
click at [744, 370] on div "**********" at bounding box center [448, 226] width 772 height 329
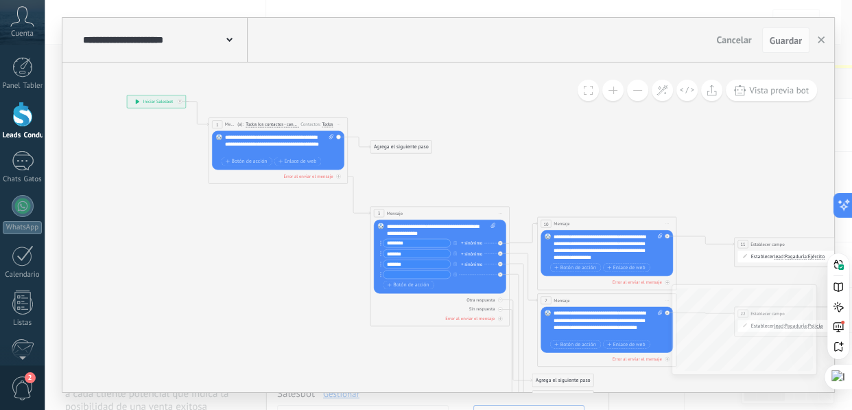
drag, startPoint x: 138, startPoint y: 228, endPoint x: 178, endPoint y: 242, distance: 43.0
click at [178, 242] on icon at bounding box center [691, 324] width 1476 height 806
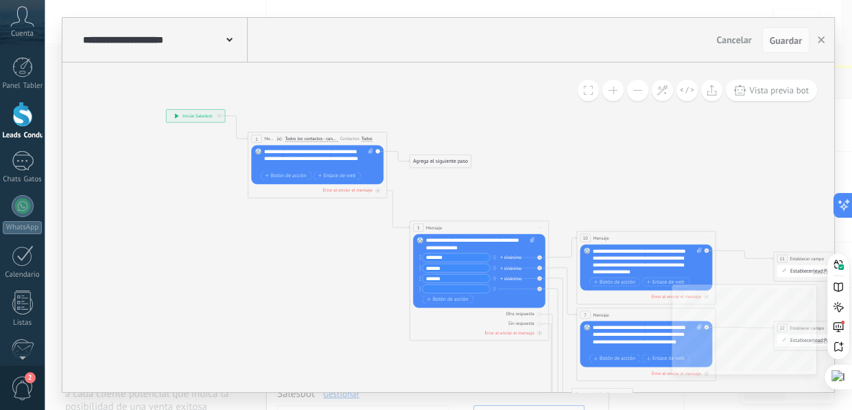
click at [169, 117] on div "**********" at bounding box center [196, 116] width 58 height 12
click at [177, 116] on icon at bounding box center [177, 116] width 4 height 5
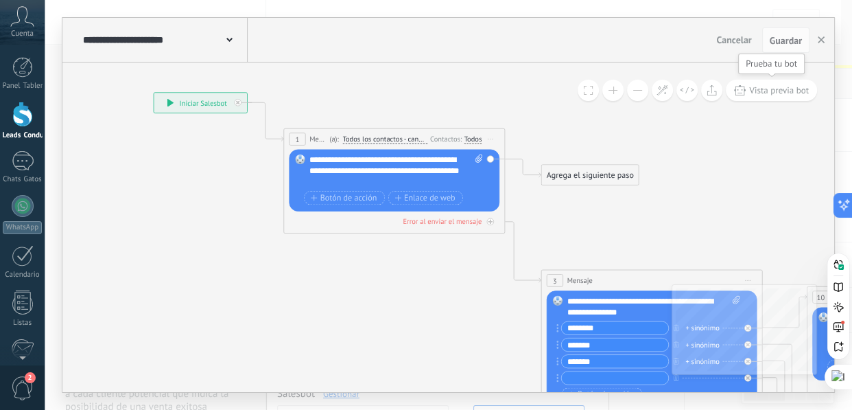
click at [760, 91] on span "Vista previa bot" at bounding box center [779, 90] width 60 height 12
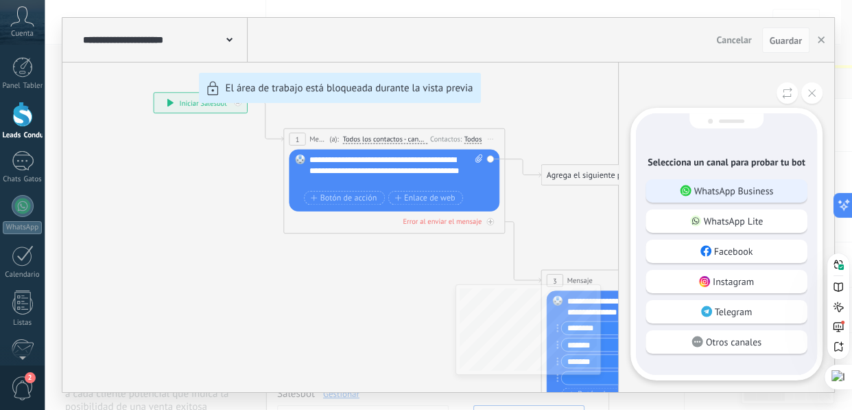
click at [721, 188] on p "WhatsApp Business" at bounding box center [734, 191] width 80 height 12
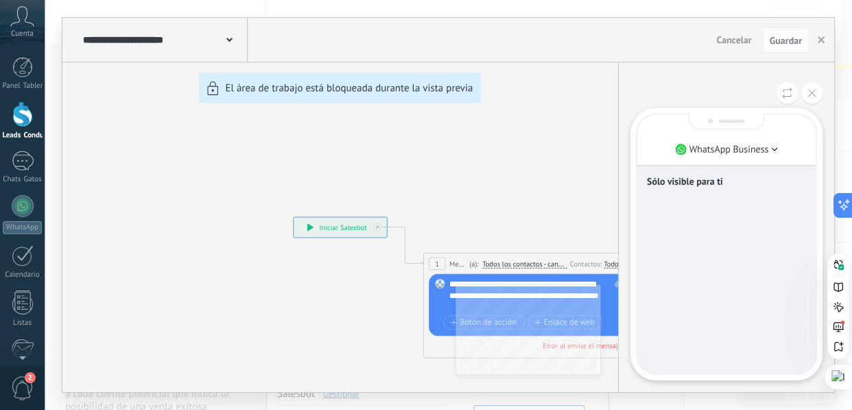
click at [709, 185] on p "Sólo visible para ti" at bounding box center [726, 181] width 159 height 12
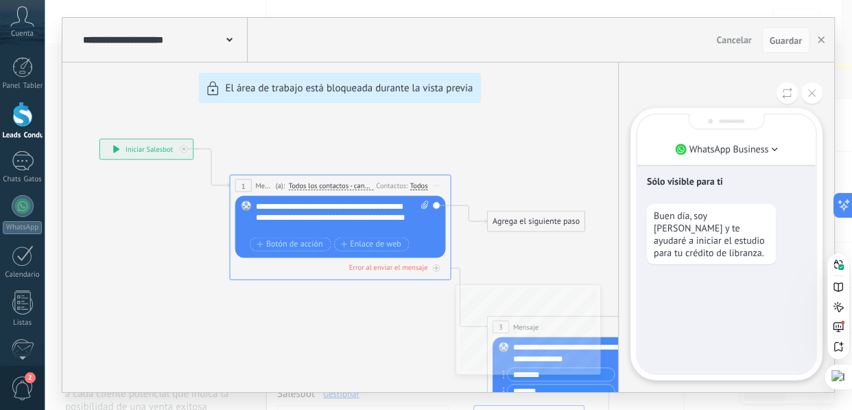
click at [770, 278] on div "Sólo visible para ti Buen día, soy Andrés Rativa y te ayudaré a iniciar el estu…" at bounding box center [726, 244] width 178 height 259
click at [752, 272] on div "Sólo visible para ti Buen día, soy Andrés Rativa y te ayudaré a iniciar el estu…" at bounding box center [726, 244] width 178 height 259
click at [732, 285] on div "Sólo visible para ti Buen día, soy Andrés Rativa y te ayudaré a iniciar el estu…" at bounding box center [726, 244] width 178 height 259
click at [694, 277] on div "Sólo visible para ti Buen día, soy Andrés Rativa y te ayudaré a iniciar el estu…" at bounding box center [726, 244] width 178 height 259
click at [776, 261] on div "Buen día, soy Andrés Rativa y te ayudaré a iniciar el estudio para tu crédito d…" at bounding box center [726, 234] width 159 height 60
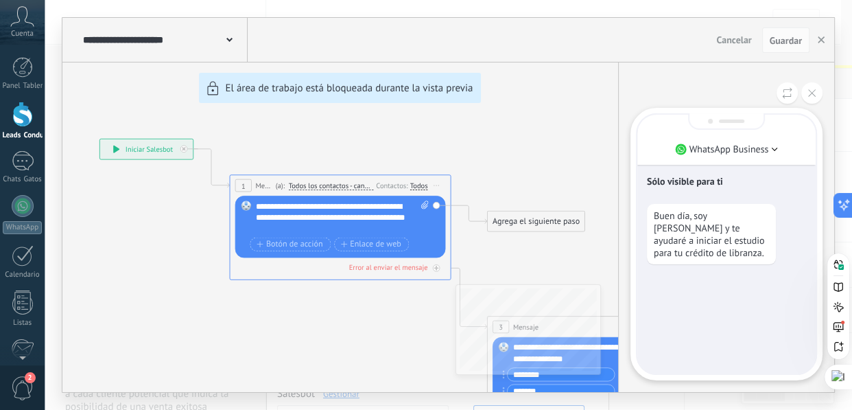
click at [553, 128] on div "**********" at bounding box center [448, 205] width 772 height 374
drag, startPoint x: 382, startPoint y: 355, endPoint x: 495, endPoint y: 257, distance: 149.3
click at [280, 272] on div "**********" at bounding box center [448, 205] width 772 height 374
click at [521, 252] on div "**********" at bounding box center [448, 205] width 772 height 374
click at [614, 326] on div "**********" at bounding box center [448, 205] width 772 height 374
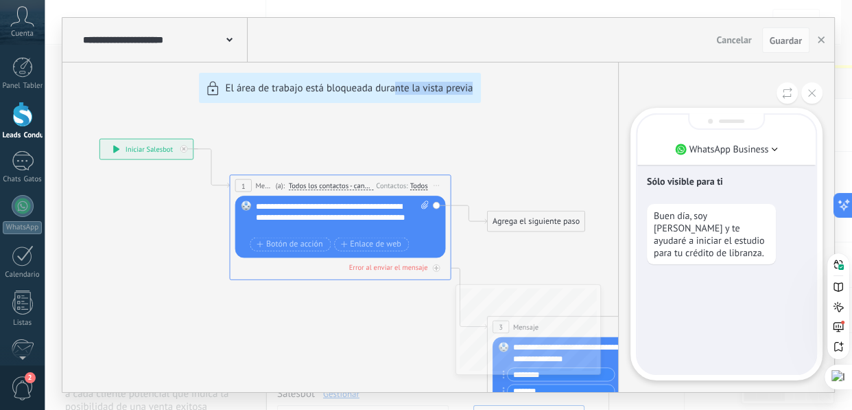
drag, startPoint x: 563, startPoint y: 248, endPoint x: 394, endPoint y: 233, distance: 169.5
click at [394, 233] on div "**********" at bounding box center [448, 205] width 772 height 374
drag, startPoint x: 342, startPoint y: 370, endPoint x: 348, endPoint y: 360, distance: 11.4
click at [342, 370] on div "**********" at bounding box center [448, 205] width 772 height 374
drag, startPoint x: 387, startPoint y: 333, endPoint x: 272, endPoint y: 302, distance: 118.8
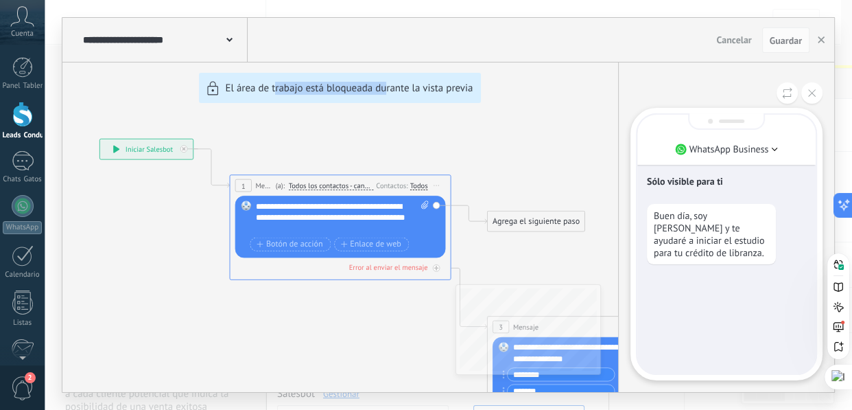
click at [272, 302] on div "**********" at bounding box center [448, 205] width 772 height 374
click at [591, 257] on div "**********" at bounding box center [448, 205] width 772 height 374
click at [812, 96] on icon at bounding box center [812, 93] width 8 height 8
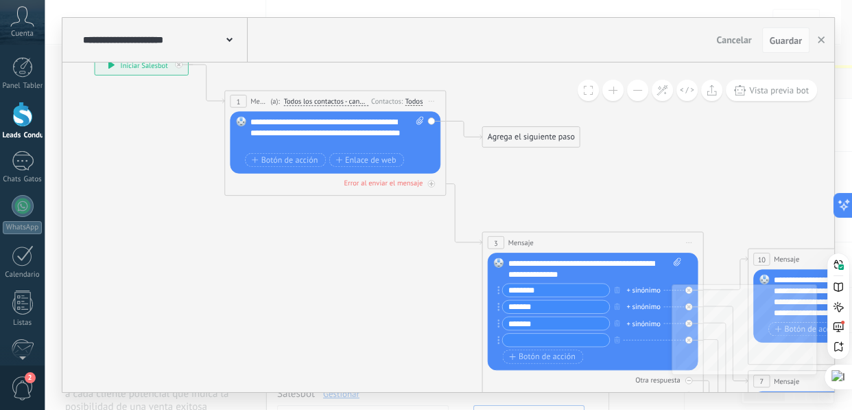
drag, startPoint x: 654, startPoint y: 222, endPoint x: 643, endPoint y: 143, distance: 79.1
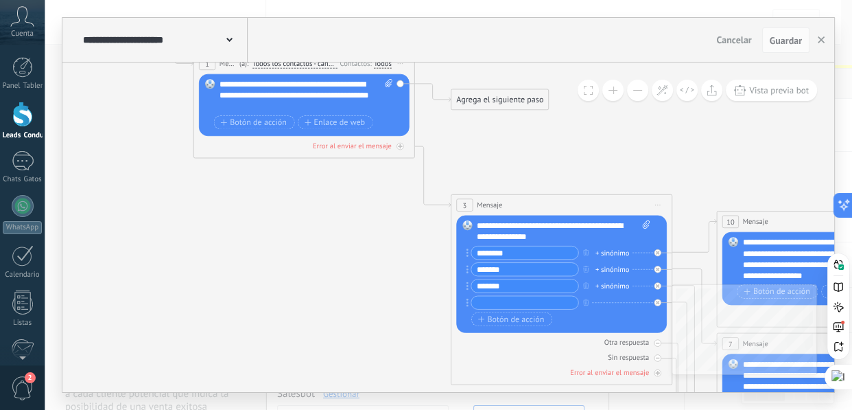
drag, startPoint x: 616, startPoint y: 145, endPoint x: 589, endPoint y: 141, distance: 27.1
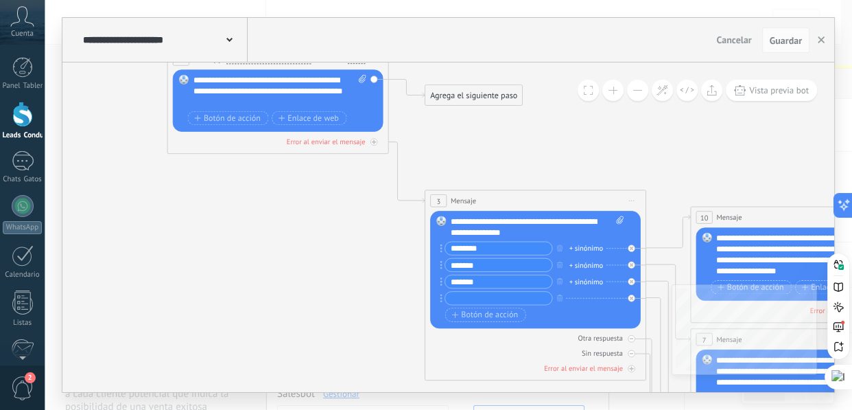
click at [523, 198] on div "3 Mensaje ******* (a): Todos los contactos - canales seleccionados Todos los co…" at bounding box center [535, 201] width 220 height 21
click at [788, 90] on span "Vista previa bot" at bounding box center [779, 90] width 60 height 12
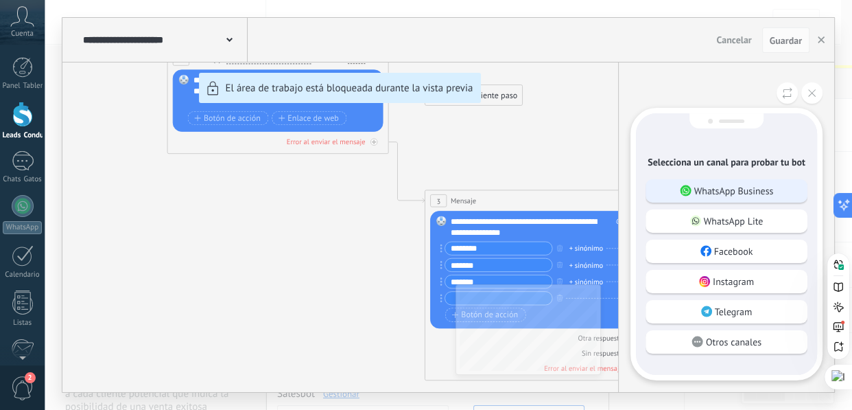
click at [708, 193] on div "WhatsApp Business" at bounding box center [727, 190] width 162 height 23
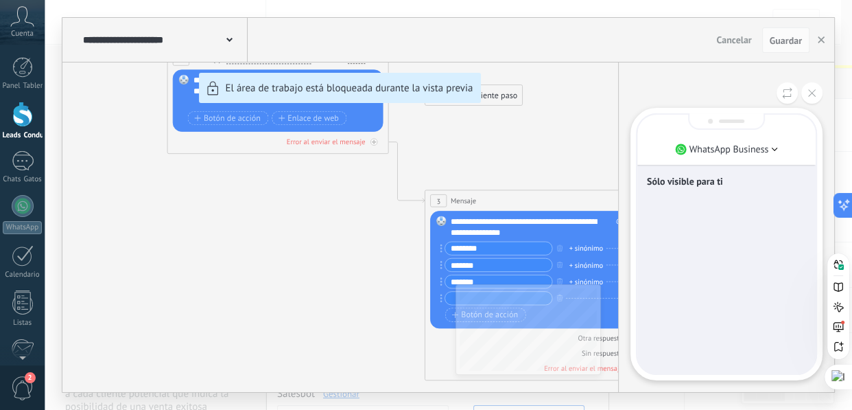
click at [693, 211] on div "Sólo visible para ti" at bounding box center [726, 244] width 178 height 259
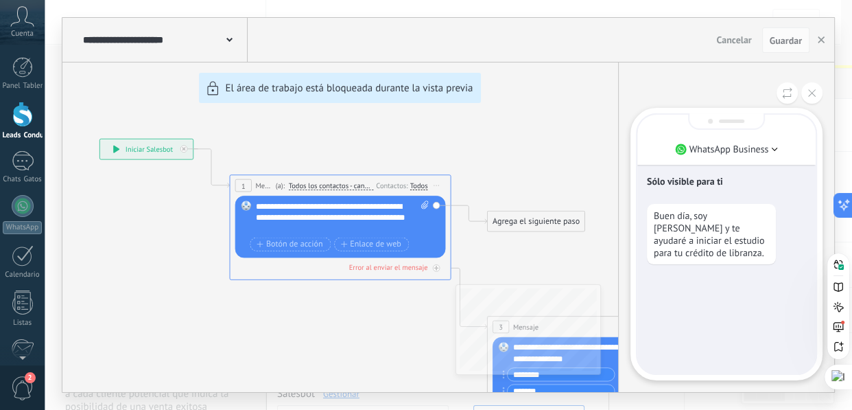
click at [761, 248] on p "Buen día, soy Andrés Rativa y te ayudaré a iniciar el estudio para tu crédito d…" at bounding box center [711, 233] width 115 height 49
click at [715, 288] on div "Sólo visible para ti Buen día, soy Andrés Rativa y te ayudaré a iniciar el estu…" at bounding box center [726, 244] width 178 height 259
drag, startPoint x: 581, startPoint y: 323, endPoint x: 587, endPoint y: 301, distance: 22.6
click at [582, 322] on div "**********" at bounding box center [448, 205] width 772 height 374
drag, startPoint x: 730, startPoint y: 313, endPoint x: 744, endPoint y: 288, distance: 28.3
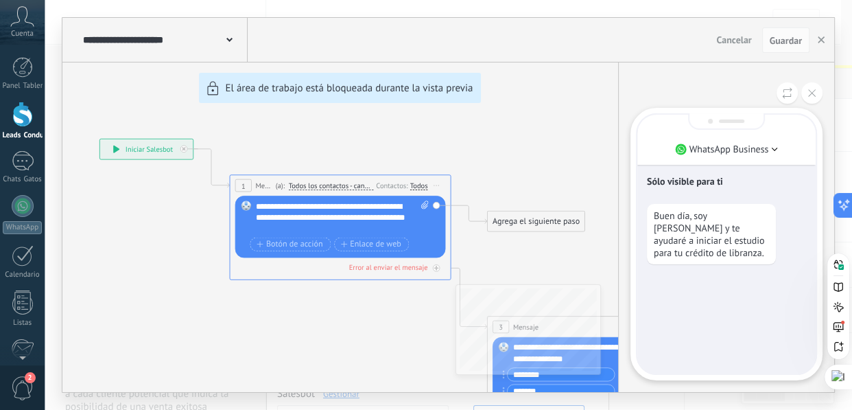
click at [731, 313] on div "Sólo visible para ti Buen día, soy Andrés Rativa y te ayudaré a iniciar el estu…" at bounding box center [726, 244] width 178 height 259
click at [804, 95] on button at bounding box center [811, 92] width 21 height 21
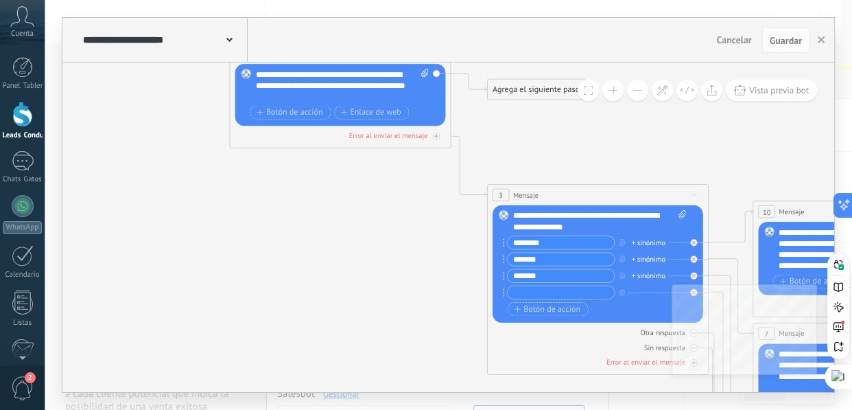
drag, startPoint x: 724, startPoint y: 160, endPoint x: 604, endPoint y: 156, distance: 120.8
drag, startPoint x: 687, startPoint y: 159, endPoint x: 662, endPoint y: 158, distance: 25.4
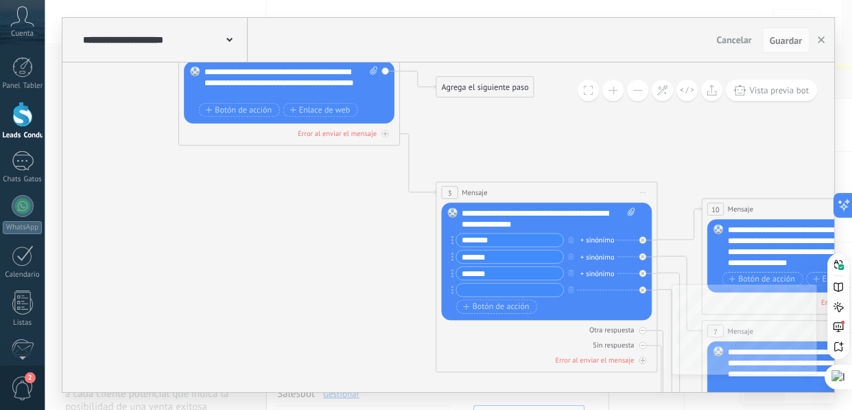
drag, startPoint x: 707, startPoint y: 163, endPoint x: 539, endPoint y: 137, distance: 170.1
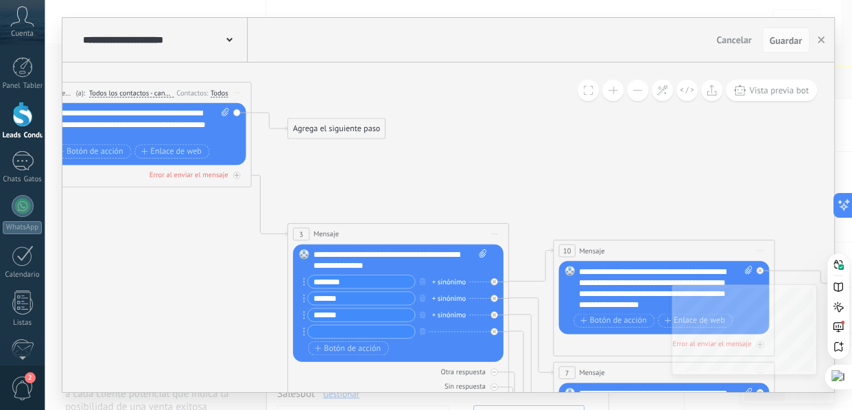
drag, startPoint x: 554, startPoint y: 144, endPoint x: 440, endPoint y: 154, distance: 114.3
click at [440, 154] on icon at bounding box center [797, 411] width 2348 height 1284
click at [509, 188] on icon at bounding box center [797, 411] width 2348 height 1284
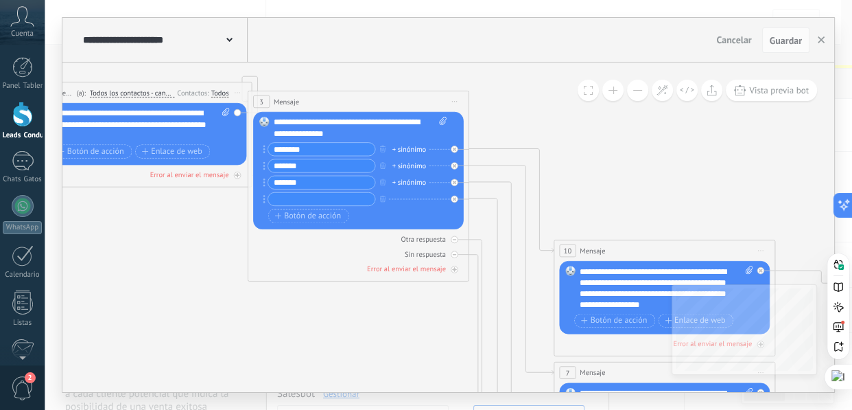
drag, startPoint x: 458, startPoint y: 236, endPoint x: 418, endPoint y: 104, distance: 138.2
click at [418, 104] on div "3 Mensaje ******* (a): Todos los contactos - canales seleccionados Todos los co…" at bounding box center [358, 101] width 220 height 21
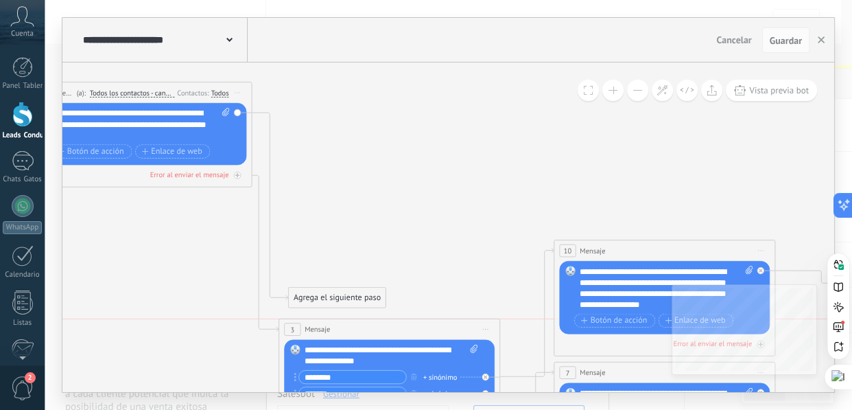
drag, startPoint x: 370, startPoint y: 99, endPoint x: 401, endPoint y: 327, distance: 230.4
click at [401, 327] on div "3 Mensaje ******* (a): Todos los contactos - canales seleccionados Todos los co…" at bounding box center [389, 329] width 220 height 21
drag, startPoint x: 365, startPoint y: 298, endPoint x: 391, endPoint y: 90, distance: 210.2
click at [391, 90] on div "Agrega el siguiente paso" at bounding box center [363, 93] width 97 height 19
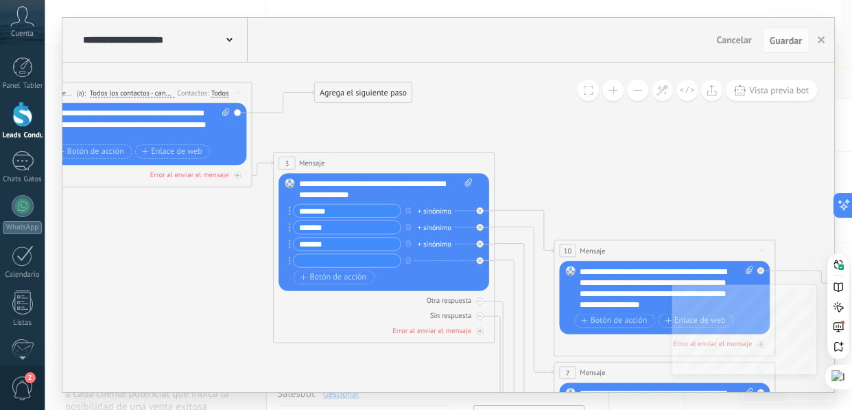
drag, startPoint x: 393, startPoint y: 330, endPoint x: 388, endPoint y: 164, distance: 166.1
click at [388, 164] on div "3 Mensaje ******* (a): Todos los contactos - canales seleccionados Todos los co…" at bounding box center [384, 163] width 220 height 21
click at [584, 177] on icon at bounding box center [797, 411] width 2348 height 1284
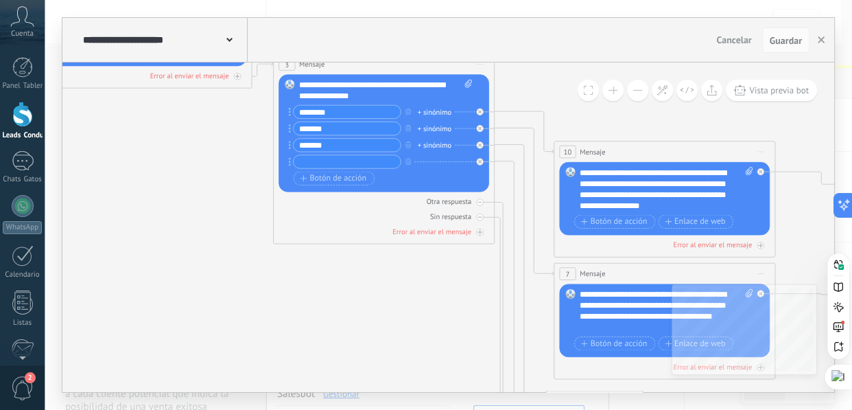
click at [346, 164] on input "text" at bounding box center [347, 162] width 107 height 13
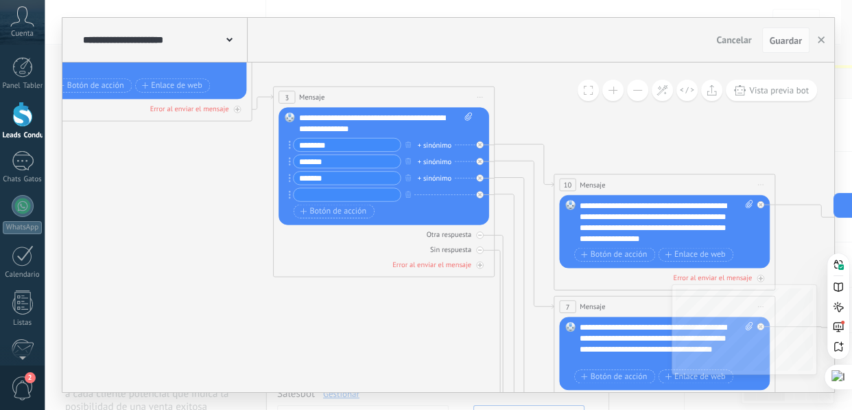
click at [341, 194] on input "text" at bounding box center [347, 195] width 107 height 13
paste input "**********"
type input "**********"
click at [782, 41] on span "Guardar" at bounding box center [786, 41] width 32 height 10
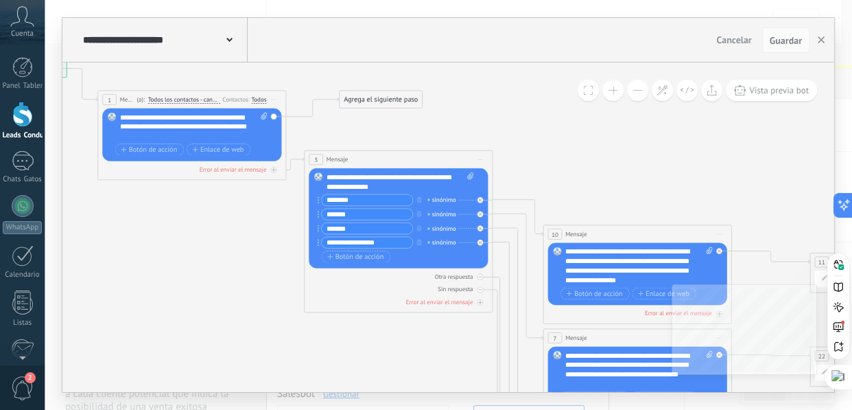
drag, startPoint x: 143, startPoint y: 226, endPoint x: 187, endPoint y: 240, distance: 46.0
click at [187, 240] on icon at bounding box center [750, 370] width 1999 height 1093
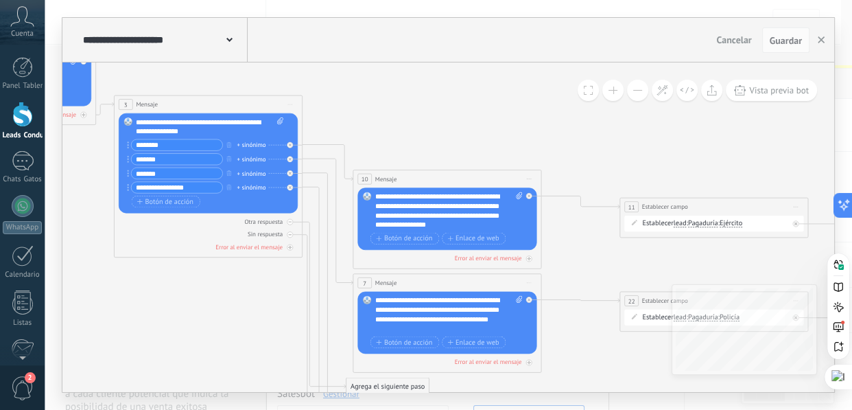
drag, startPoint x: 458, startPoint y: 230, endPoint x: 268, endPoint y: 307, distance: 205.0
click at [268, 307] on icon at bounding box center [560, 315] width 1999 height 1093
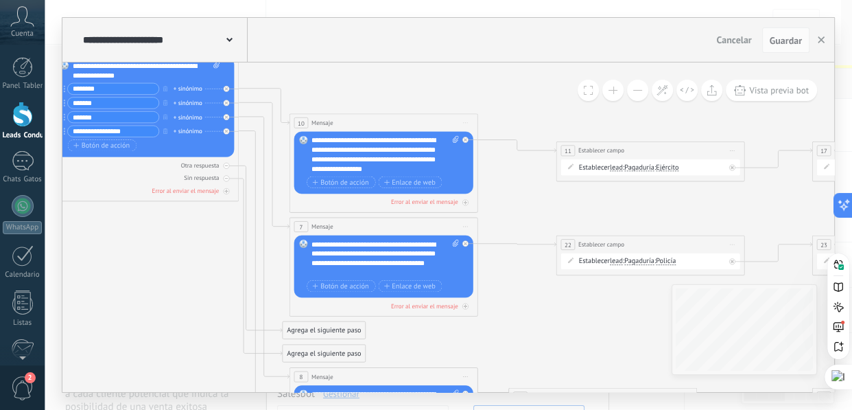
drag, startPoint x: 609, startPoint y: 161, endPoint x: 545, endPoint y: 105, distance: 85.1
click at [545, 105] on icon at bounding box center [496, 259] width 1999 height 1093
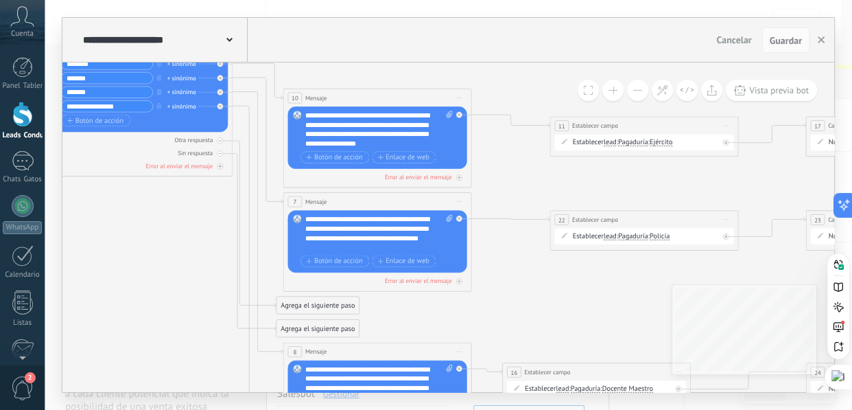
drag, startPoint x: 525, startPoint y: 195, endPoint x: 521, endPoint y: 180, distance: 15.6
click at [521, 180] on icon at bounding box center [490, 234] width 1999 height 1093
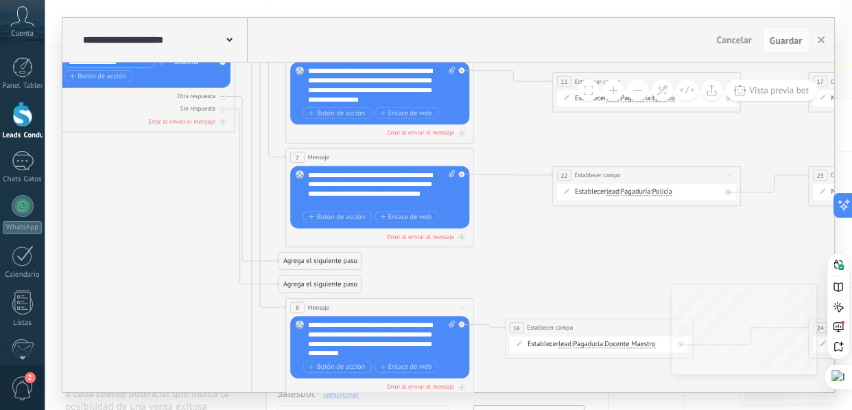
drag, startPoint x: 523, startPoint y: 300, endPoint x: 524, endPoint y: 261, distance: 39.1
click at [524, 261] on icon at bounding box center [493, 190] width 1999 height 1093
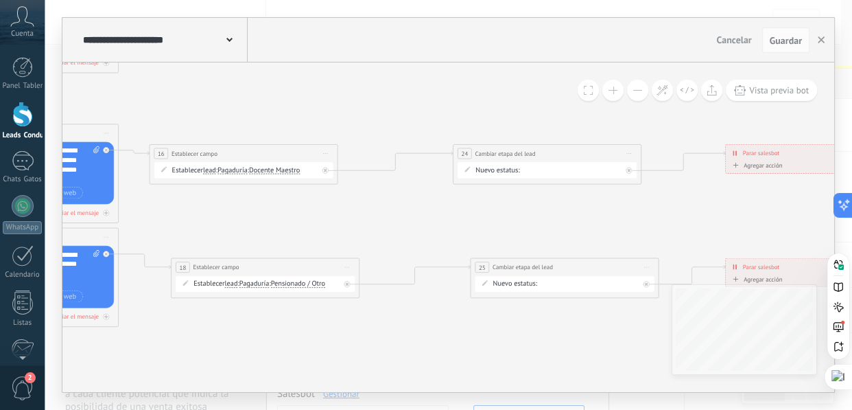
drag, startPoint x: 742, startPoint y: 228, endPoint x: 386, endPoint y: 220, distance: 355.5
click at [386, 220] on icon at bounding box center [137, 16] width 1999 height 1093
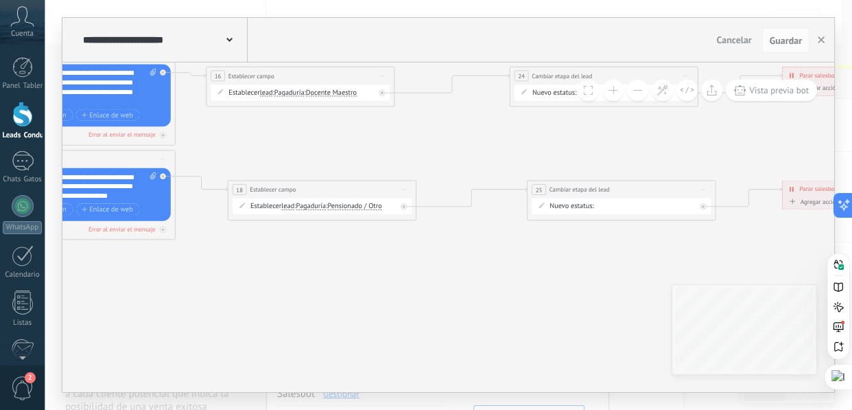
drag, startPoint x: 711, startPoint y: 254, endPoint x: 768, endPoint y: 274, distance: 60.5
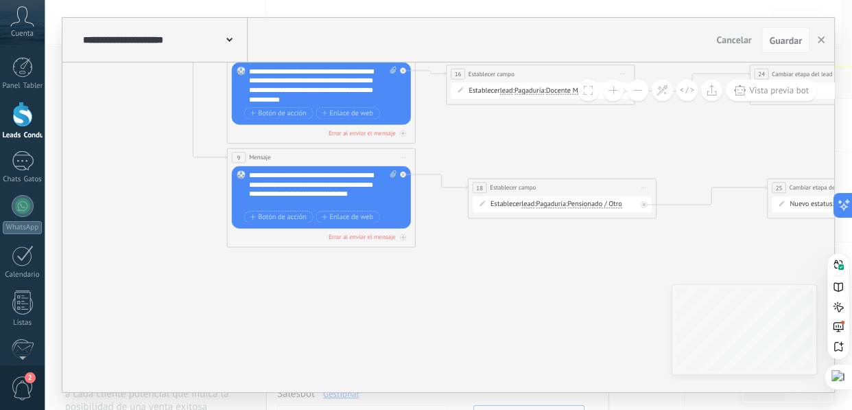
drag, startPoint x: 296, startPoint y: 298, endPoint x: 569, endPoint y: 306, distance: 273.2
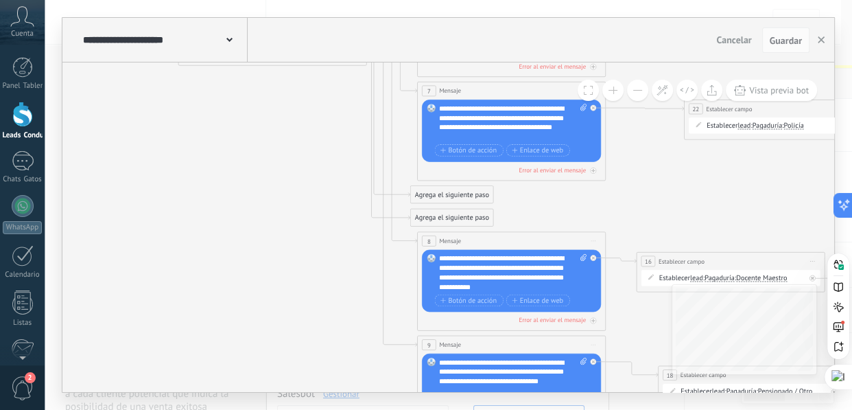
drag, startPoint x: 197, startPoint y: 172, endPoint x: 318, endPoint y: 355, distance: 219.4
click at [318, 355] on icon at bounding box center [624, 123] width 1999 height 1093
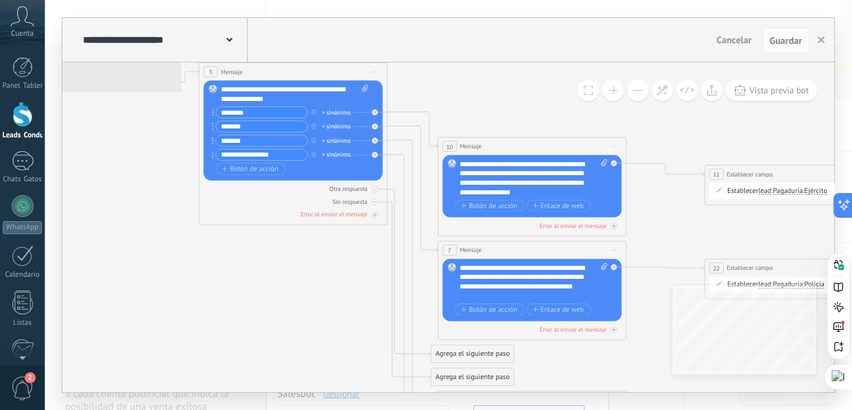
drag, startPoint x: 273, startPoint y: 141, endPoint x: 292, endPoint y: 294, distance: 154.2
click at [294, 300] on icon at bounding box center [645, 283] width 1999 height 1093
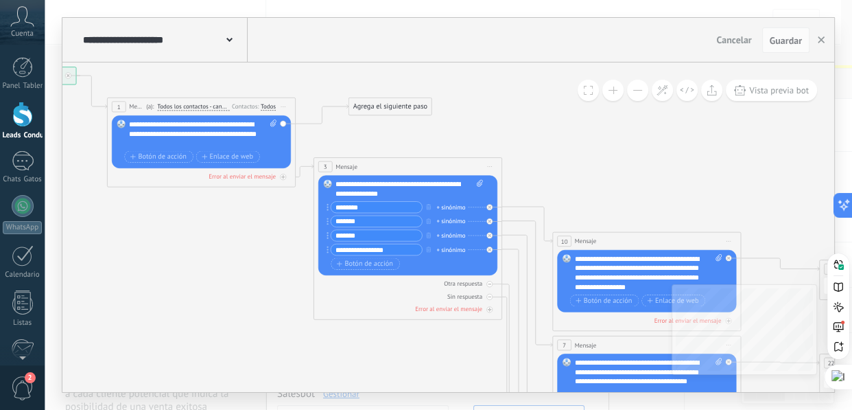
drag, startPoint x: 471, startPoint y: 108, endPoint x: 560, endPoint y: 190, distance: 120.4
click at [569, 195] on icon at bounding box center [760, 377] width 1999 height 1093
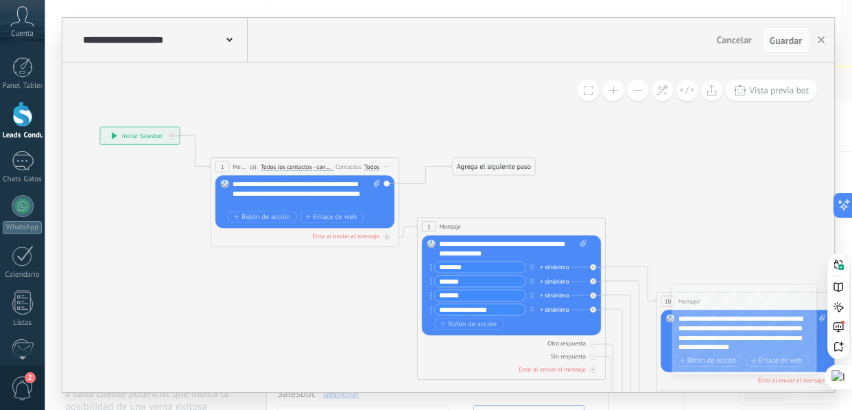
drag, startPoint x: 525, startPoint y: 150, endPoint x: 629, endPoint y: 205, distance: 117.2
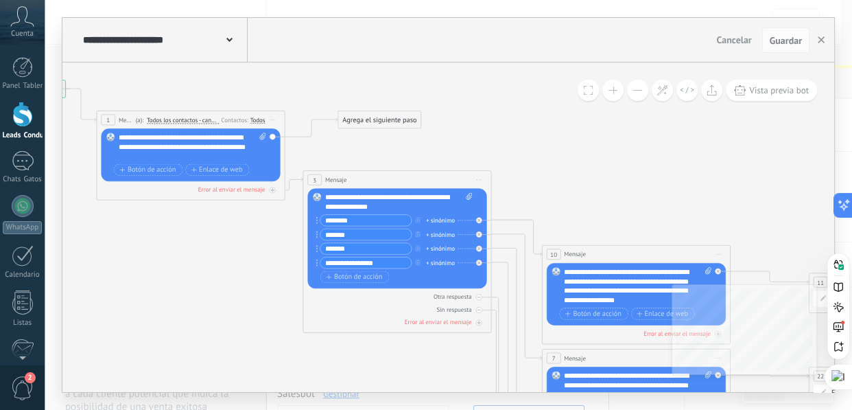
drag, startPoint x: 689, startPoint y: 210, endPoint x: 575, endPoint y: 163, distance: 123.1
click at [575, 163] on icon at bounding box center [749, 390] width 1999 height 1093
click at [189, 123] on span "Todos los contactos - canales seleccionados" at bounding box center [183, 121] width 72 height 8
click at [189, 123] on button "Todos los contactos - canales seleccionados" at bounding box center [201, 120] width 118 height 17
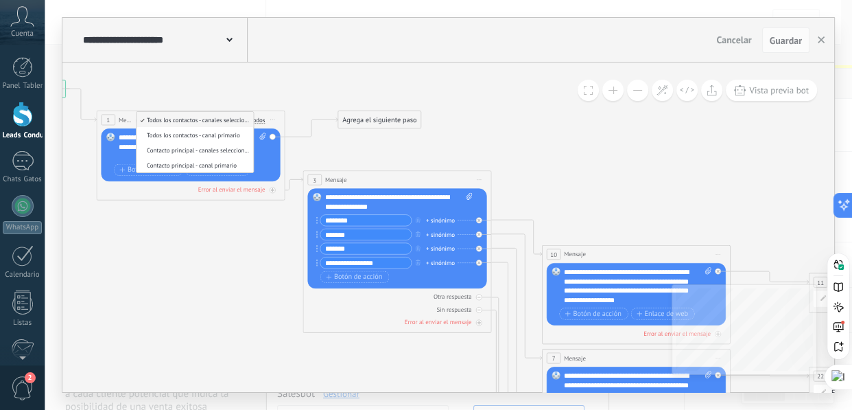
click at [544, 143] on icon at bounding box center [749, 390] width 1999 height 1093
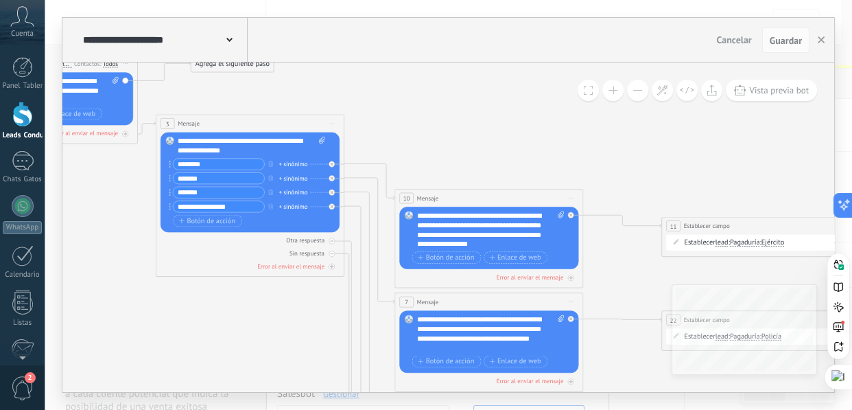
drag, startPoint x: 654, startPoint y: 158, endPoint x: 507, endPoint y: 103, distance: 157.0
click at [507, 103] on icon at bounding box center [602, 334] width 1999 height 1093
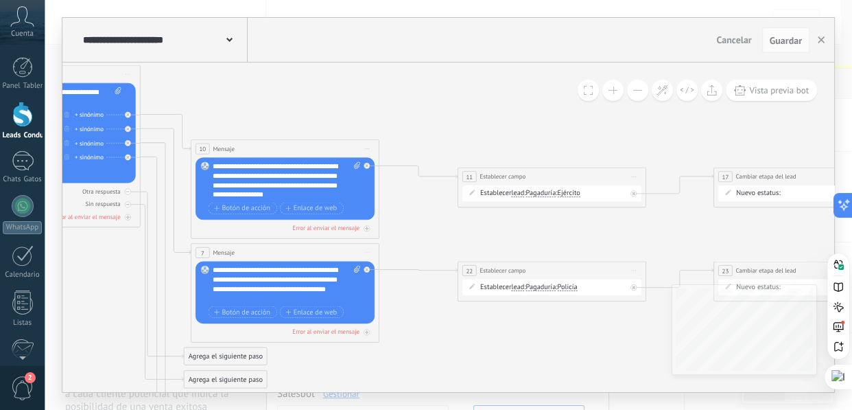
drag, startPoint x: 682, startPoint y: 154, endPoint x: 466, endPoint y: 102, distance: 221.5
click at [466, 102] on icon at bounding box center [398, 285] width 1999 height 1093
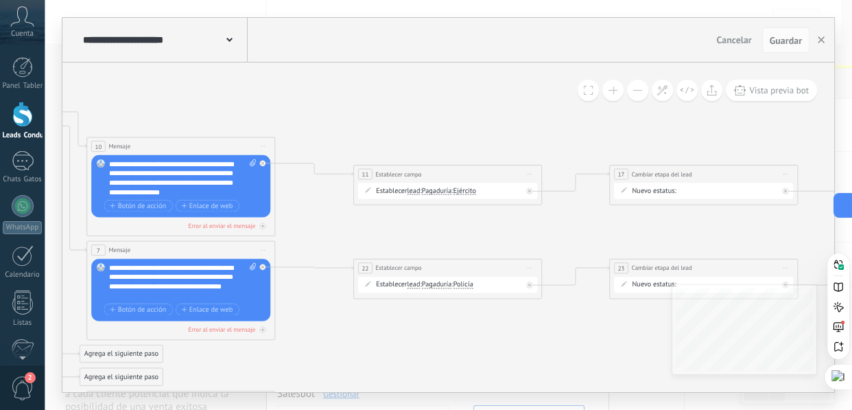
drag, startPoint x: 687, startPoint y: 130, endPoint x: 568, endPoint y: 137, distance: 119.6
click at [569, 137] on icon at bounding box center [294, 283] width 1999 height 1093
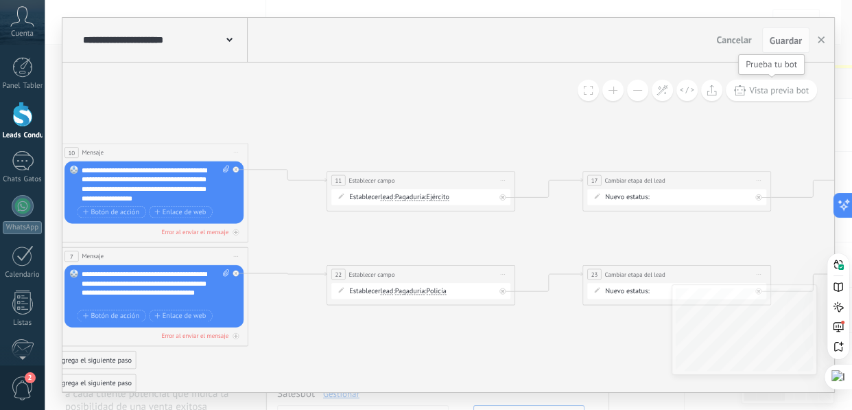
click at [761, 95] on span "Vista previa bot" at bounding box center [779, 90] width 60 height 12
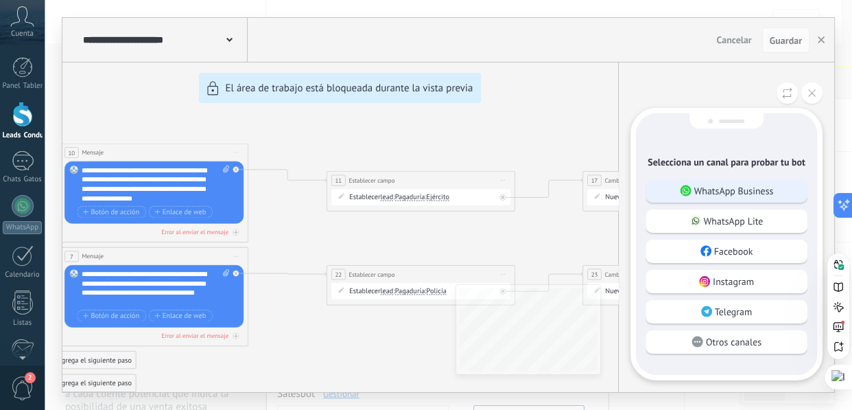
click at [708, 187] on p "WhatsApp Business" at bounding box center [734, 191] width 80 height 12
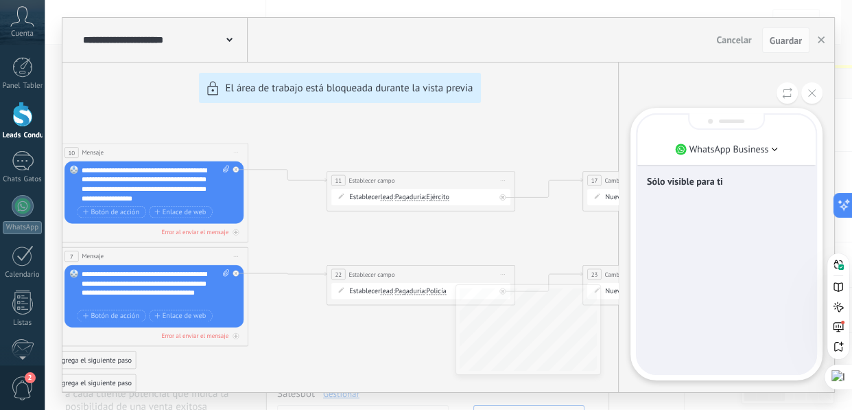
click at [694, 208] on div "Sólo visible para ti" at bounding box center [726, 244] width 178 height 259
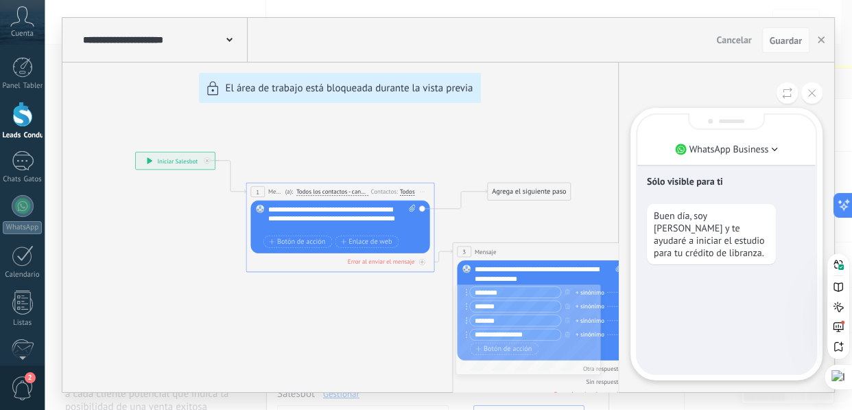
click at [740, 193] on div "Sólo visible para ti" at bounding box center [726, 182] width 159 height 29
click at [708, 235] on p "Buen día, soy Andrés Rativa y te ayudaré a iniciar el estudio para tu crédito d…" at bounding box center [711, 233] width 115 height 49
click at [720, 273] on div "Sólo visible para ti Buen día, soy Andrés Rativa y te ayudaré a iniciar el estu…" at bounding box center [726, 244] width 178 height 259
click at [729, 283] on div "Sólo visible para ti Buen día, soy Andrés Rativa y te ayudaré a iniciar el estu…" at bounding box center [726, 244] width 178 height 259
click at [730, 282] on div "Sólo visible para ti Buen día, soy Andrés Rativa y te ayudaré a iniciar el estu…" at bounding box center [726, 244] width 178 height 259
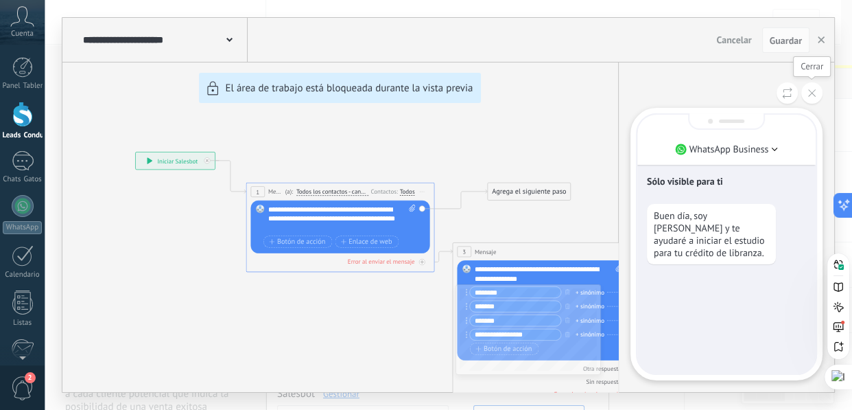
click at [807, 99] on button at bounding box center [811, 92] width 21 height 21
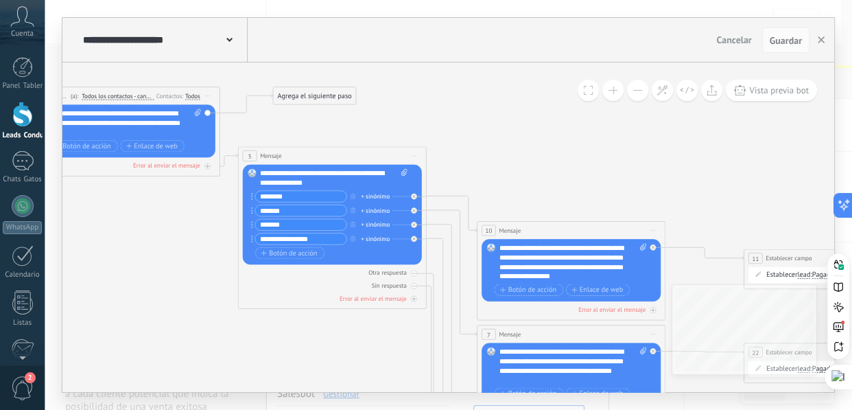
drag, startPoint x: 764, startPoint y: 155, endPoint x: 549, endPoint y: 158, distance: 214.7
click at [549, 158] on icon at bounding box center [684, 366] width 1999 height 1093
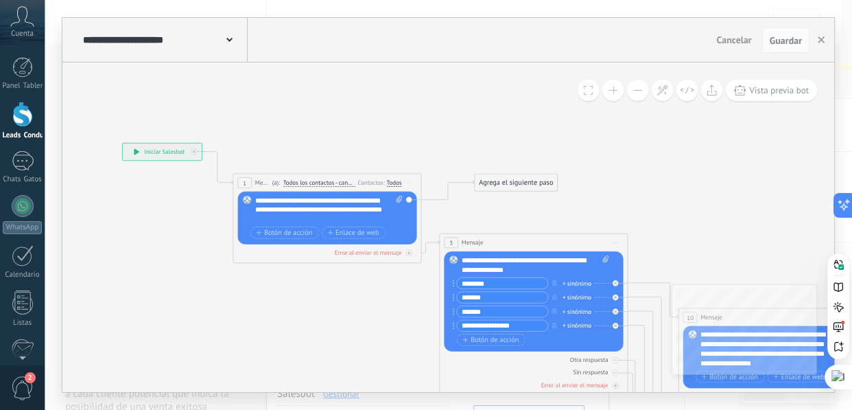
drag, startPoint x: 398, startPoint y: 91, endPoint x: 600, endPoint y: 178, distance: 219.7
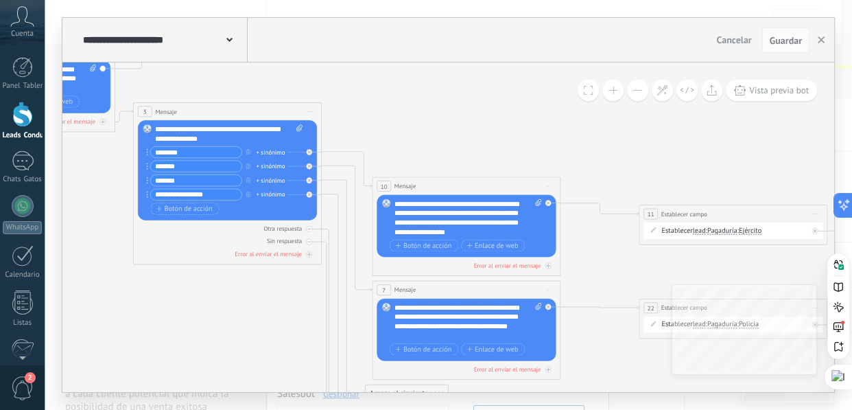
drag, startPoint x: 699, startPoint y: 198, endPoint x: 392, endPoint y: 67, distance: 333.5
click at [392, 67] on icon at bounding box center [579, 322] width 1999 height 1093
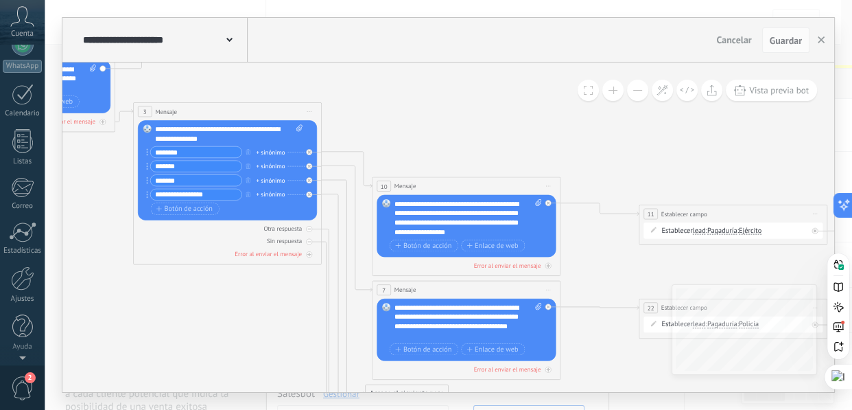
scroll to position [0, 0]
